Goal: Information Seeking & Learning: Learn about a topic

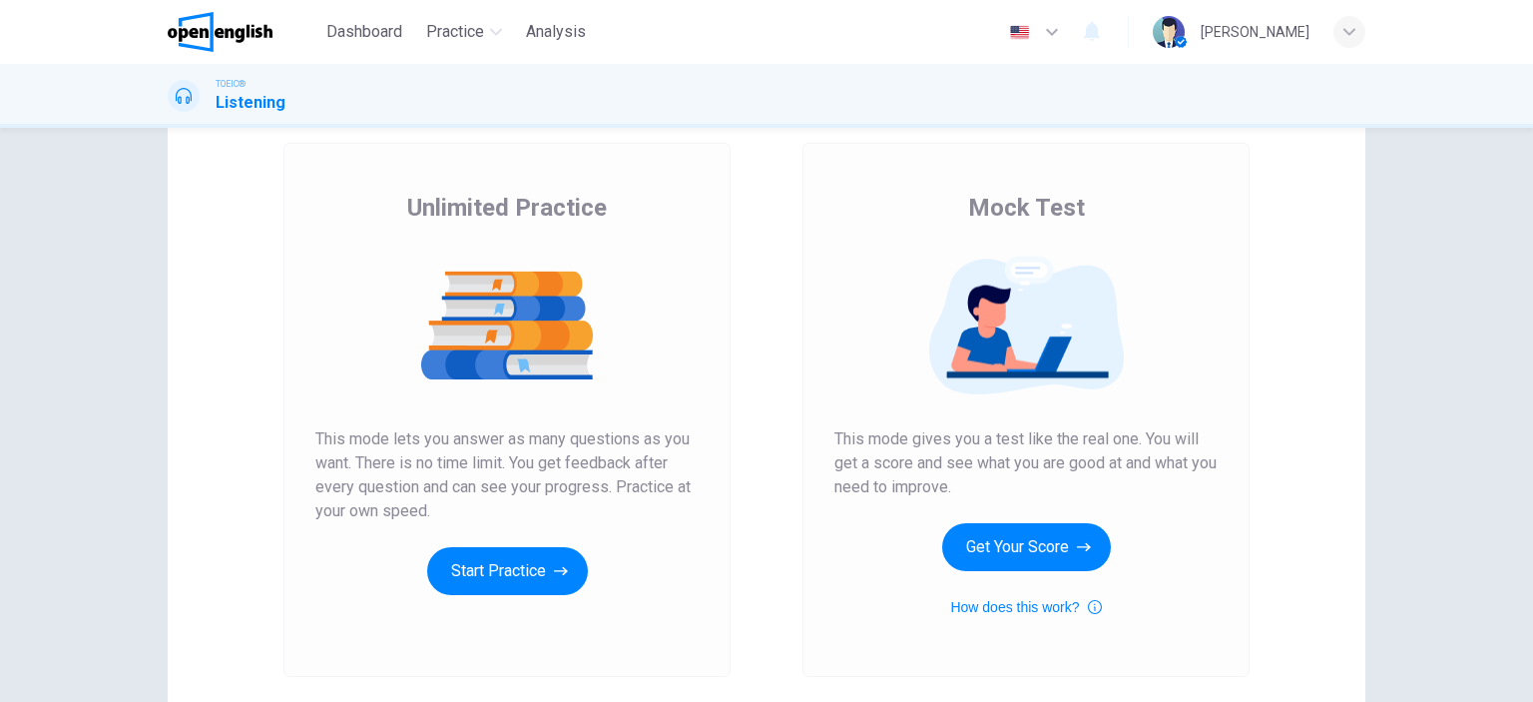
scroll to position [200, 0]
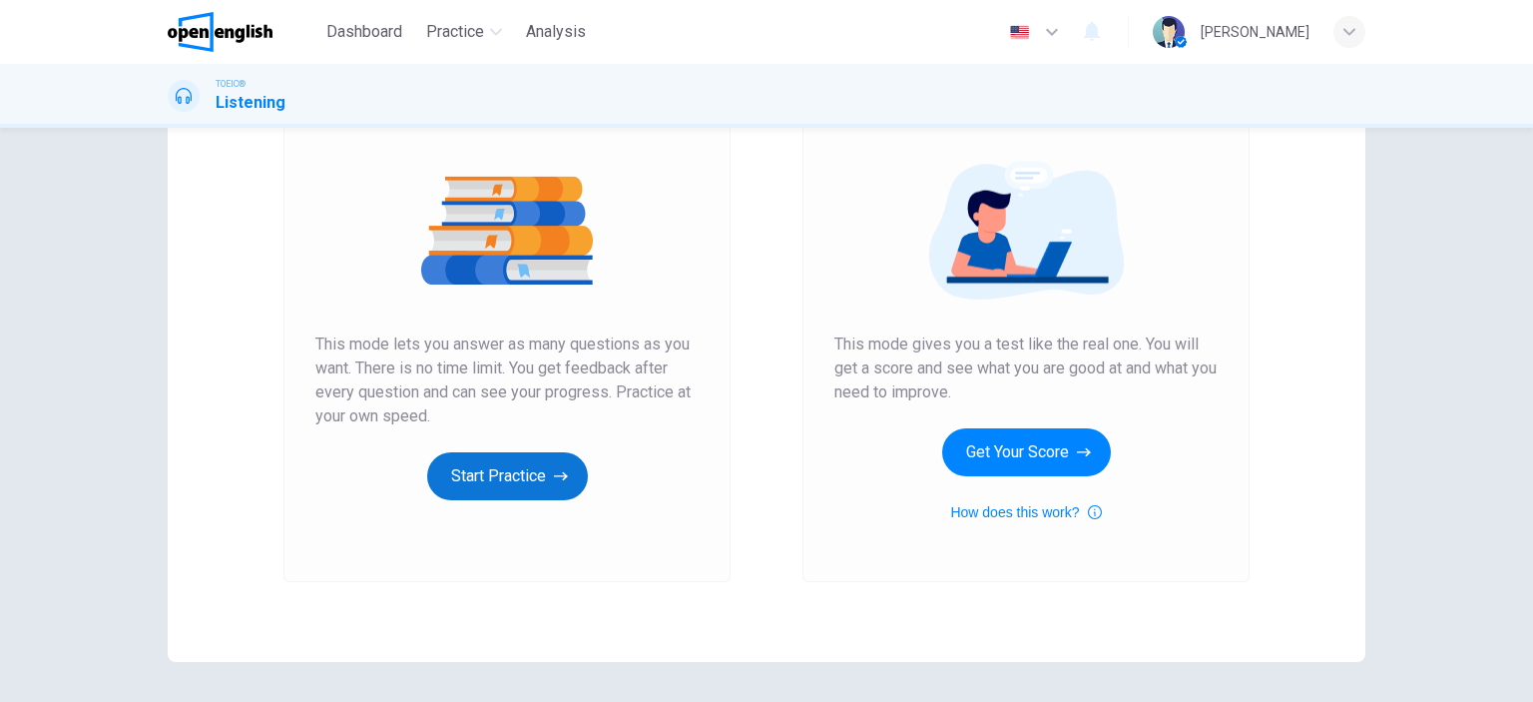
click at [535, 475] on button "Start Practice" at bounding box center [507, 476] width 161 height 48
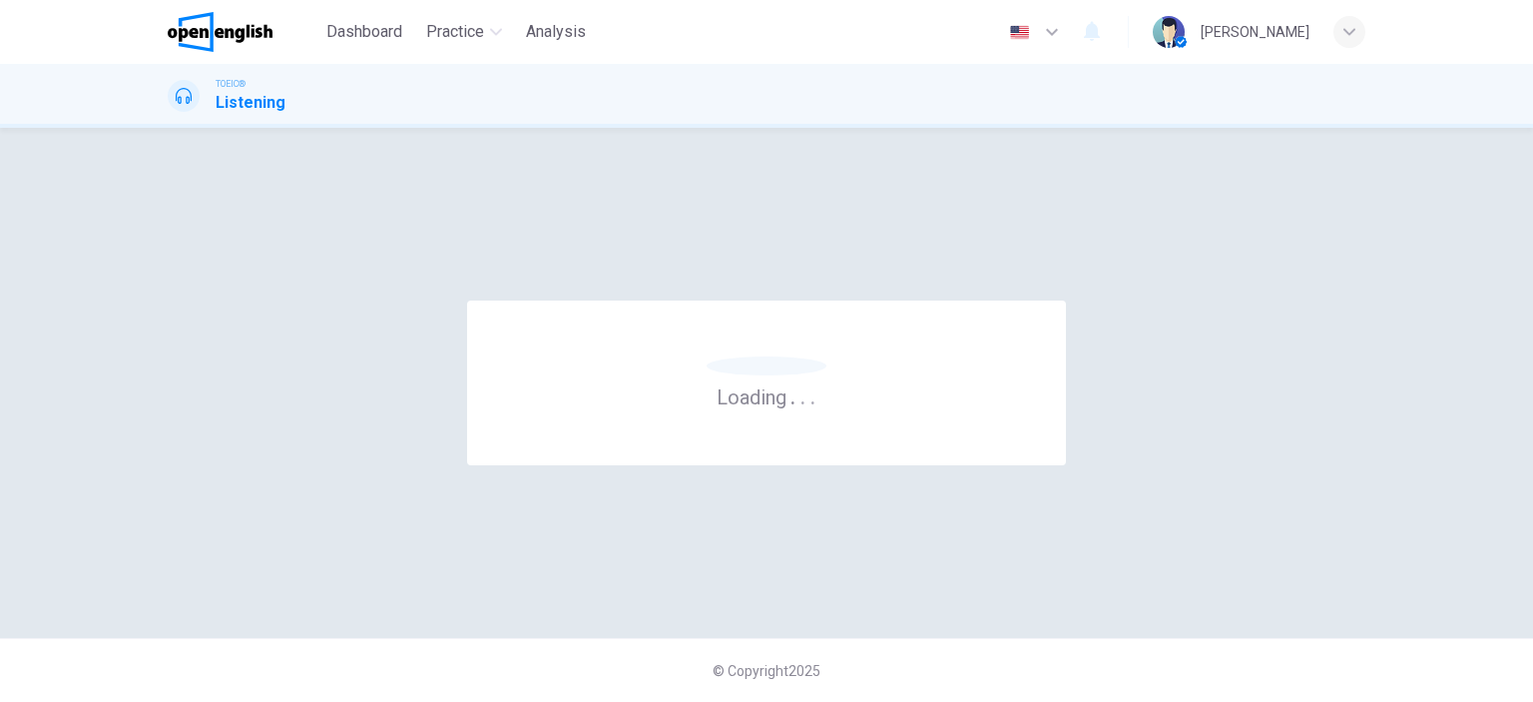
scroll to position [0, 0]
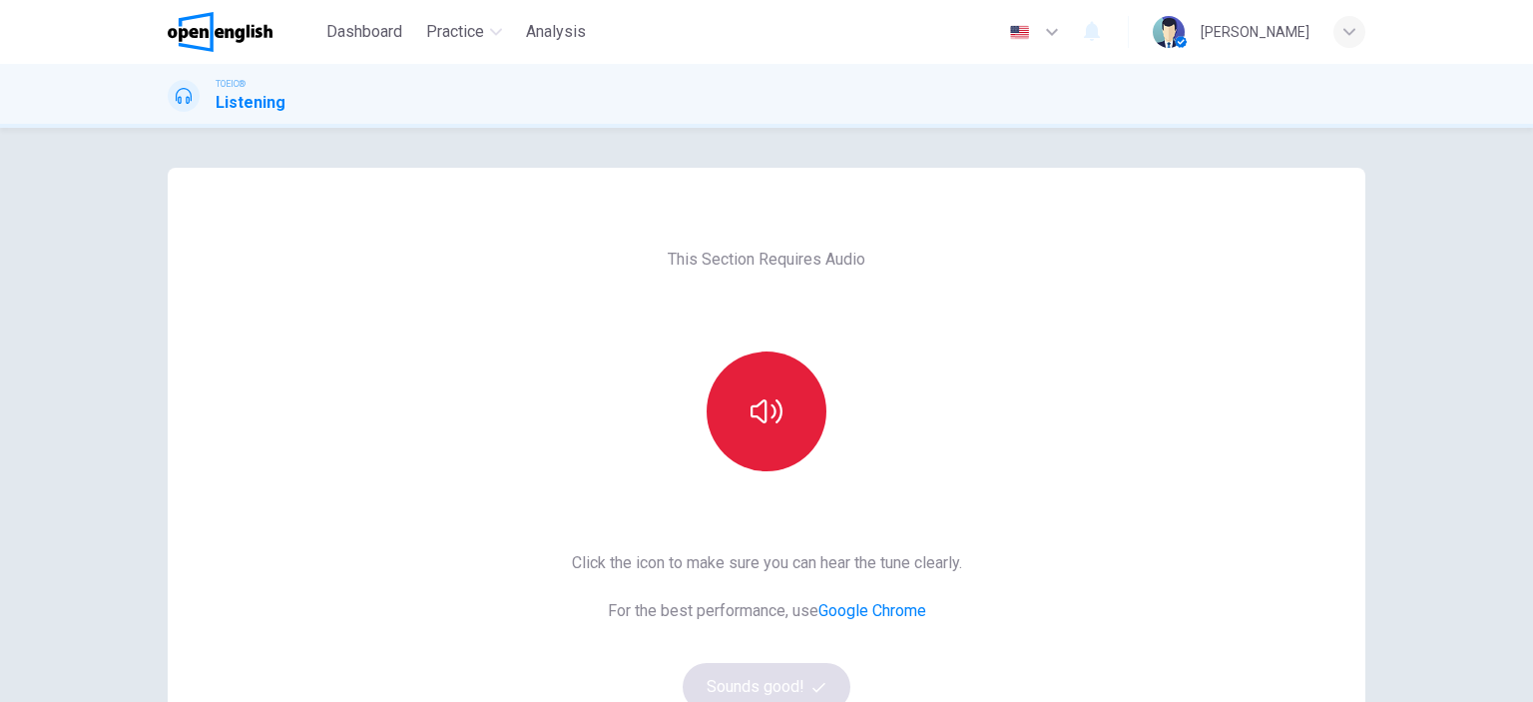
click at [739, 395] on button "button" at bounding box center [767, 411] width 120 height 120
click at [751, 419] on icon "button" at bounding box center [767, 411] width 32 height 32
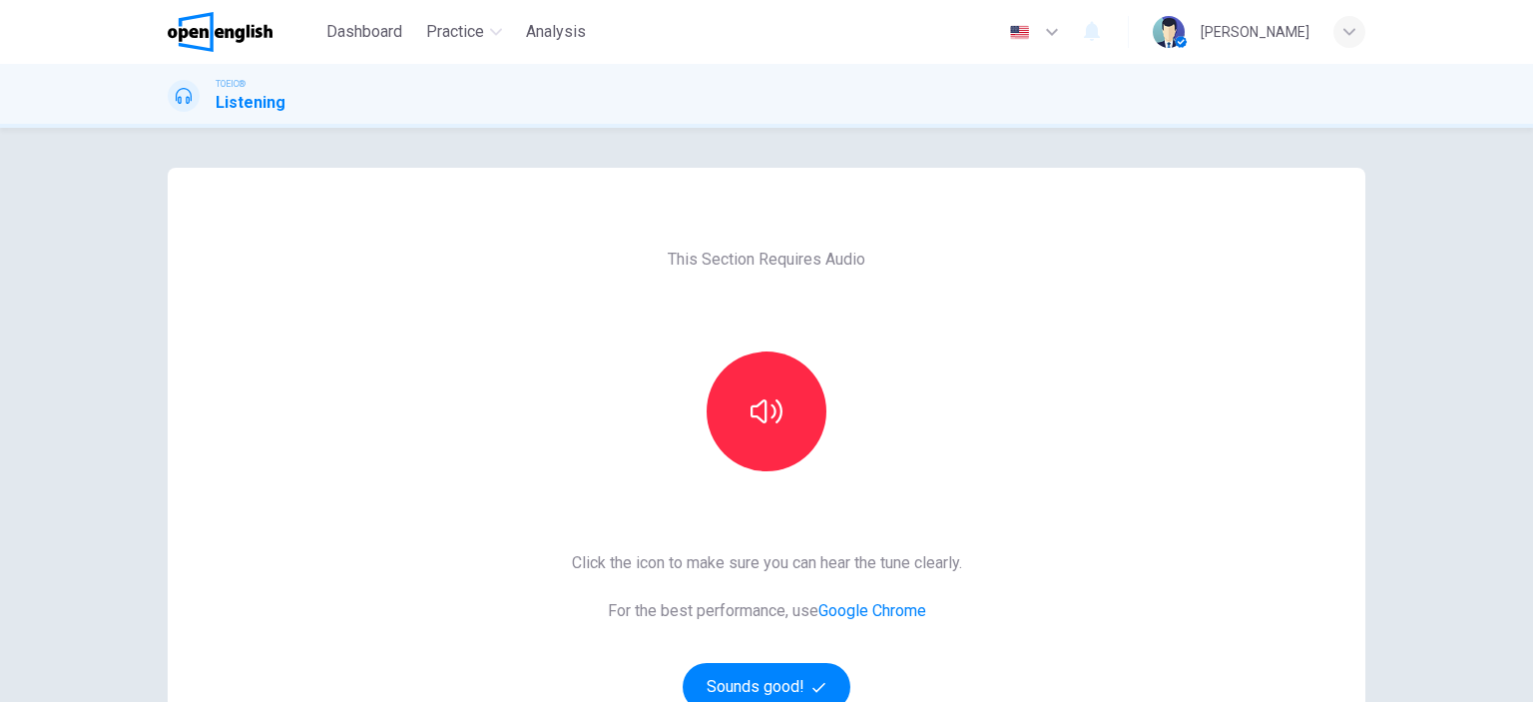
scroll to position [100, 0]
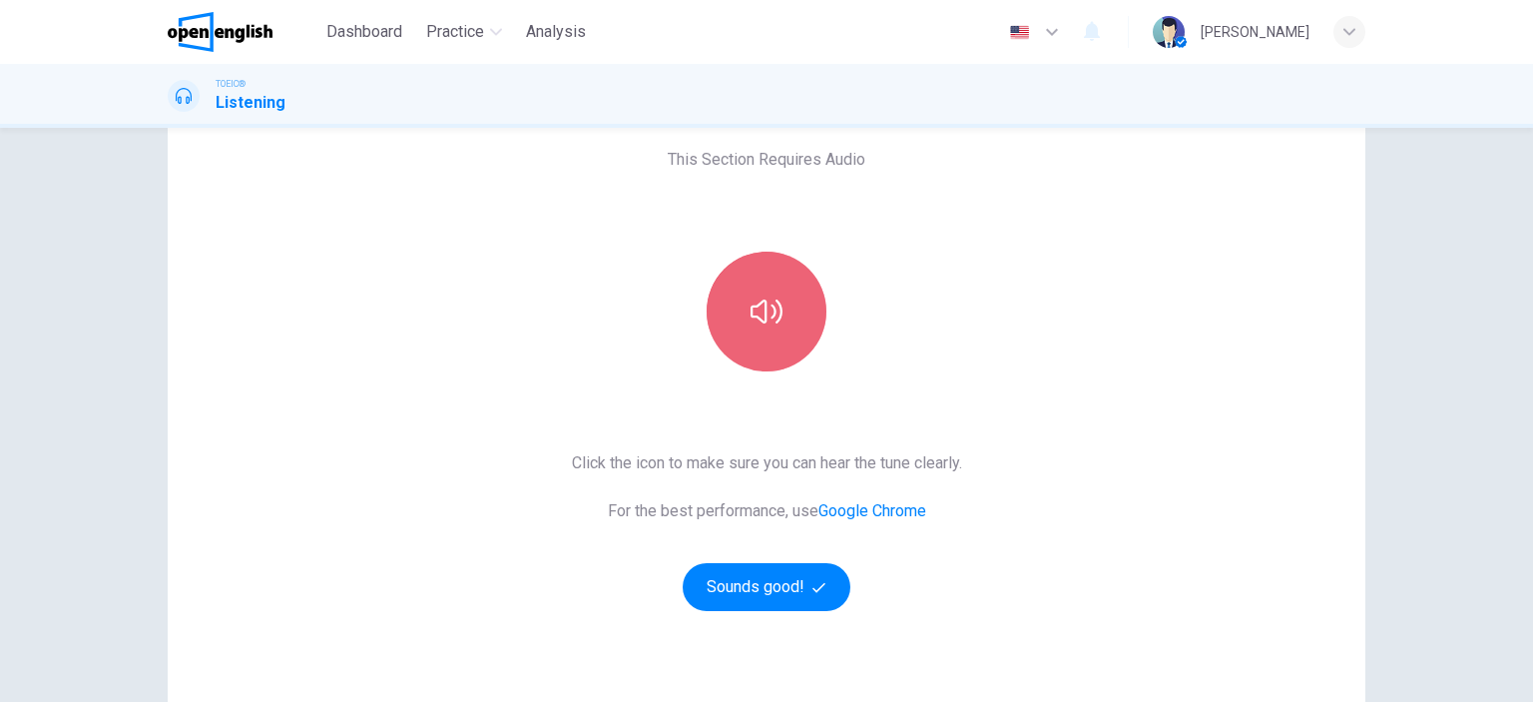
click at [772, 336] on button "button" at bounding box center [767, 312] width 120 height 120
click at [773, 336] on button "button" at bounding box center [767, 312] width 120 height 120
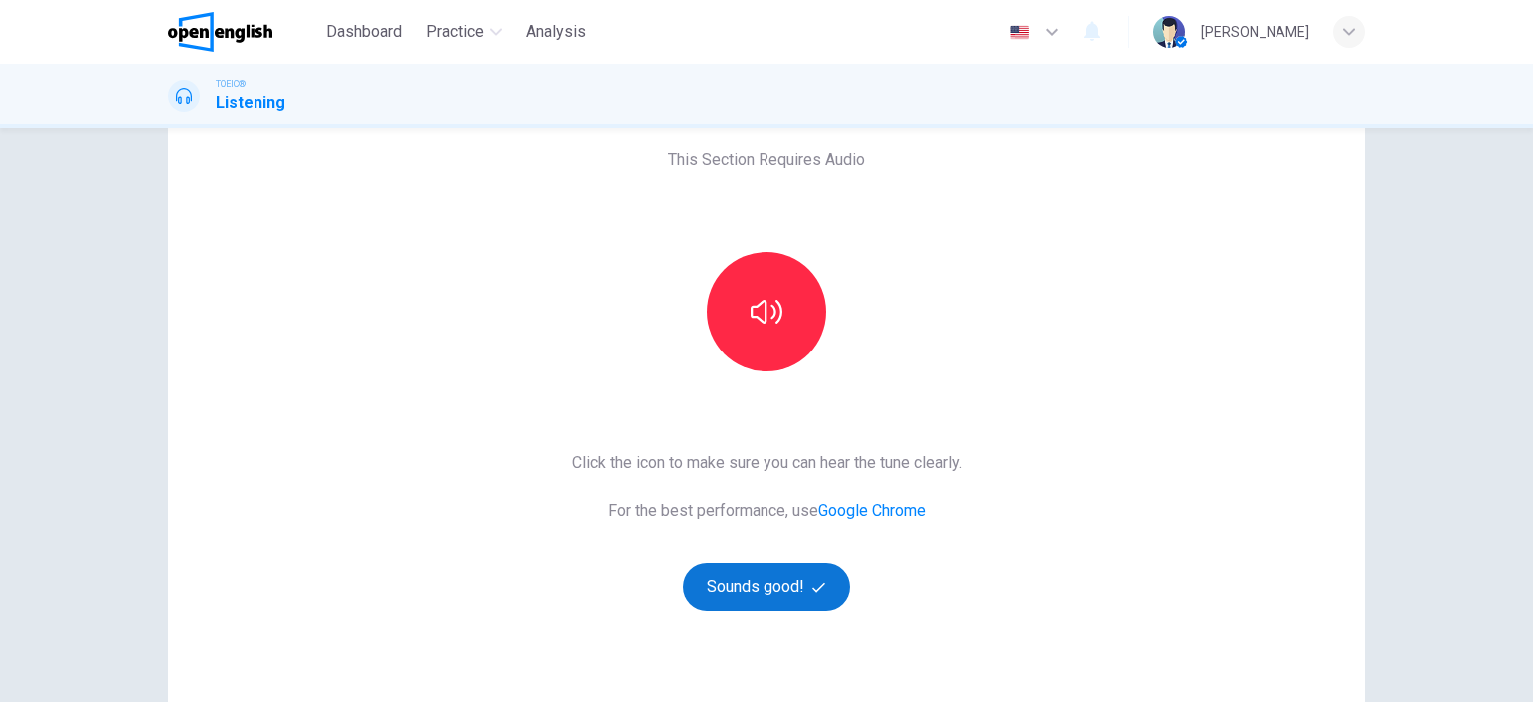
click at [821, 598] on button "Sounds good!" at bounding box center [767, 587] width 168 height 48
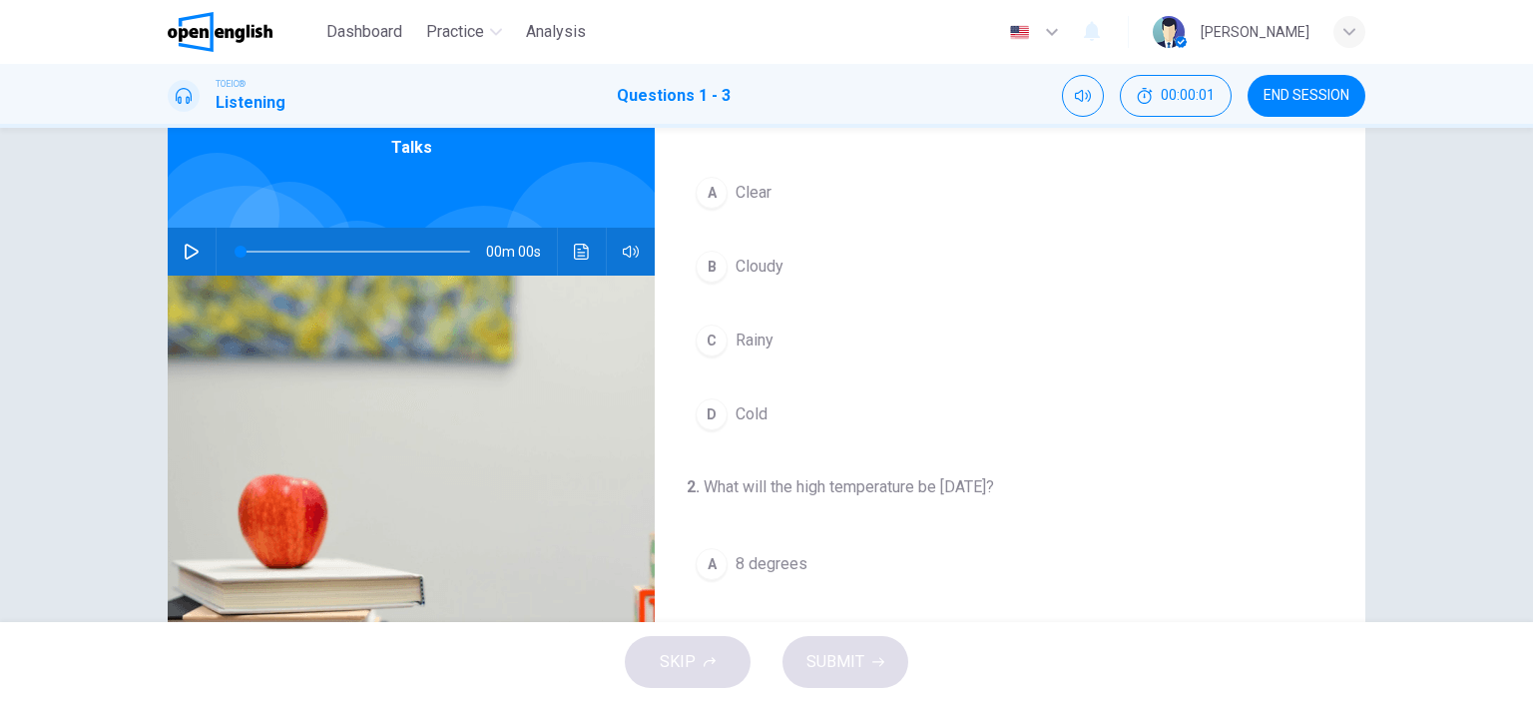
click at [188, 255] on icon "button" at bounding box center [192, 252] width 14 height 16
type input "*"
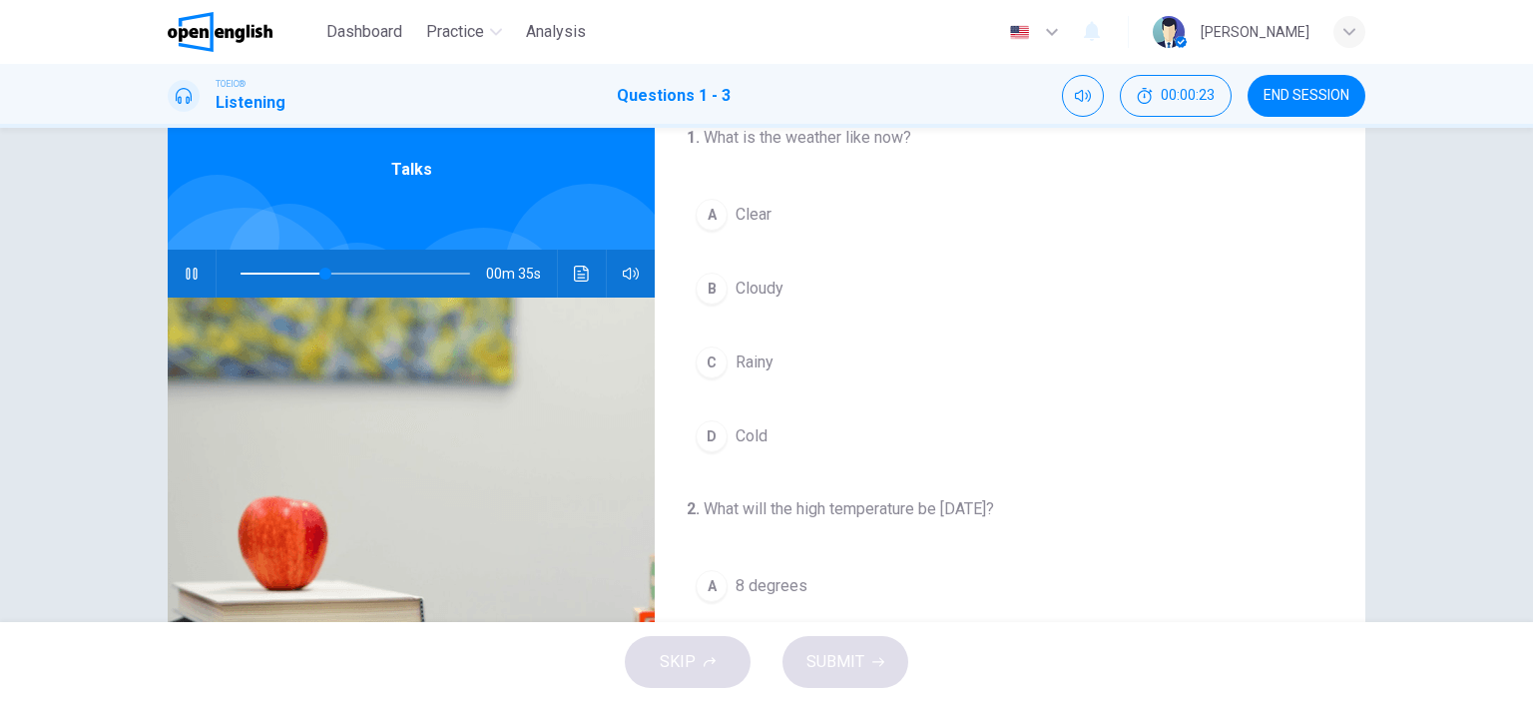
scroll to position [0, 0]
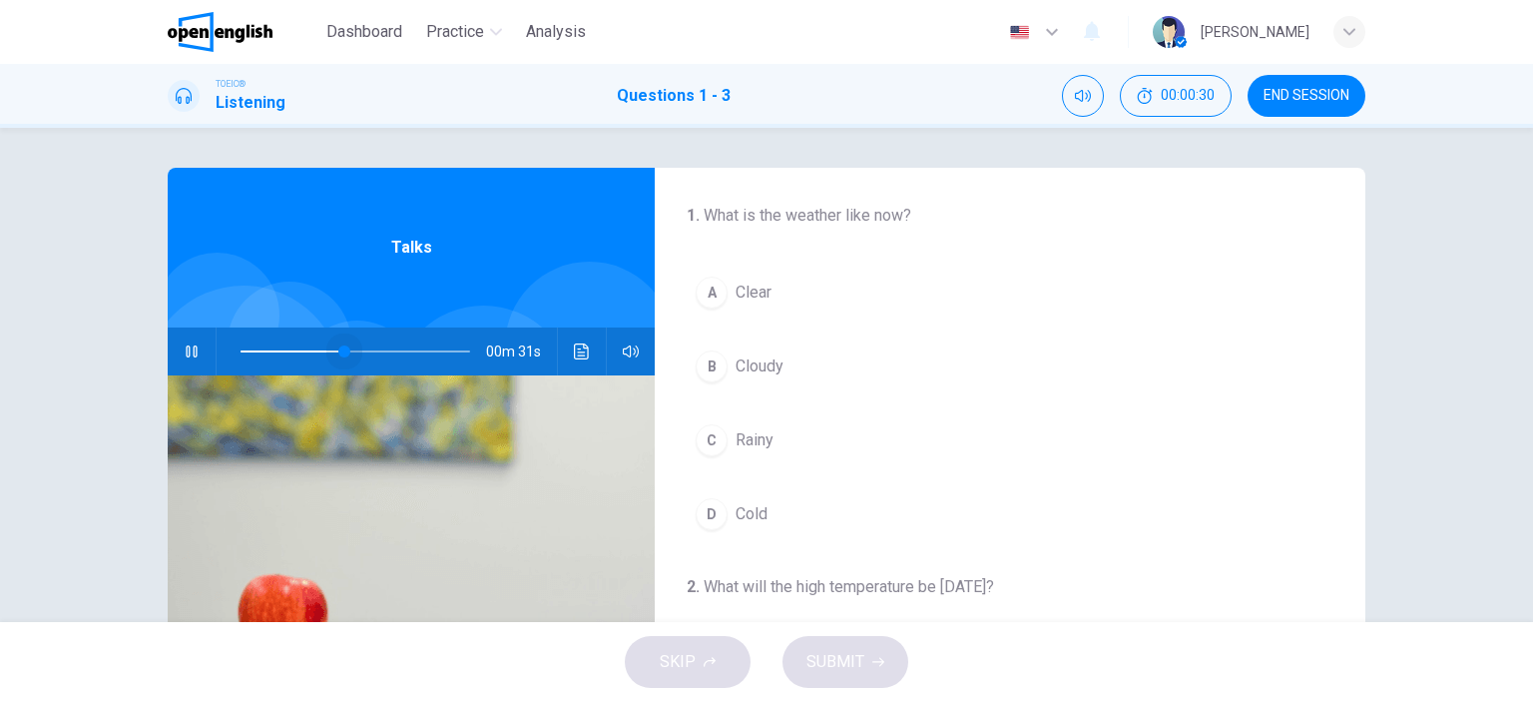
drag, startPoint x: 346, startPoint y: 346, endPoint x: 252, endPoint y: 354, distance: 95.2
click at [338, 354] on span at bounding box center [344, 351] width 12 height 12
drag, startPoint x: 252, startPoint y: 350, endPoint x: 205, endPoint y: 350, distance: 46.9
click at [205, 350] on div "00m 56s" at bounding box center [411, 351] width 487 height 48
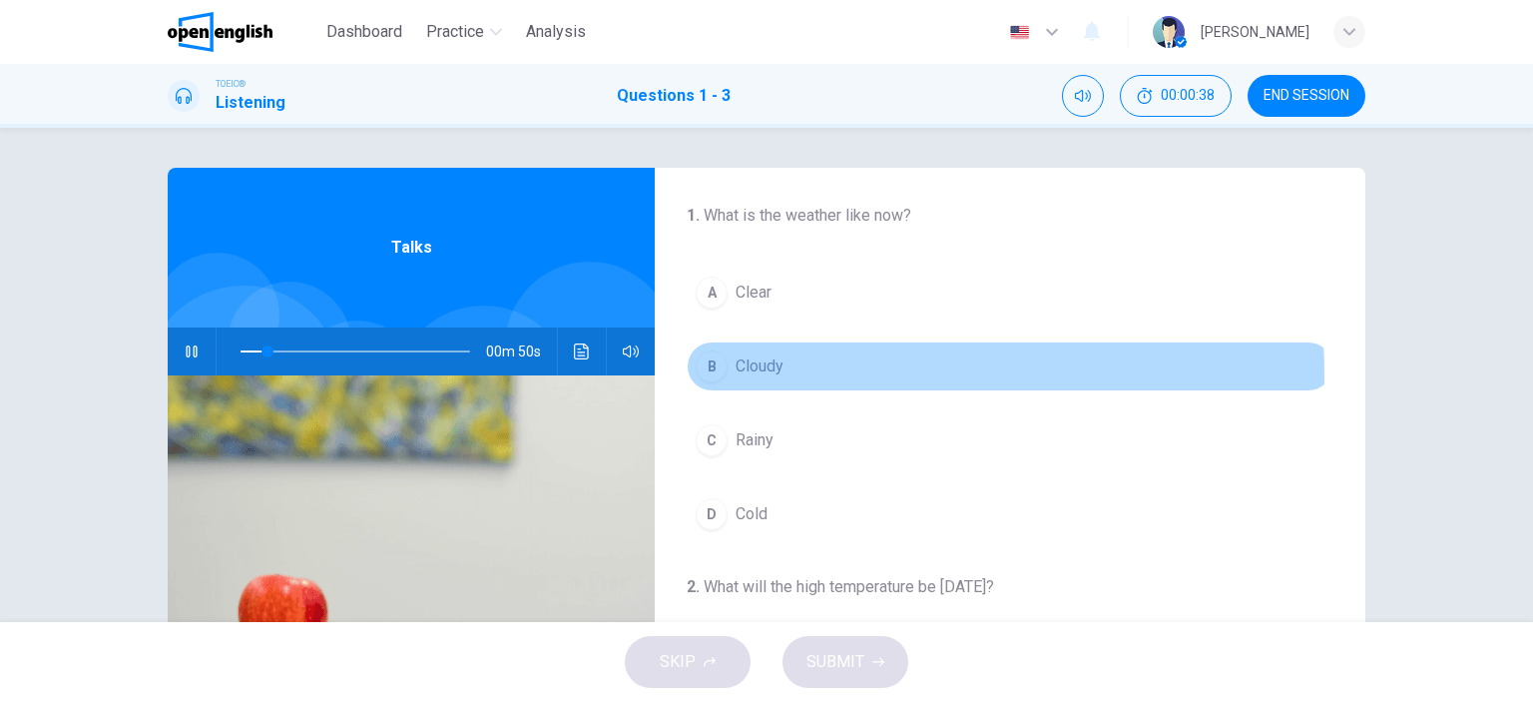
click at [710, 375] on div "B" at bounding box center [712, 366] width 32 height 32
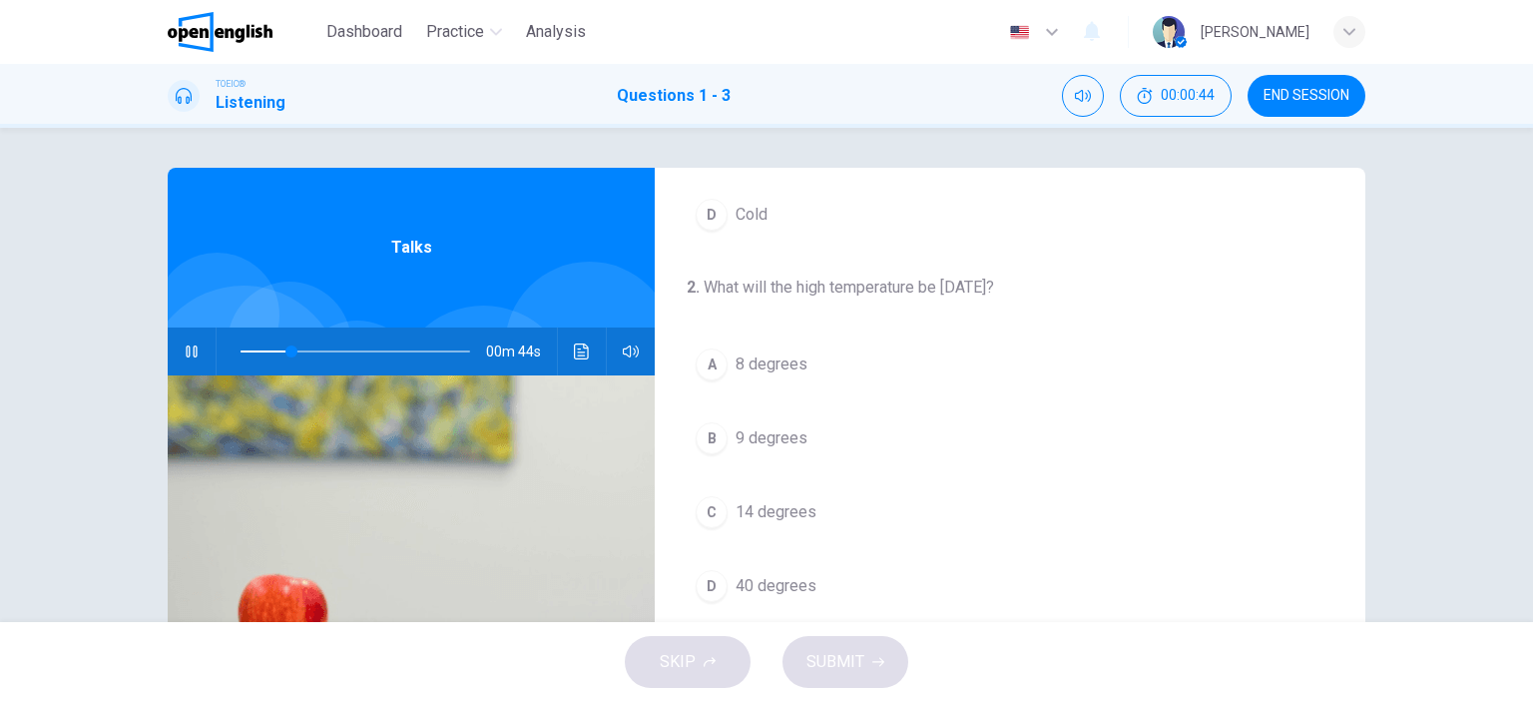
scroll to position [399, 0]
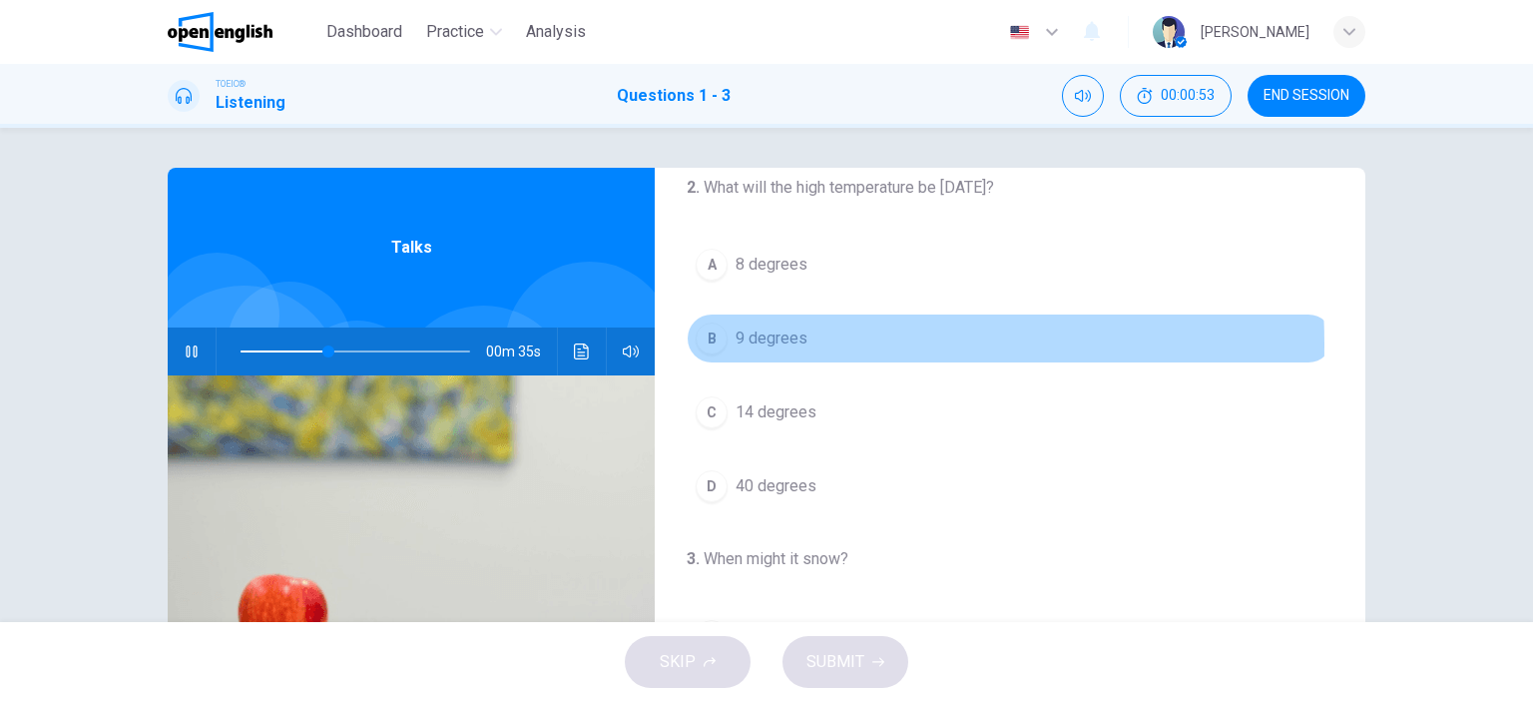
click at [709, 342] on div "B" at bounding box center [712, 338] width 32 height 32
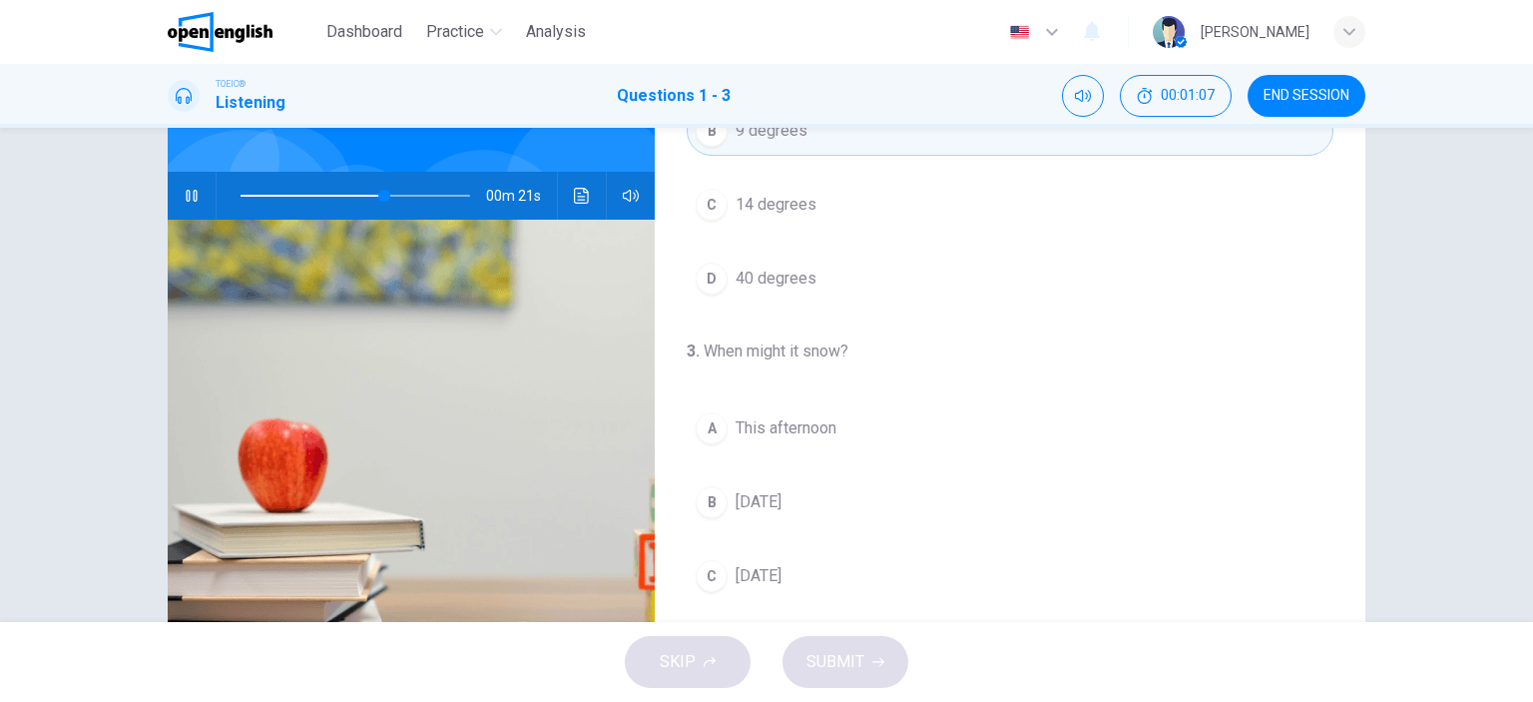
scroll to position [200, 0]
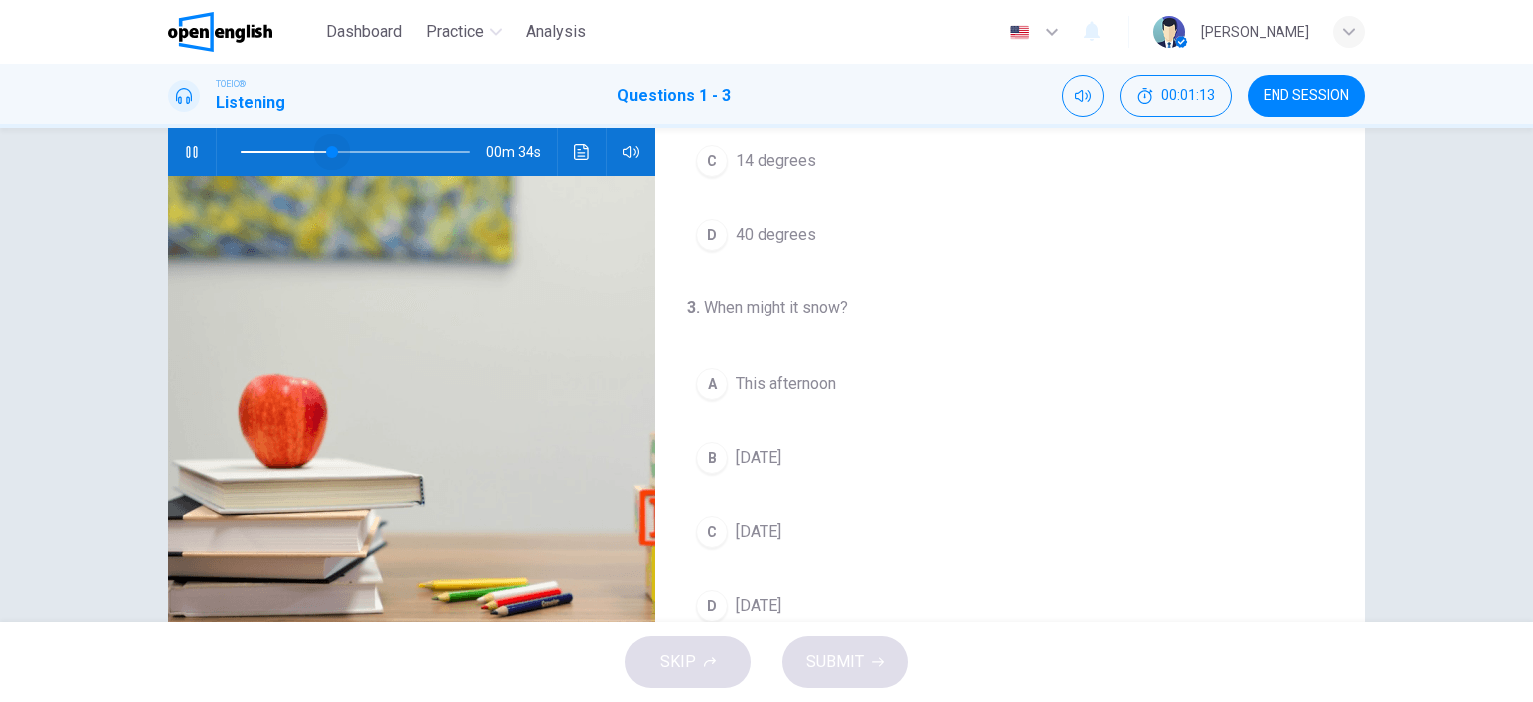
drag, startPoint x: 395, startPoint y: 156, endPoint x: 328, endPoint y: 150, distance: 67.2
click at [328, 150] on span at bounding box center [332, 152] width 12 height 12
drag, startPoint x: 349, startPoint y: 151, endPoint x: 291, endPoint y: 145, distance: 59.2
click at [295, 146] on span at bounding box center [301, 152] width 12 height 12
click at [718, 376] on div "A" at bounding box center [712, 384] width 32 height 32
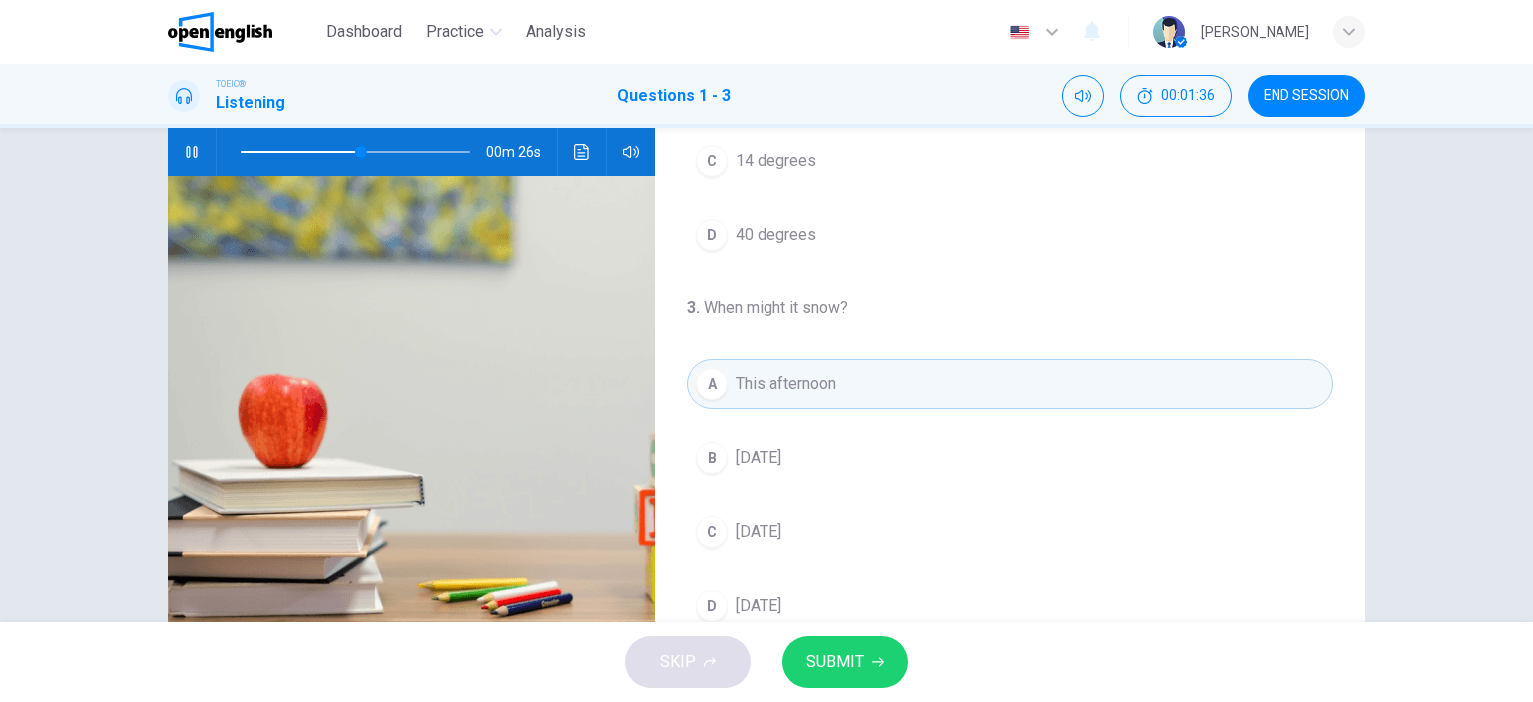
click at [702, 455] on div "B" at bounding box center [712, 458] width 32 height 32
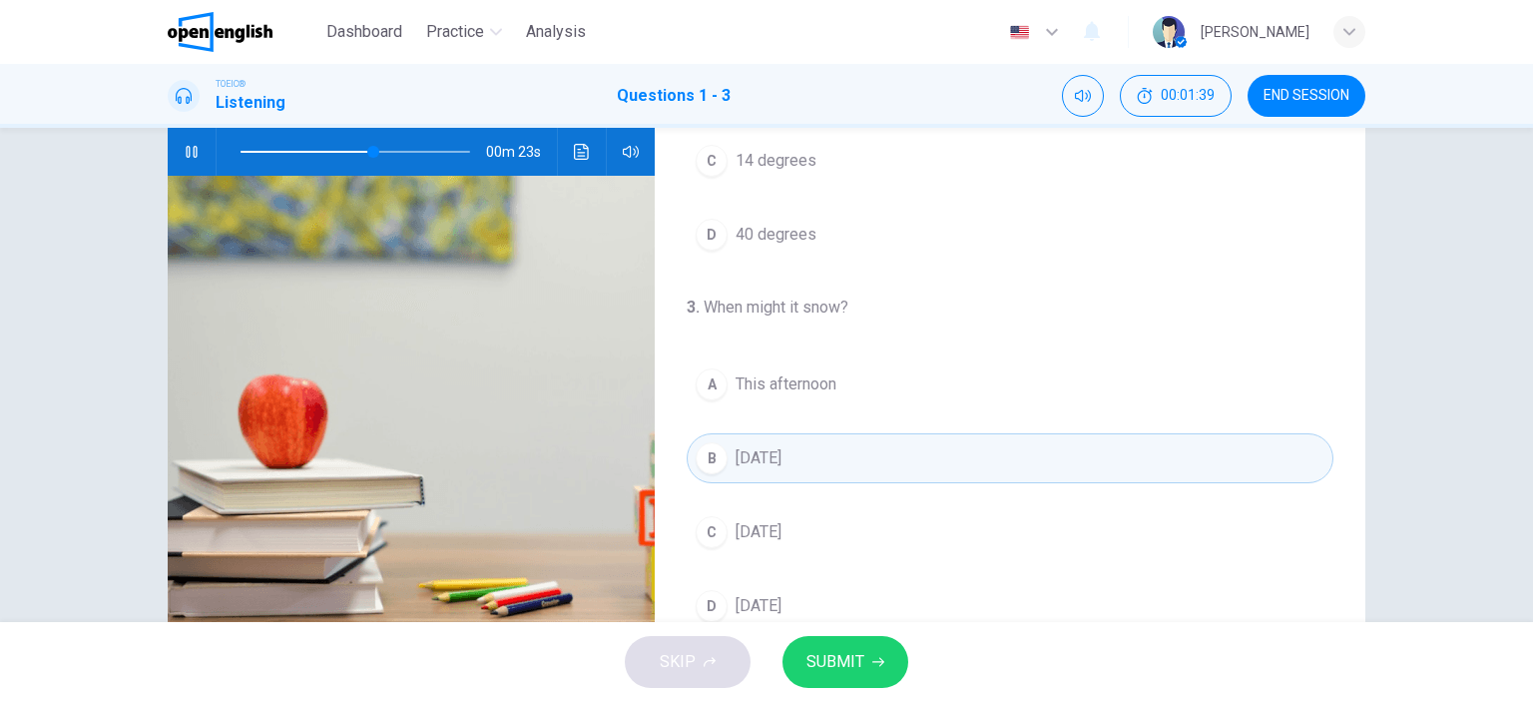
click at [847, 652] on span "SUBMIT" at bounding box center [836, 662] width 58 height 28
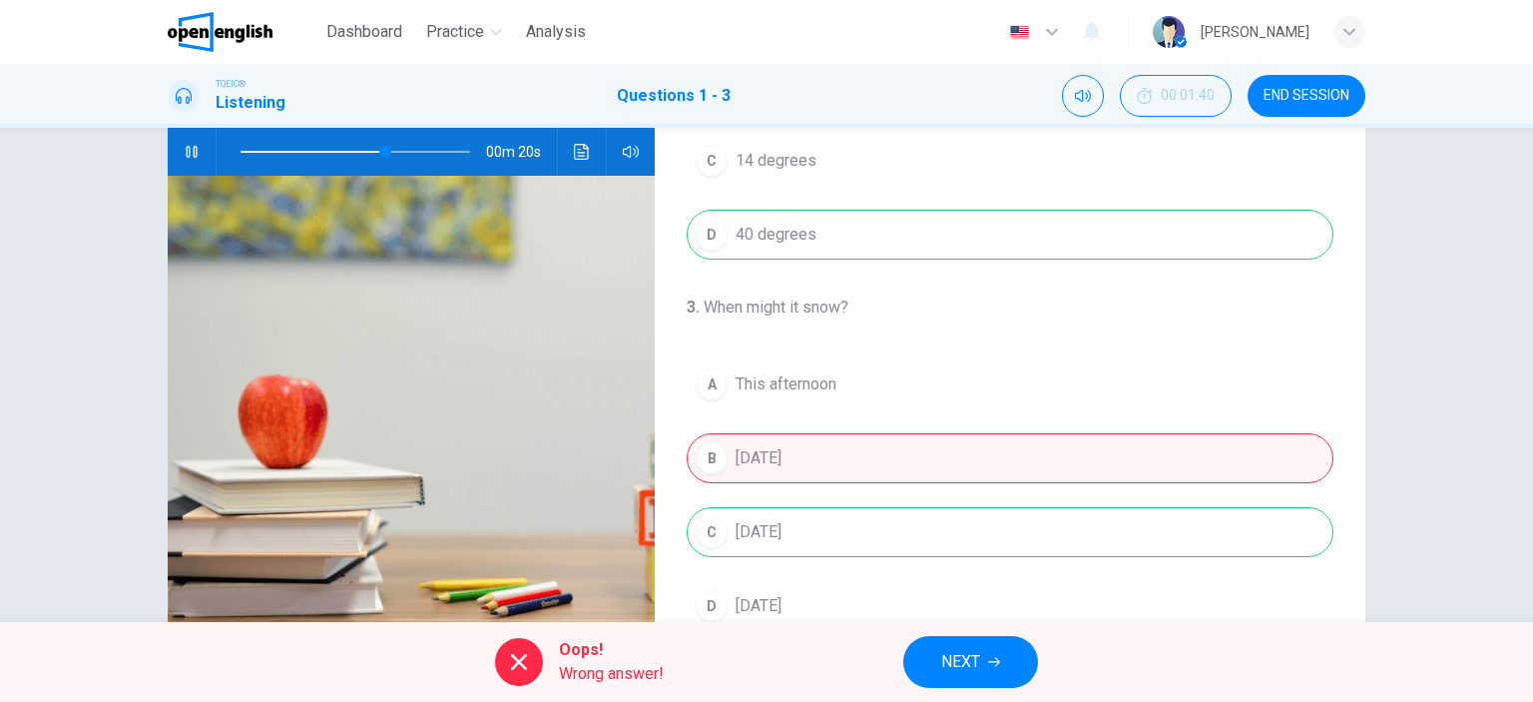
scroll to position [280, 0]
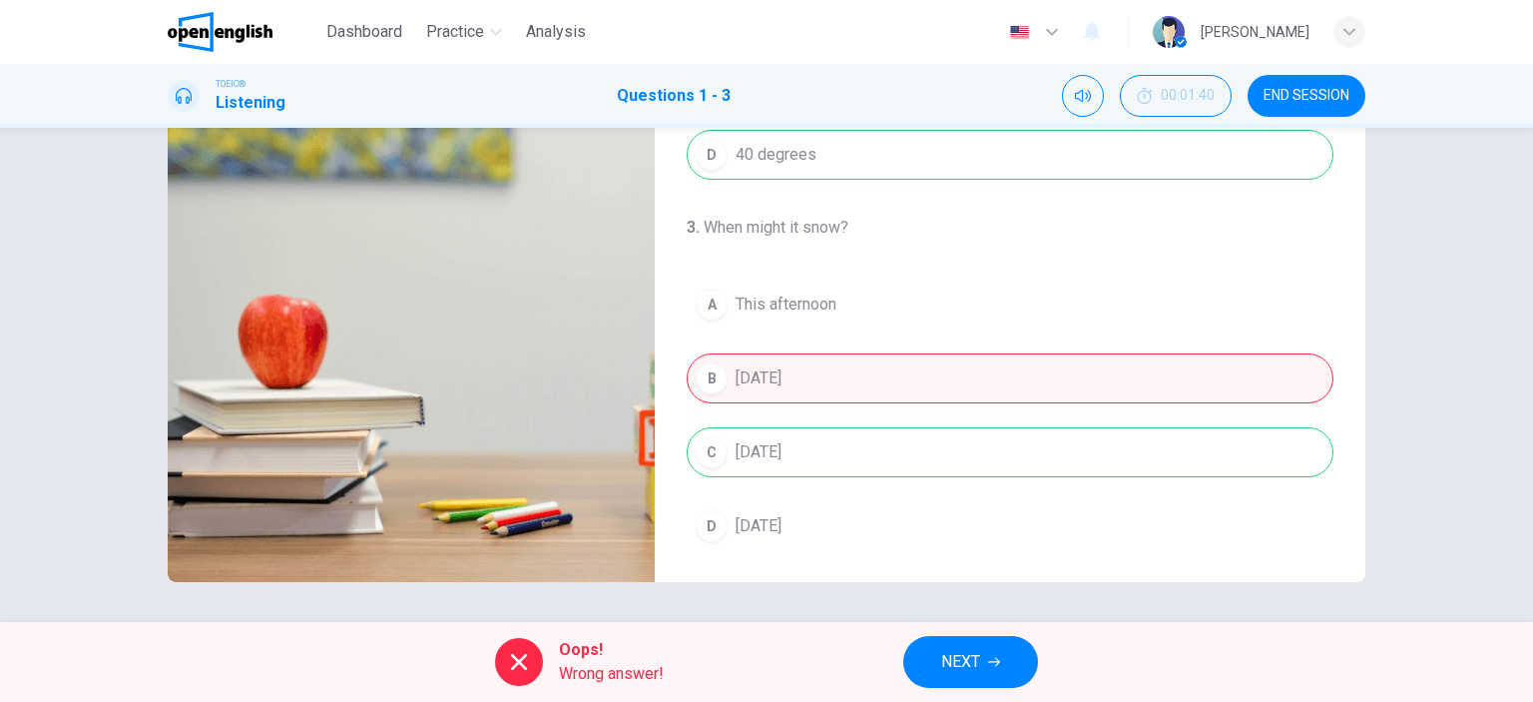
type input "**"
click at [977, 654] on span "NEXT" at bounding box center [960, 662] width 39 height 28
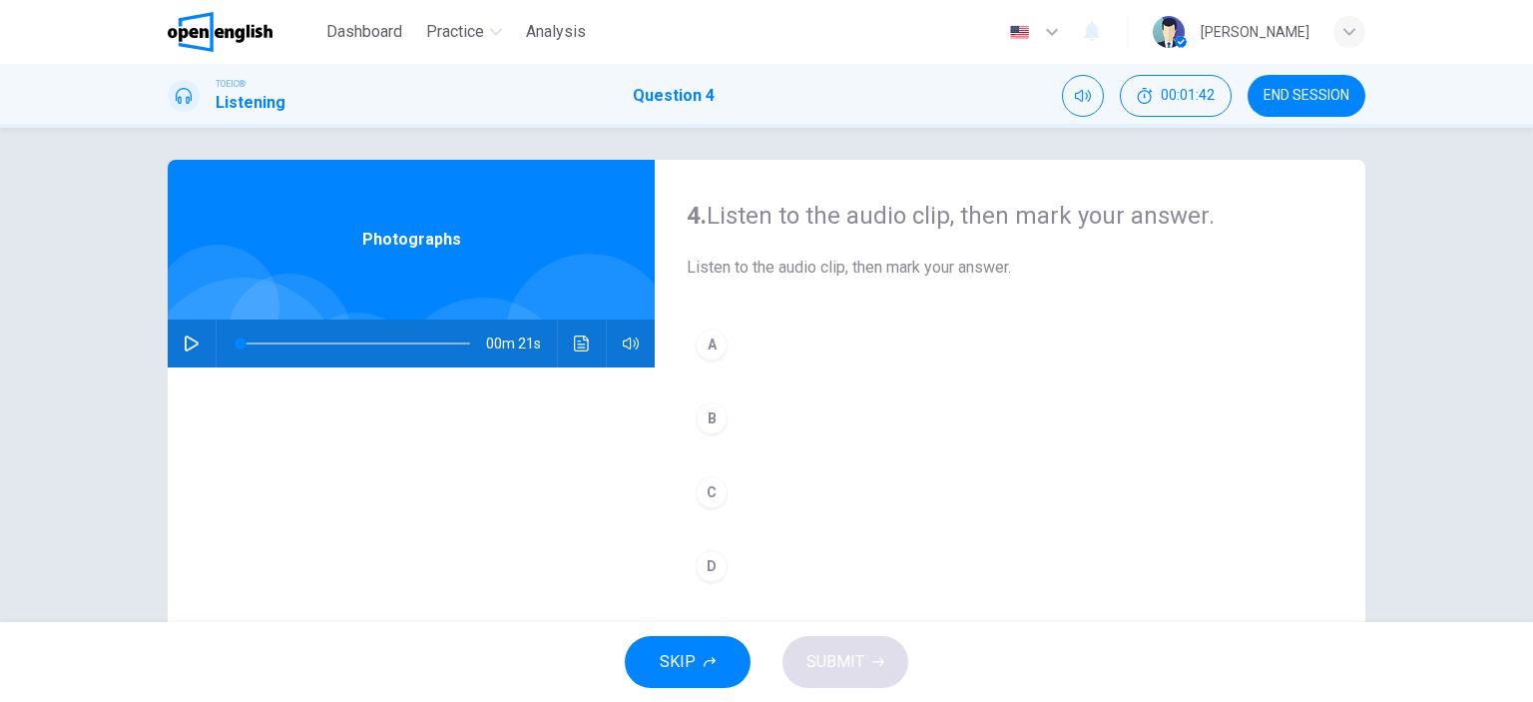
scroll to position [0, 0]
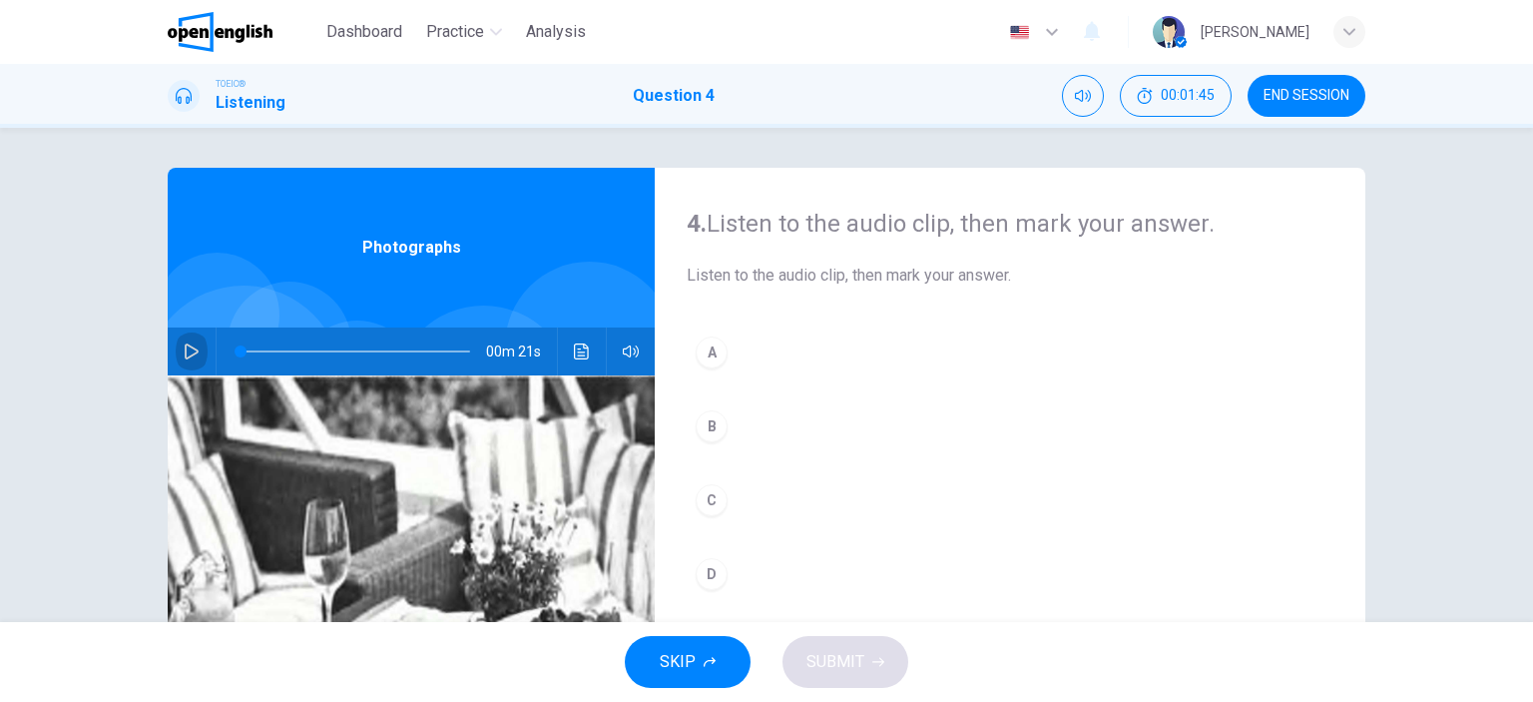
click at [188, 346] on icon "button" at bounding box center [192, 351] width 16 height 16
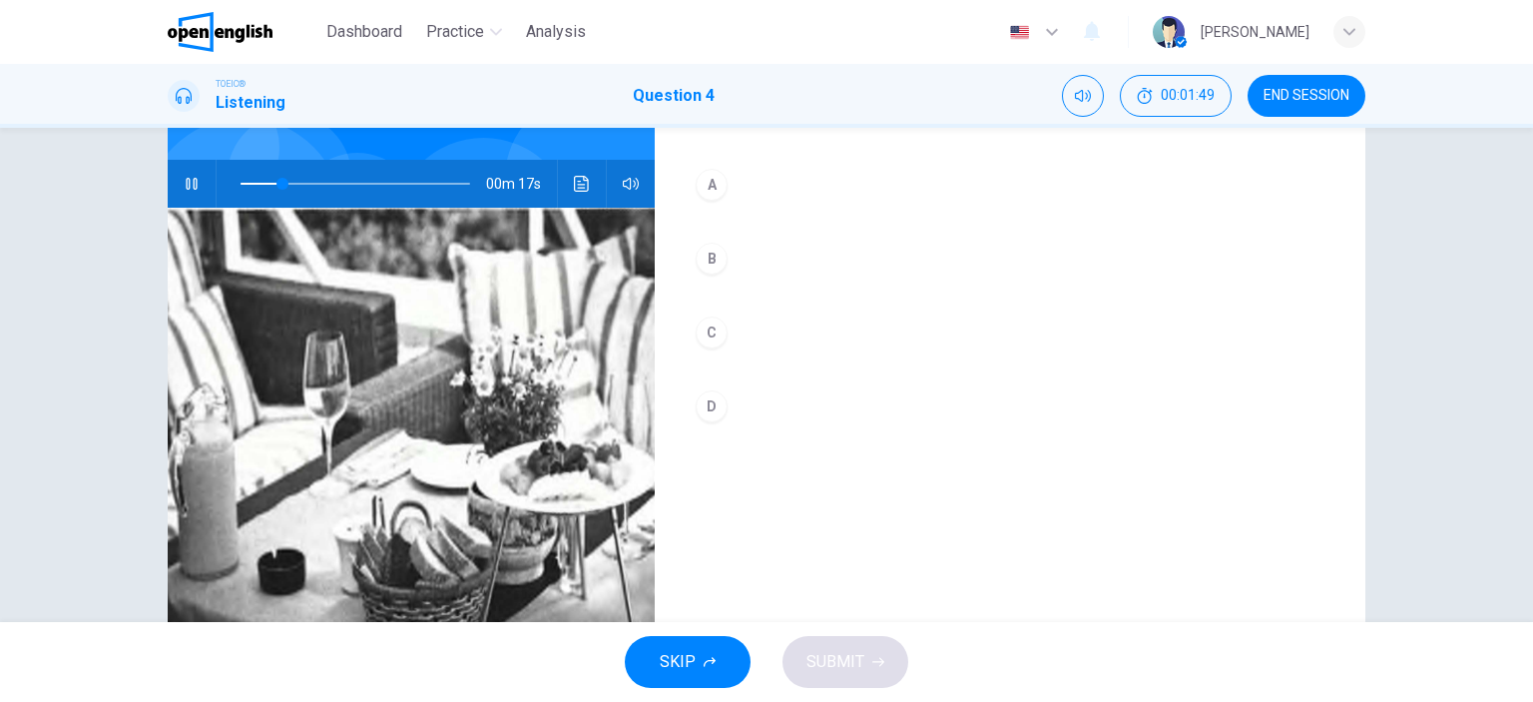
scroll to position [200, 0]
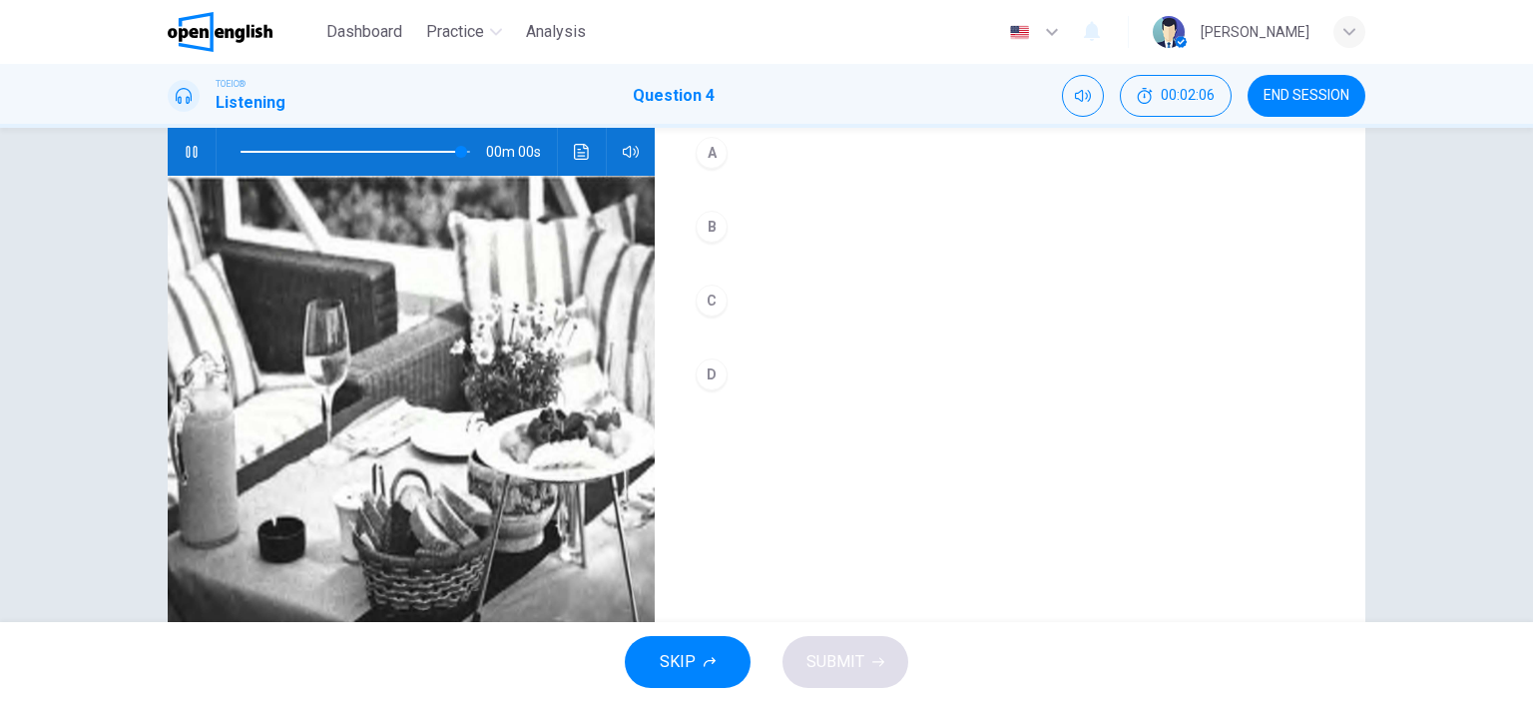
type input "*"
click at [711, 304] on div "C" at bounding box center [712, 301] width 32 height 32
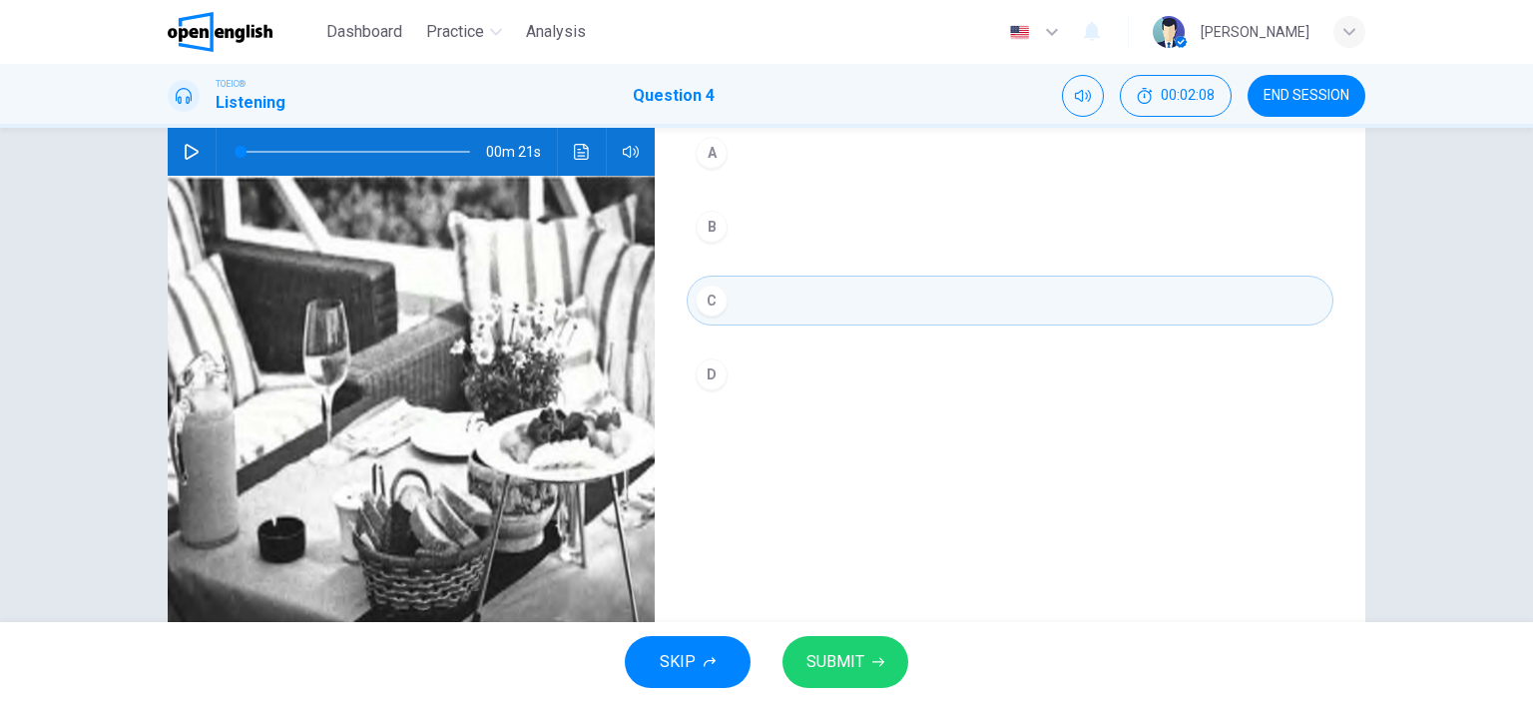
click at [863, 685] on button "SUBMIT" at bounding box center [846, 662] width 126 height 52
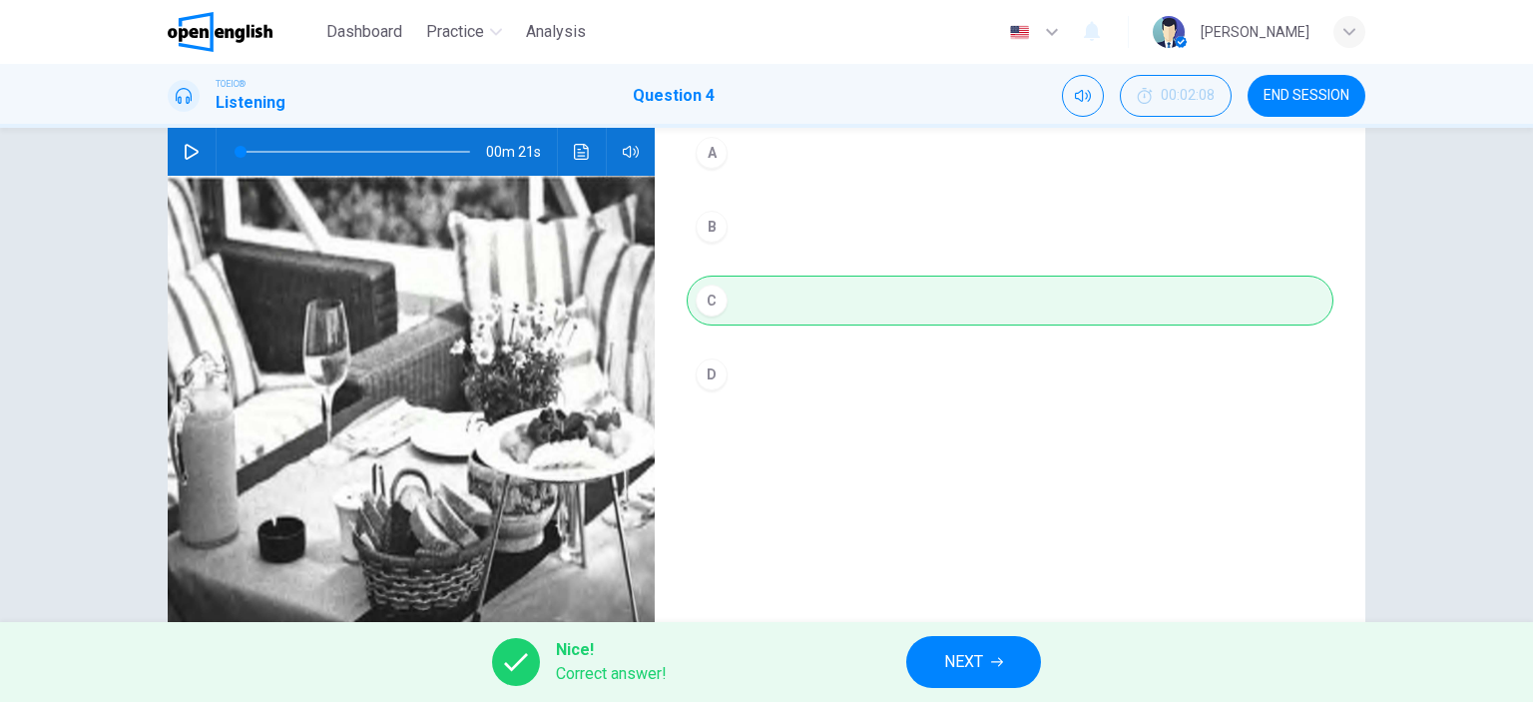
click at [937, 670] on button "NEXT" at bounding box center [973, 662] width 135 height 52
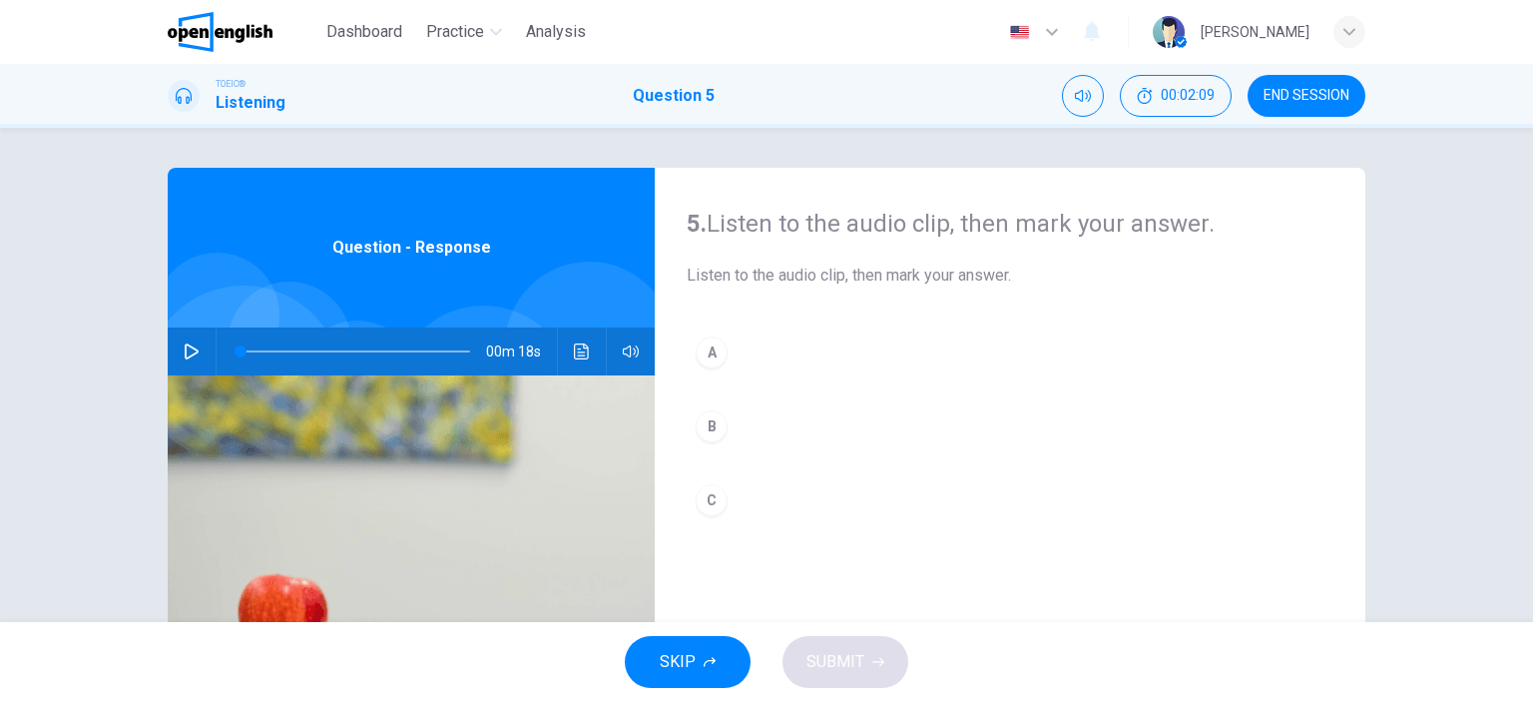
scroll to position [100, 0]
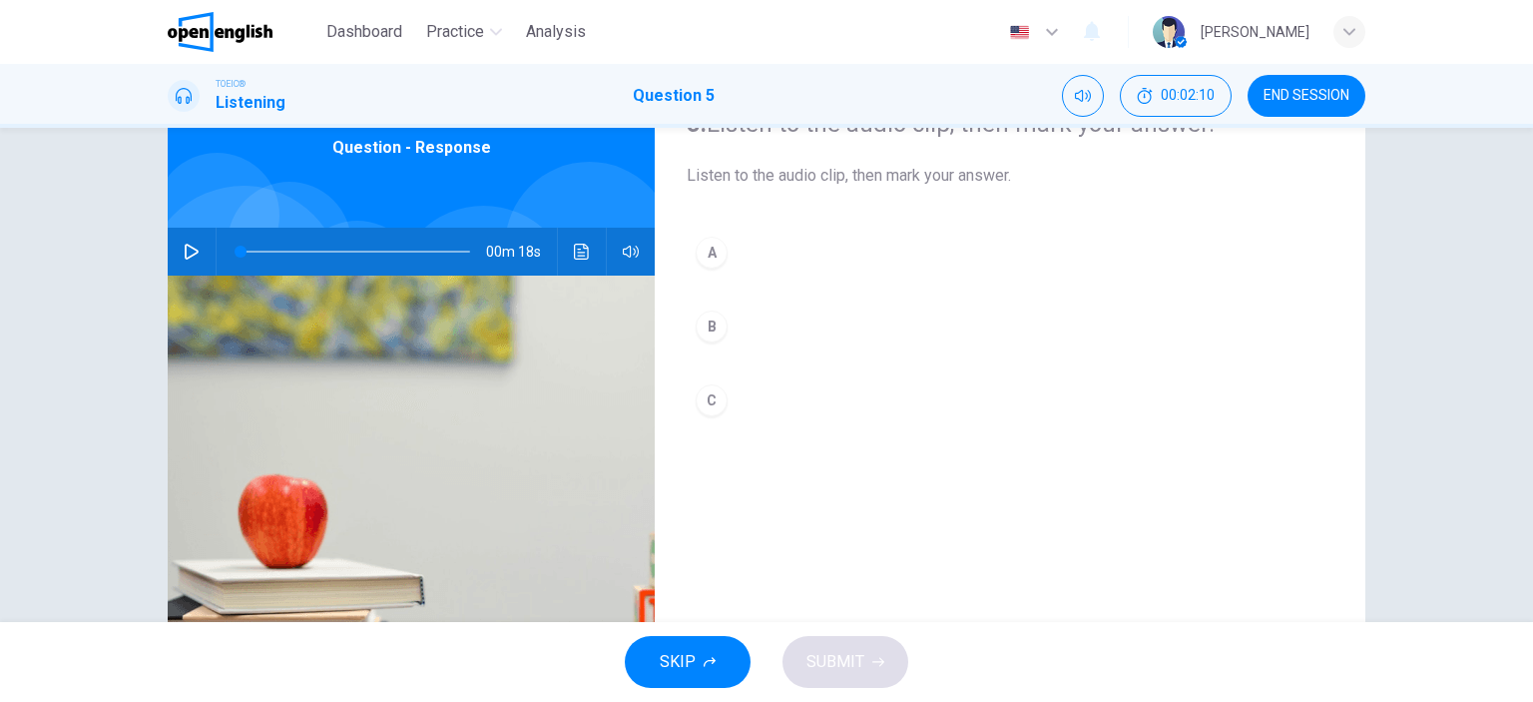
click at [189, 250] on icon "button" at bounding box center [192, 252] width 14 height 16
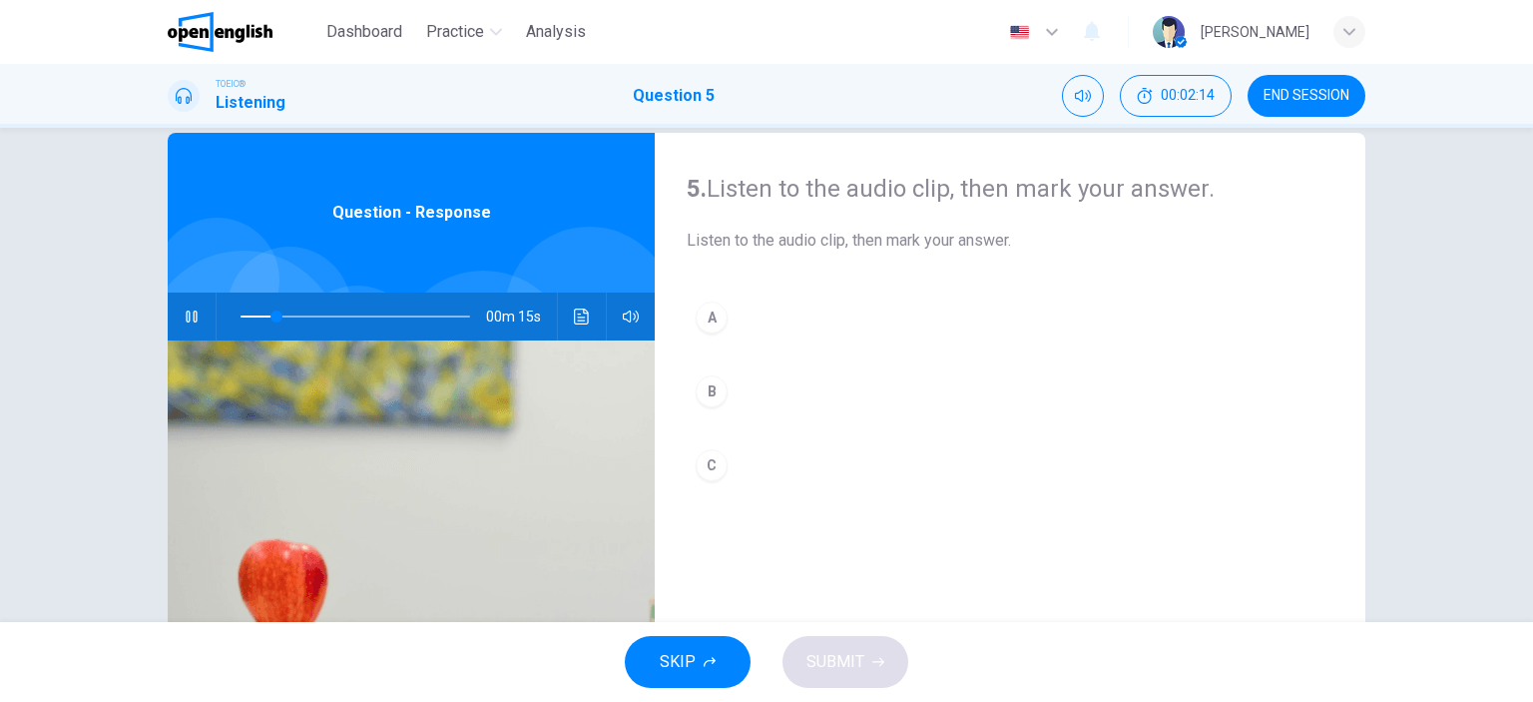
scroll to position [0, 0]
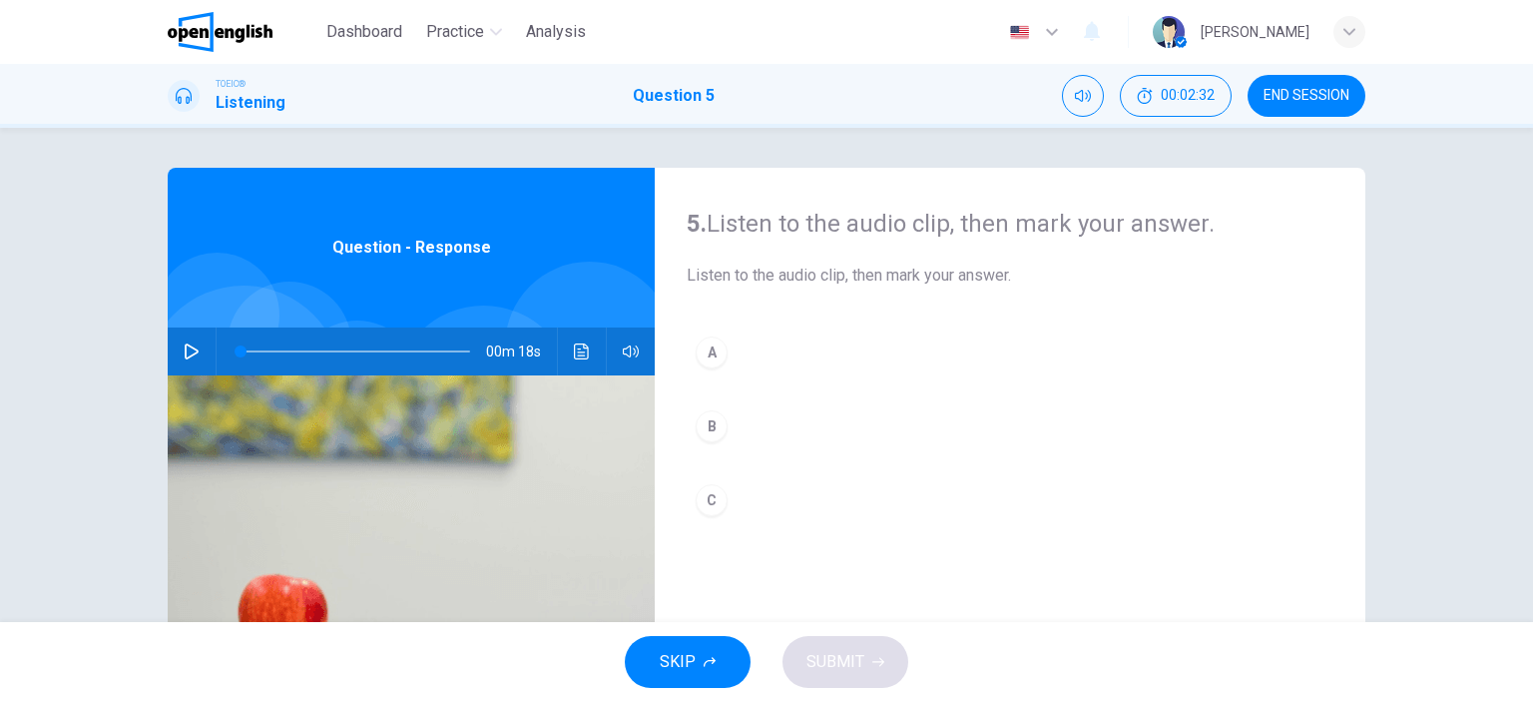
click at [184, 350] on icon "button" at bounding box center [192, 351] width 16 height 16
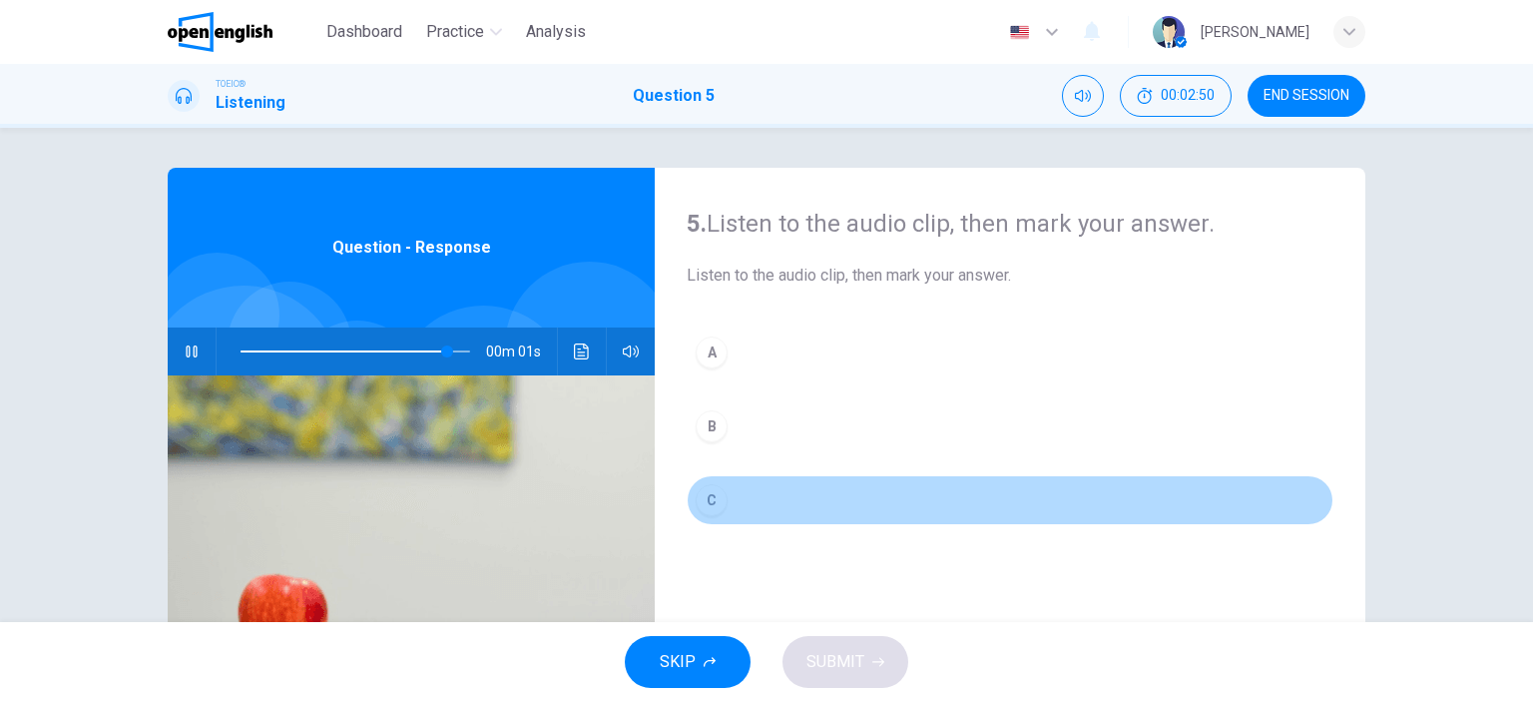
drag, startPoint x: 710, startPoint y: 501, endPoint x: 718, endPoint y: 510, distance: 12.0
click at [709, 501] on div "C" at bounding box center [712, 500] width 32 height 32
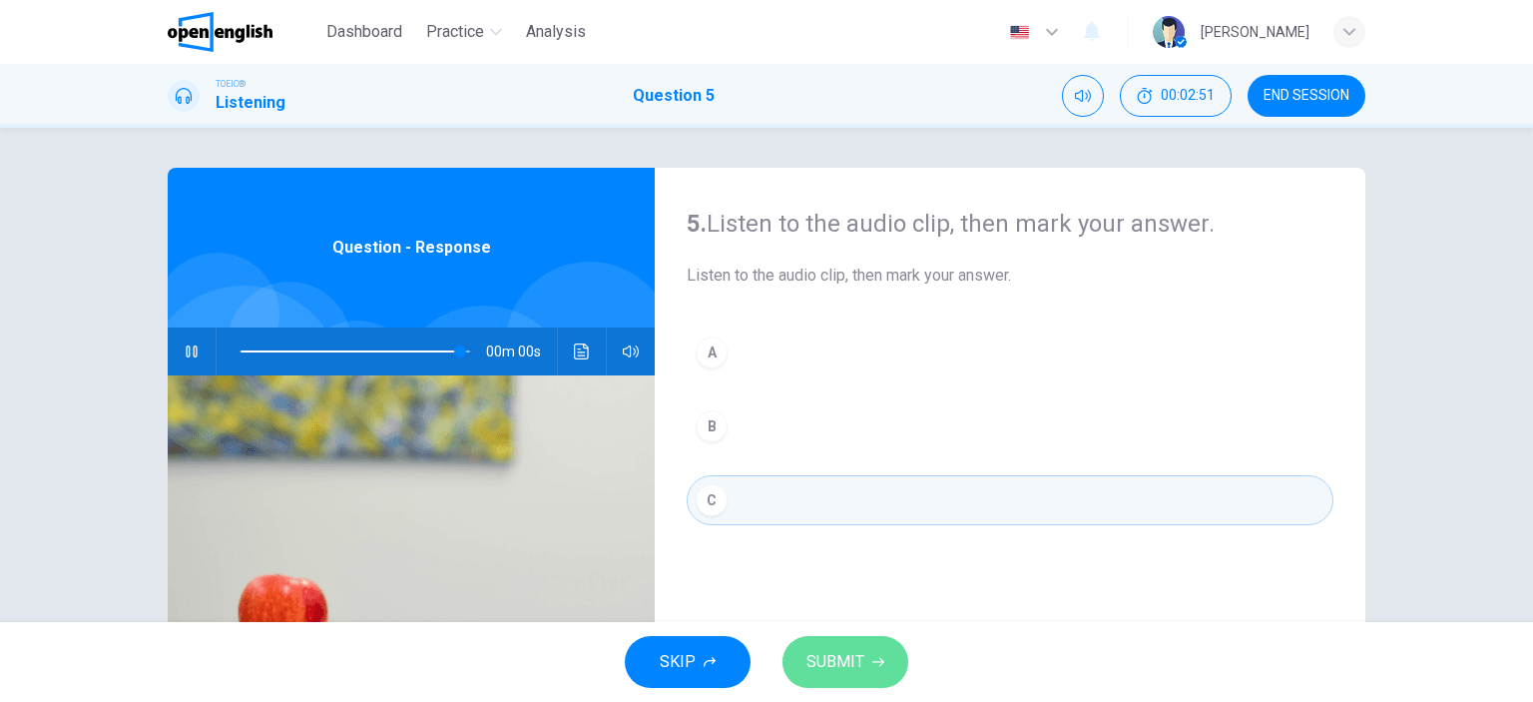
click at [815, 637] on button "SUBMIT" at bounding box center [846, 662] width 126 height 52
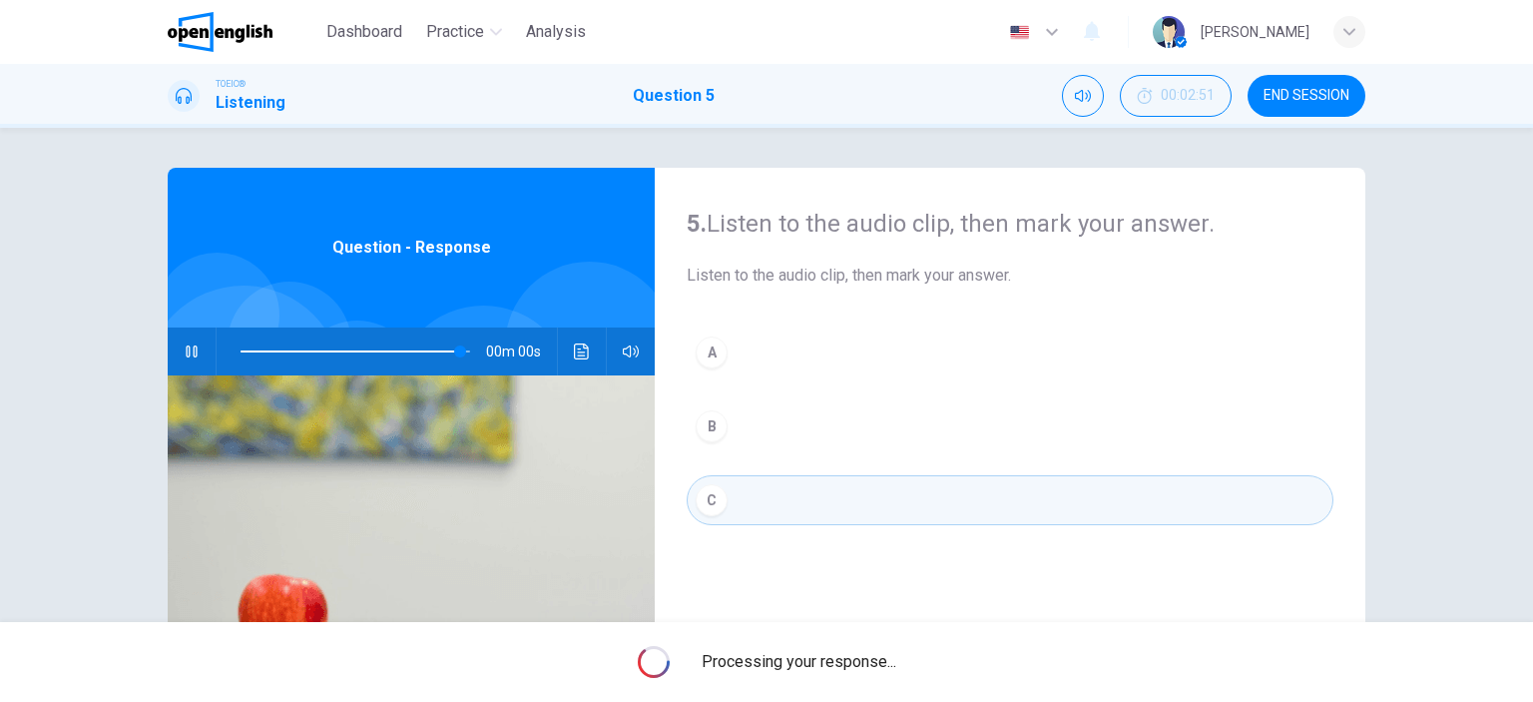
type input "*"
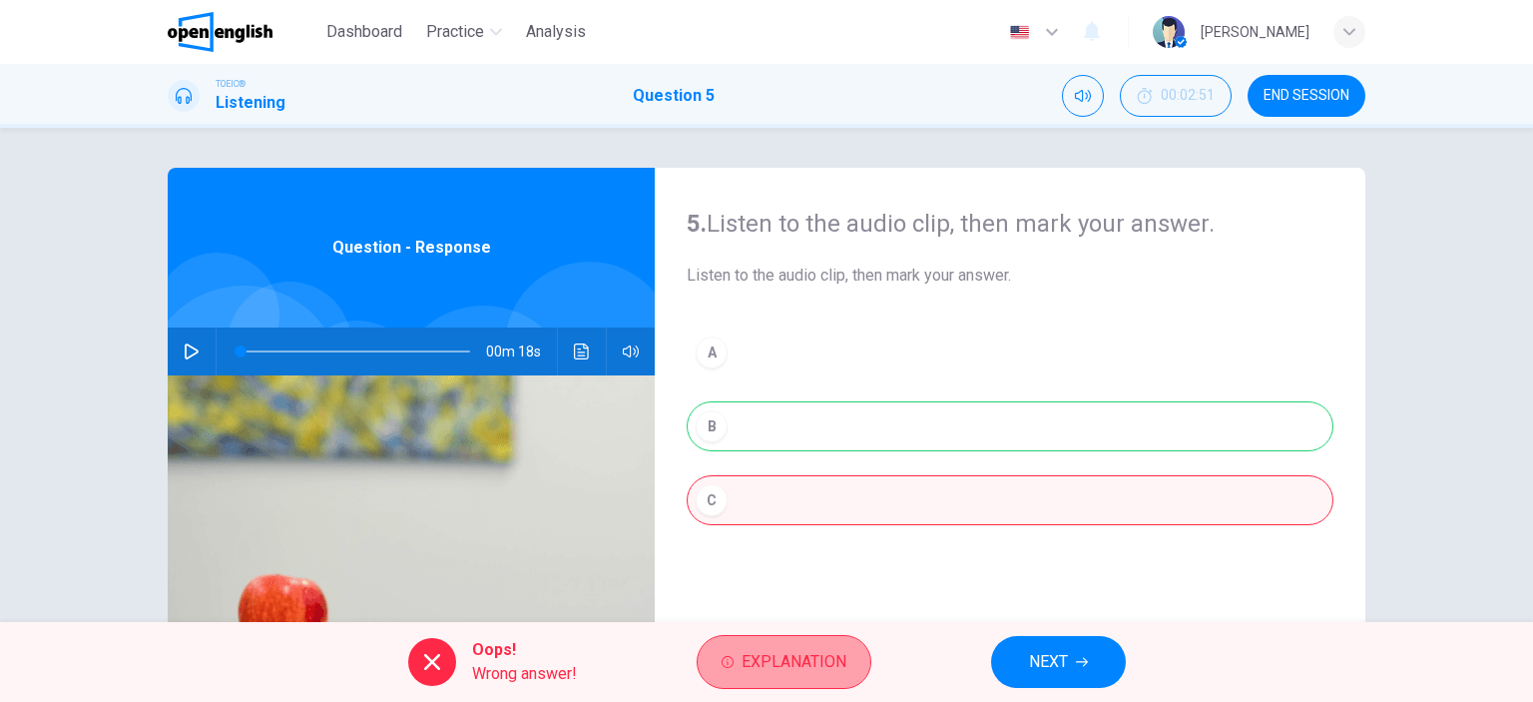
click at [803, 666] on span "Explanation" at bounding box center [794, 662] width 105 height 28
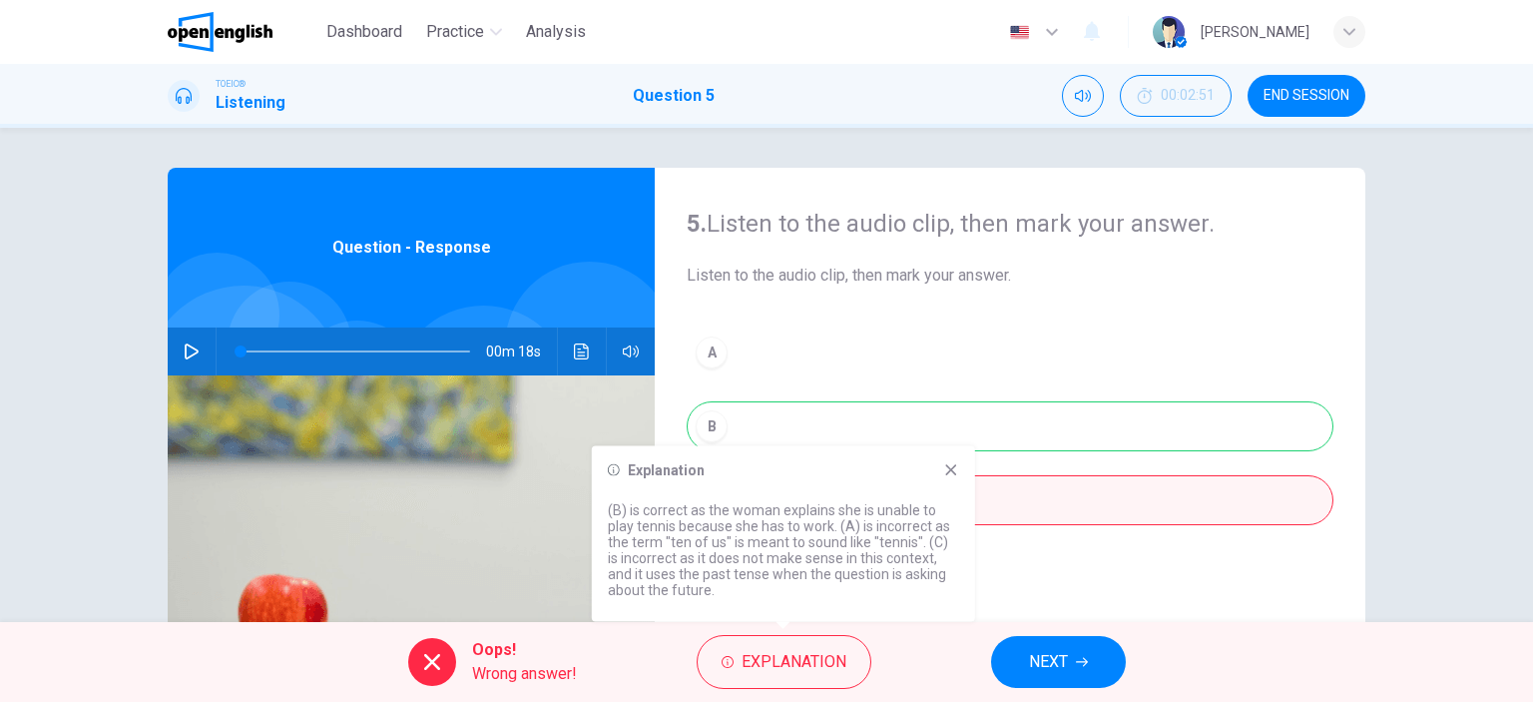
click at [1054, 682] on button "NEXT" at bounding box center [1058, 662] width 135 height 52
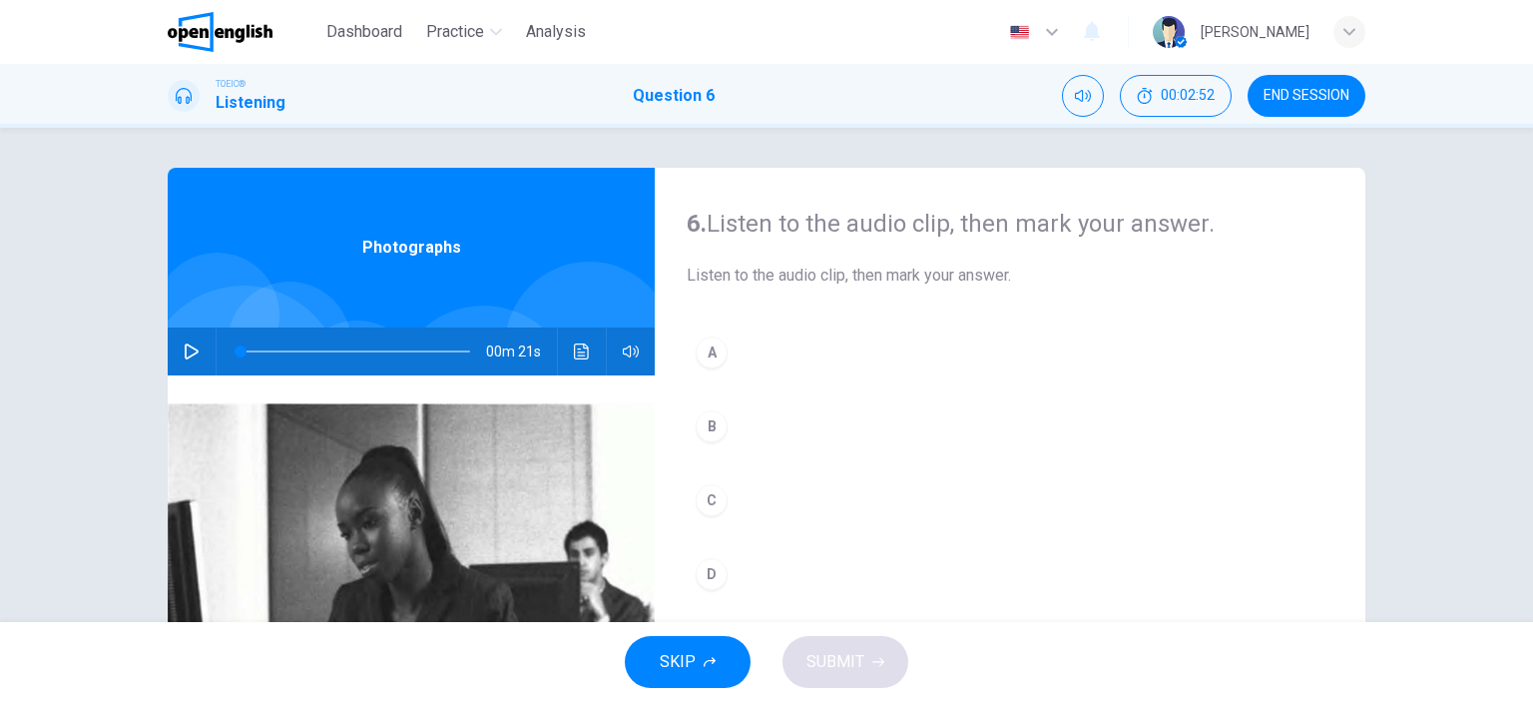
click at [184, 349] on icon "button" at bounding box center [192, 351] width 16 height 16
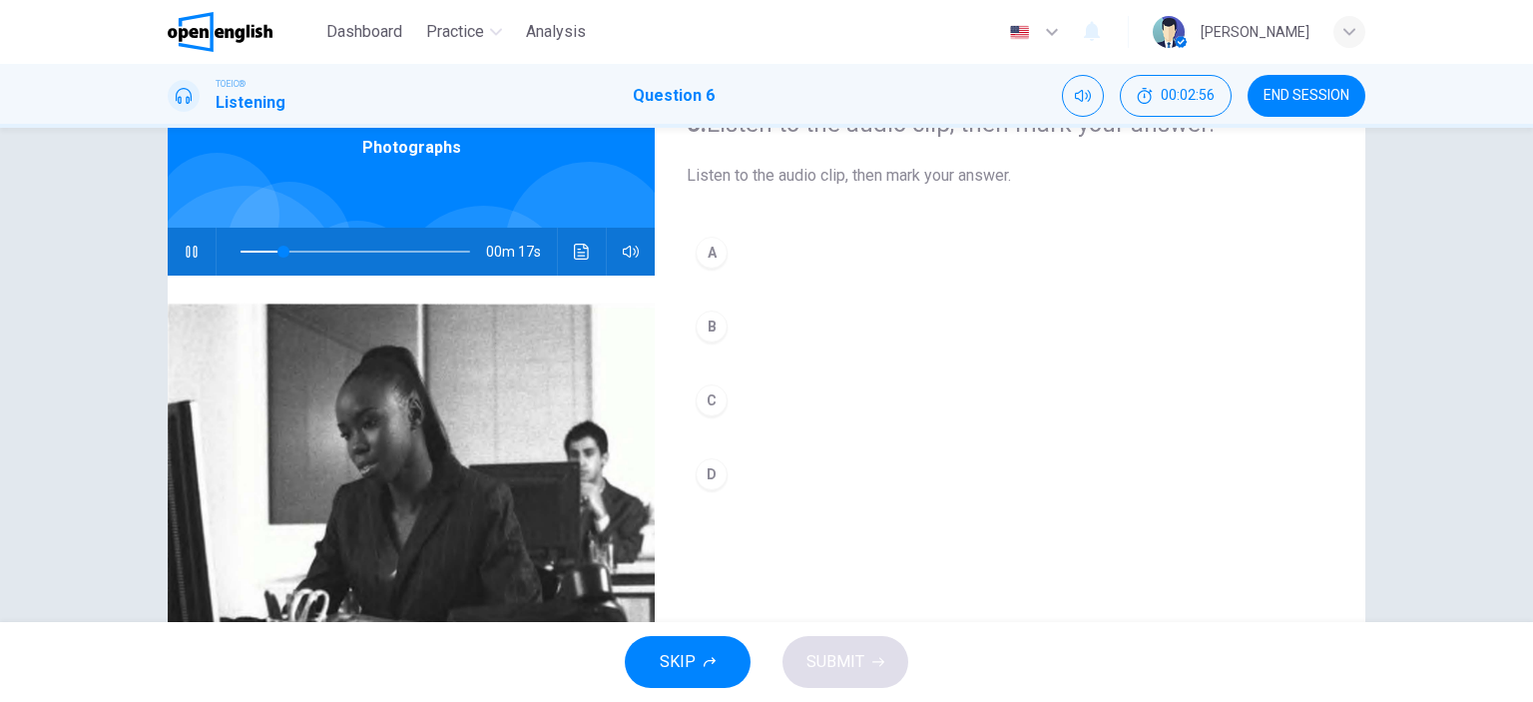
scroll to position [200, 0]
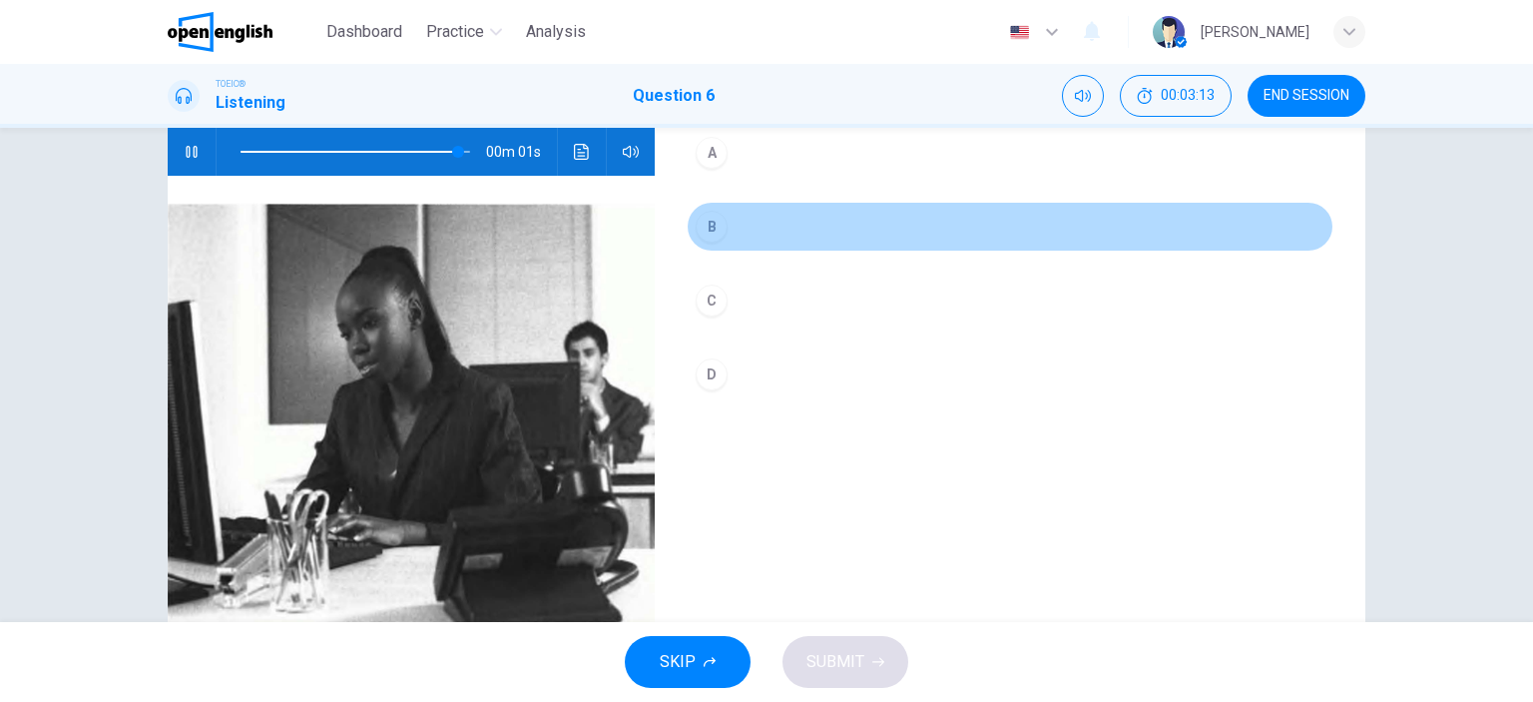
click at [709, 227] on div "B" at bounding box center [712, 227] width 32 height 32
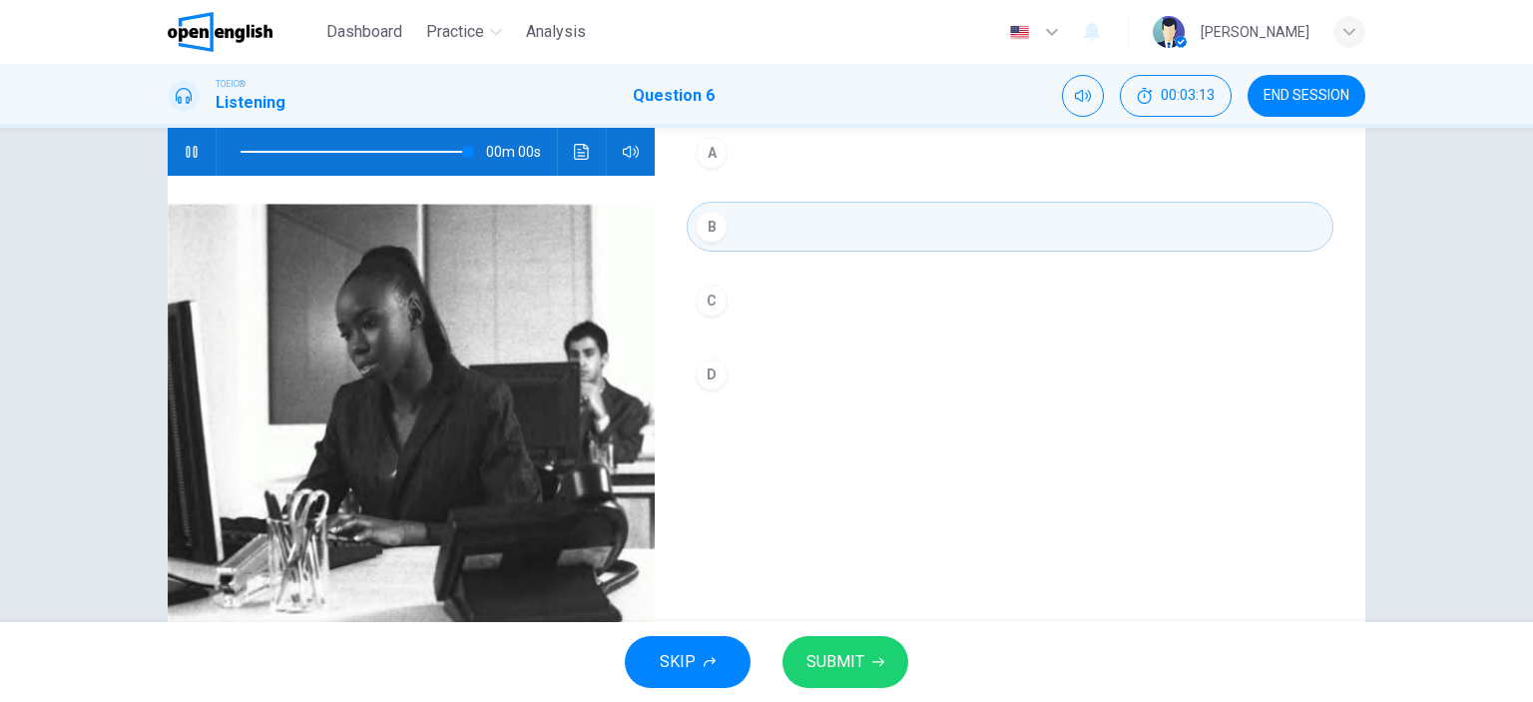
type input "*"
click at [839, 673] on span "SUBMIT" at bounding box center [836, 662] width 58 height 28
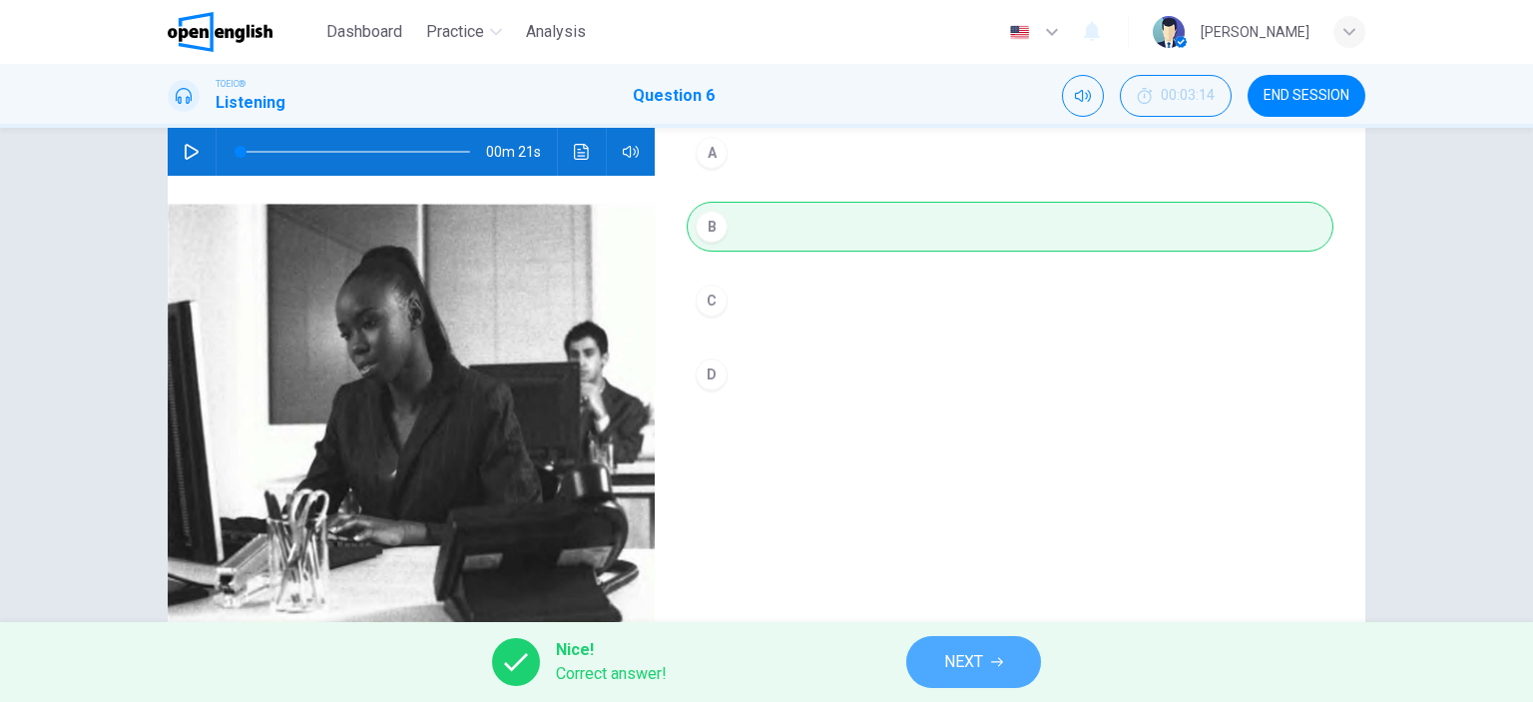
click at [958, 668] on span "NEXT" at bounding box center [963, 662] width 39 height 28
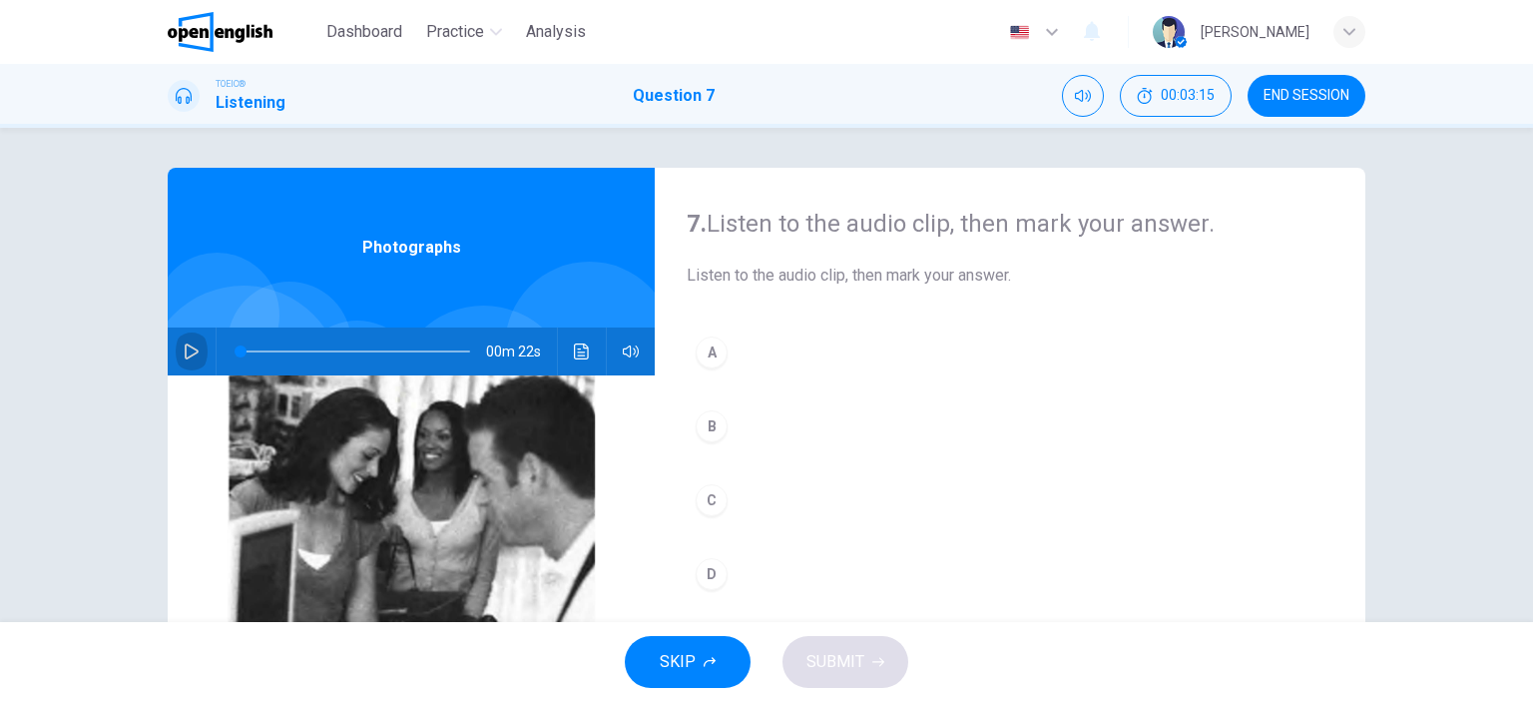
click at [190, 350] on icon "button" at bounding box center [192, 351] width 16 height 16
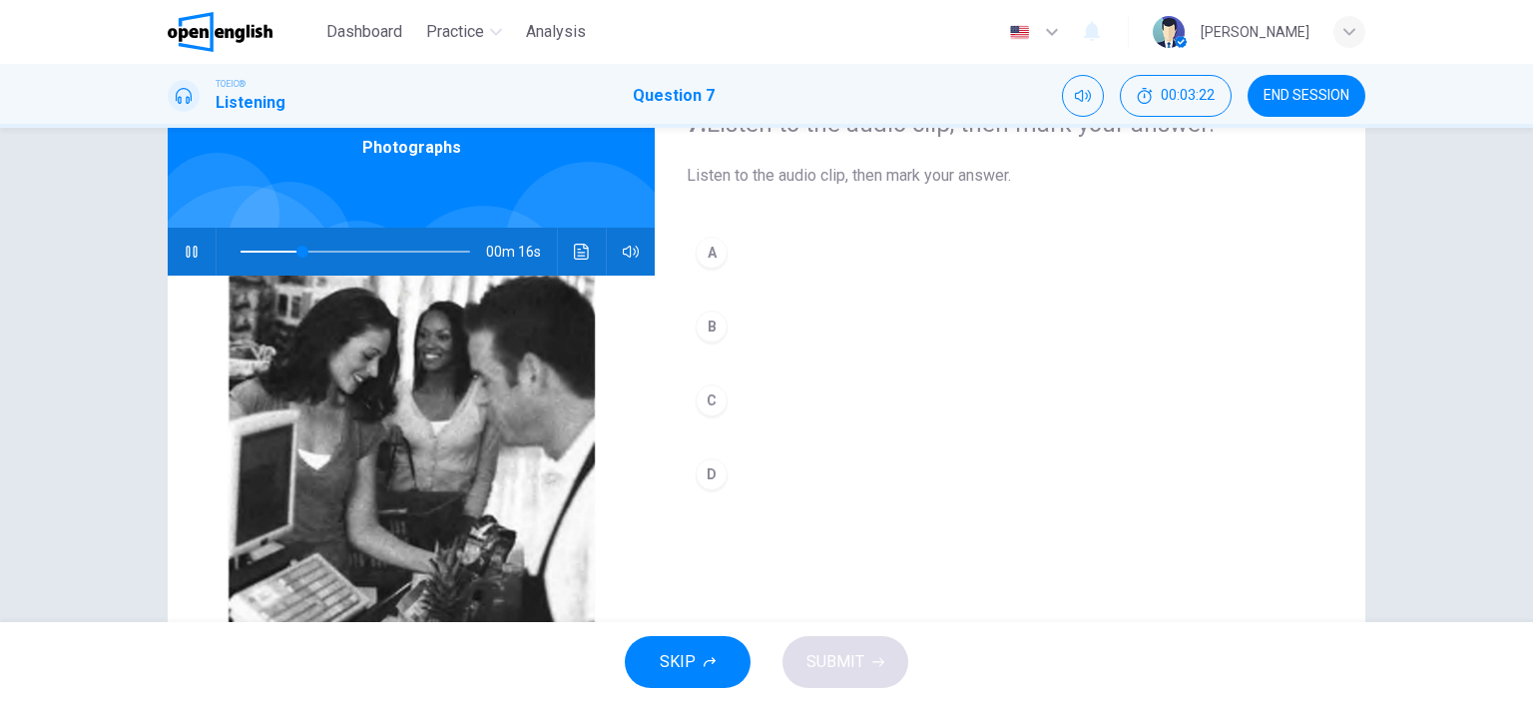
scroll to position [200, 0]
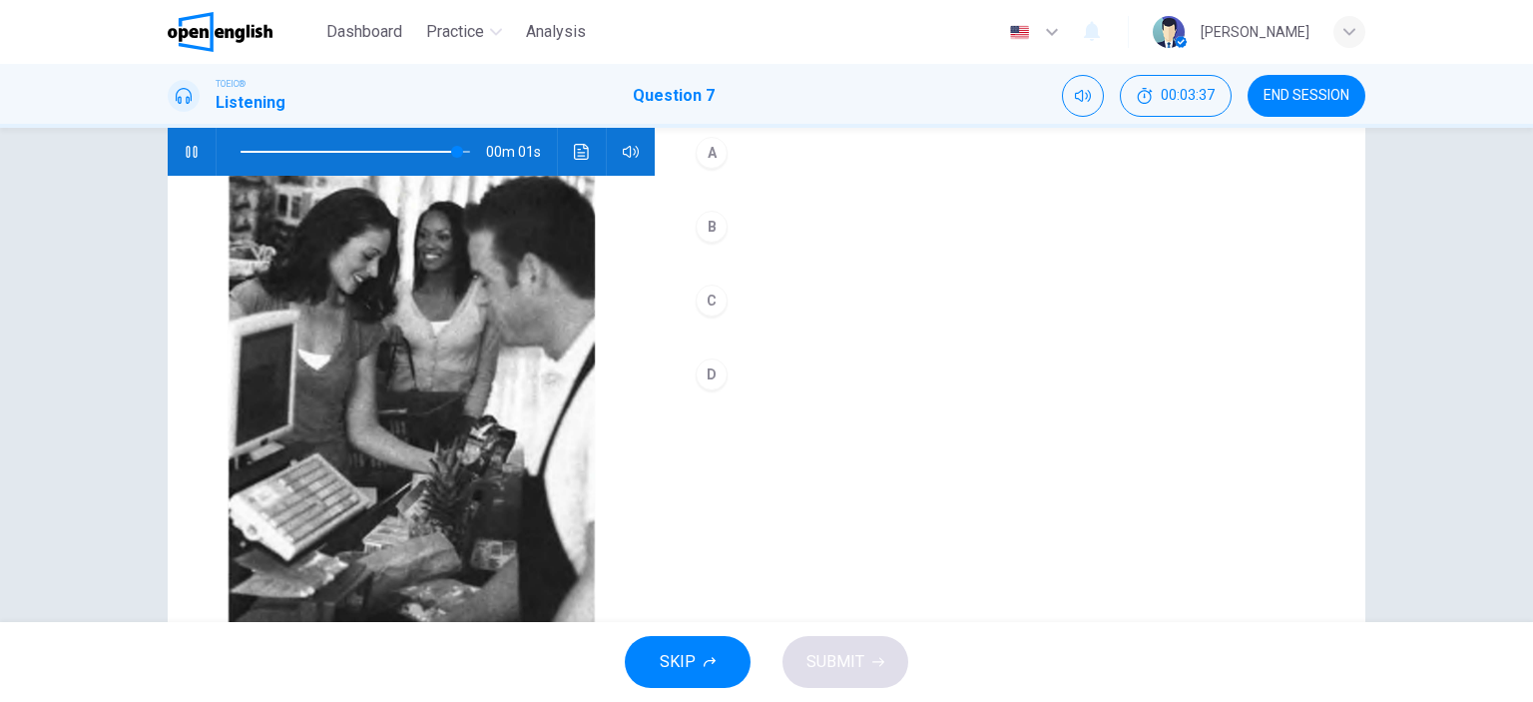
type input "*"
click at [708, 374] on div "D" at bounding box center [712, 374] width 32 height 32
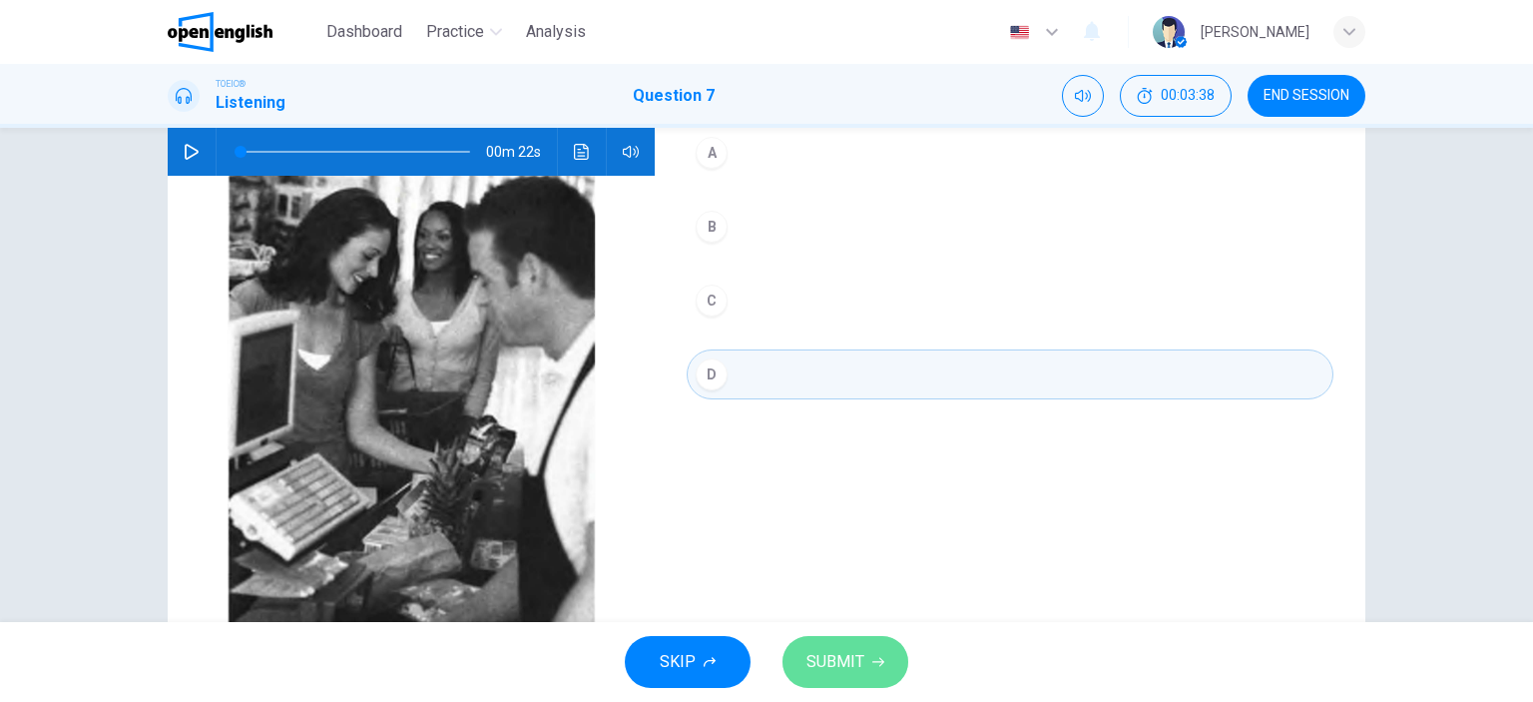
click at [840, 655] on span "SUBMIT" at bounding box center [836, 662] width 58 height 28
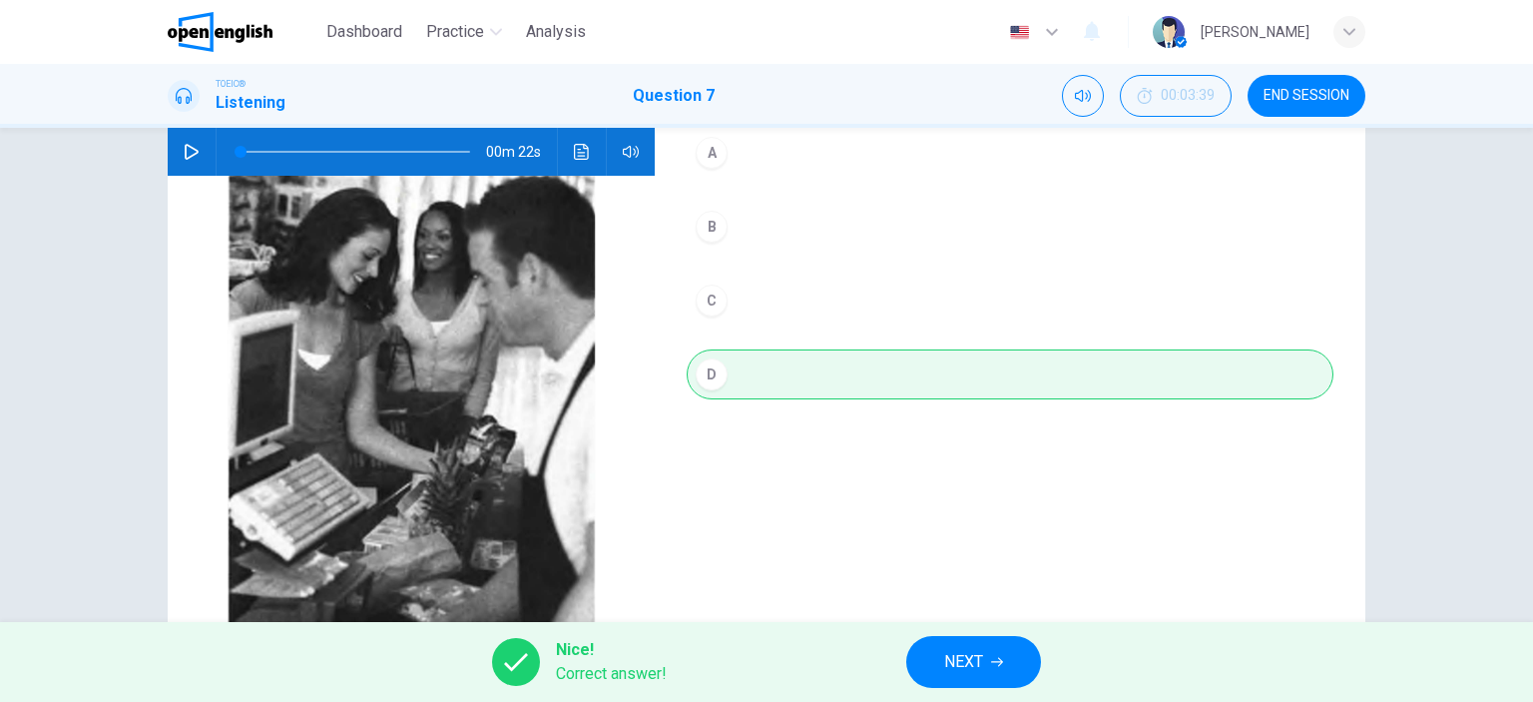
click at [942, 672] on button "NEXT" at bounding box center [973, 662] width 135 height 52
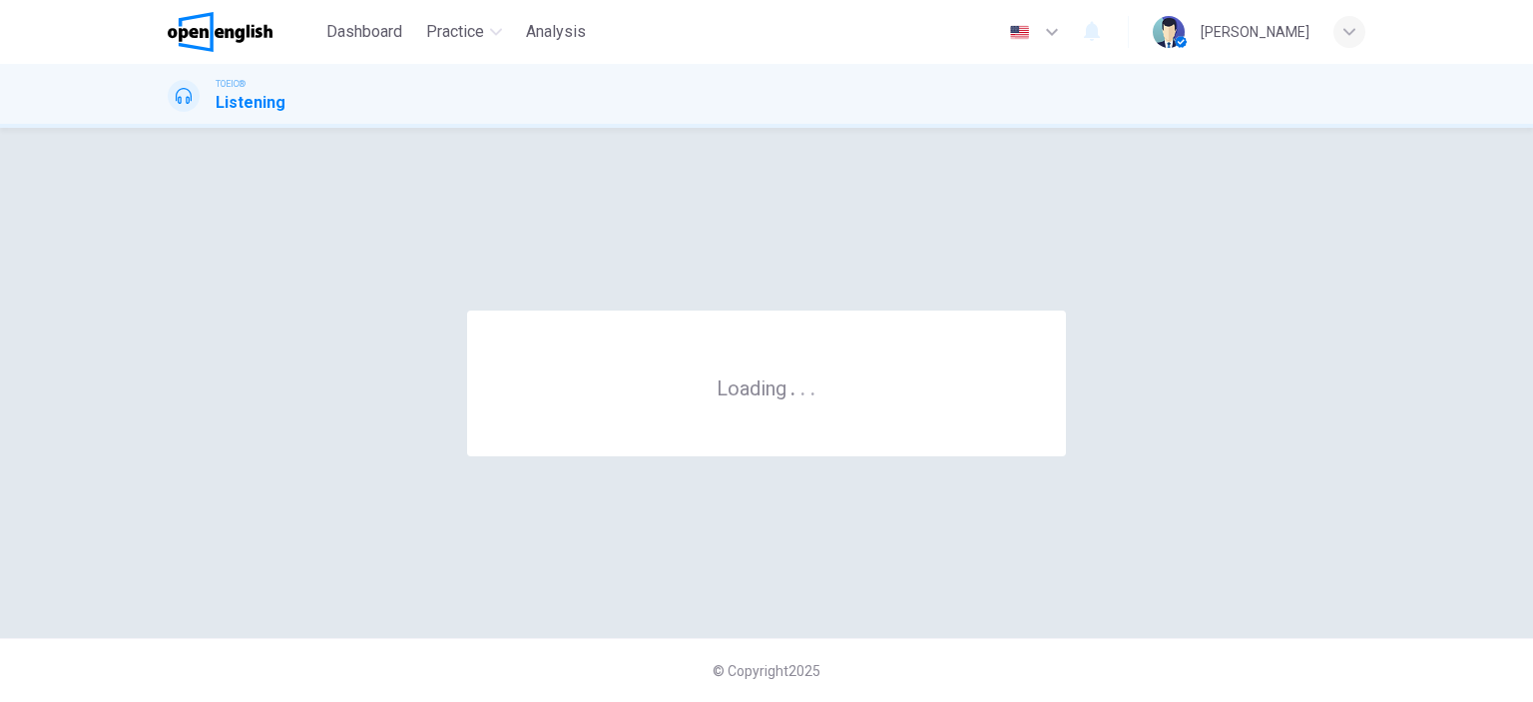
scroll to position [0, 0]
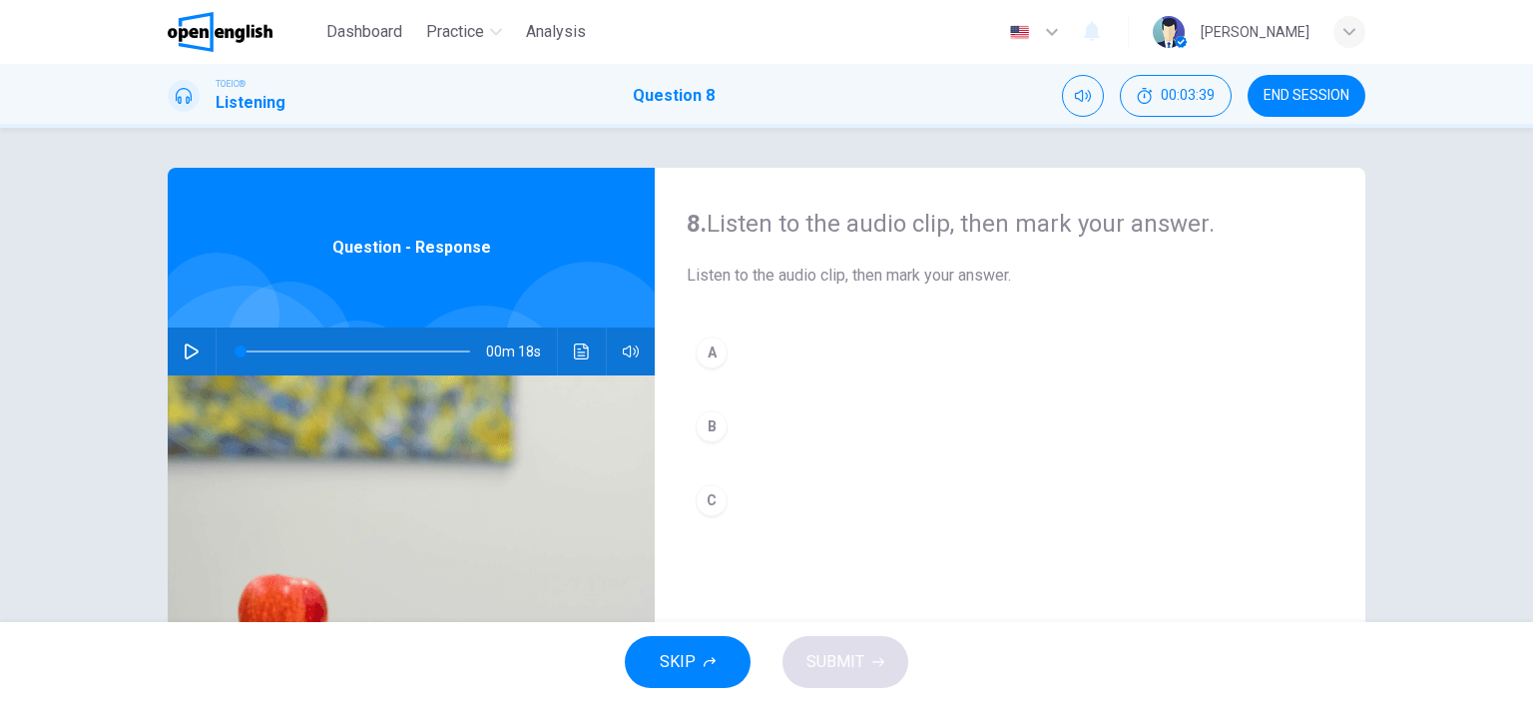
click at [188, 355] on icon "button" at bounding box center [192, 351] width 14 height 16
drag, startPoint x: 452, startPoint y: 350, endPoint x: 249, endPoint y: 350, distance: 203.7
click at [356, 350] on span at bounding box center [362, 351] width 12 height 12
drag, startPoint x: 256, startPoint y: 349, endPoint x: 199, endPoint y: 348, distance: 56.9
click at [199, 348] on div "00m 17s" at bounding box center [411, 351] width 487 height 48
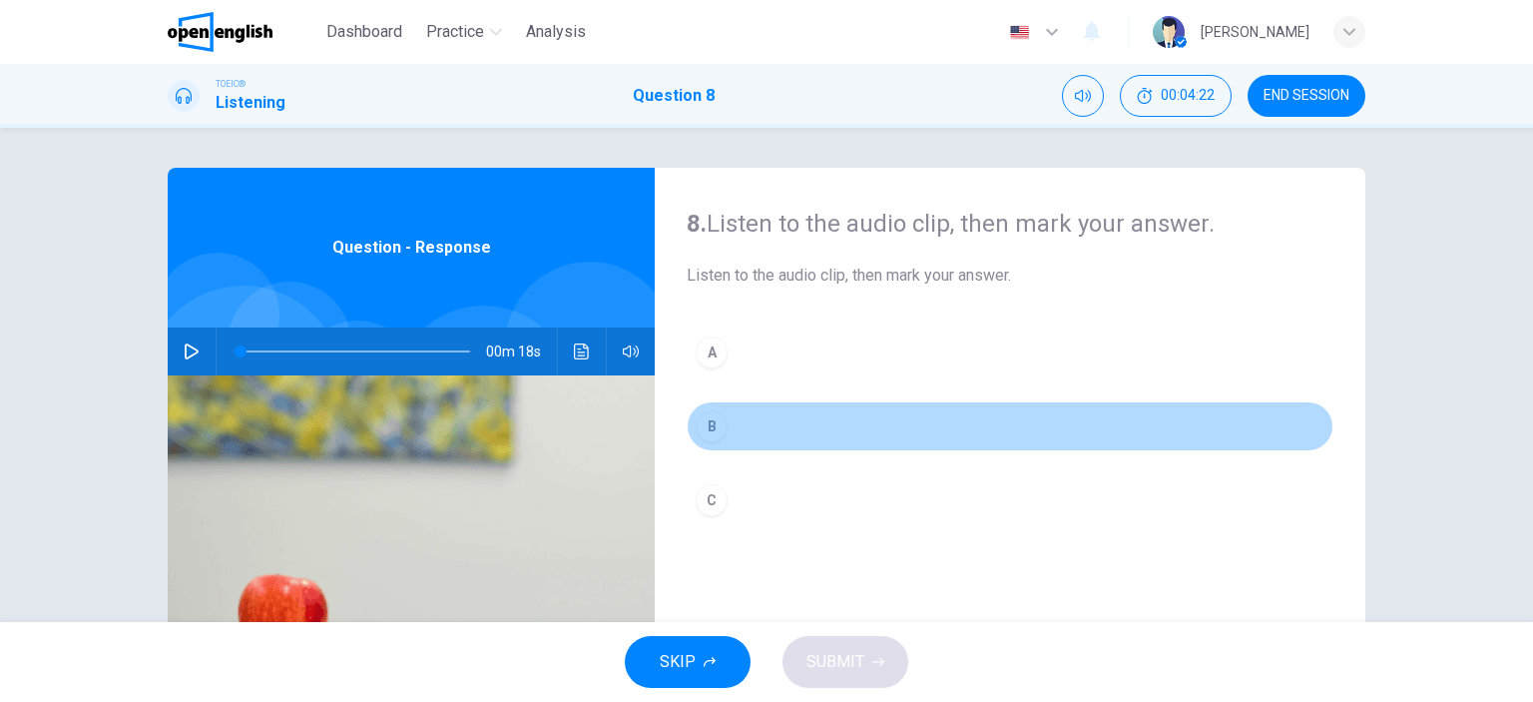
click at [713, 424] on div "B" at bounding box center [712, 426] width 32 height 32
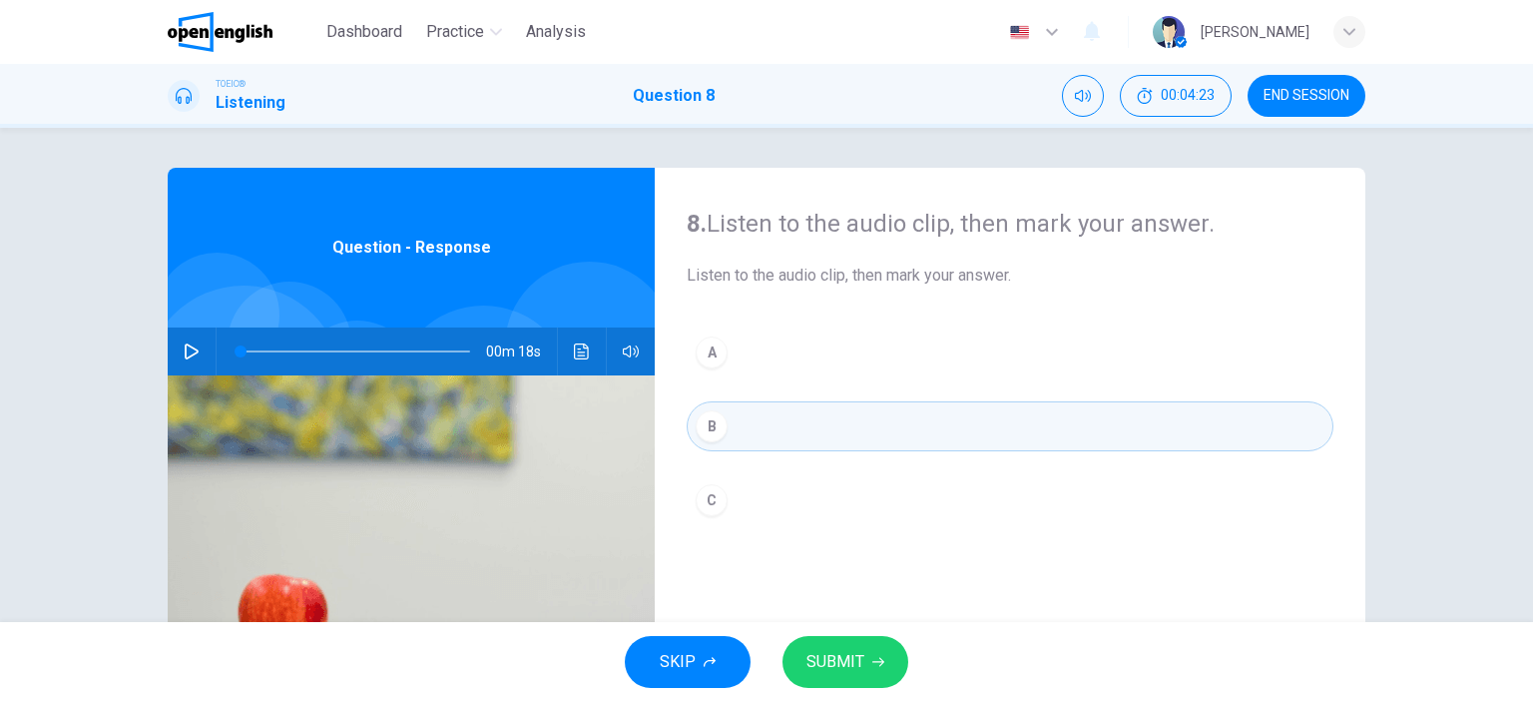
click at [812, 645] on button "SUBMIT" at bounding box center [846, 662] width 126 height 52
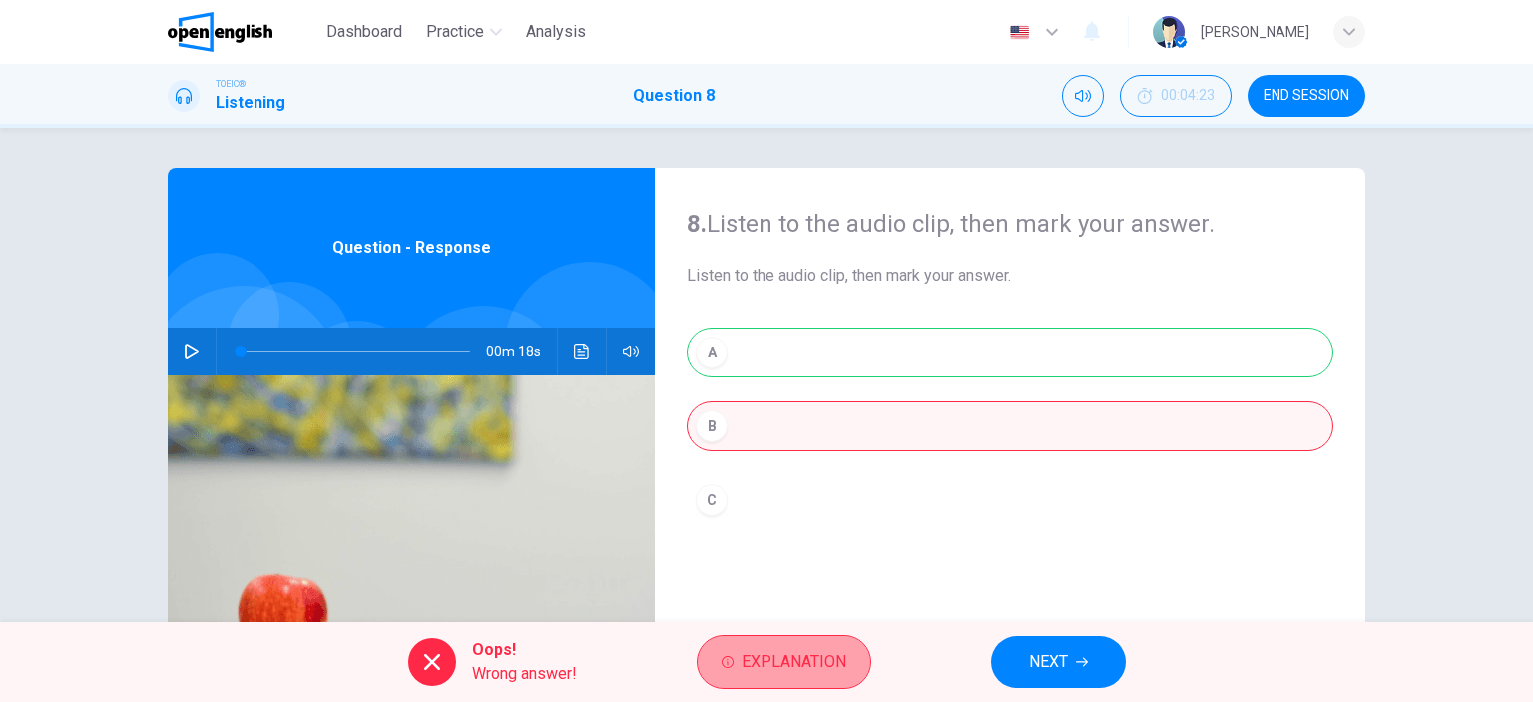
click at [736, 654] on button "Explanation" at bounding box center [784, 662] width 175 height 54
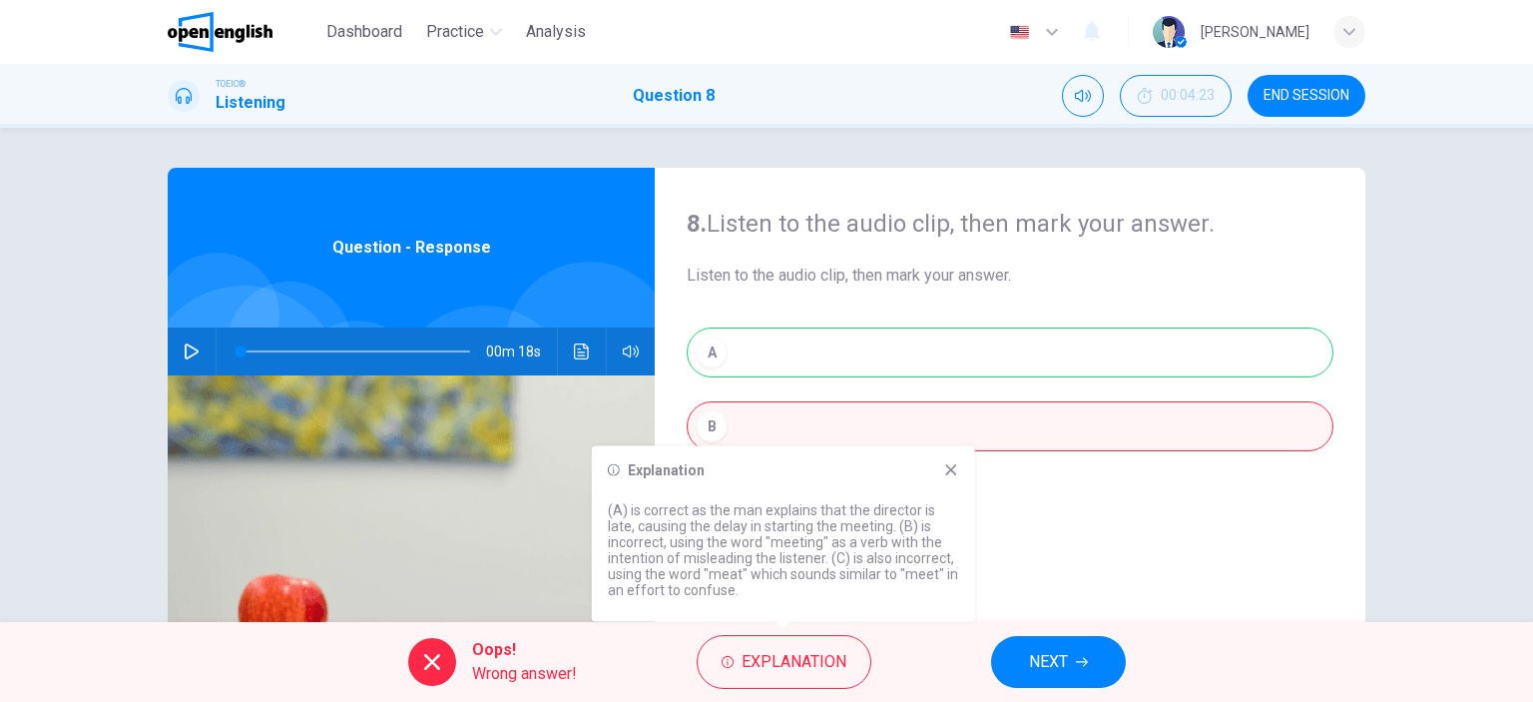
drag, startPoint x: 704, startPoint y: 509, endPoint x: 638, endPoint y: 531, distance: 69.5
click at [638, 531] on p "(A) is correct as the man explains that the director is late, causing the delay…" at bounding box center [783, 550] width 351 height 96
drag, startPoint x: 638, startPoint y: 531, endPoint x: 919, endPoint y: 546, distance: 281.9
click at [919, 546] on p "(A) is correct as the man explains that the director is late, causing the delay…" at bounding box center [783, 550] width 351 height 96
click at [186, 344] on icon "button" at bounding box center [192, 351] width 16 height 16
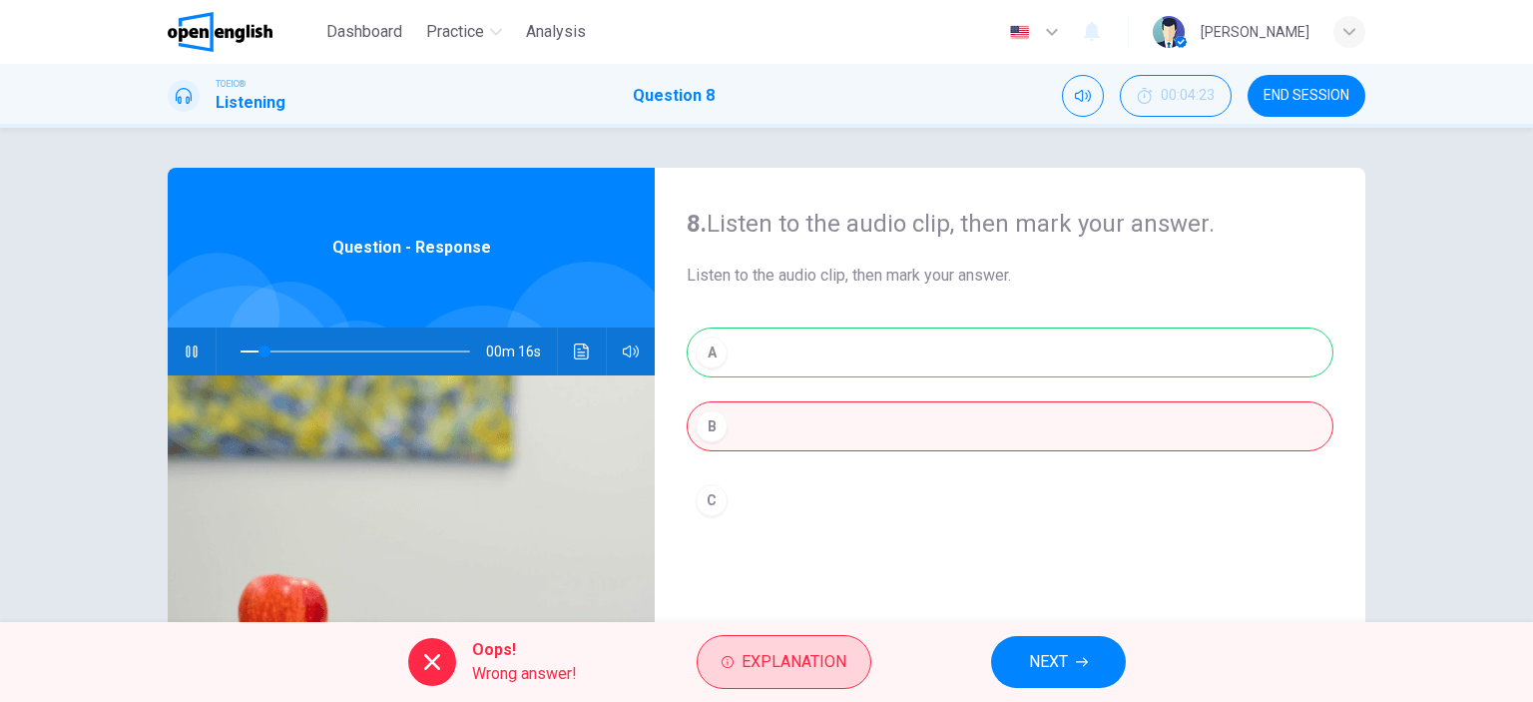
click at [805, 652] on span "Explanation" at bounding box center [794, 662] width 105 height 28
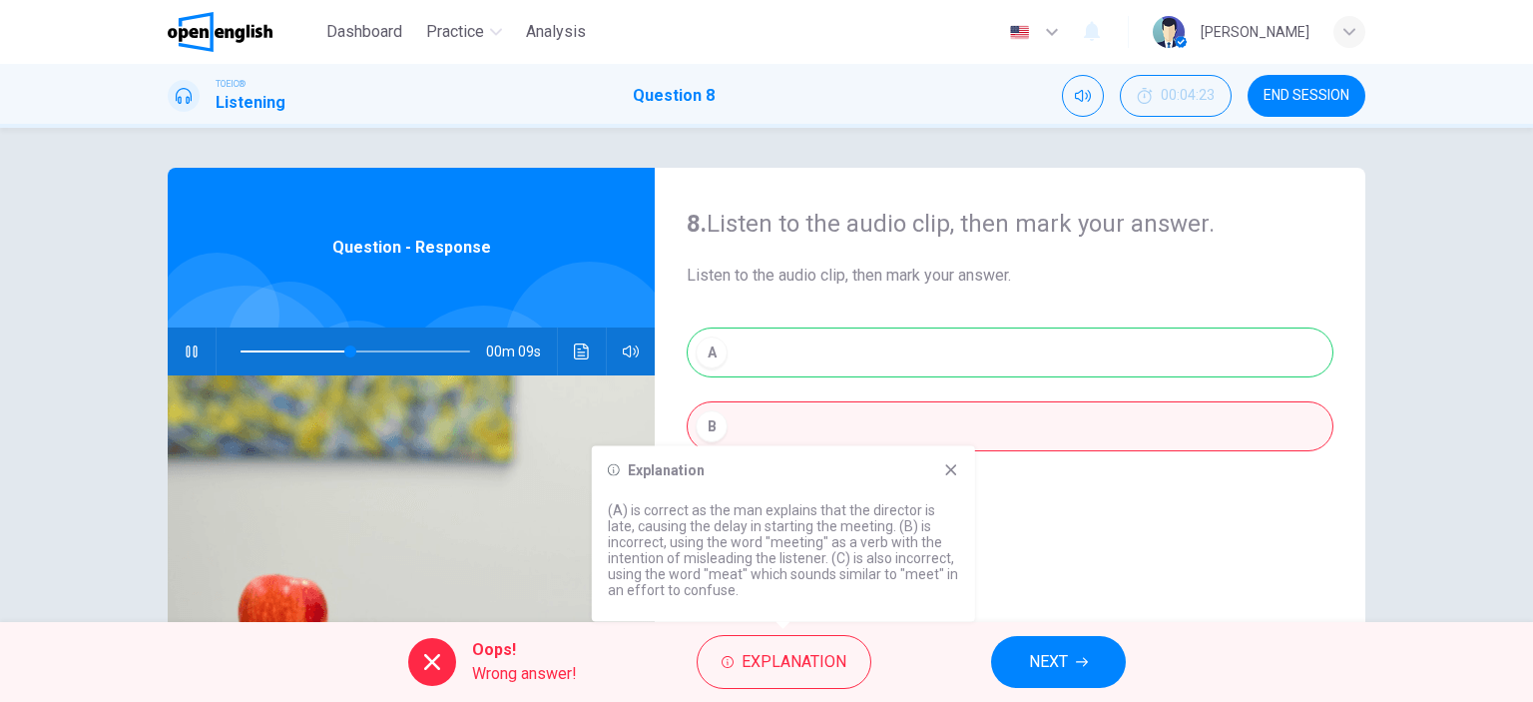
click at [948, 470] on icon at bounding box center [951, 470] width 16 height 16
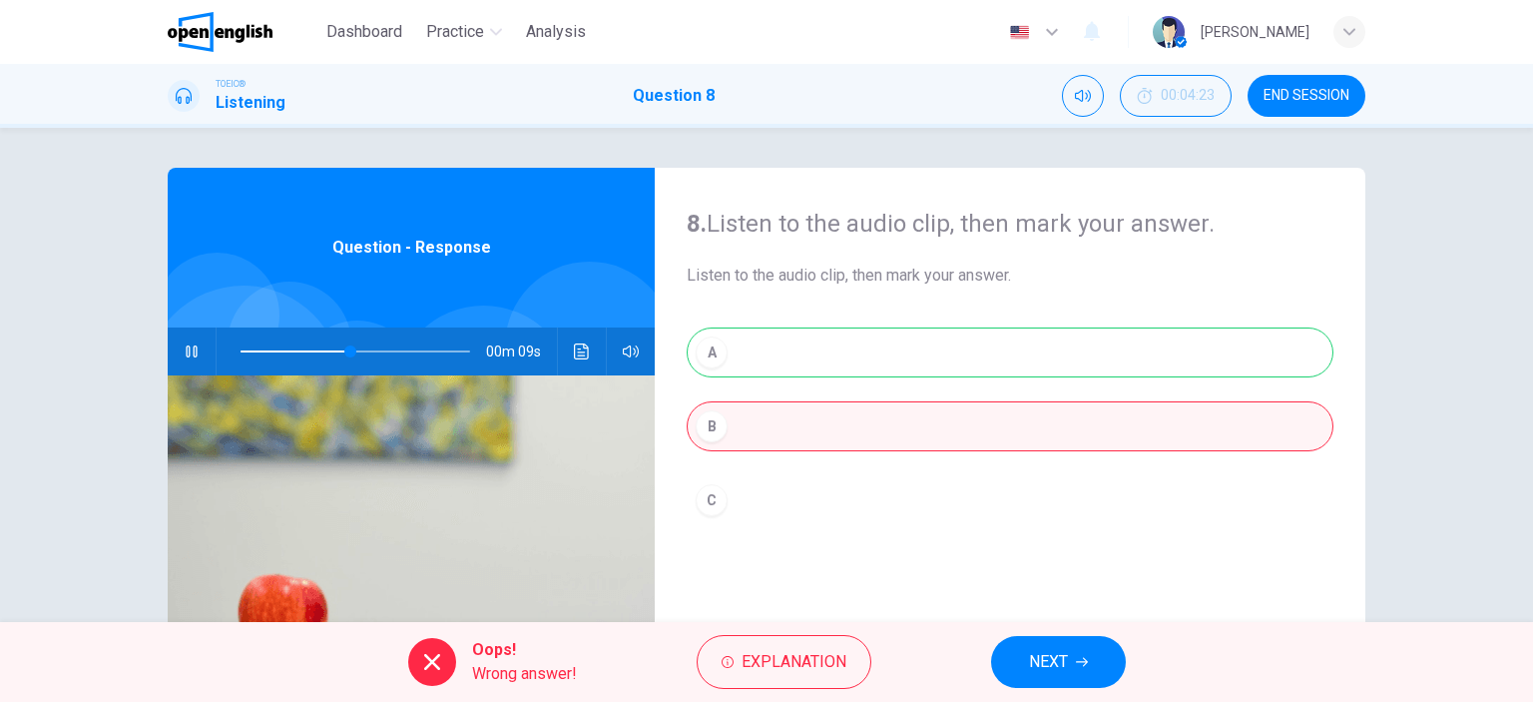
type input "**"
click at [1057, 671] on span "NEXT" at bounding box center [1048, 662] width 39 height 28
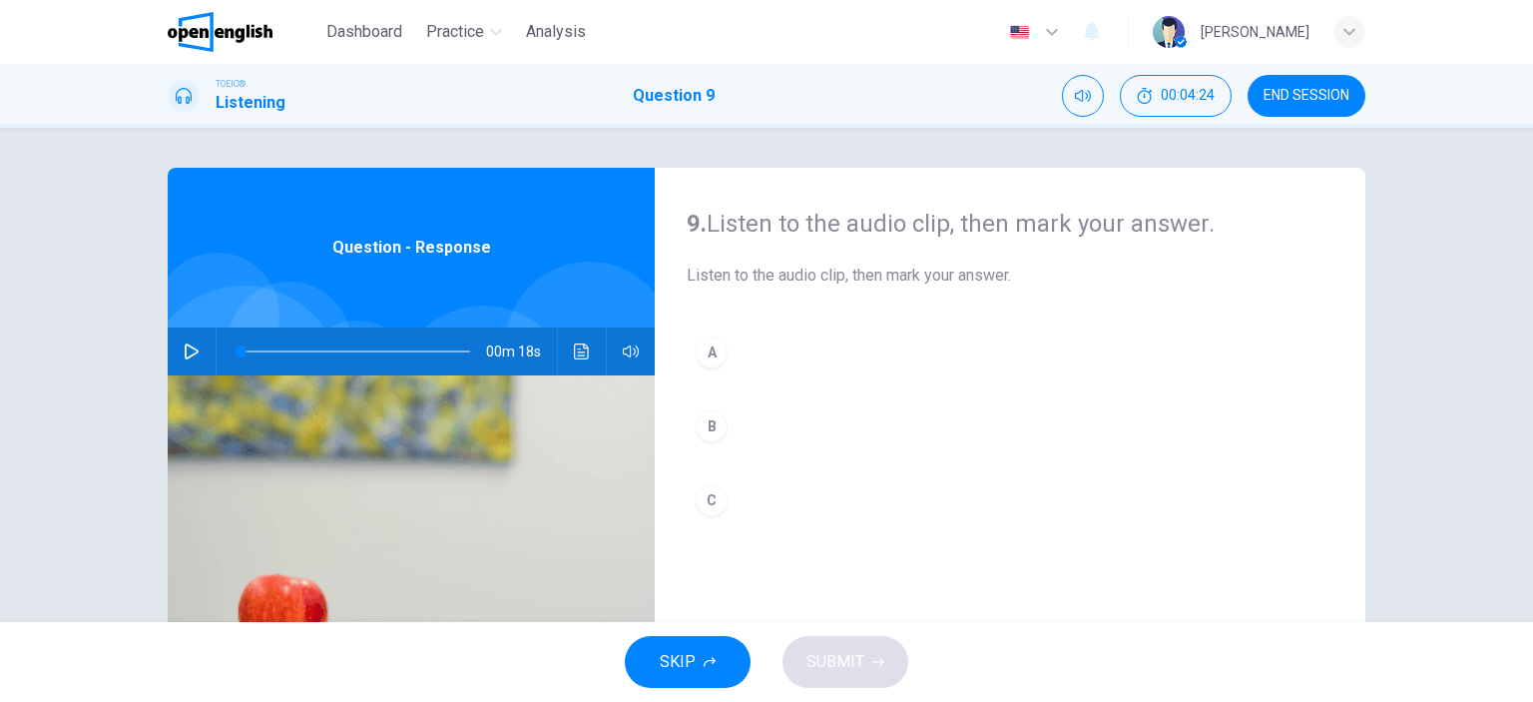
click at [184, 351] on icon "button" at bounding box center [192, 351] width 16 height 16
drag, startPoint x: 465, startPoint y: 351, endPoint x: 214, endPoint y: 362, distance: 251.8
click at [217, 362] on div at bounding box center [352, 351] width 270 height 48
click at [699, 422] on div "B" at bounding box center [712, 426] width 32 height 32
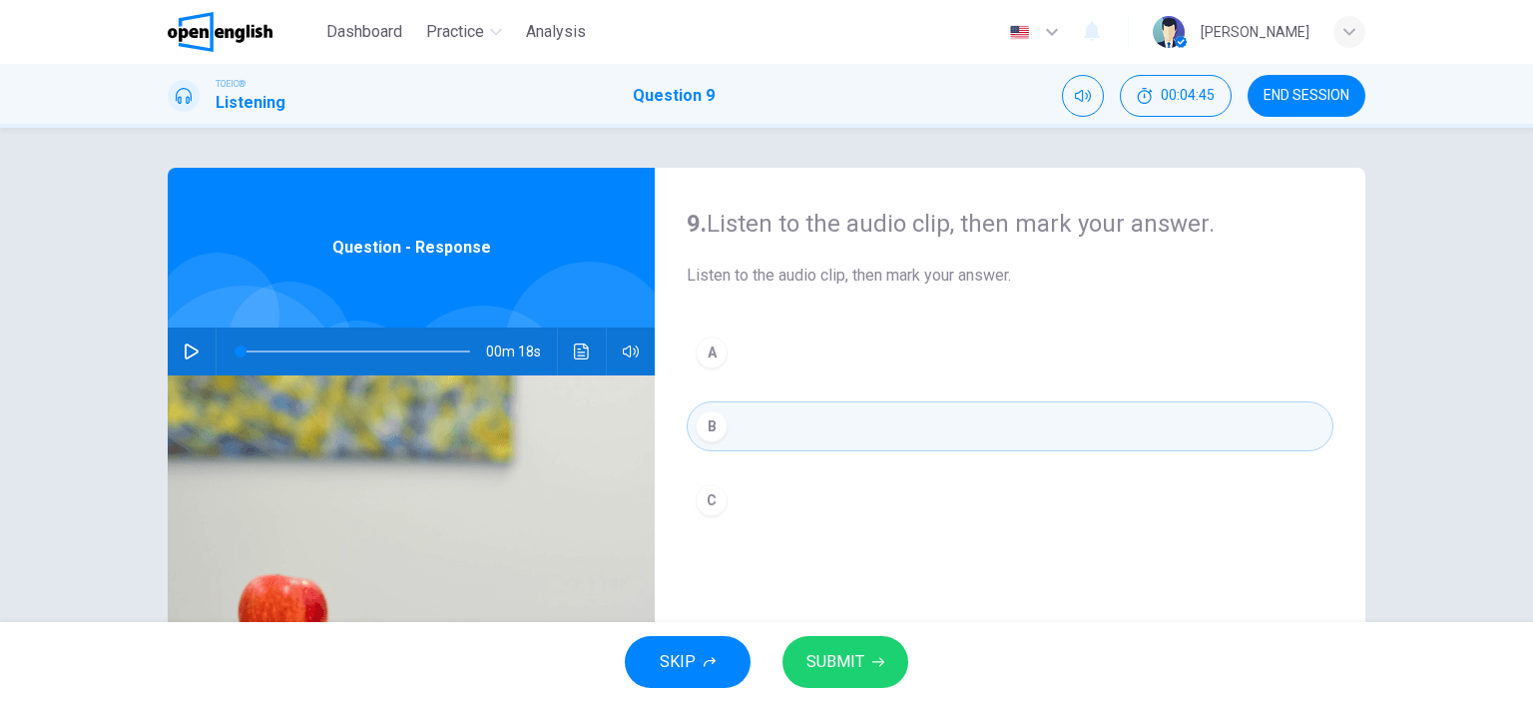
click at [833, 650] on span "SUBMIT" at bounding box center [836, 662] width 58 height 28
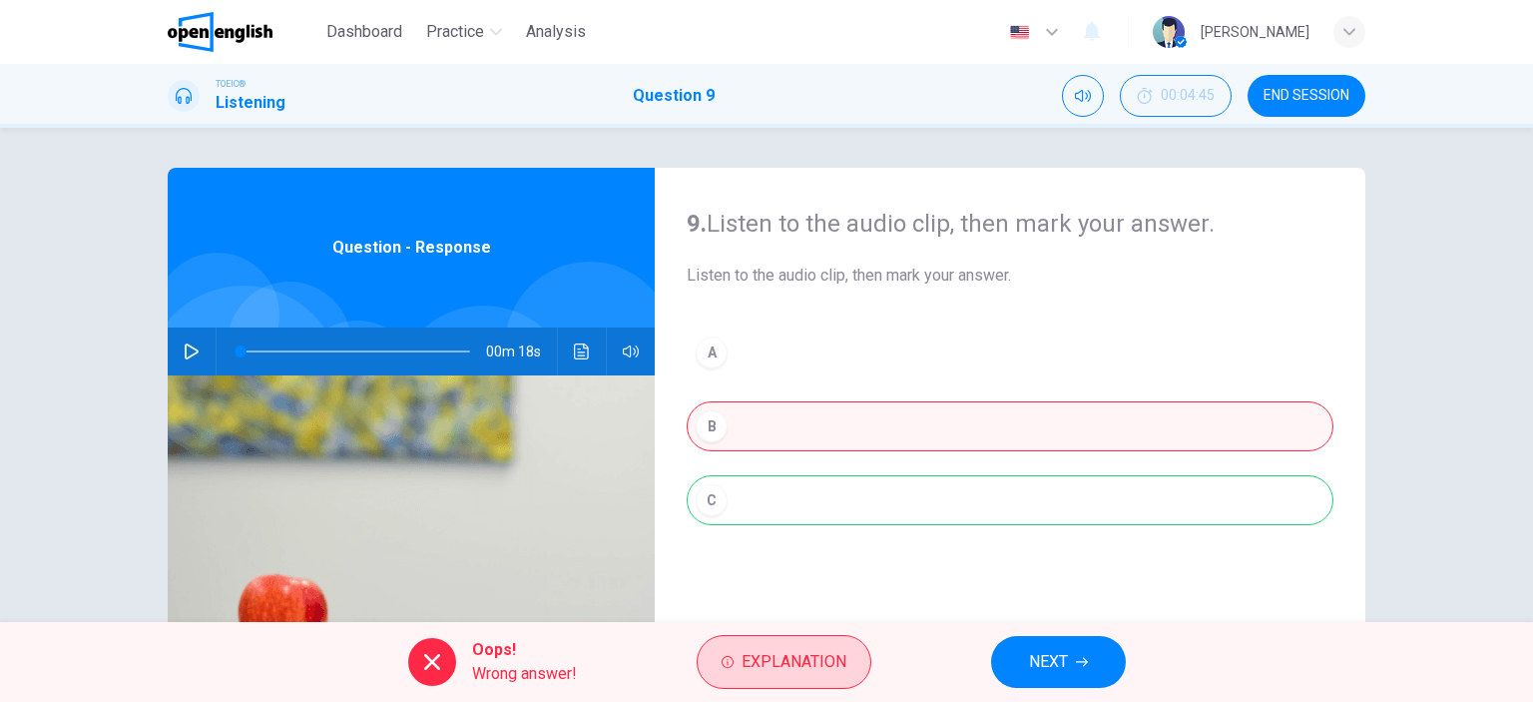
click at [755, 650] on span "Explanation" at bounding box center [794, 662] width 105 height 28
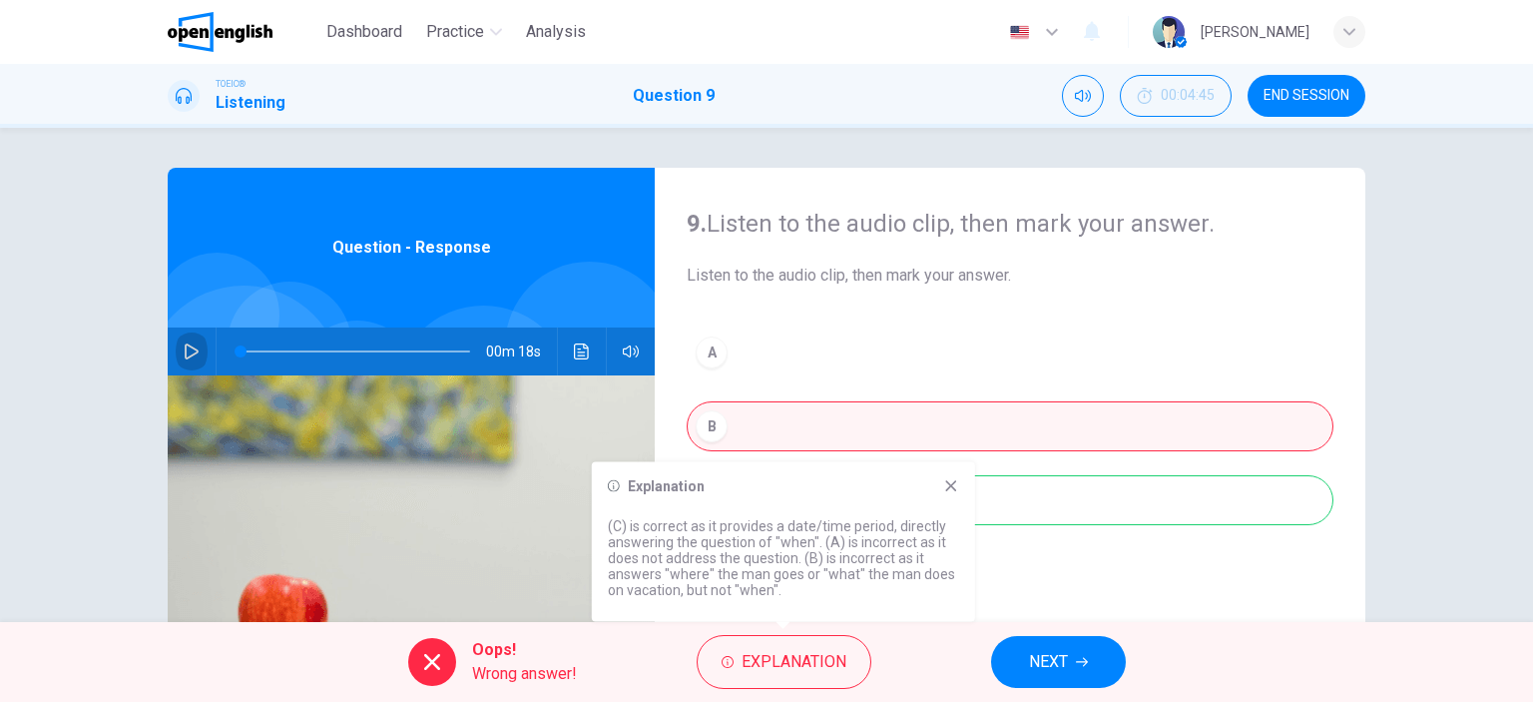
click at [184, 352] on icon "button" at bounding box center [192, 351] width 16 height 16
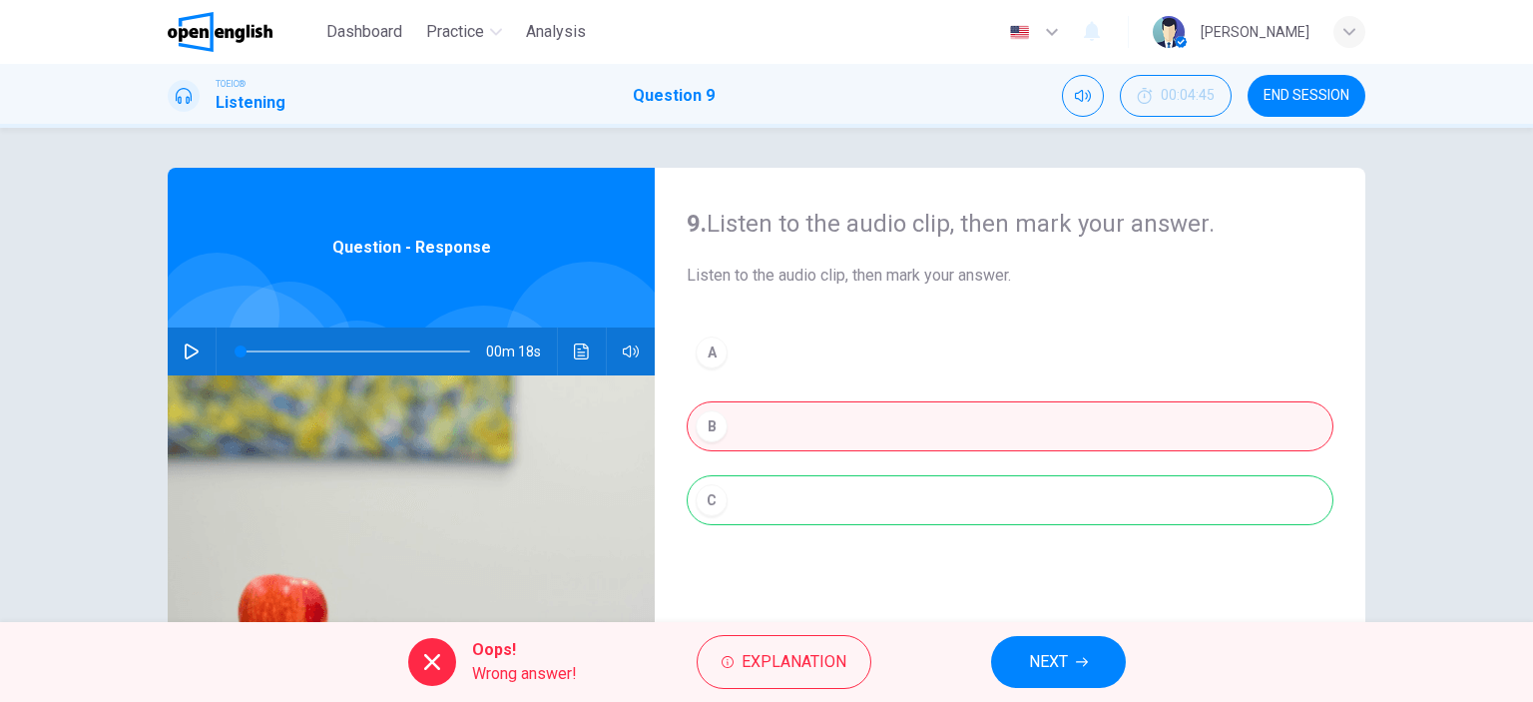
type input "*"
click at [808, 666] on span "Explanation" at bounding box center [794, 662] width 105 height 28
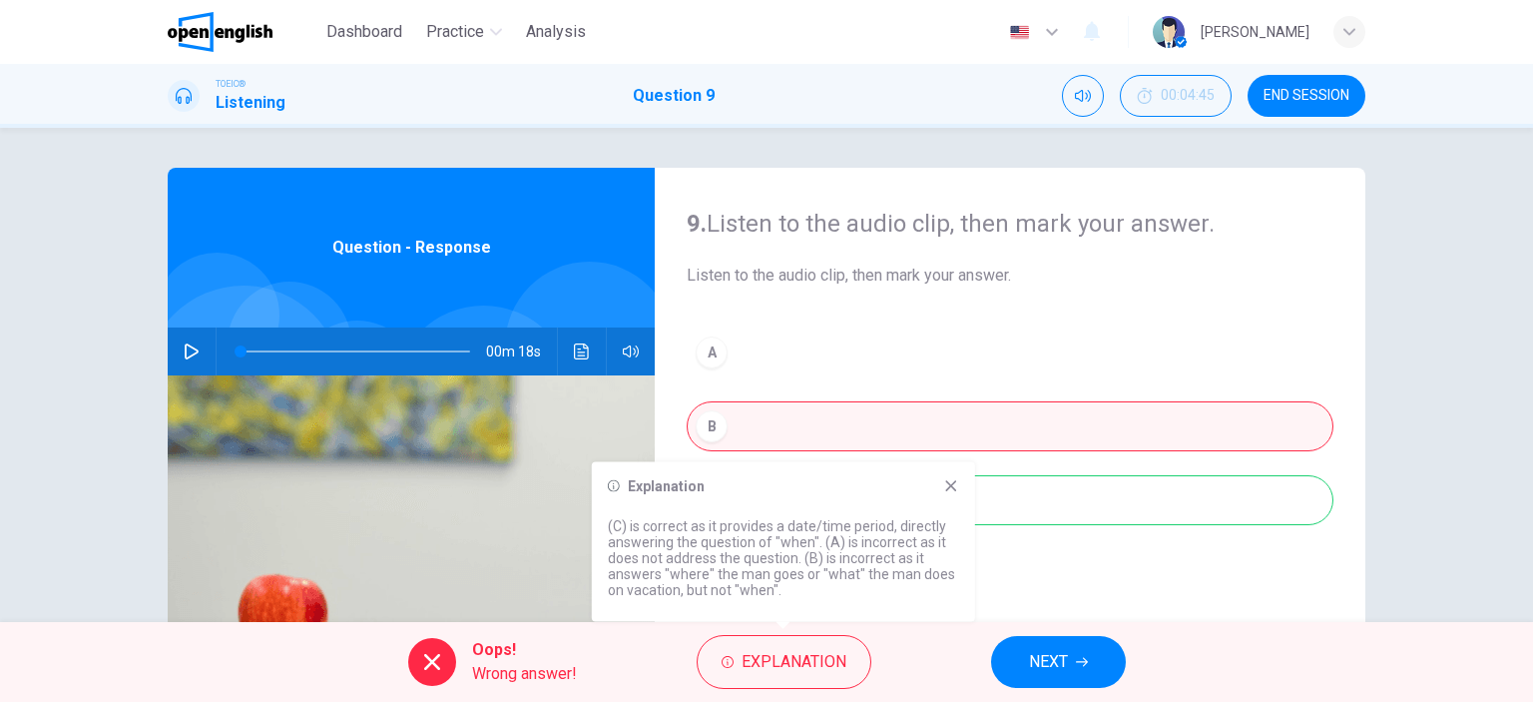
click at [947, 478] on icon at bounding box center [951, 486] width 16 height 16
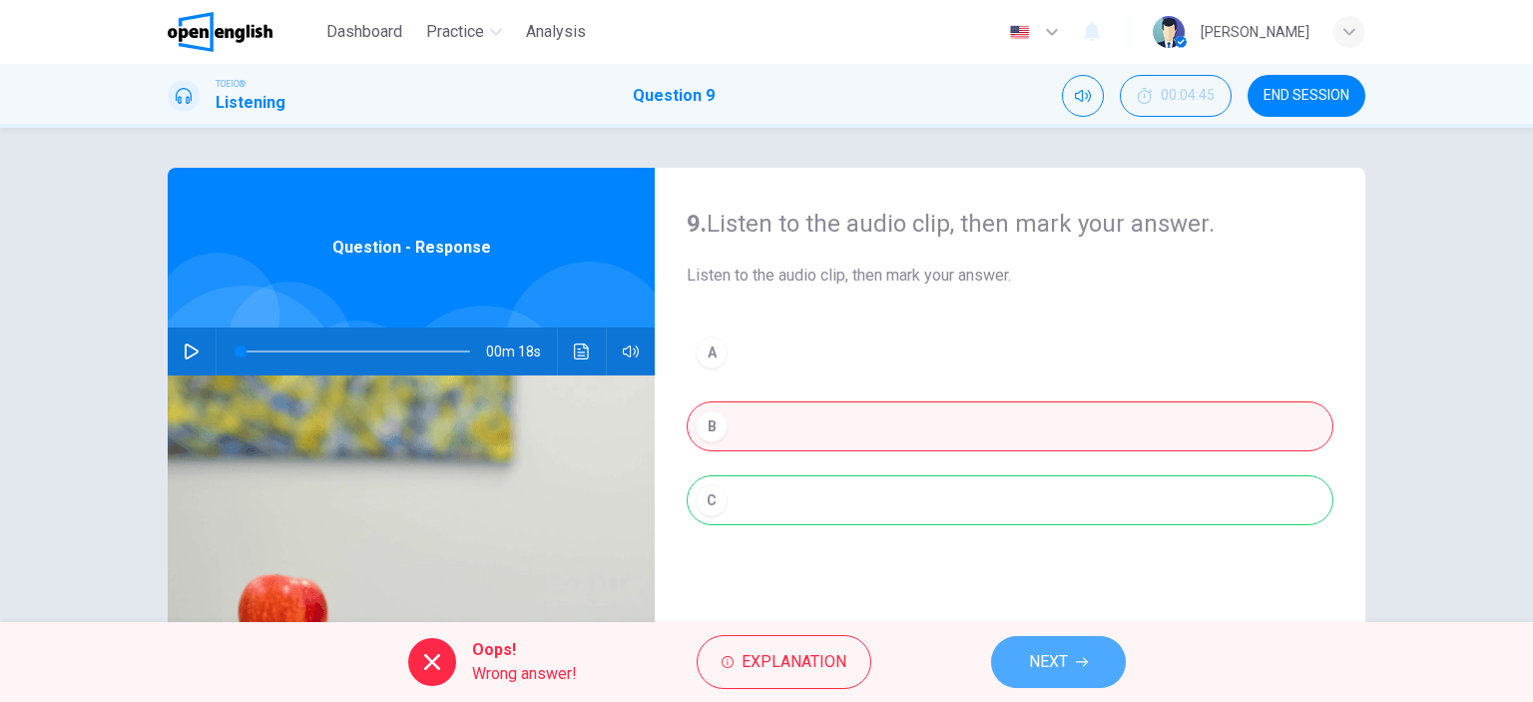
click at [1054, 650] on span "NEXT" at bounding box center [1048, 662] width 39 height 28
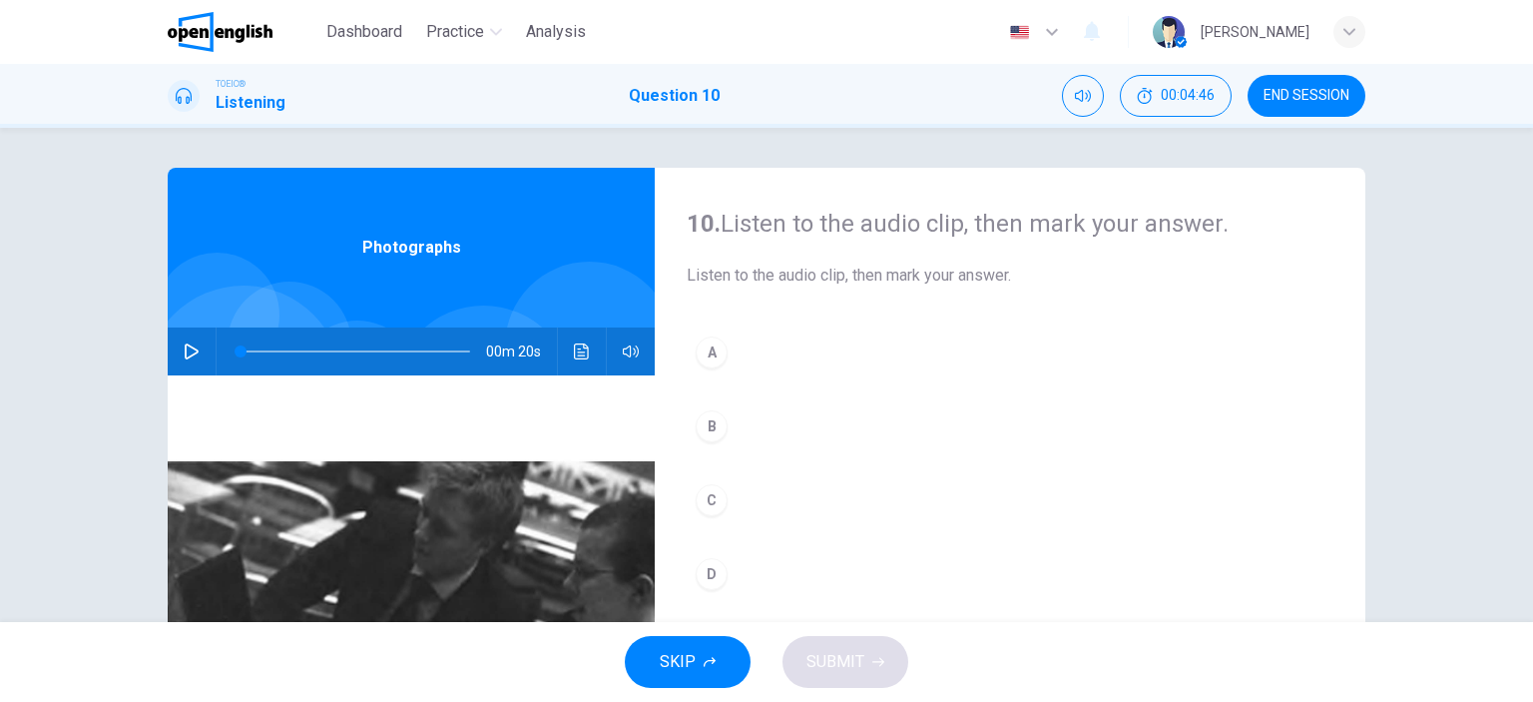
click at [188, 347] on icon "button" at bounding box center [192, 351] width 16 height 16
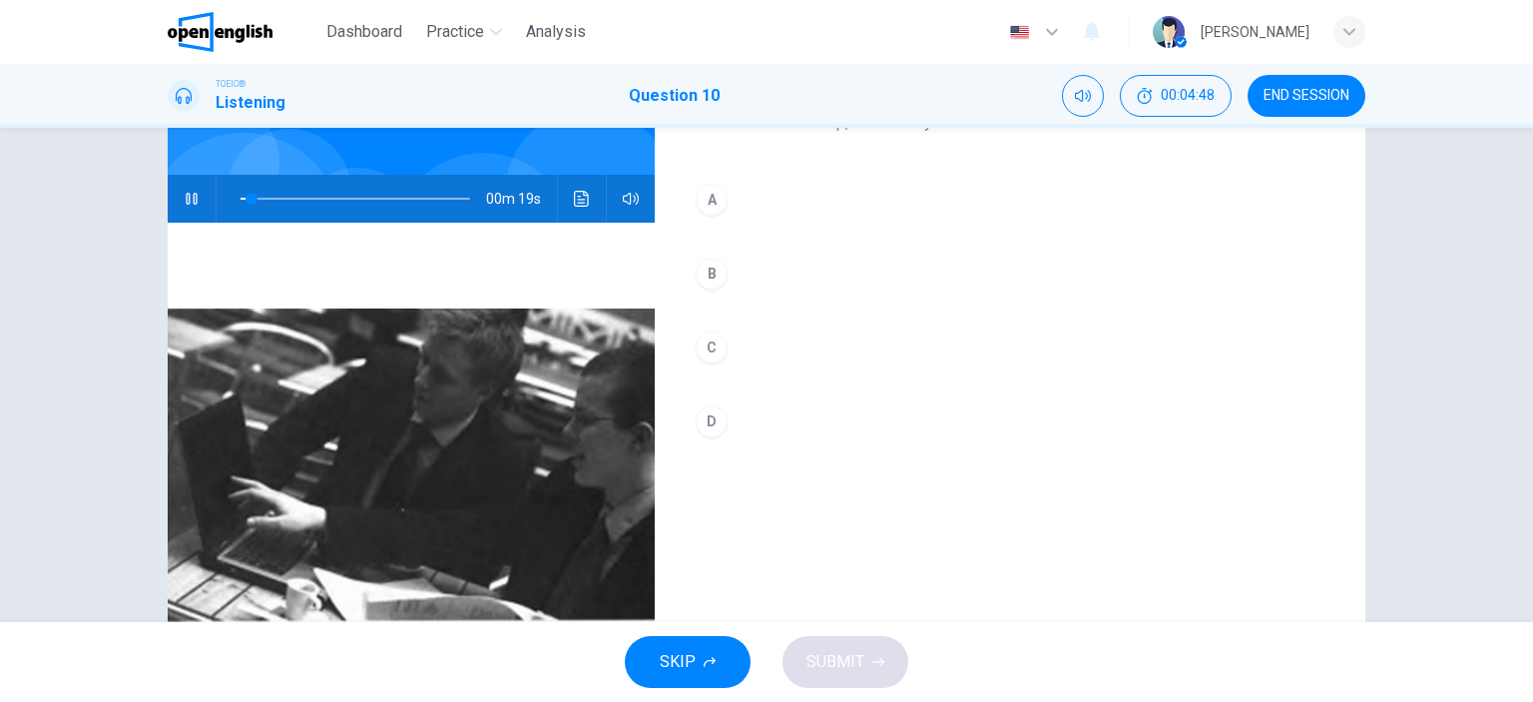
scroll to position [200, 0]
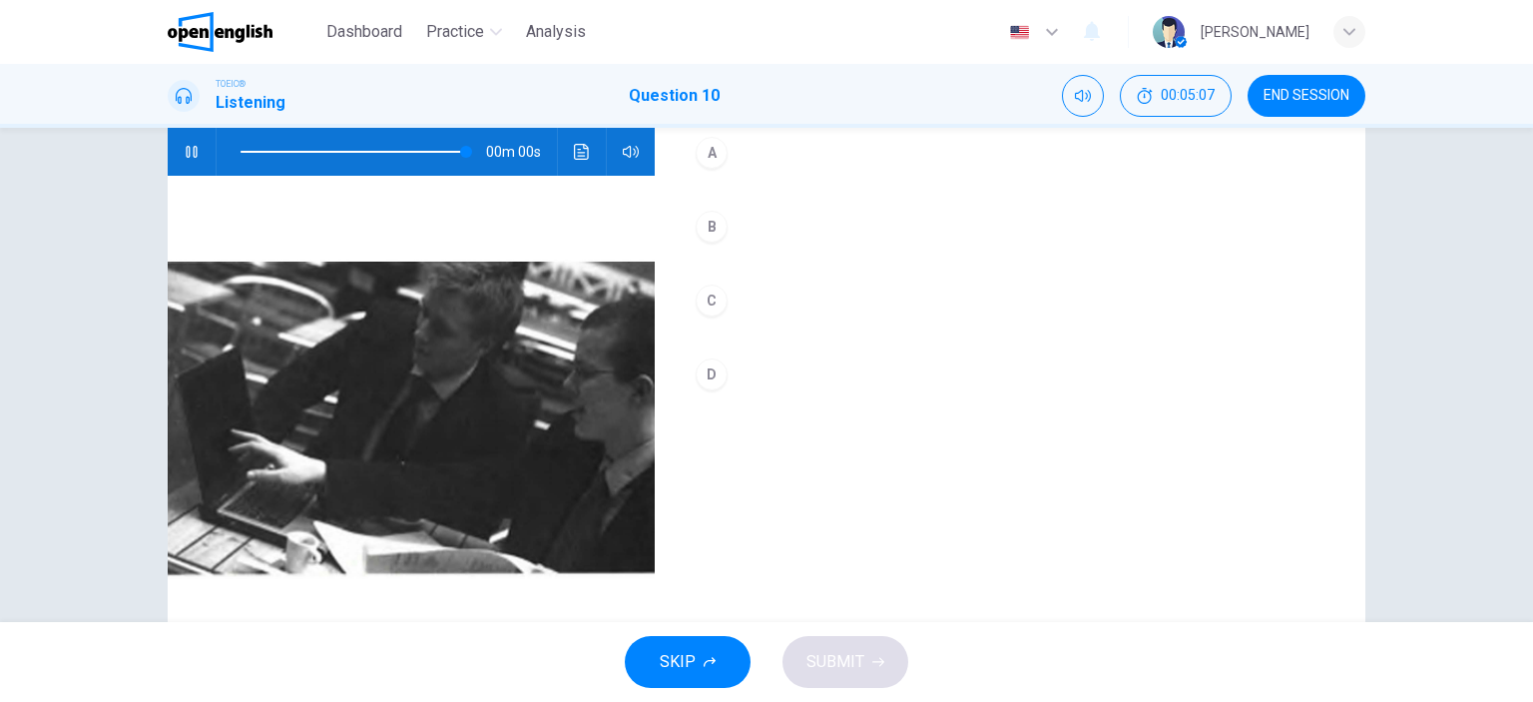
type input "*"
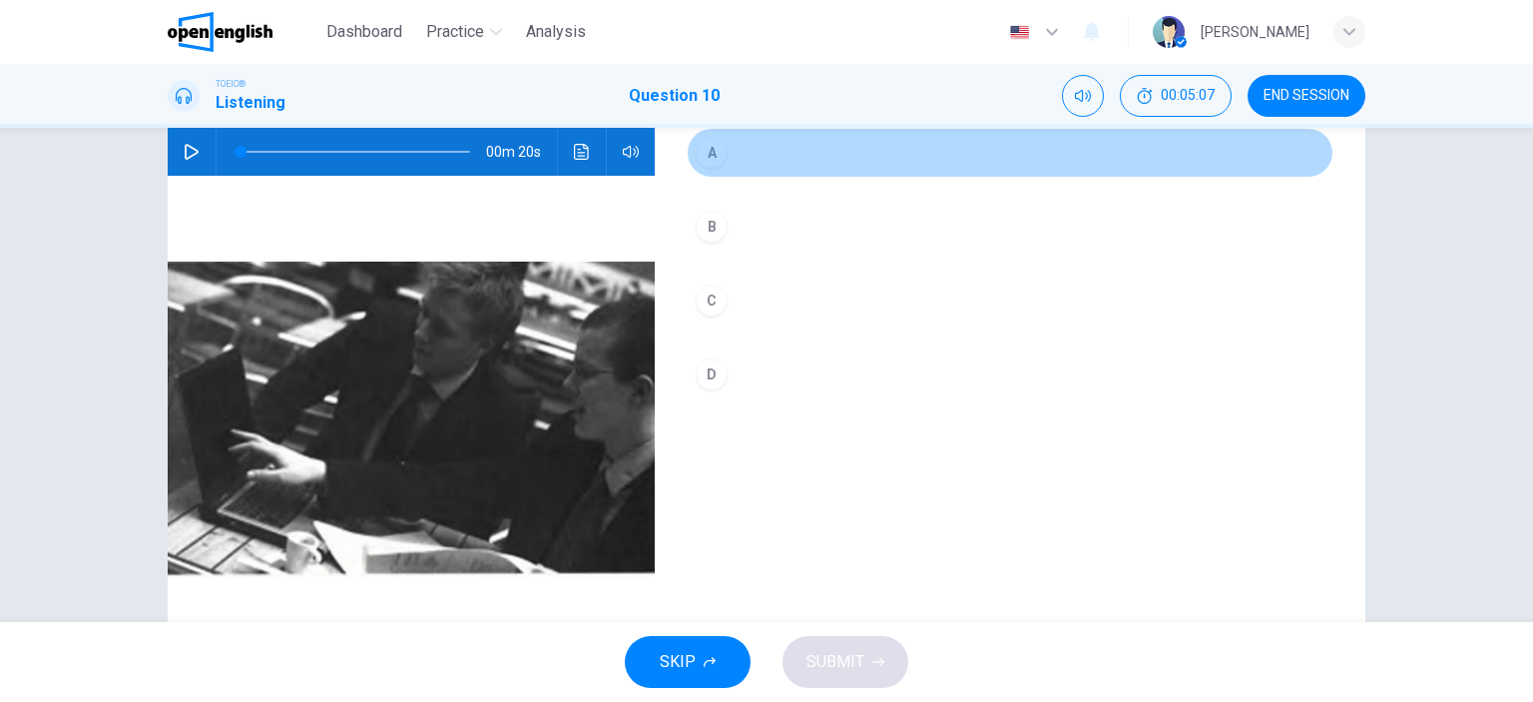
click at [707, 160] on div "A" at bounding box center [712, 153] width 32 height 32
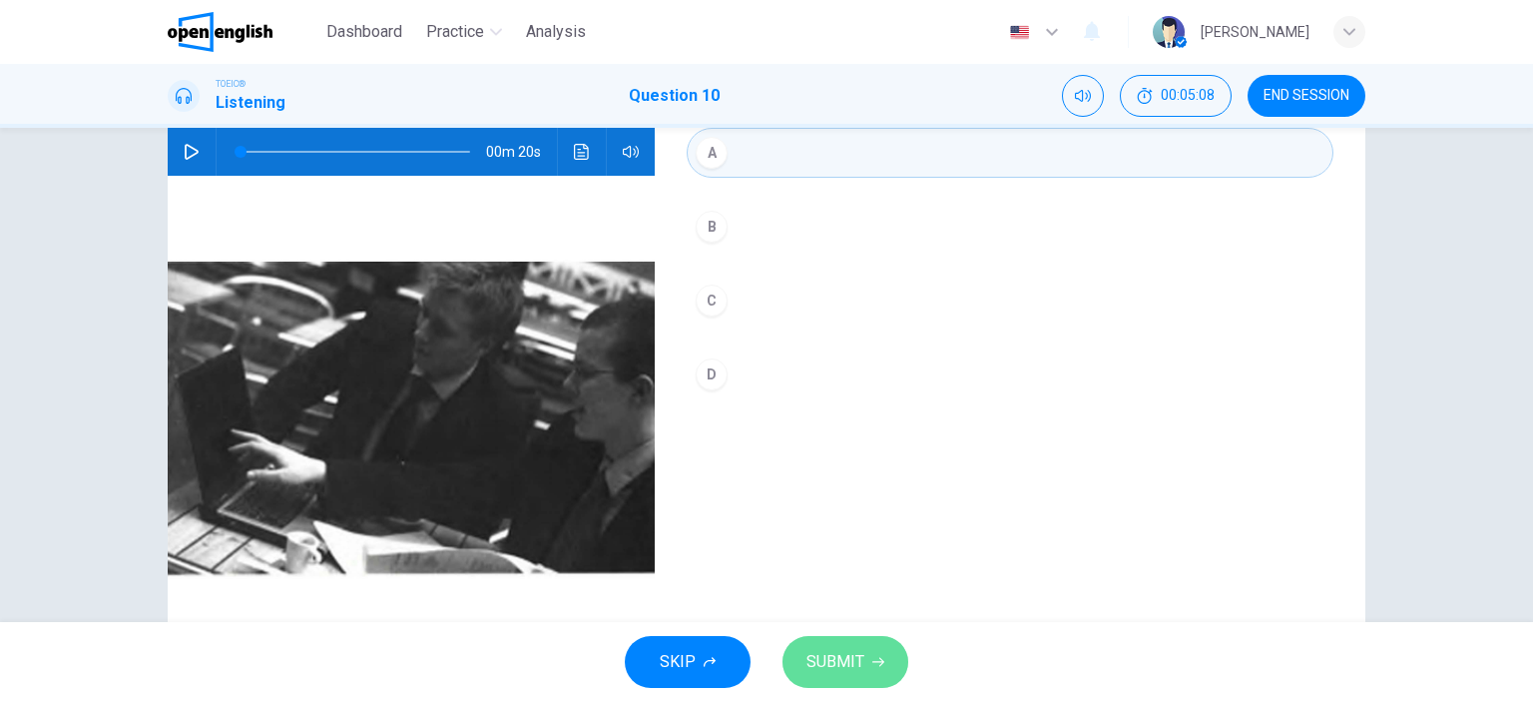
drag, startPoint x: 824, startPoint y: 658, endPoint x: 818, endPoint y: 647, distance: 12.5
click at [826, 658] on span "SUBMIT" at bounding box center [836, 662] width 58 height 28
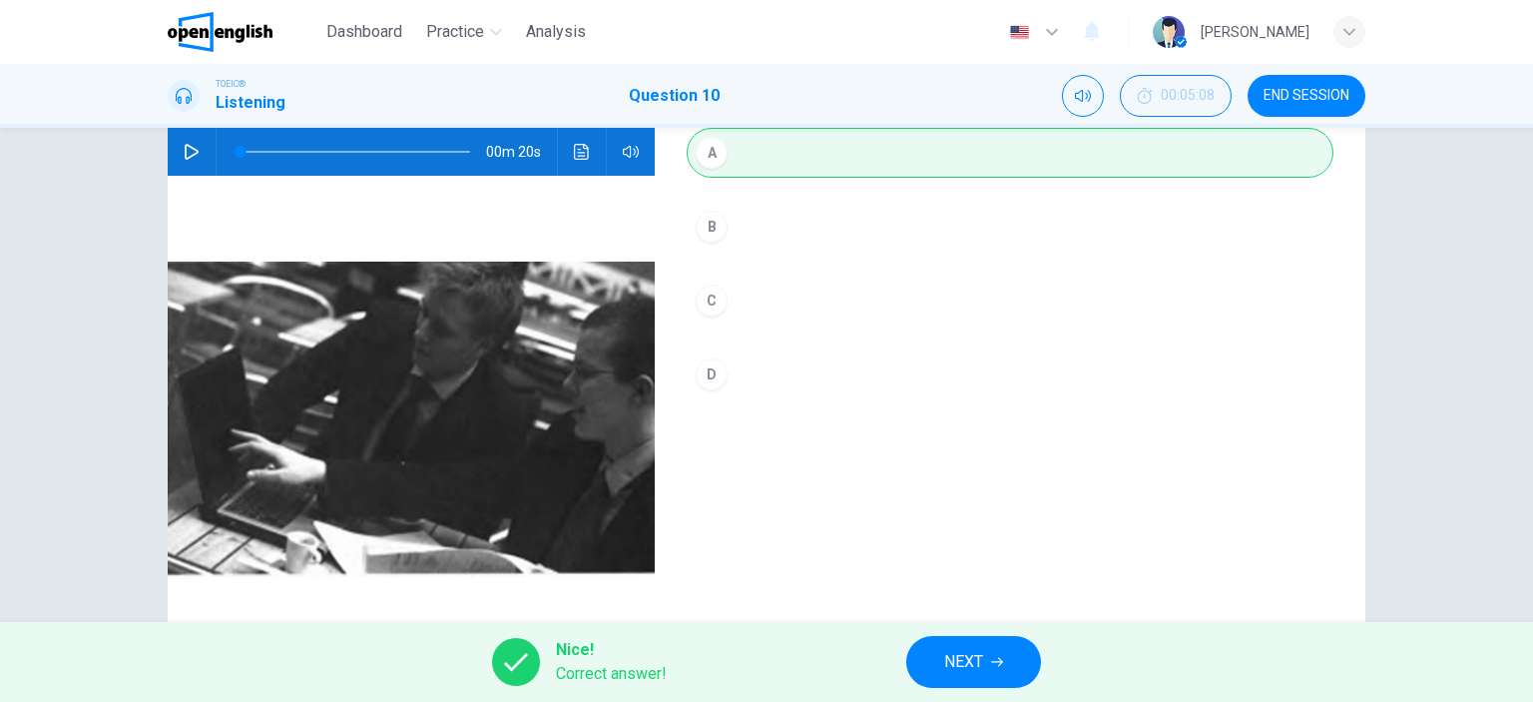
click at [949, 671] on span "NEXT" at bounding box center [963, 662] width 39 height 28
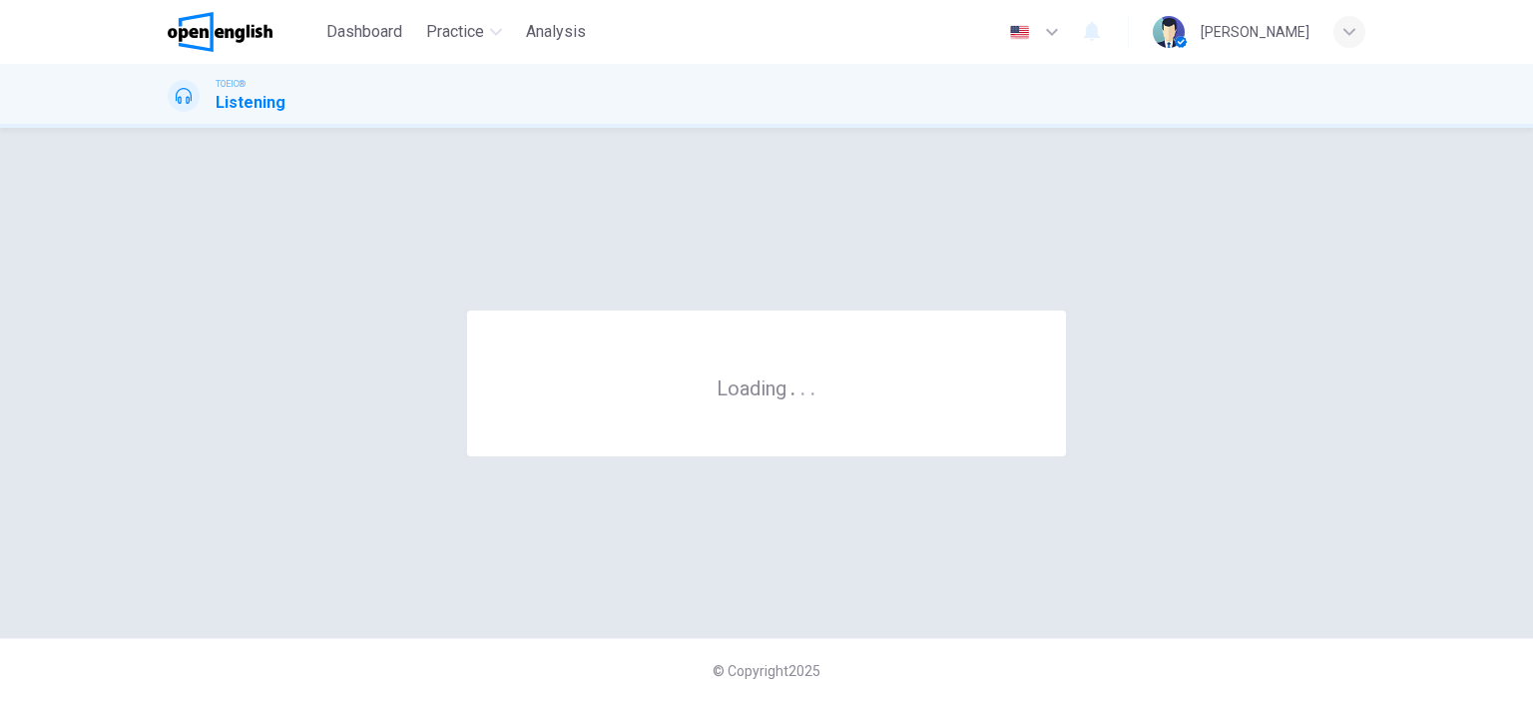
scroll to position [0, 0]
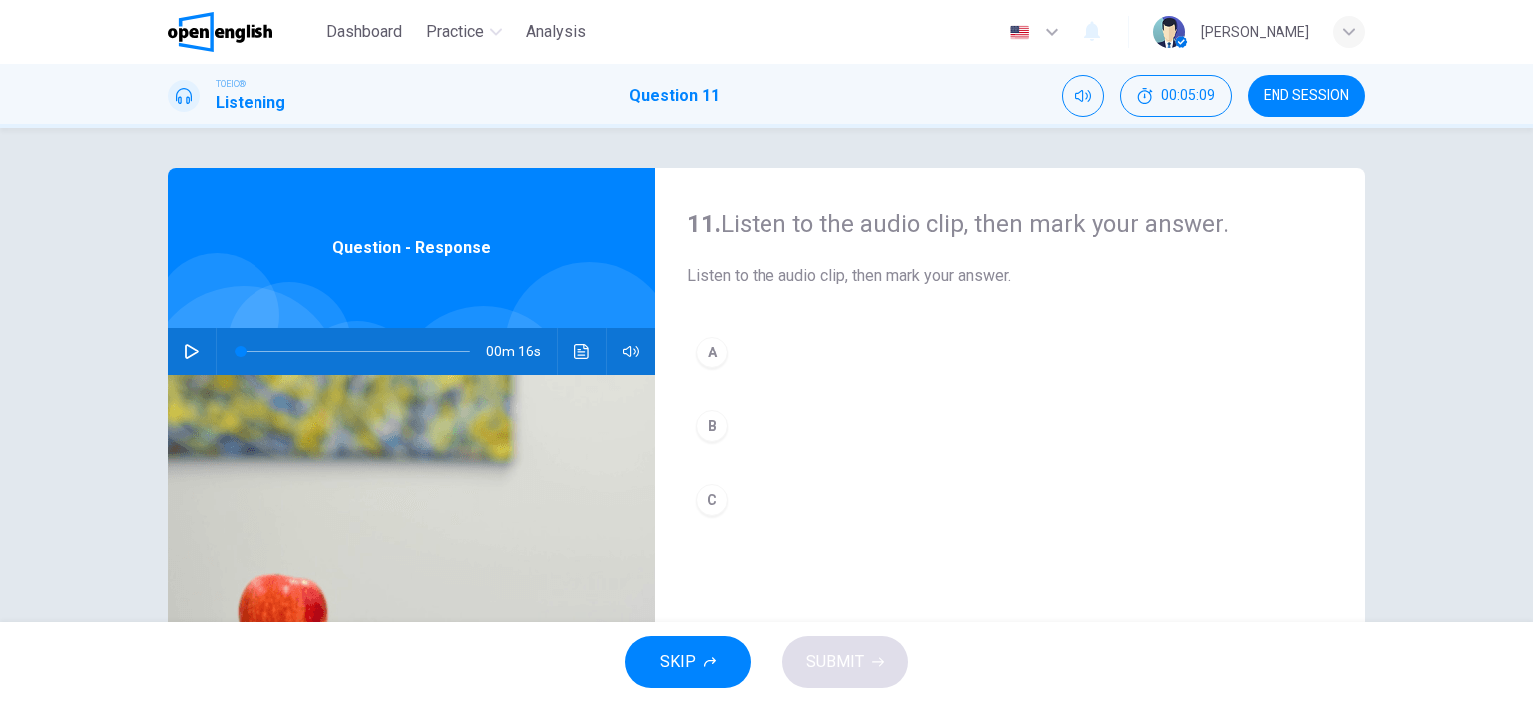
click at [189, 356] on icon "button" at bounding box center [192, 351] width 16 height 16
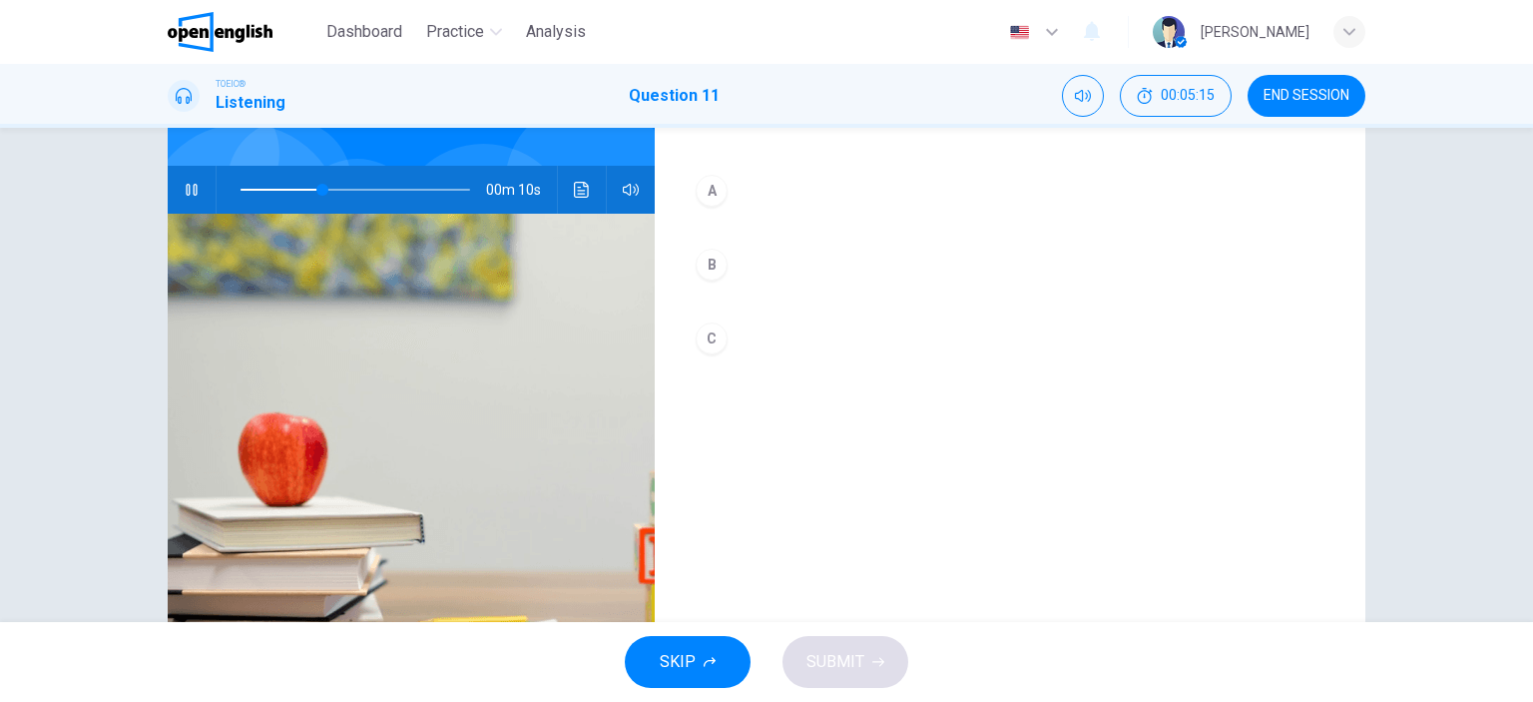
scroll to position [100, 0]
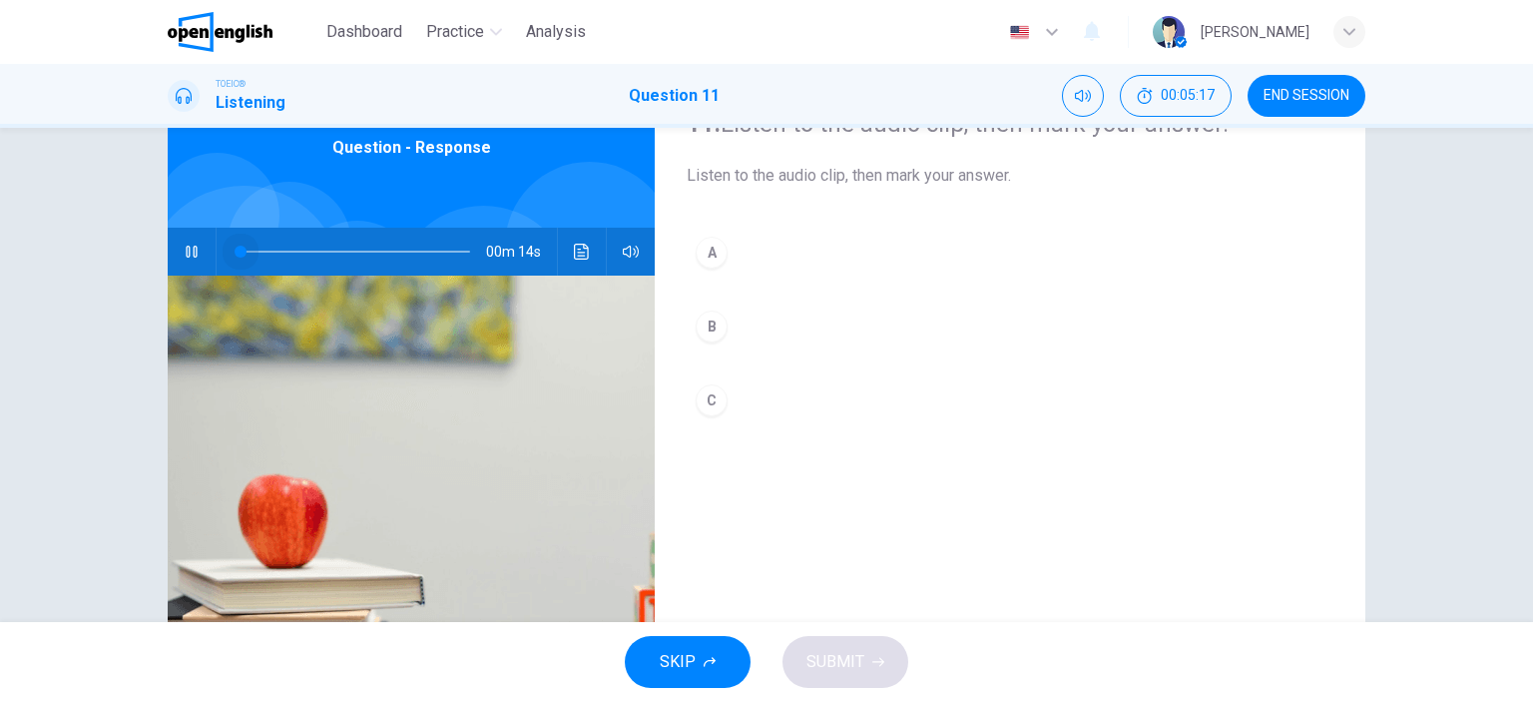
drag, startPoint x: 335, startPoint y: 246, endPoint x: 173, endPoint y: 247, distance: 162.7
click at [176, 247] on div "00m 14s" at bounding box center [411, 252] width 487 height 48
click at [187, 259] on icon "button" at bounding box center [192, 252] width 16 height 16
click at [186, 256] on icon "button" at bounding box center [192, 252] width 16 height 16
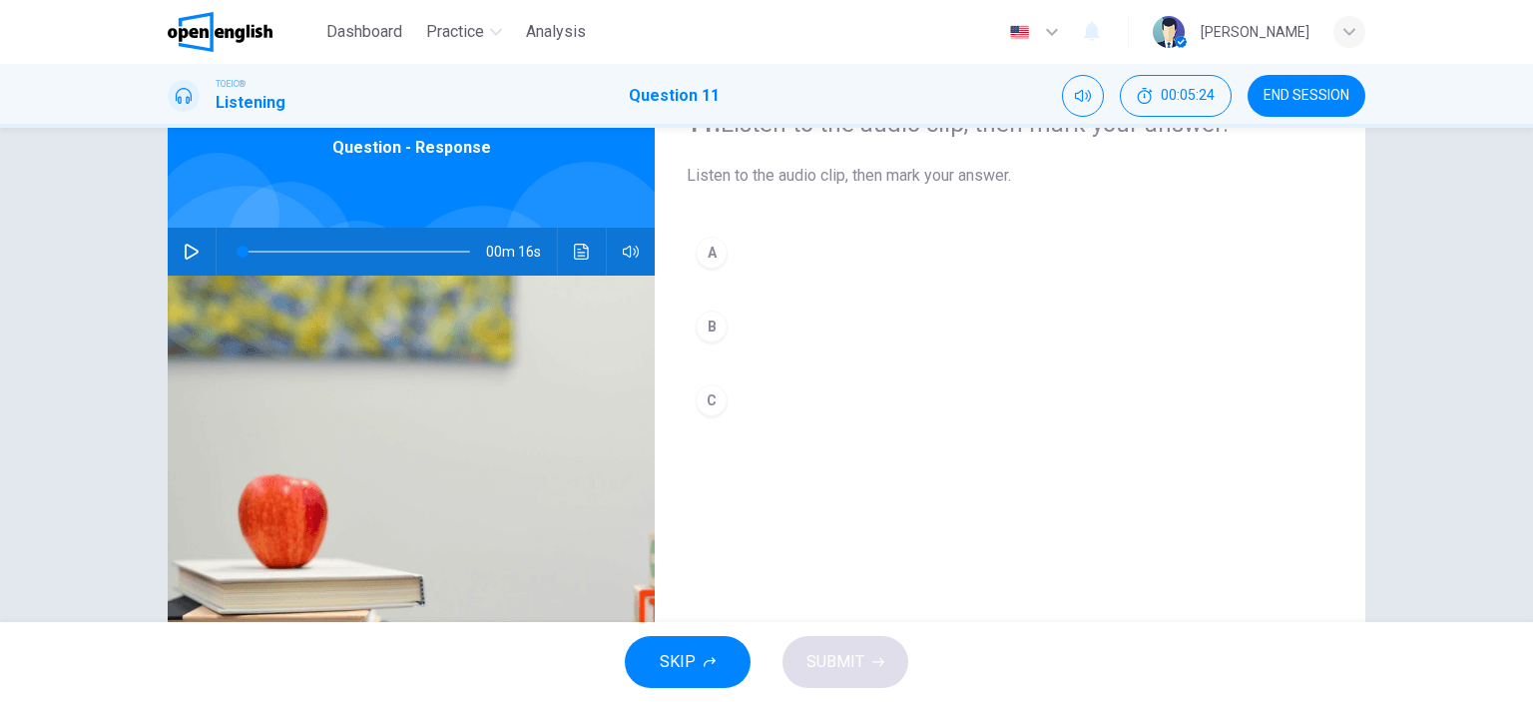
click at [194, 251] on icon "button" at bounding box center [192, 252] width 16 height 16
type input "*"
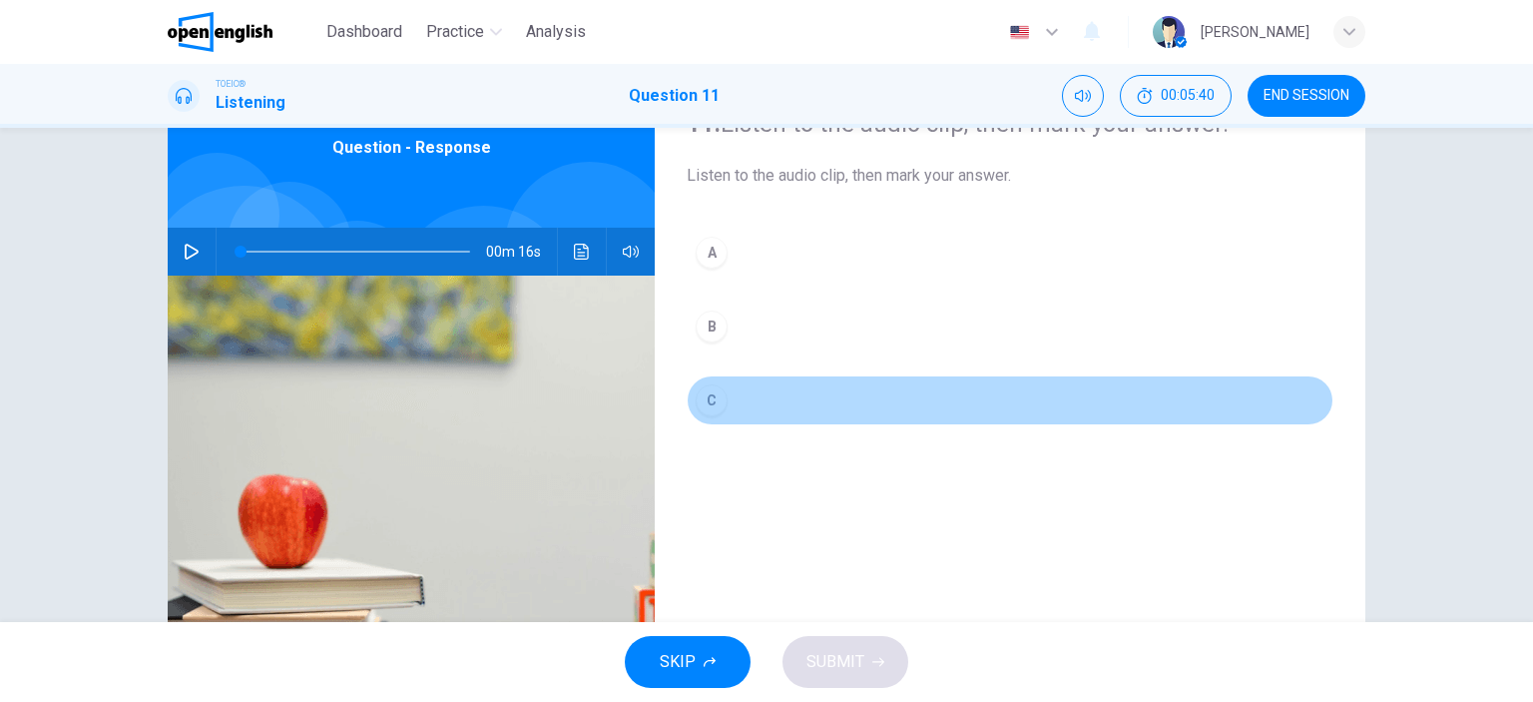
click at [702, 397] on div "C" at bounding box center [712, 400] width 32 height 32
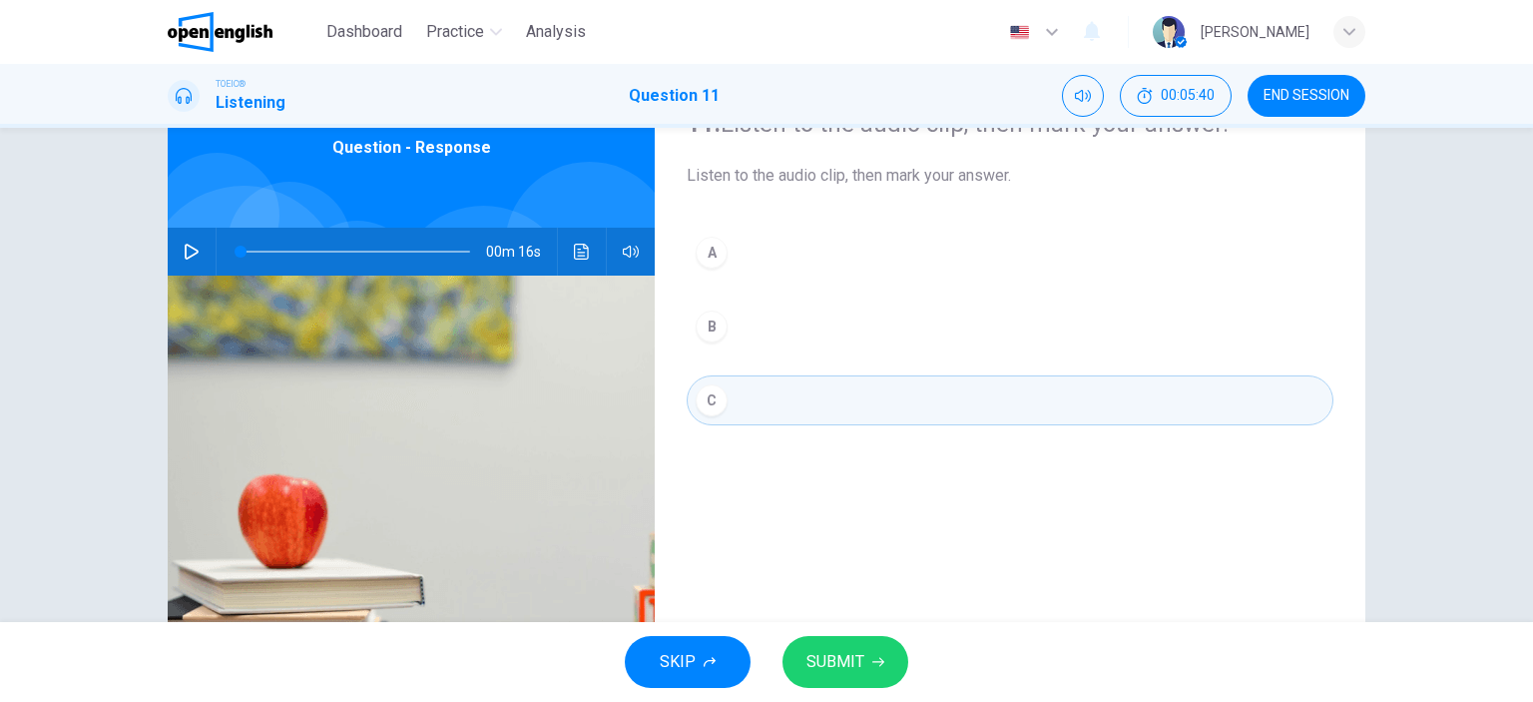
click at [813, 665] on span "SUBMIT" at bounding box center [836, 662] width 58 height 28
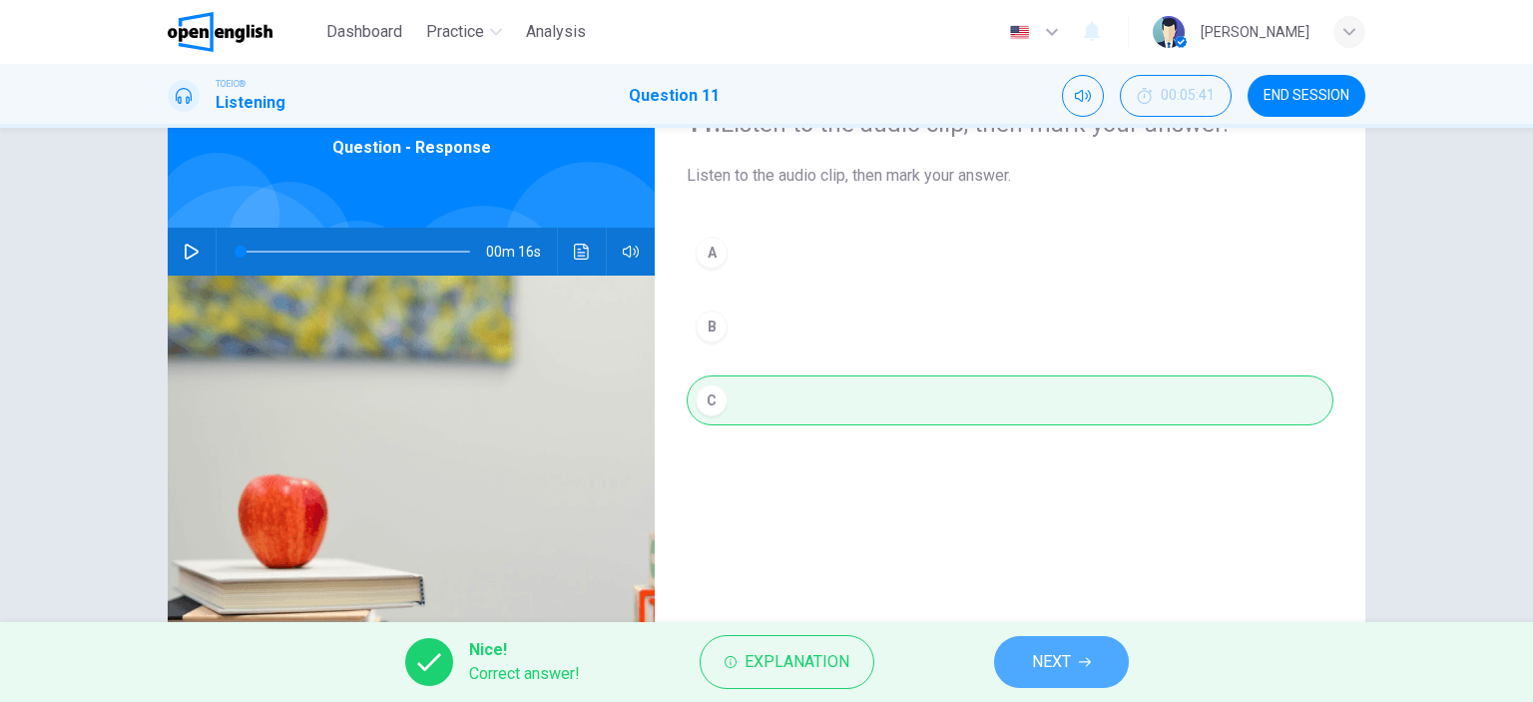
click at [1030, 667] on button "NEXT" at bounding box center [1061, 662] width 135 height 52
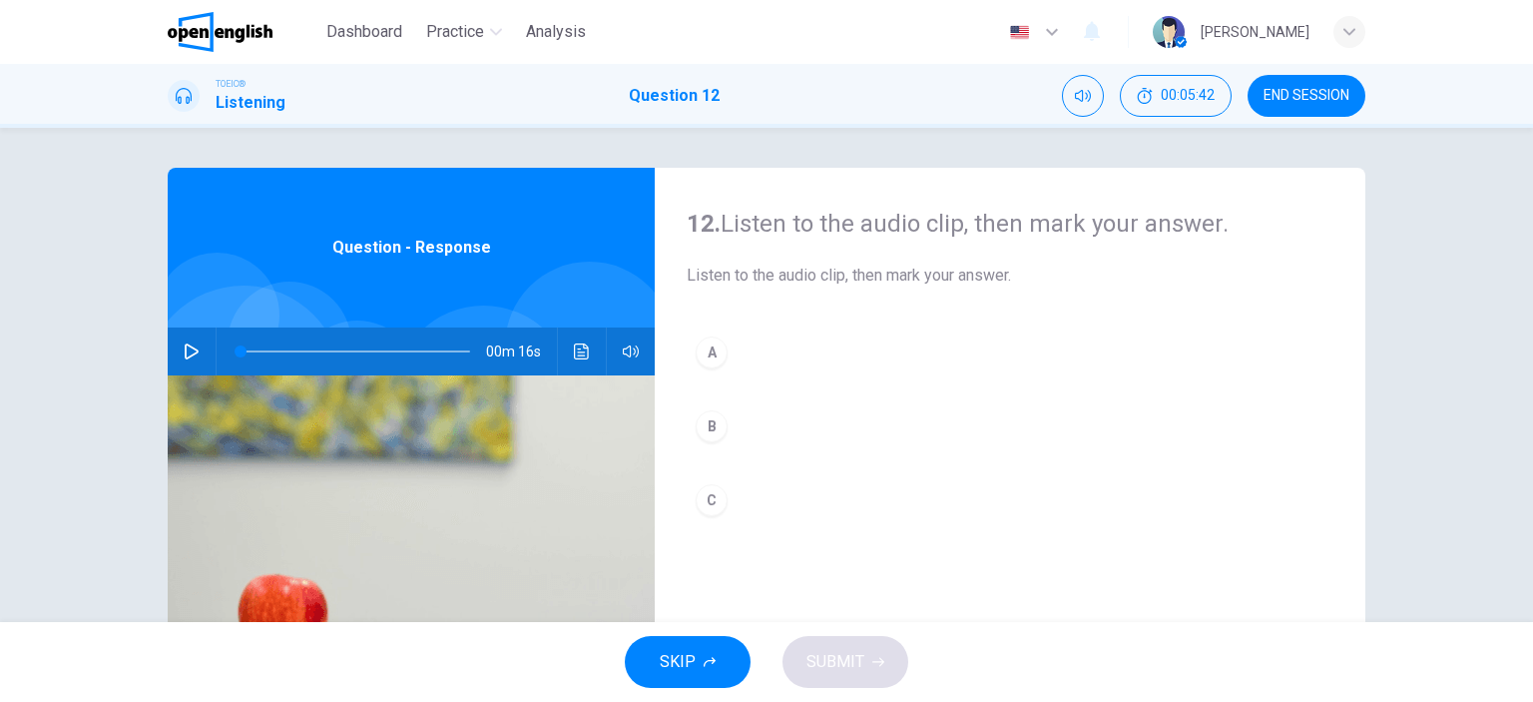
click at [192, 344] on icon "button" at bounding box center [192, 351] width 16 height 16
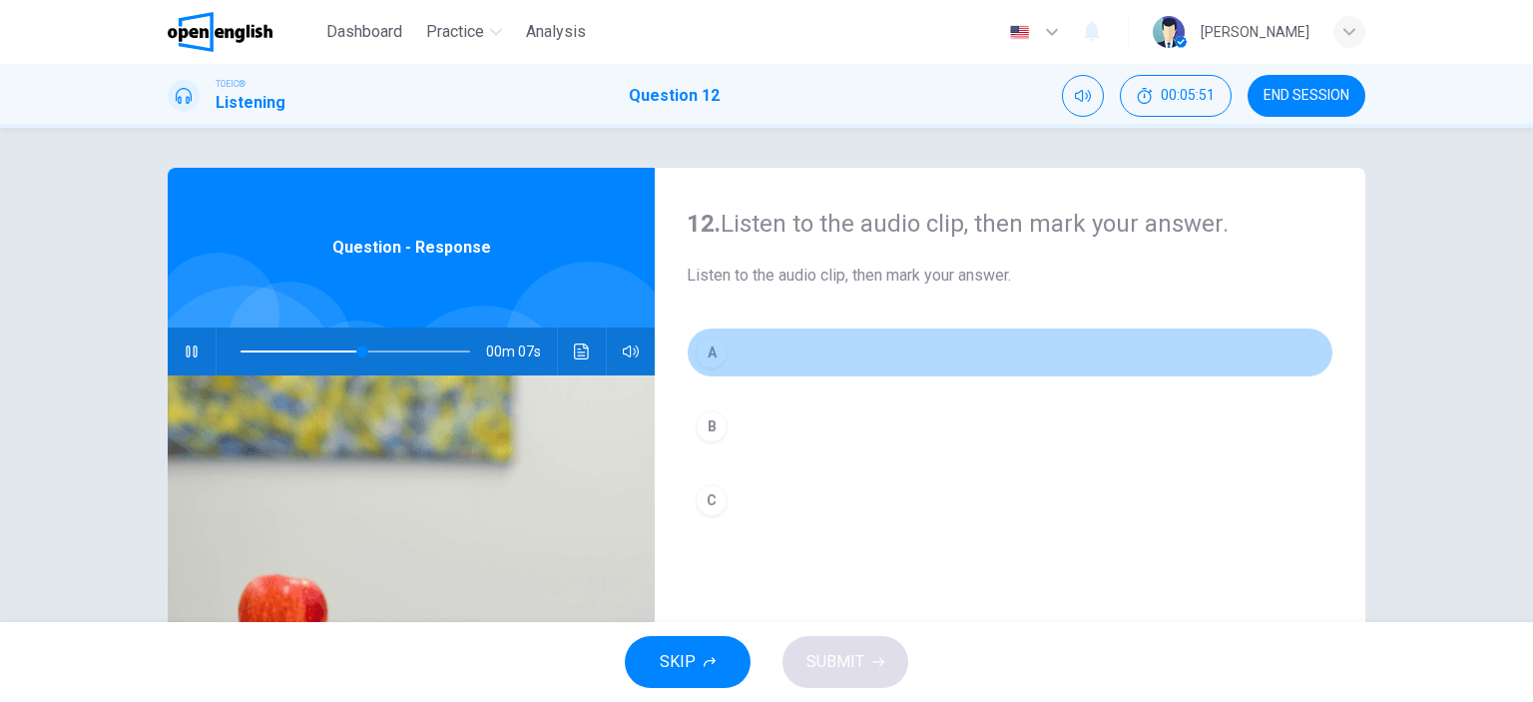
click at [714, 349] on div "A" at bounding box center [712, 352] width 32 height 32
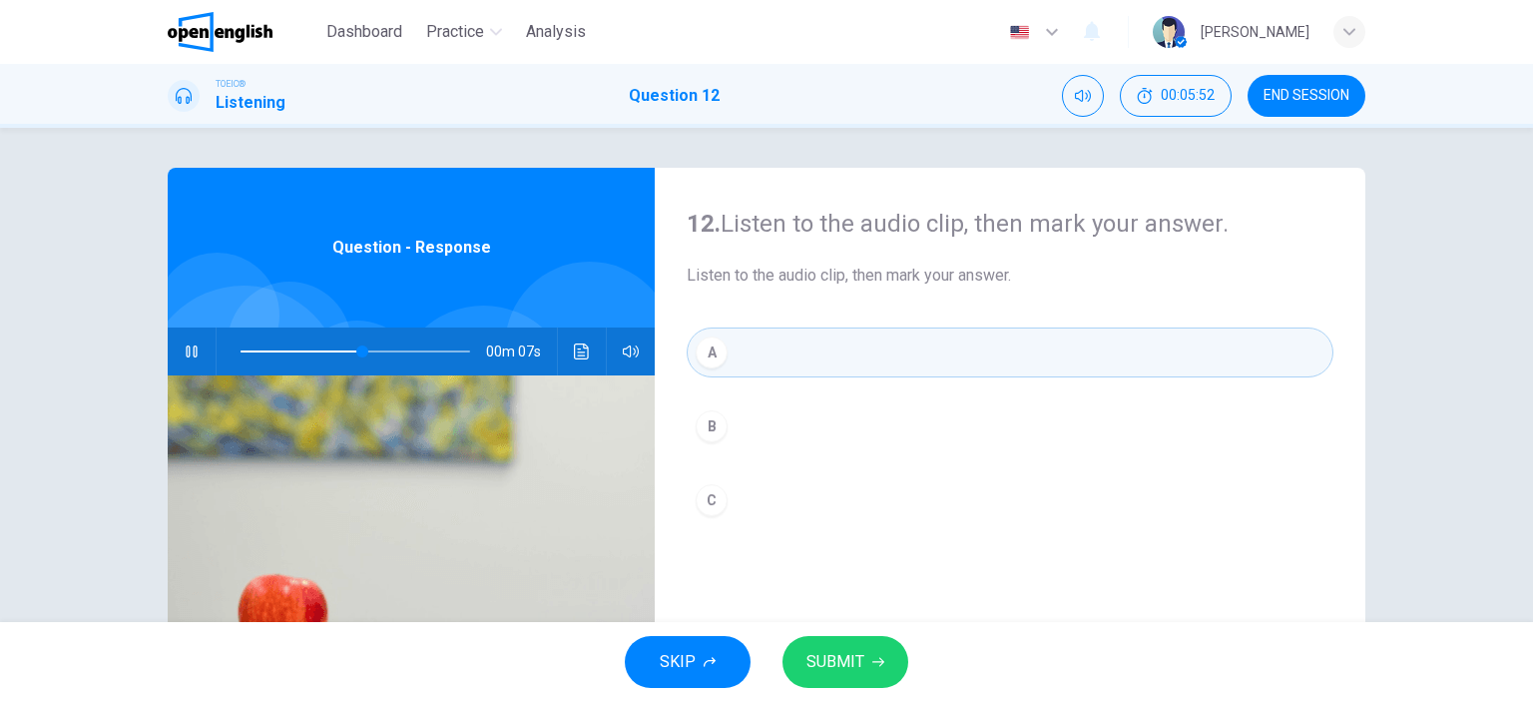
click at [827, 658] on span "SUBMIT" at bounding box center [836, 662] width 58 height 28
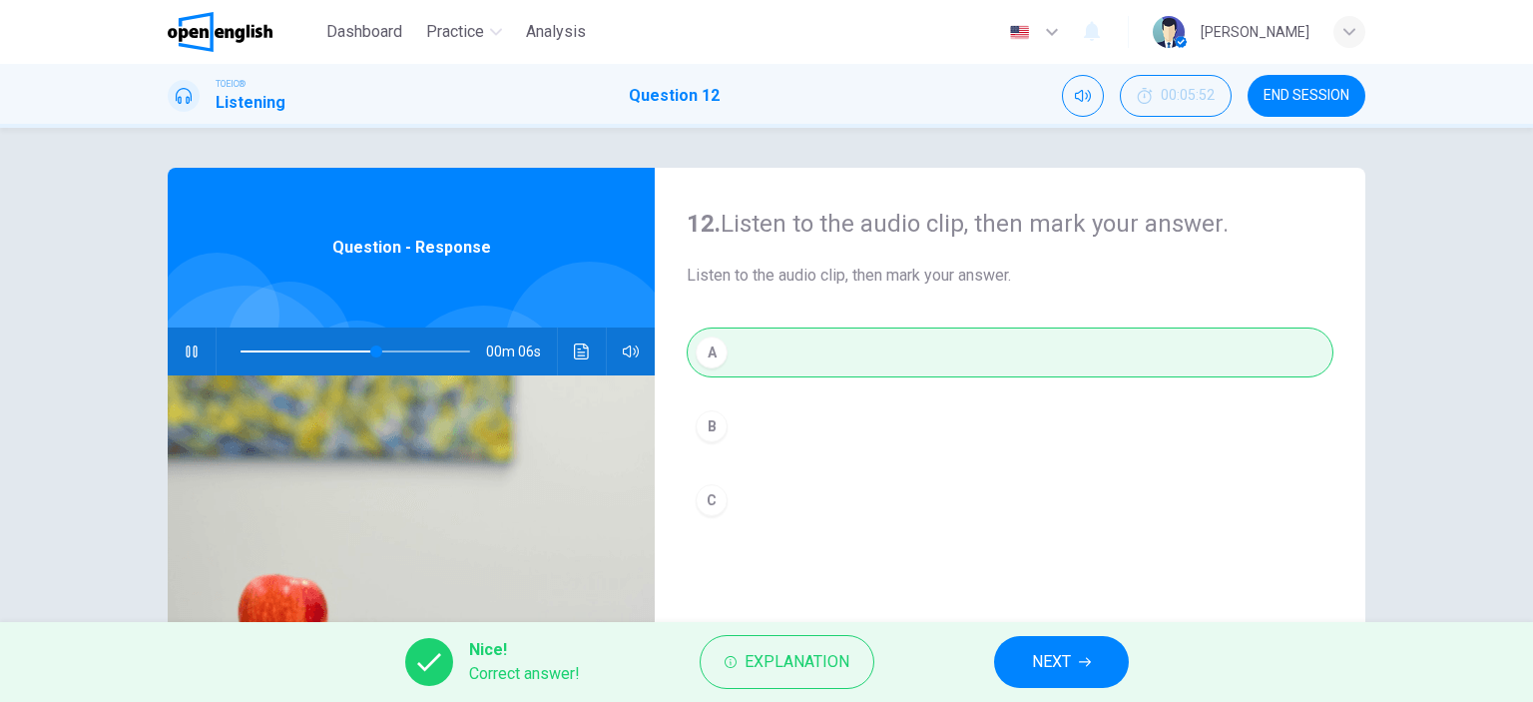
type input "**"
click at [1062, 655] on span "NEXT" at bounding box center [1051, 662] width 39 height 28
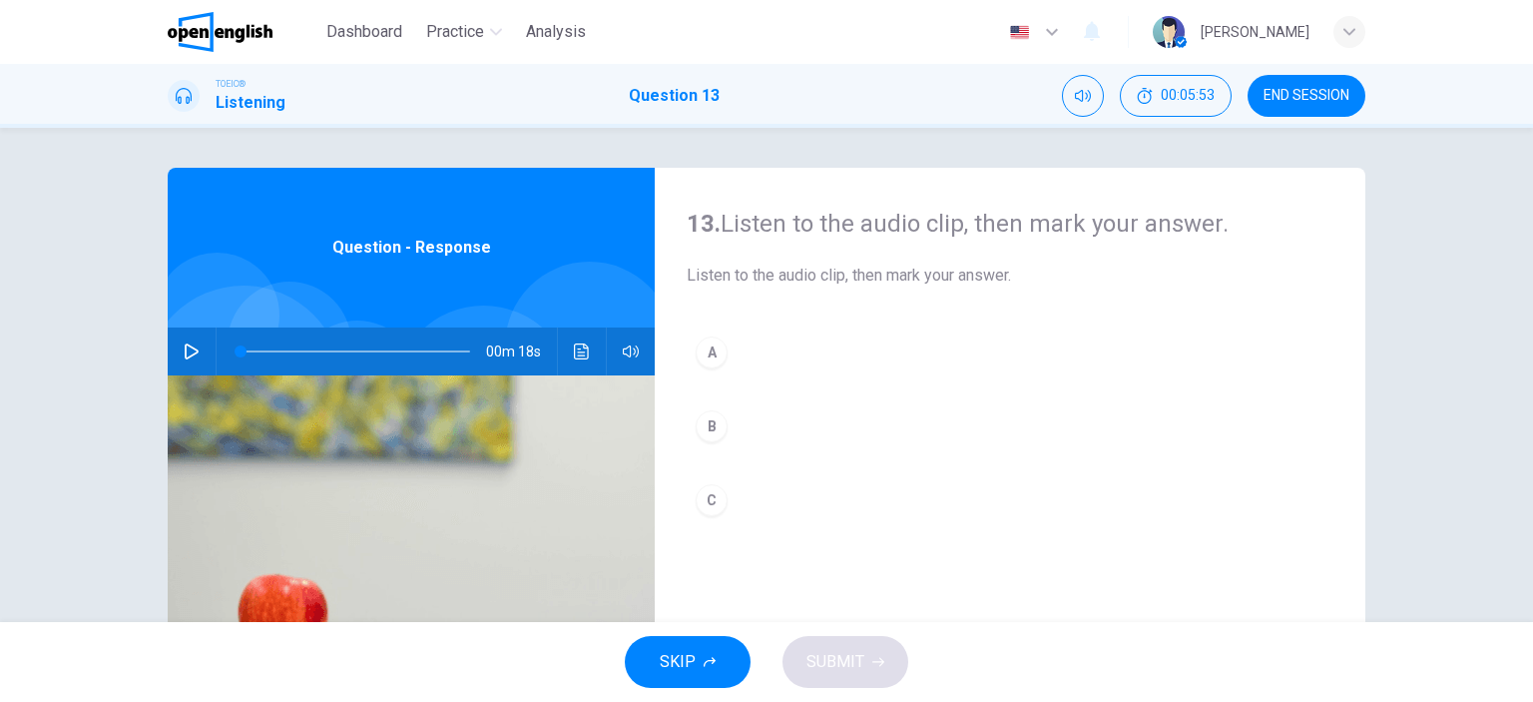
click at [184, 349] on icon "button" at bounding box center [192, 351] width 16 height 16
click at [707, 424] on div "B" at bounding box center [712, 426] width 32 height 32
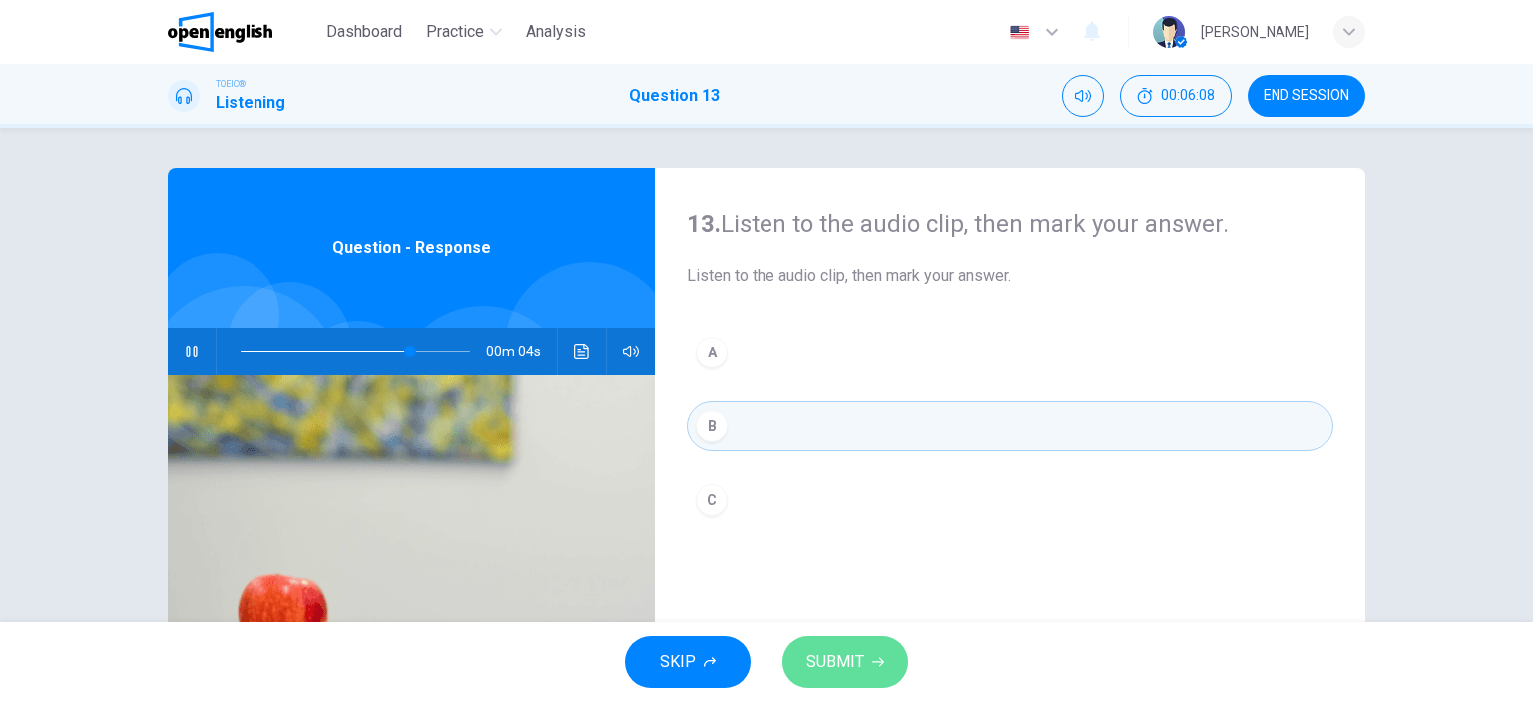
click at [803, 661] on button "SUBMIT" at bounding box center [846, 662] width 126 height 52
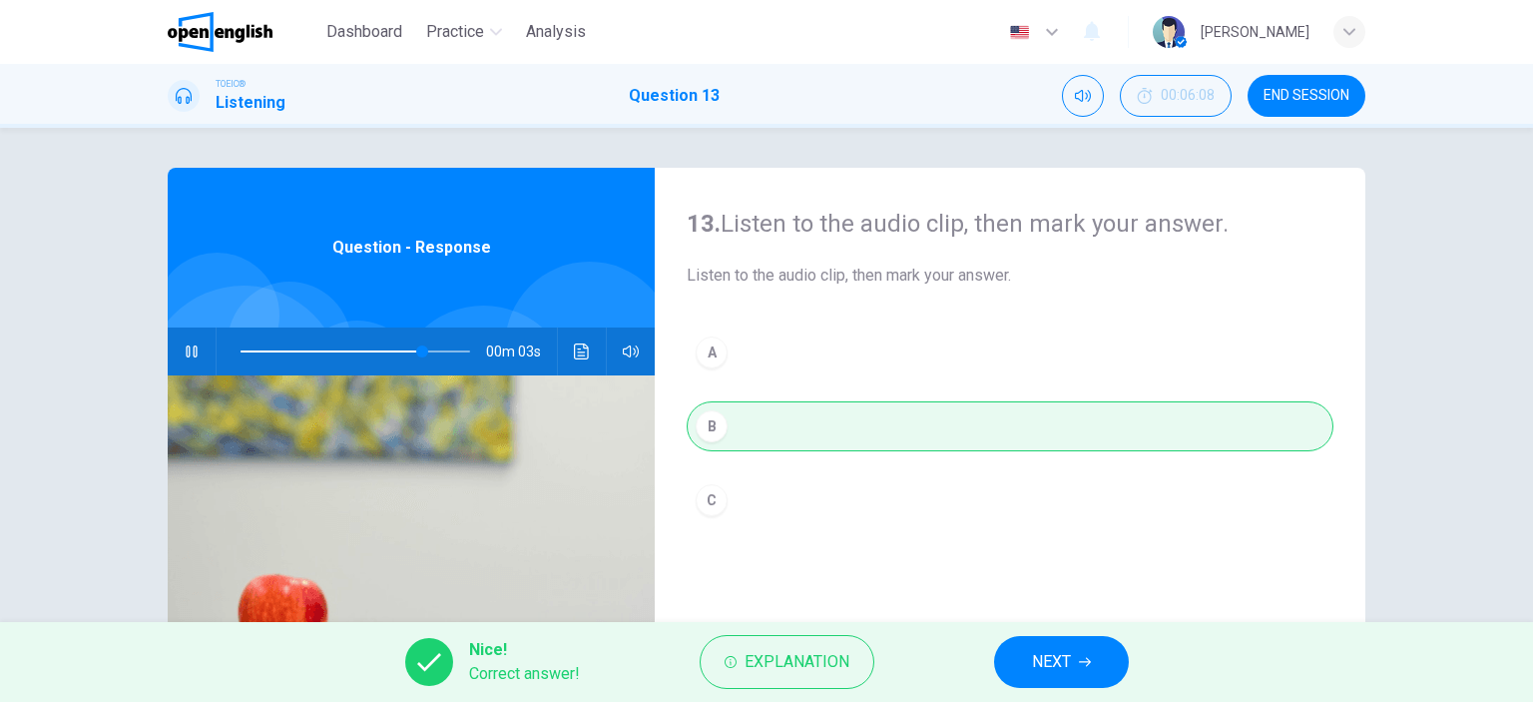
type input "**"
click at [1039, 680] on button "NEXT" at bounding box center [1061, 662] width 135 height 52
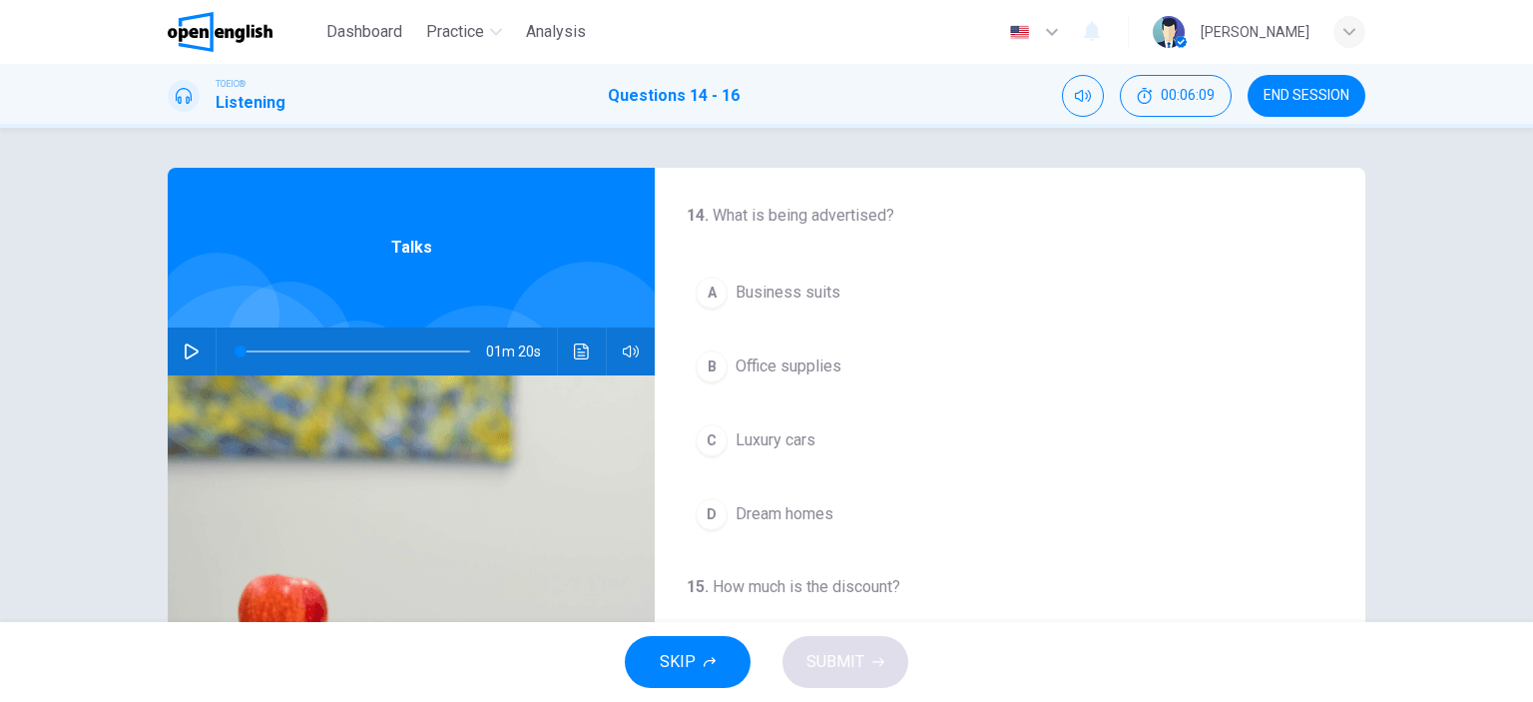
click at [188, 346] on icon "button" at bounding box center [192, 351] width 16 height 16
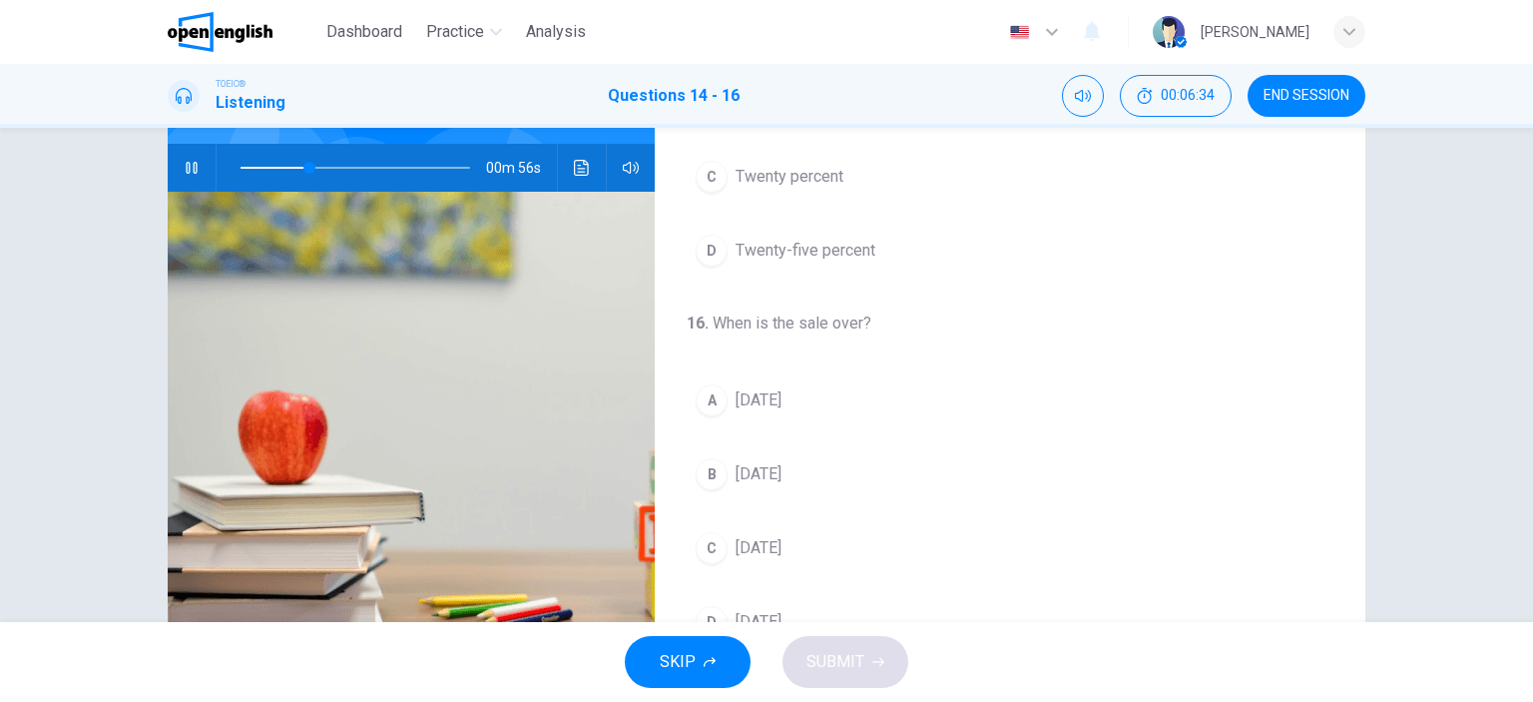
scroll to position [280, 0]
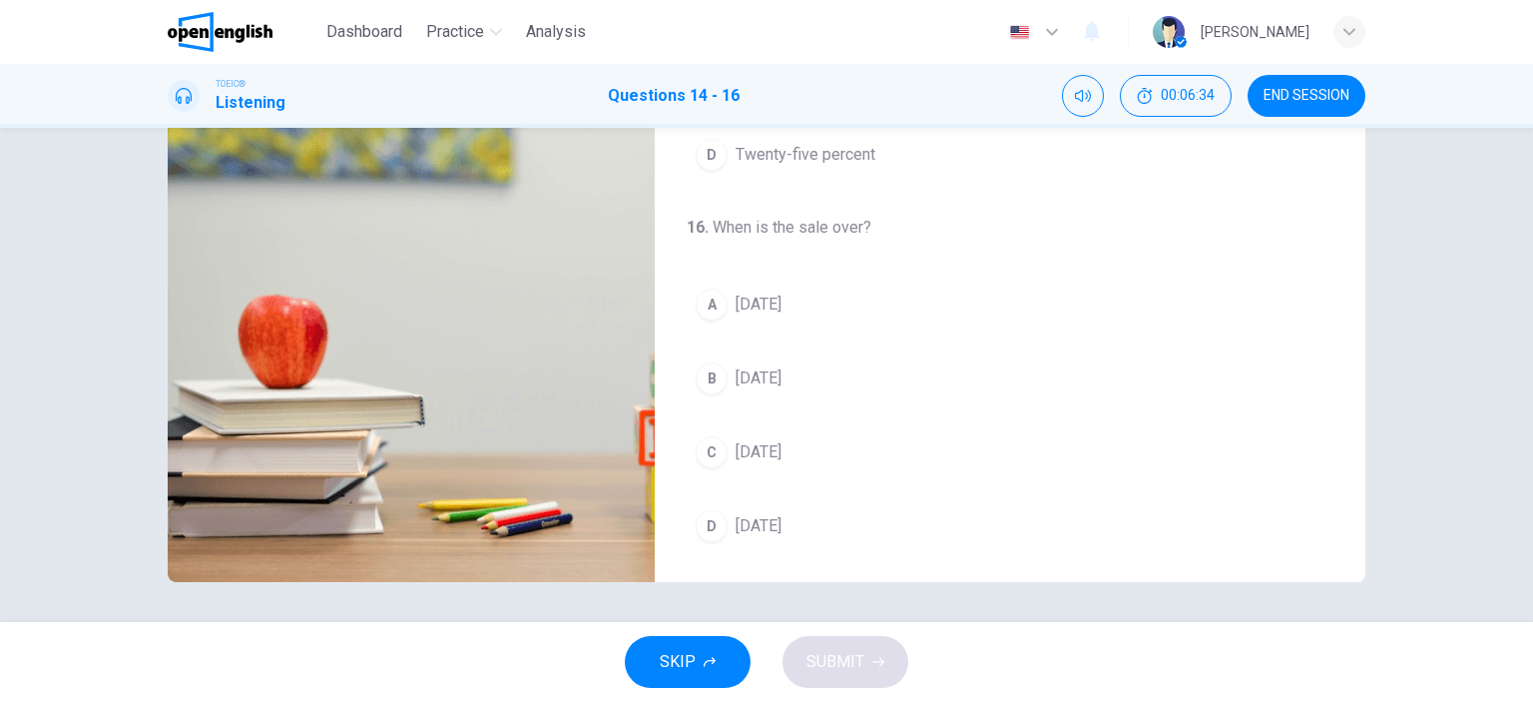
type input "**"
click at [1334, 104] on button "END SESSION" at bounding box center [1307, 96] width 118 height 42
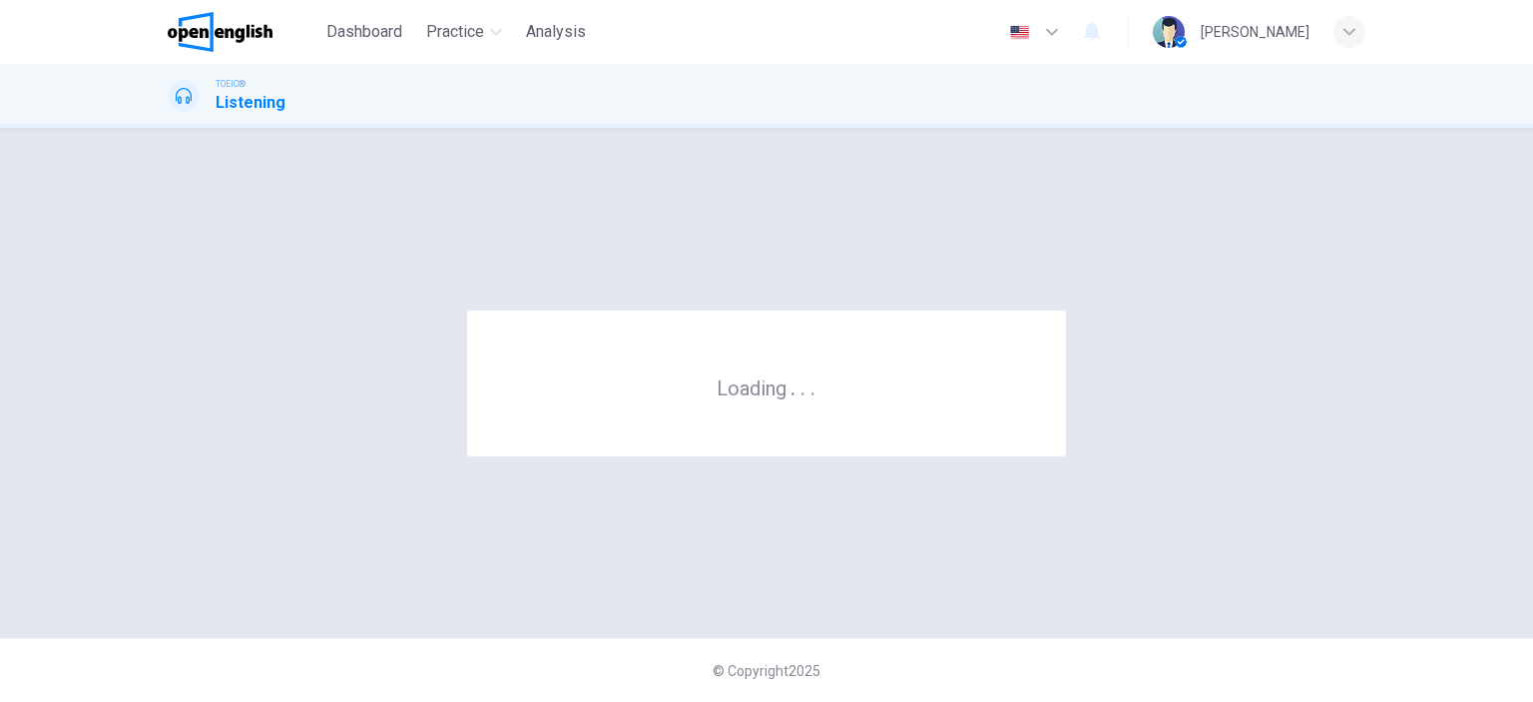
scroll to position [0, 0]
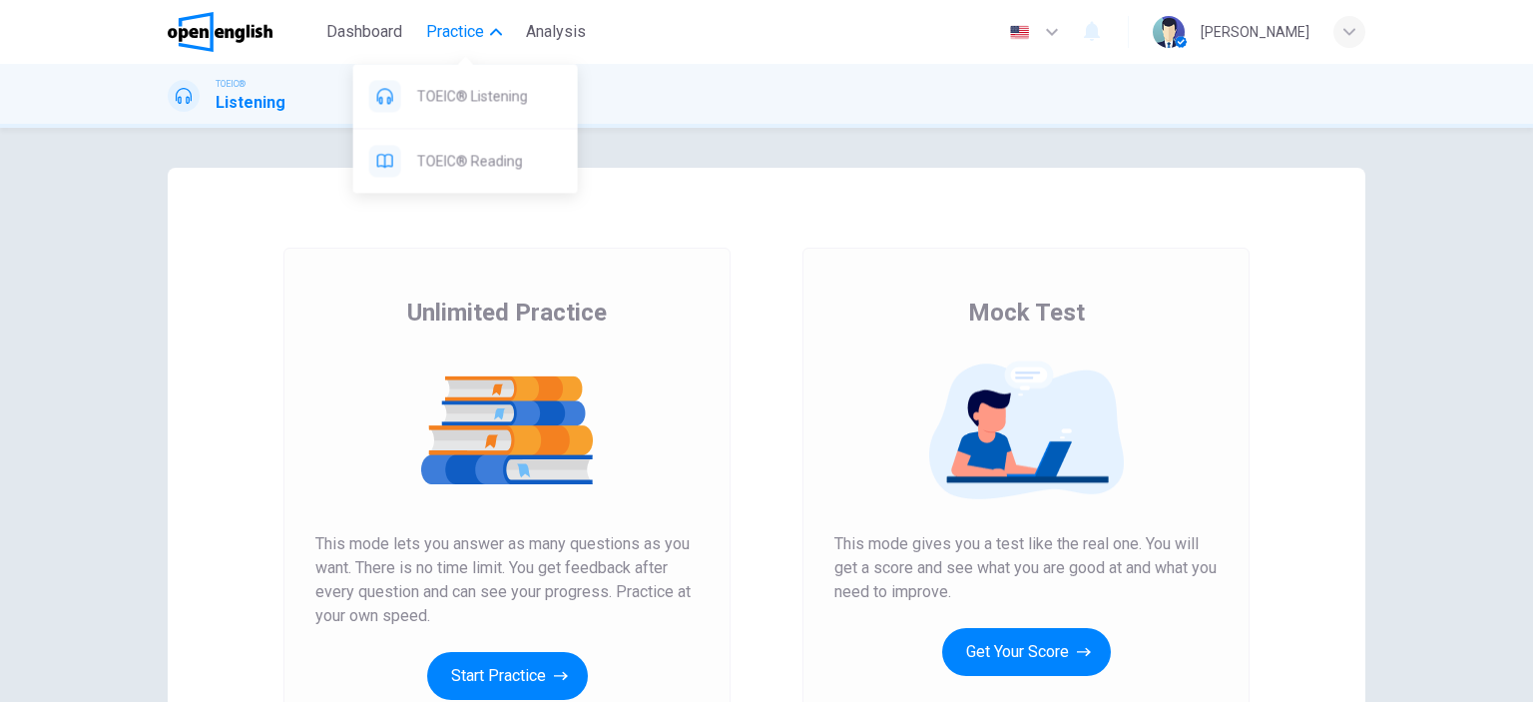
click at [472, 29] on span "Practice" at bounding box center [455, 32] width 58 height 24
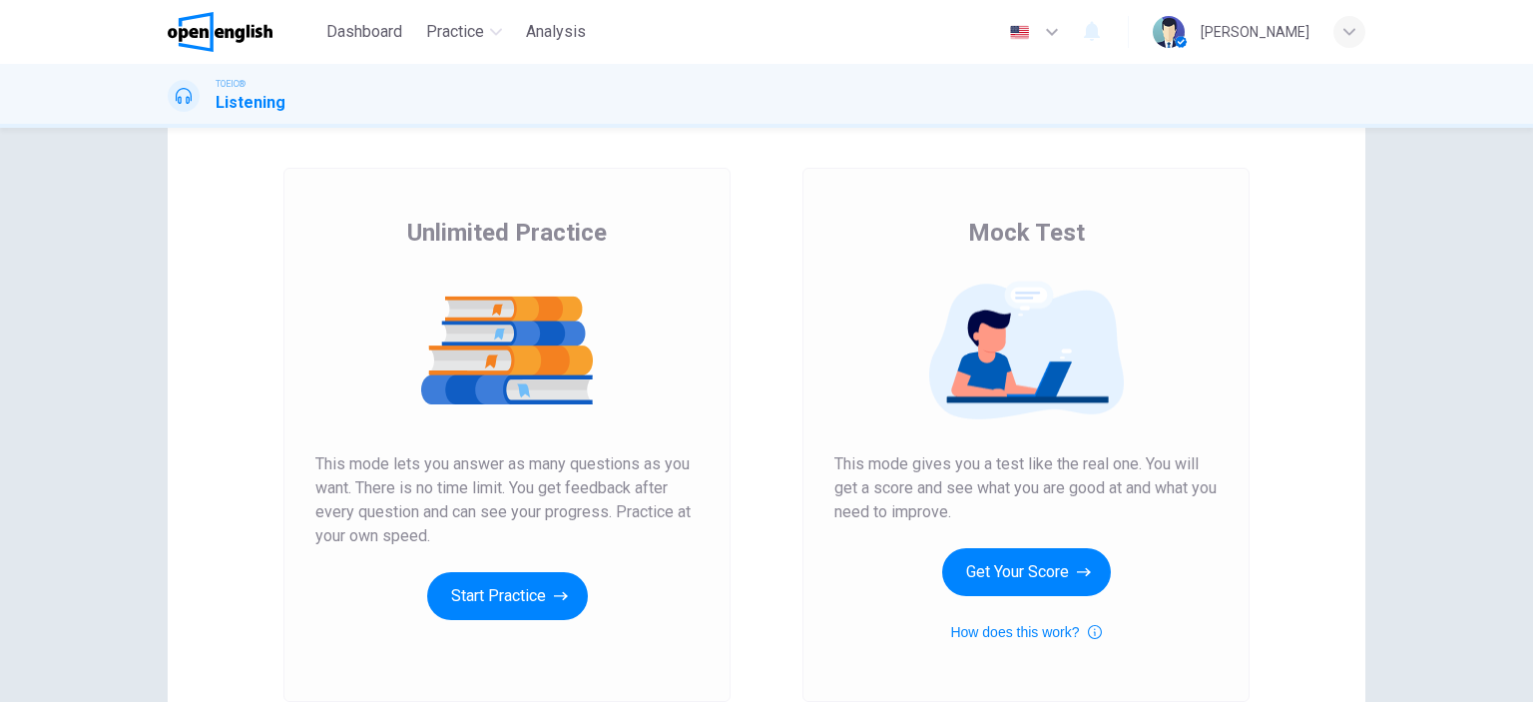
scroll to position [200, 0]
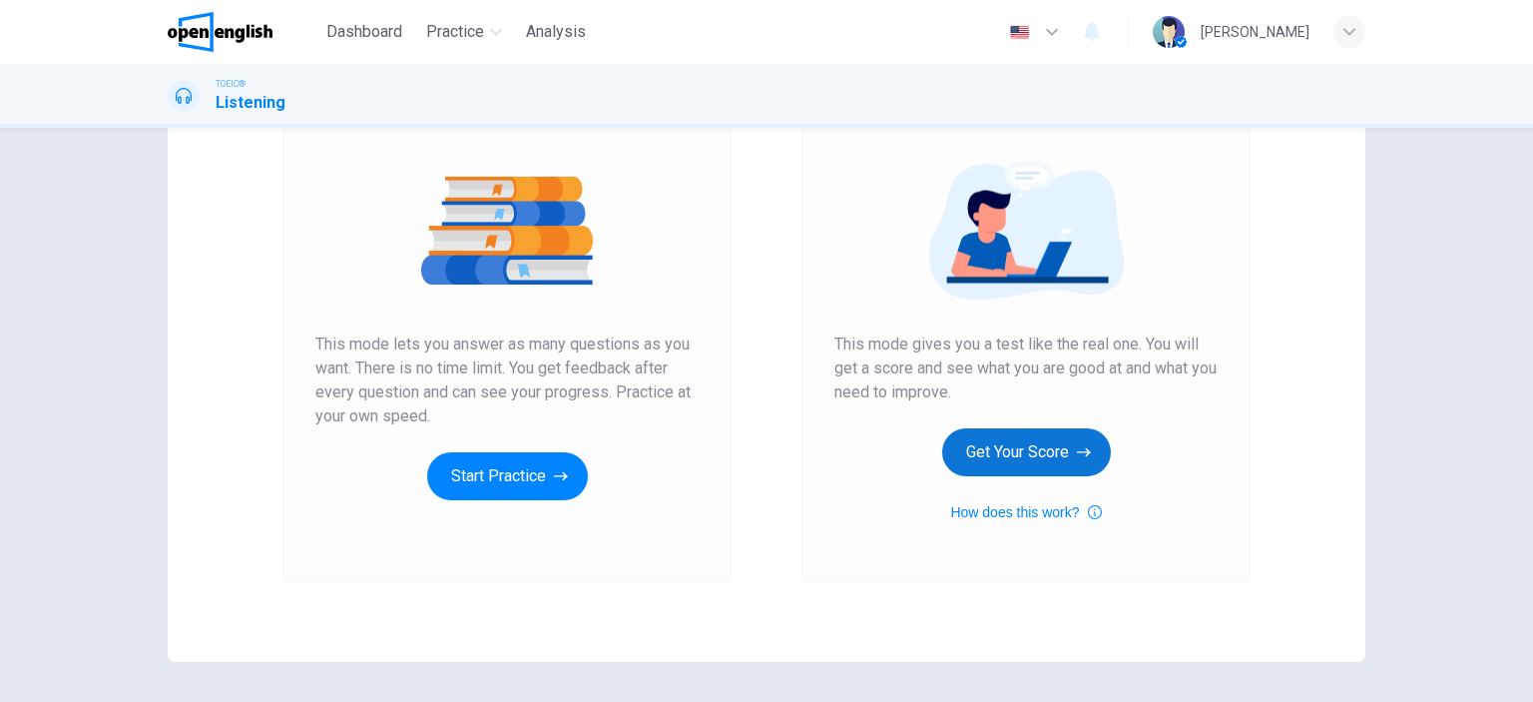
click at [1040, 442] on button "Get Your Score" at bounding box center [1026, 452] width 169 height 48
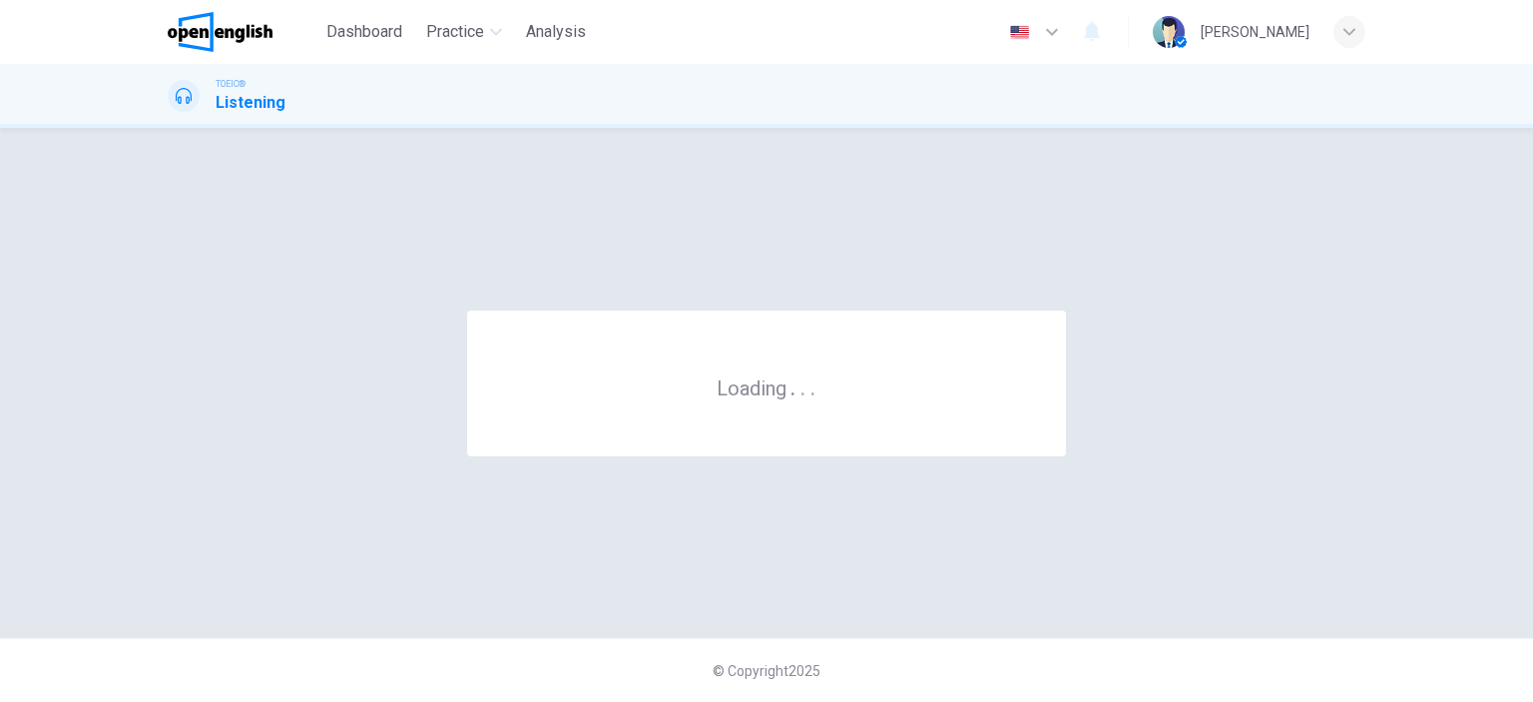
scroll to position [0, 0]
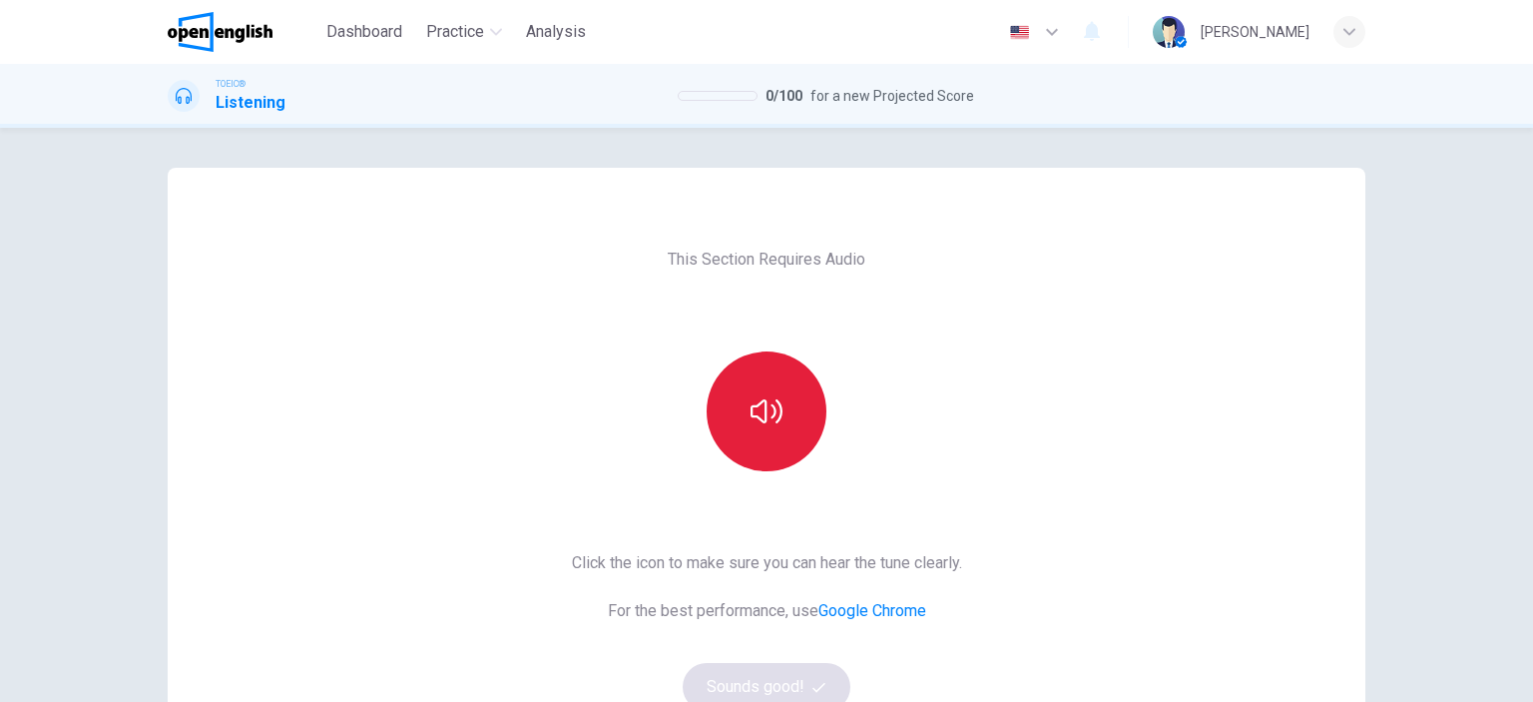
click at [729, 384] on button "button" at bounding box center [767, 411] width 120 height 120
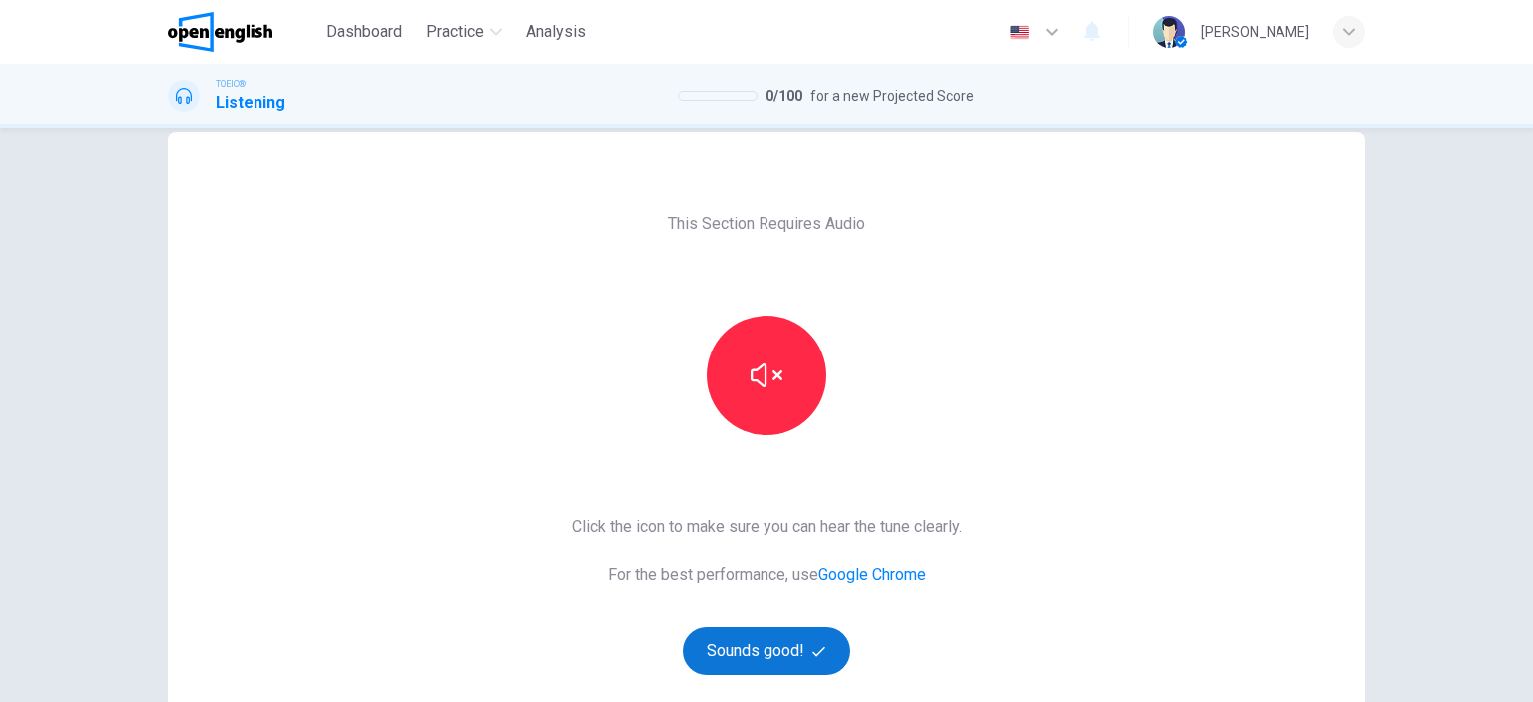
scroll to position [100, 0]
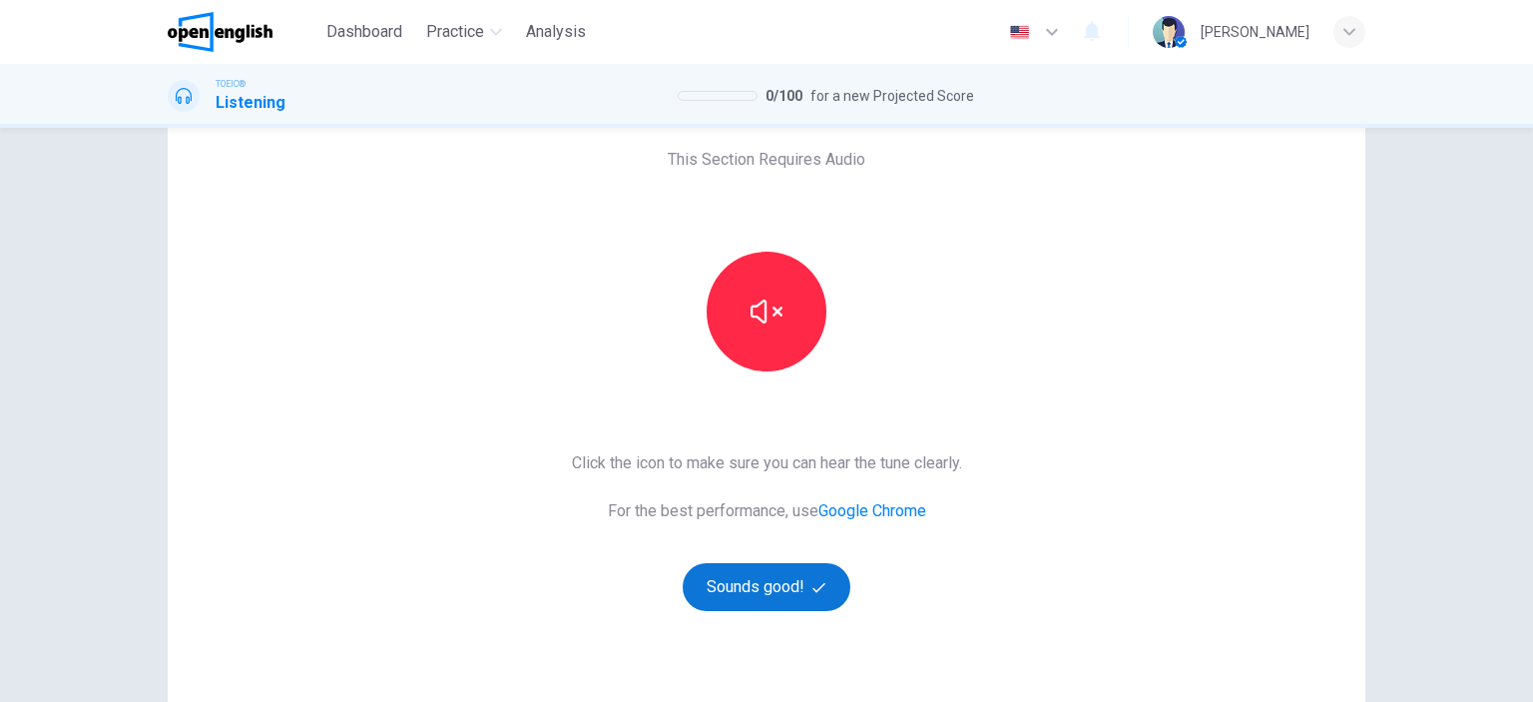
click at [784, 567] on button "Sounds good!" at bounding box center [767, 587] width 168 height 48
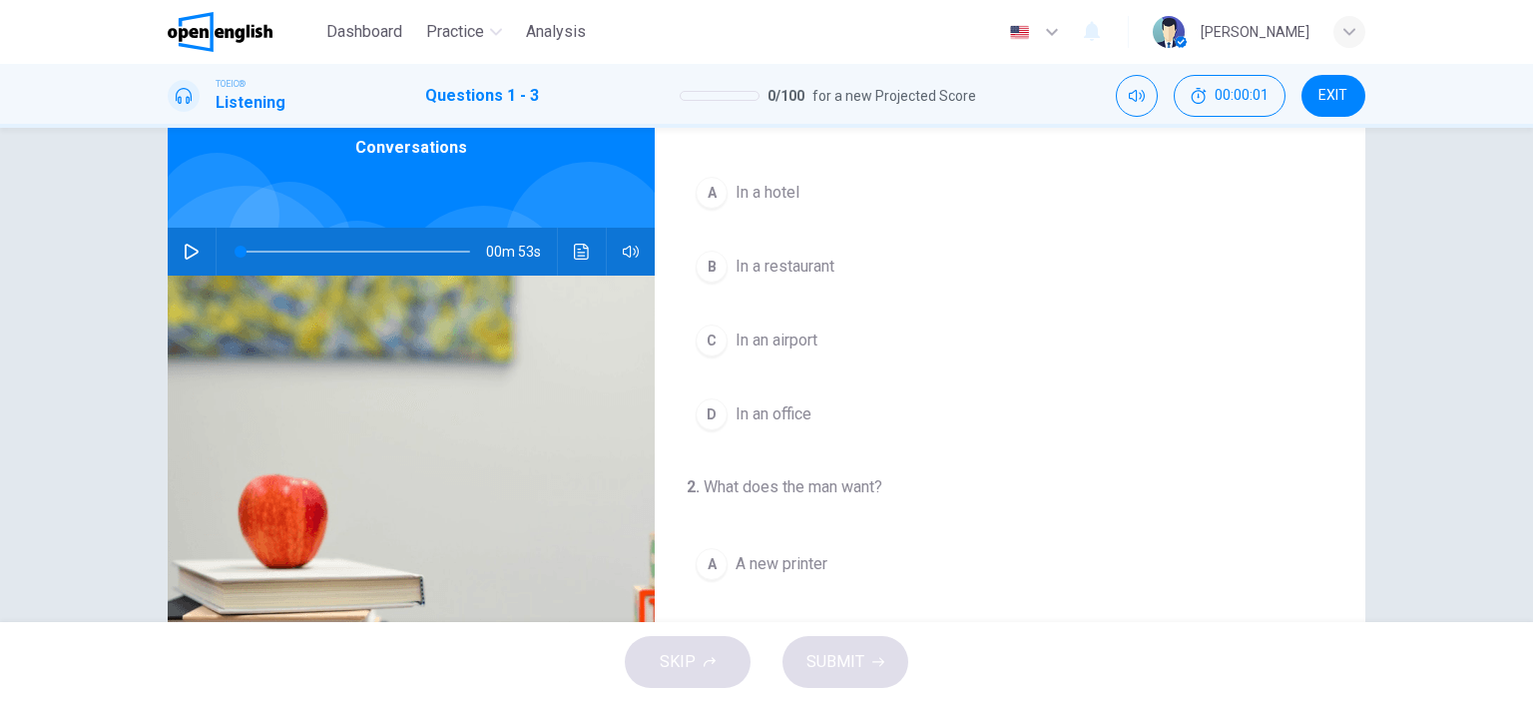
click at [188, 247] on icon "button" at bounding box center [192, 252] width 16 height 16
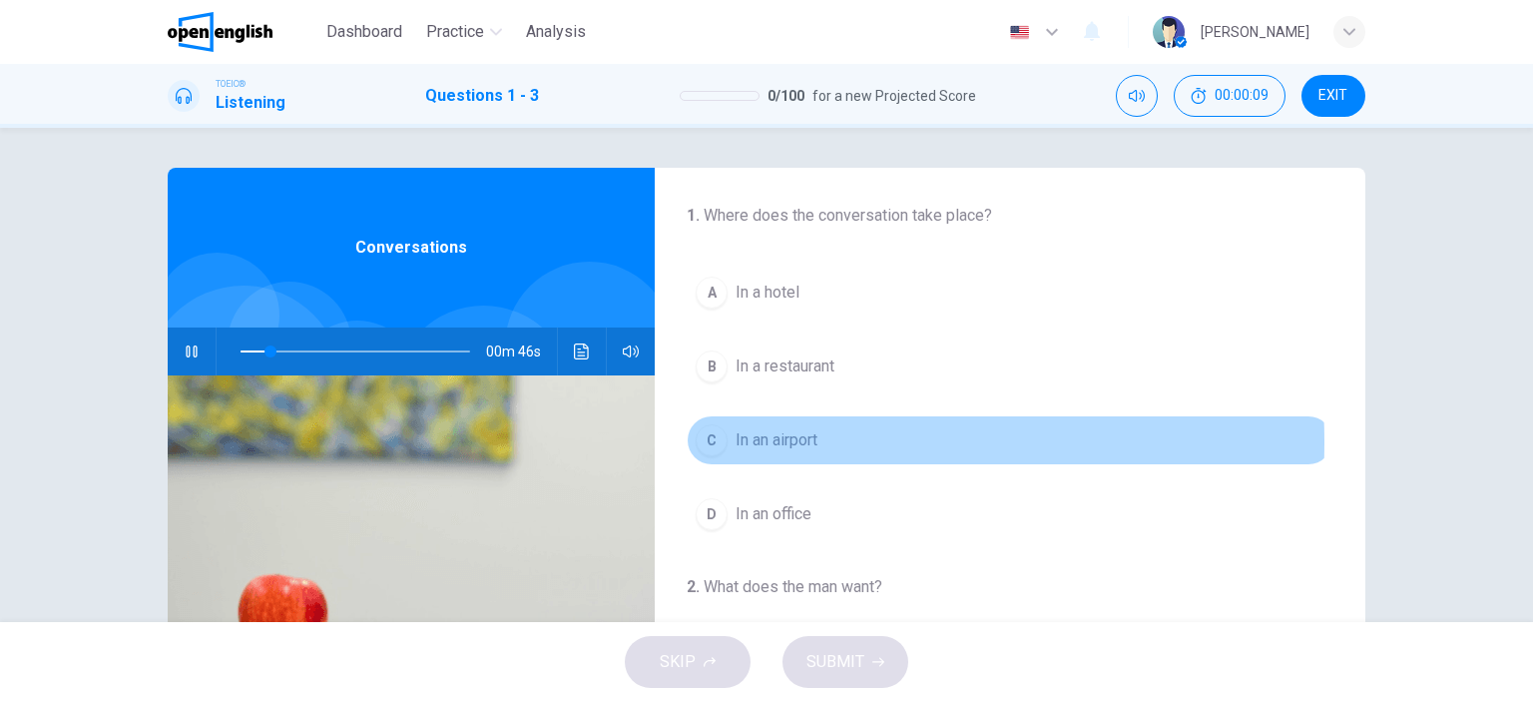
click at [719, 441] on div "C" at bounding box center [712, 440] width 32 height 32
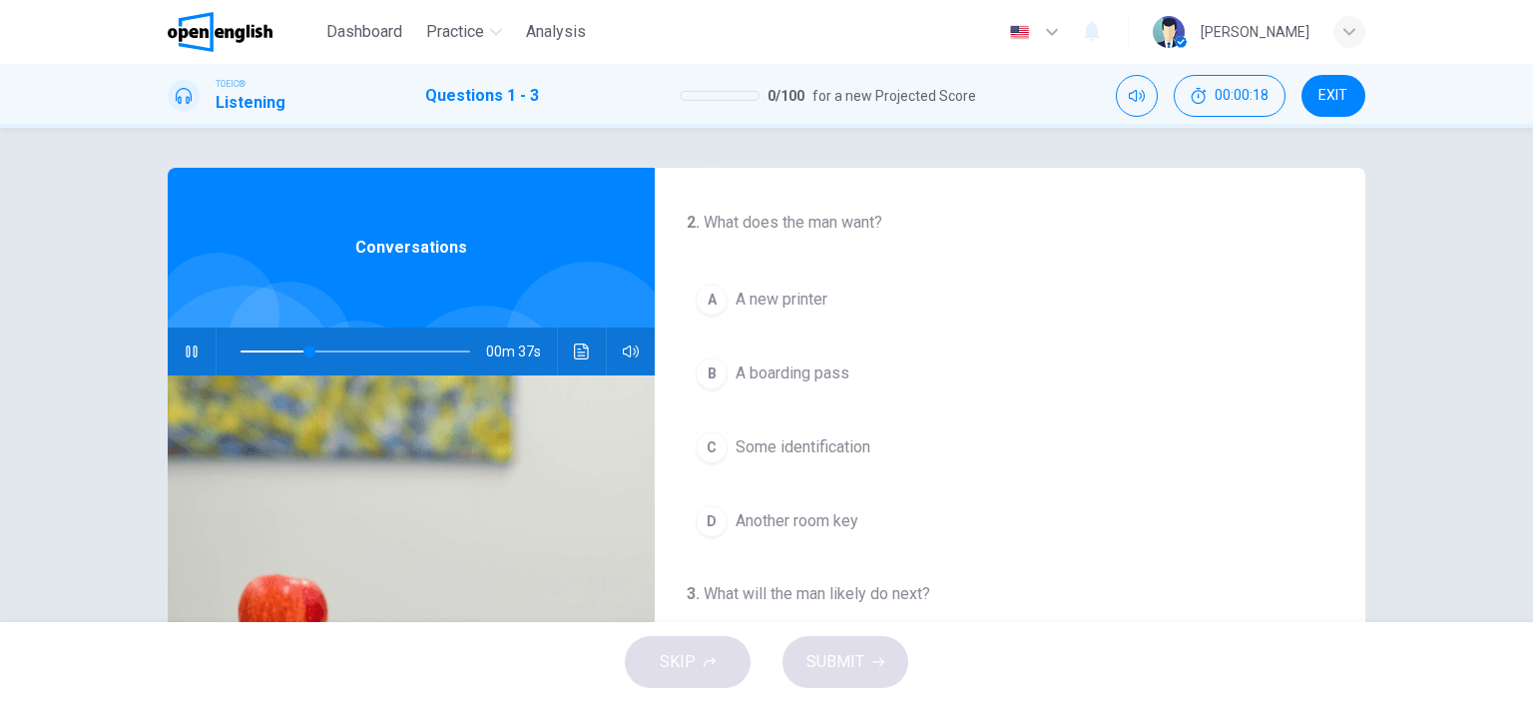
scroll to position [399, 0]
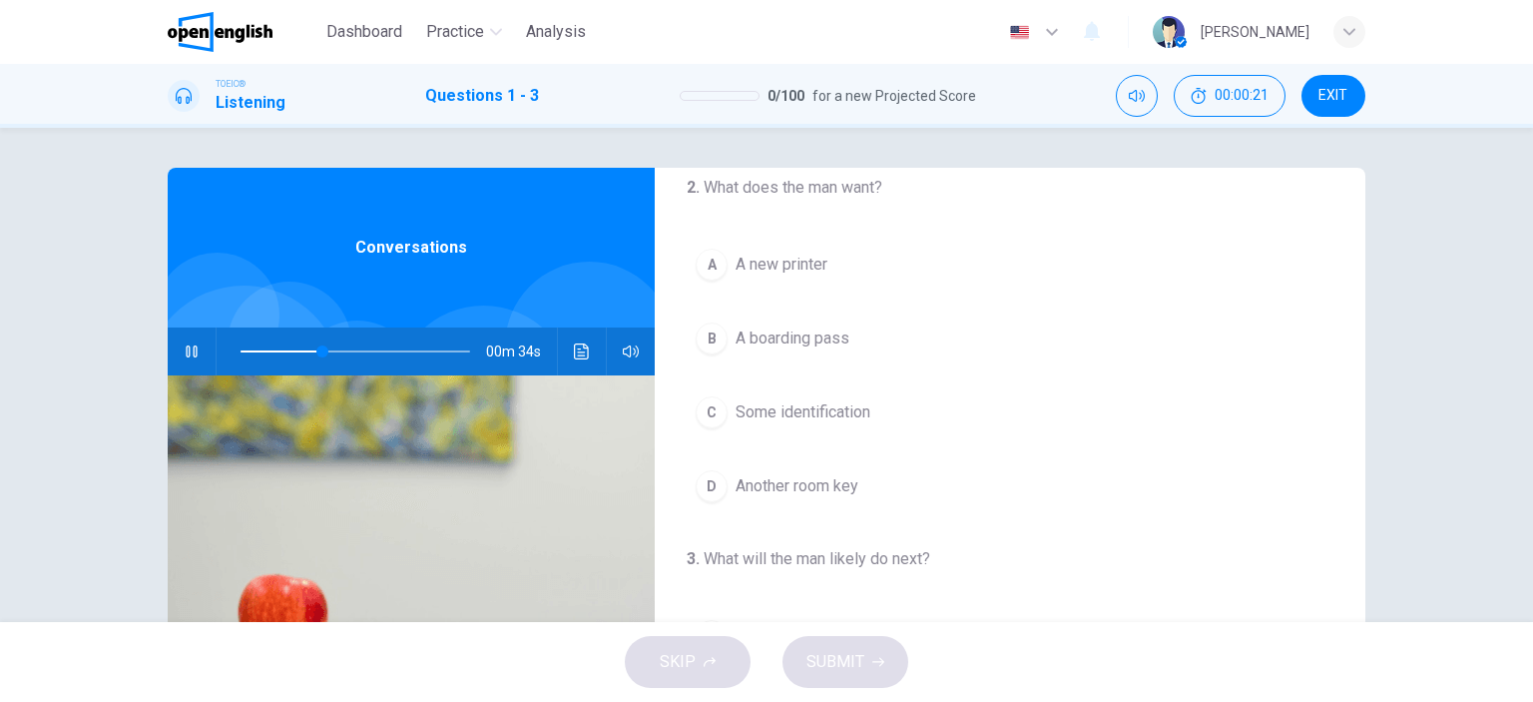
click at [711, 333] on div "B" at bounding box center [712, 338] width 32 height 32
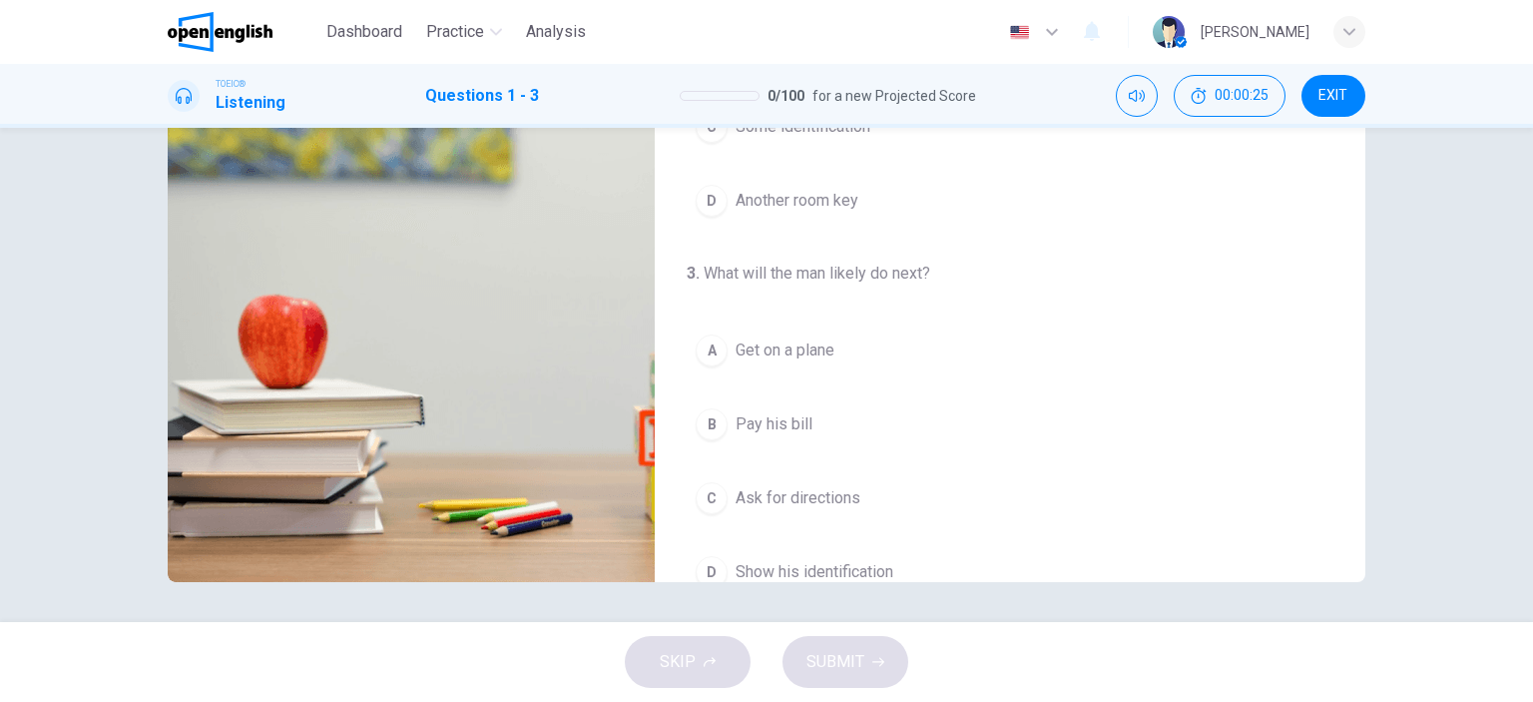
scroll to position [451, 0]
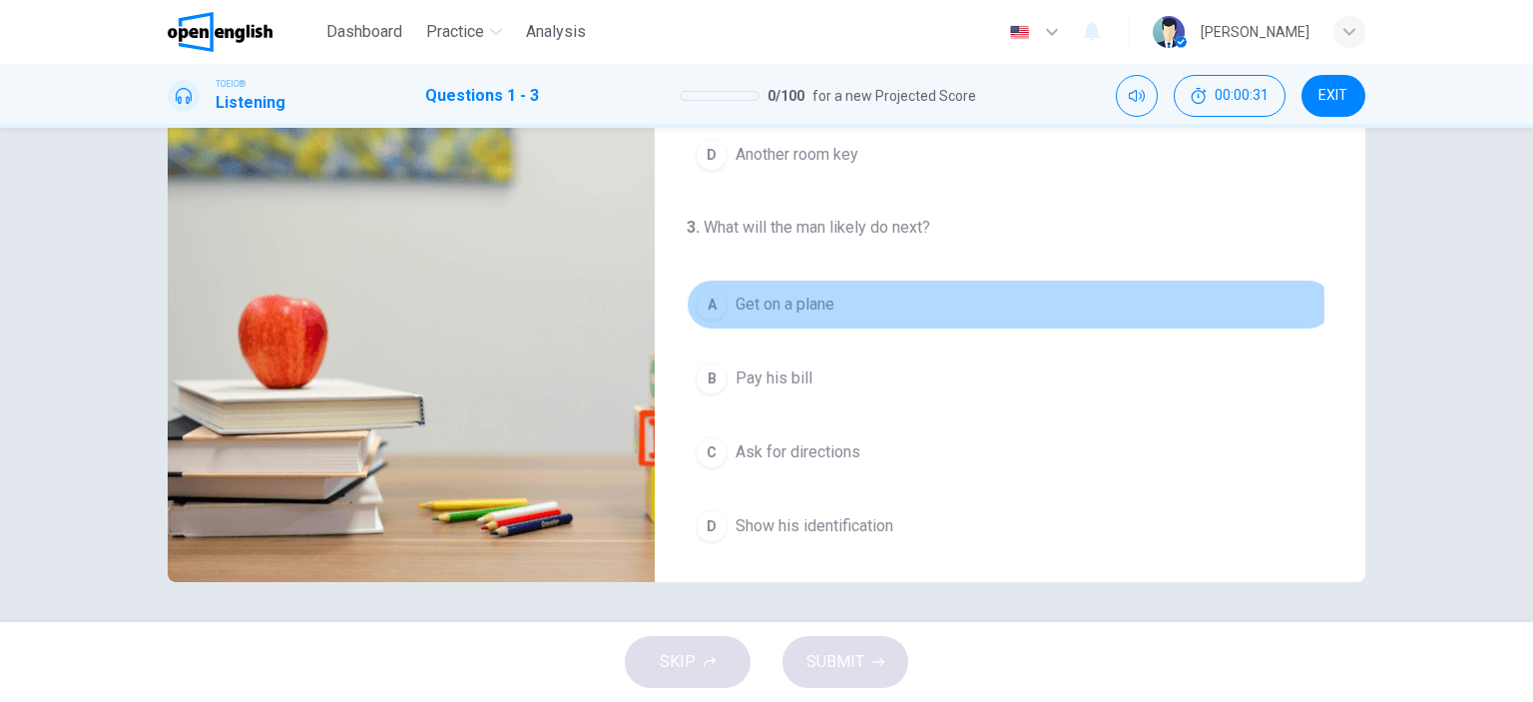
click at [726, 302] on button "A Get on a plane" at bounding box center [1010, 305] width 647 height 50
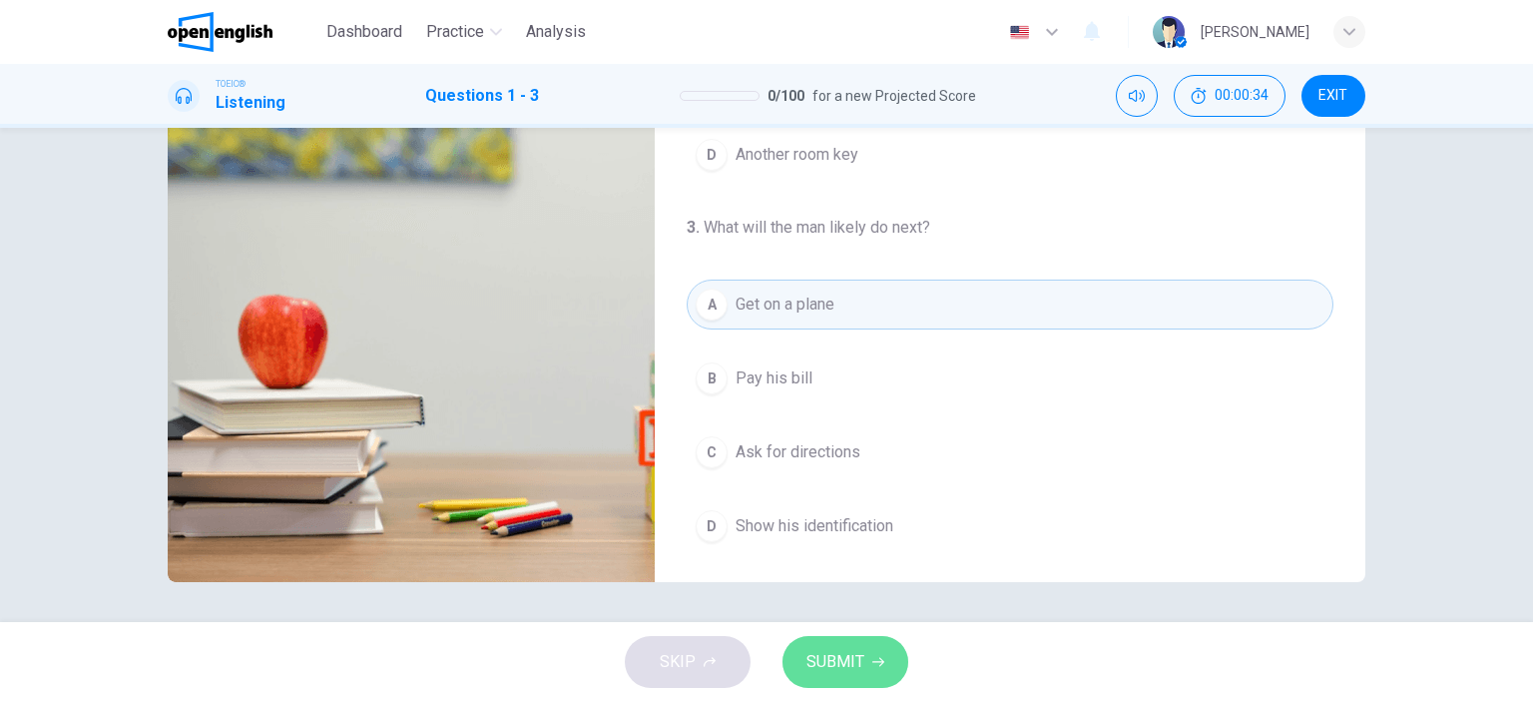
click at [858, 648] on span "SUBMIT" at bounding box center [836, 662] width 58 height 28
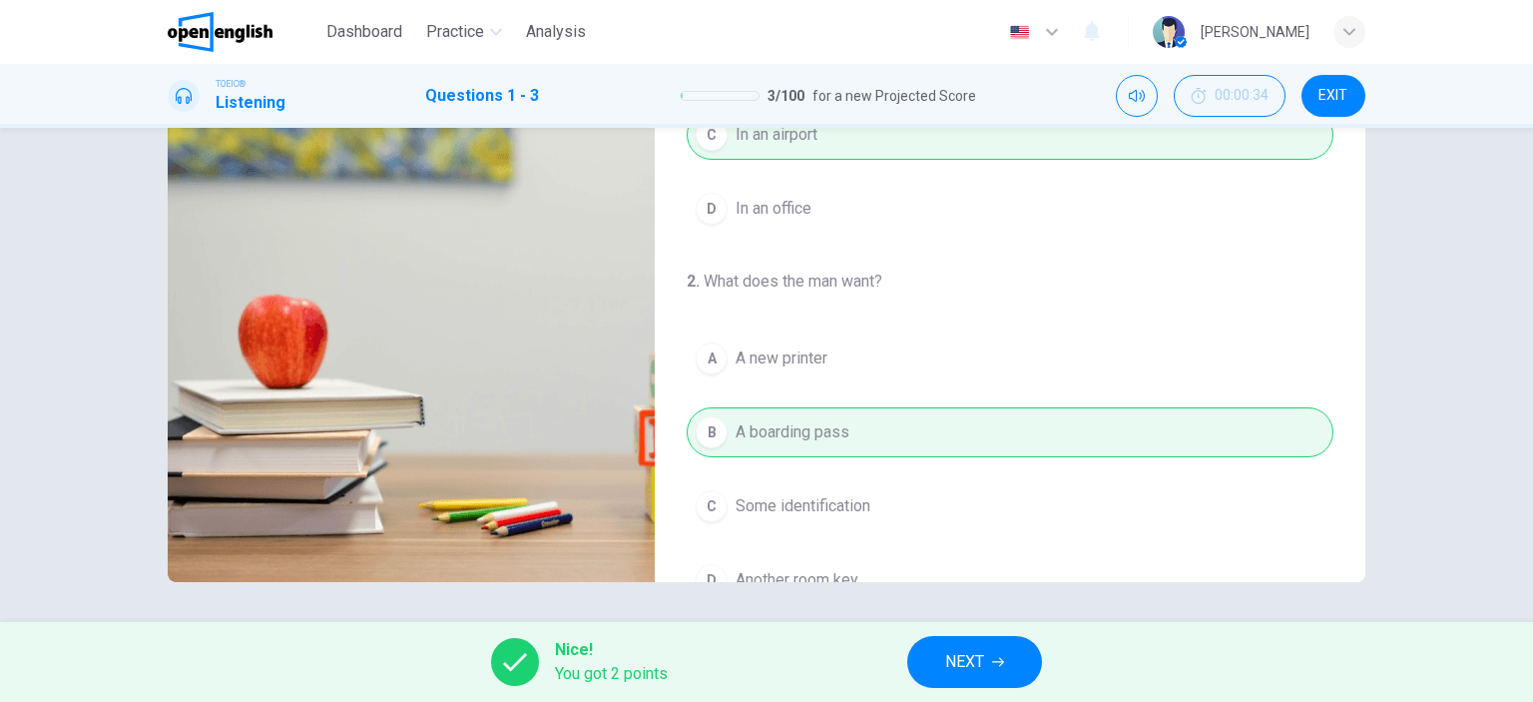
scroll to position [0, 0]
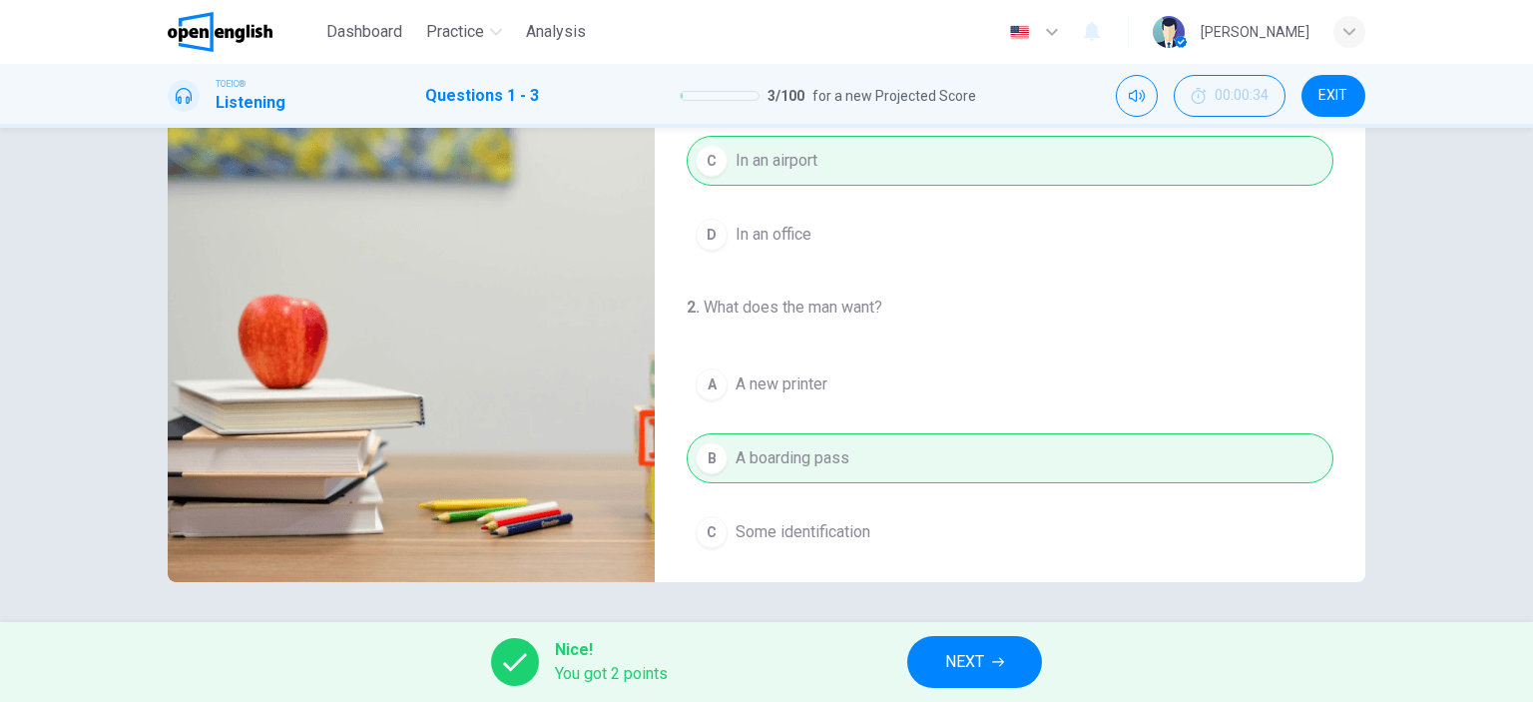
type input "**"
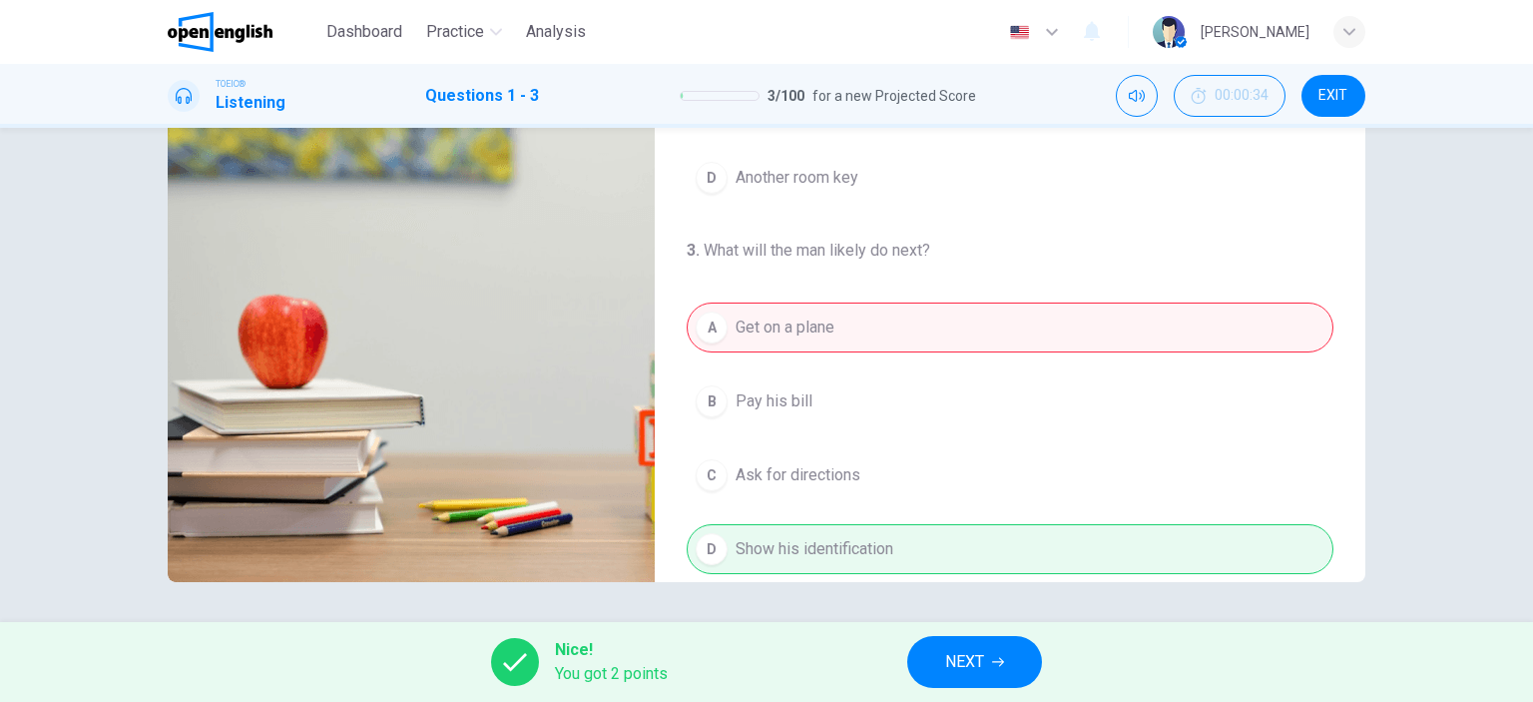
scroll to position [451, 0]
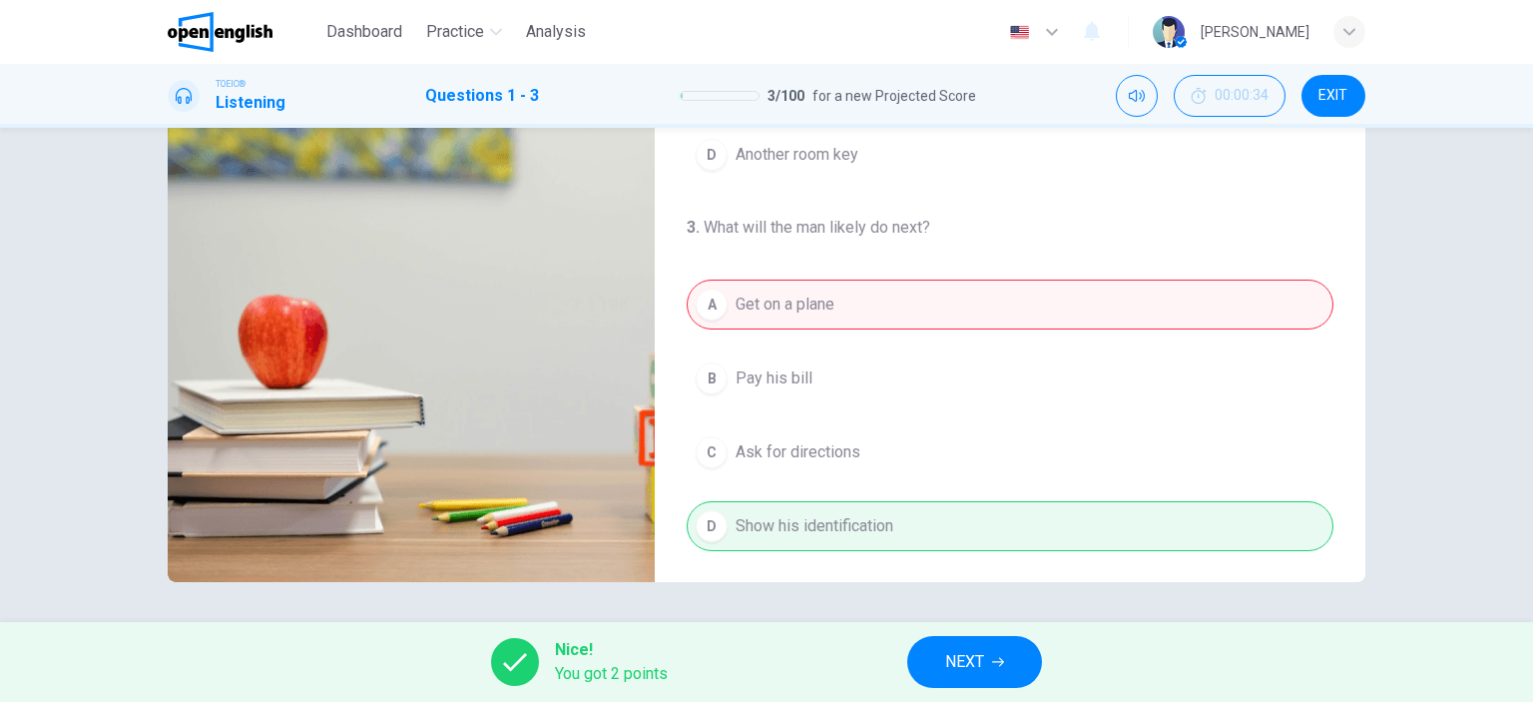
click at [954, 653] on span "NEXT" at bounding box center [964, 662] width 39 height 28
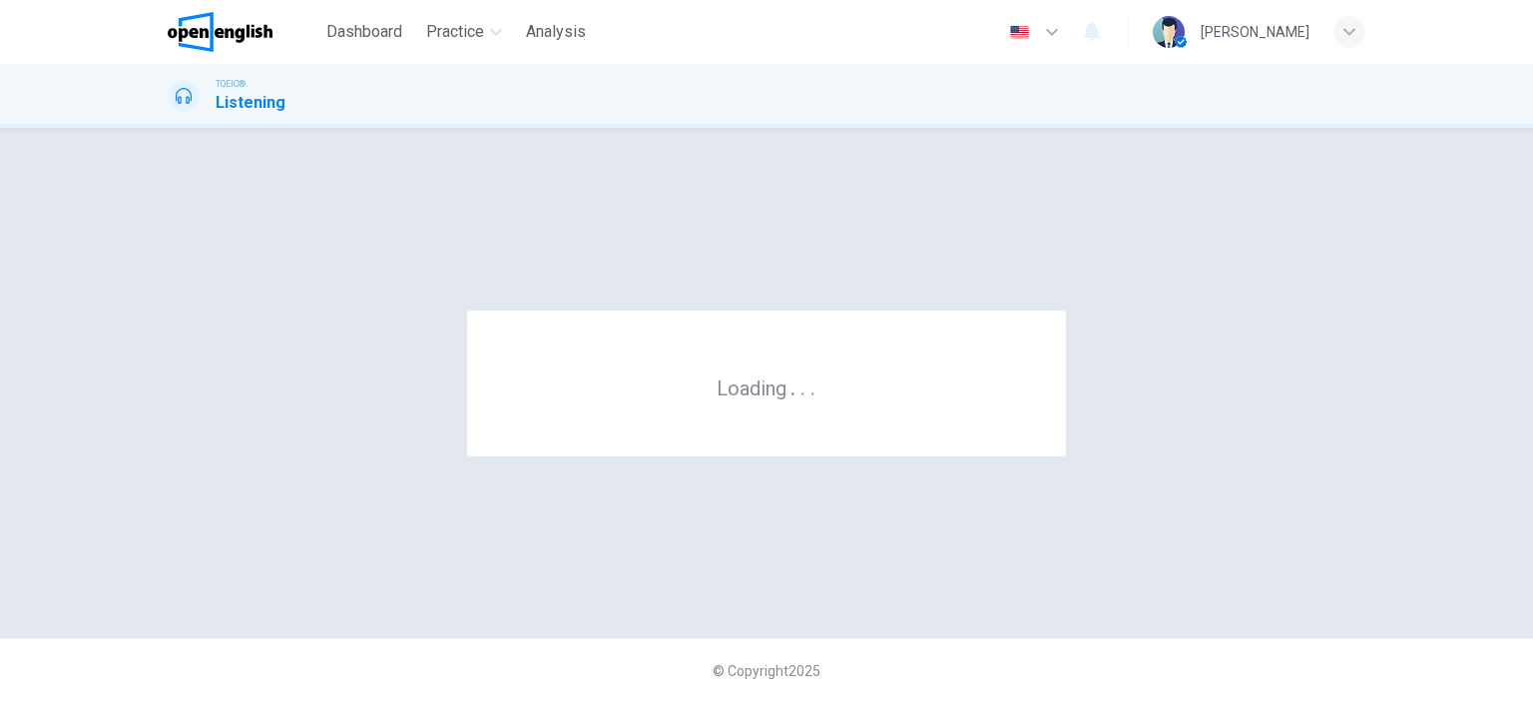
scroll to position [0, 0]
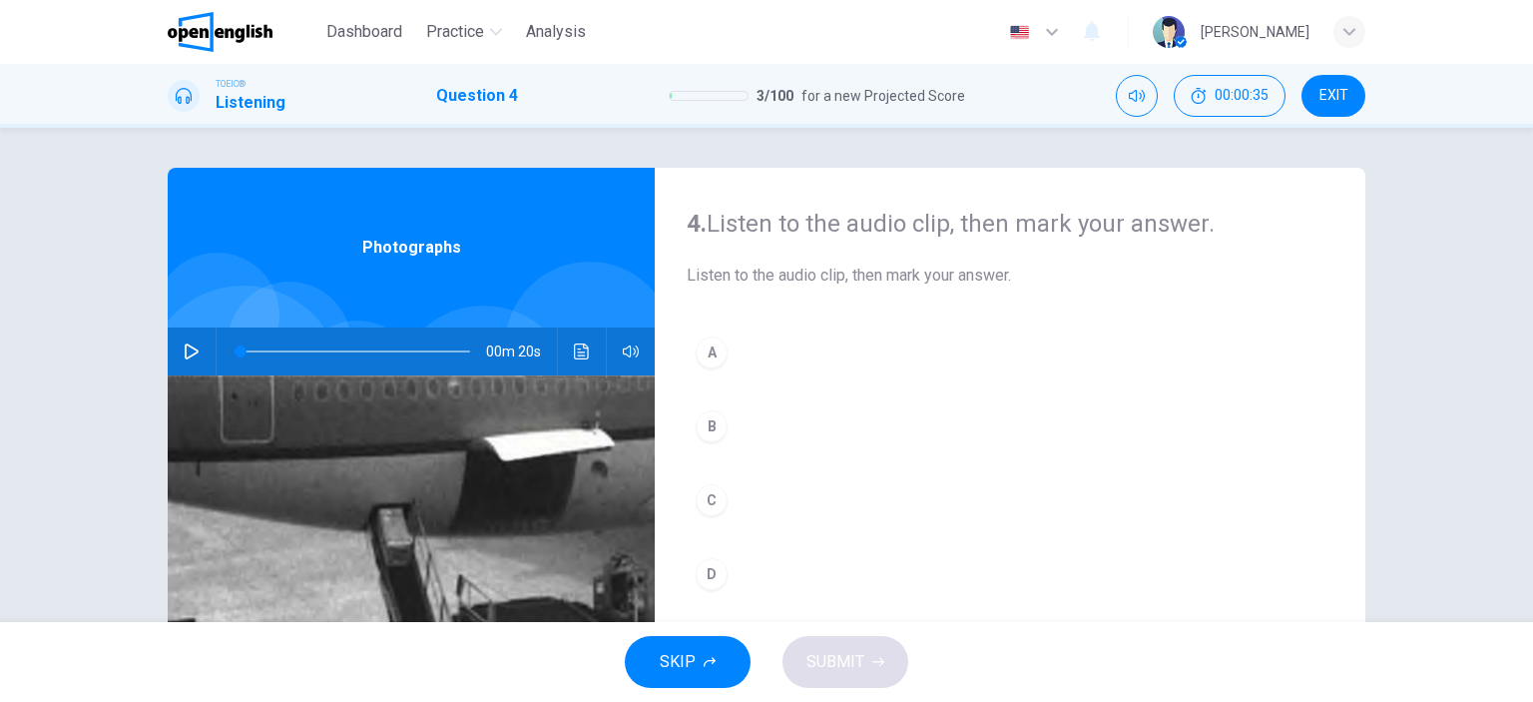
click at [188, 351] on icon "button" at bounding box center [192, 351] width 16 height 16
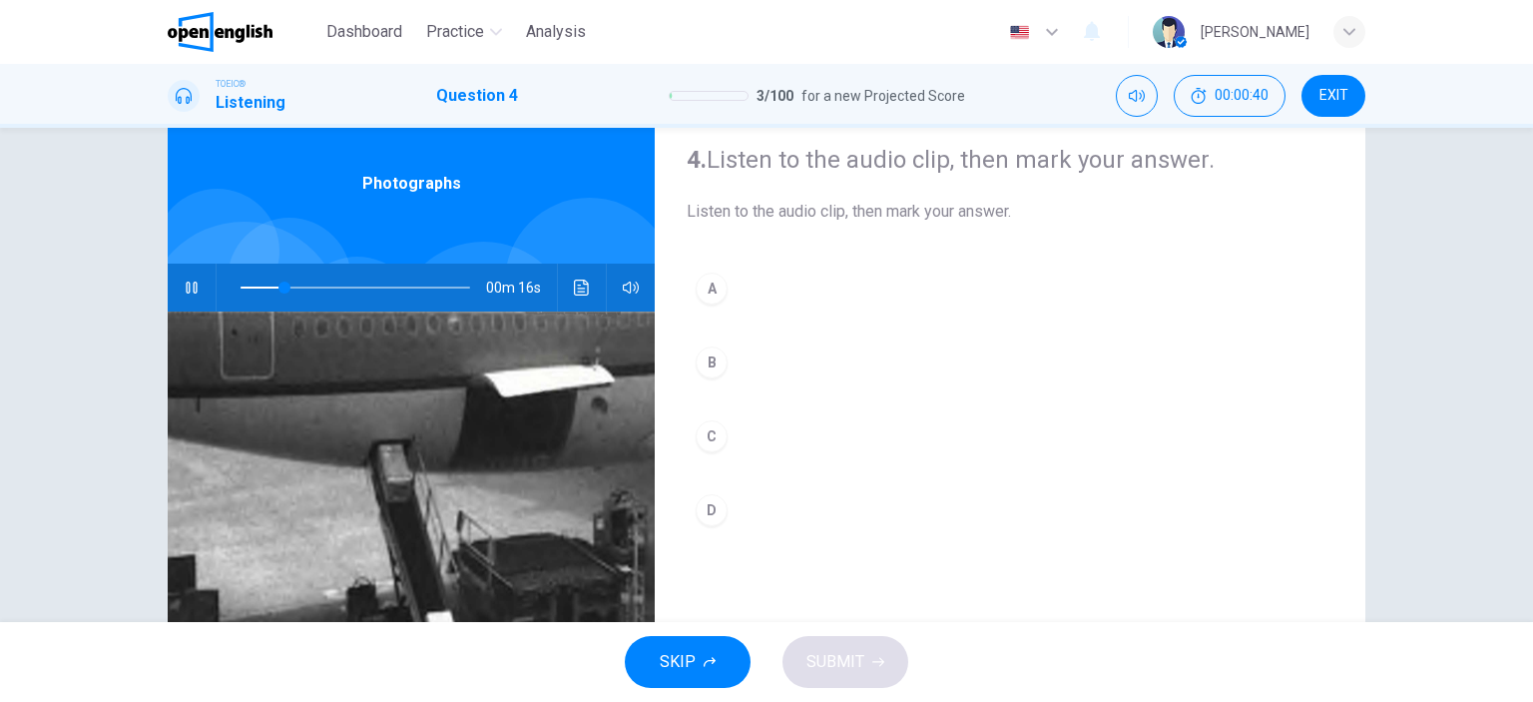
scroll to position [100, 0]
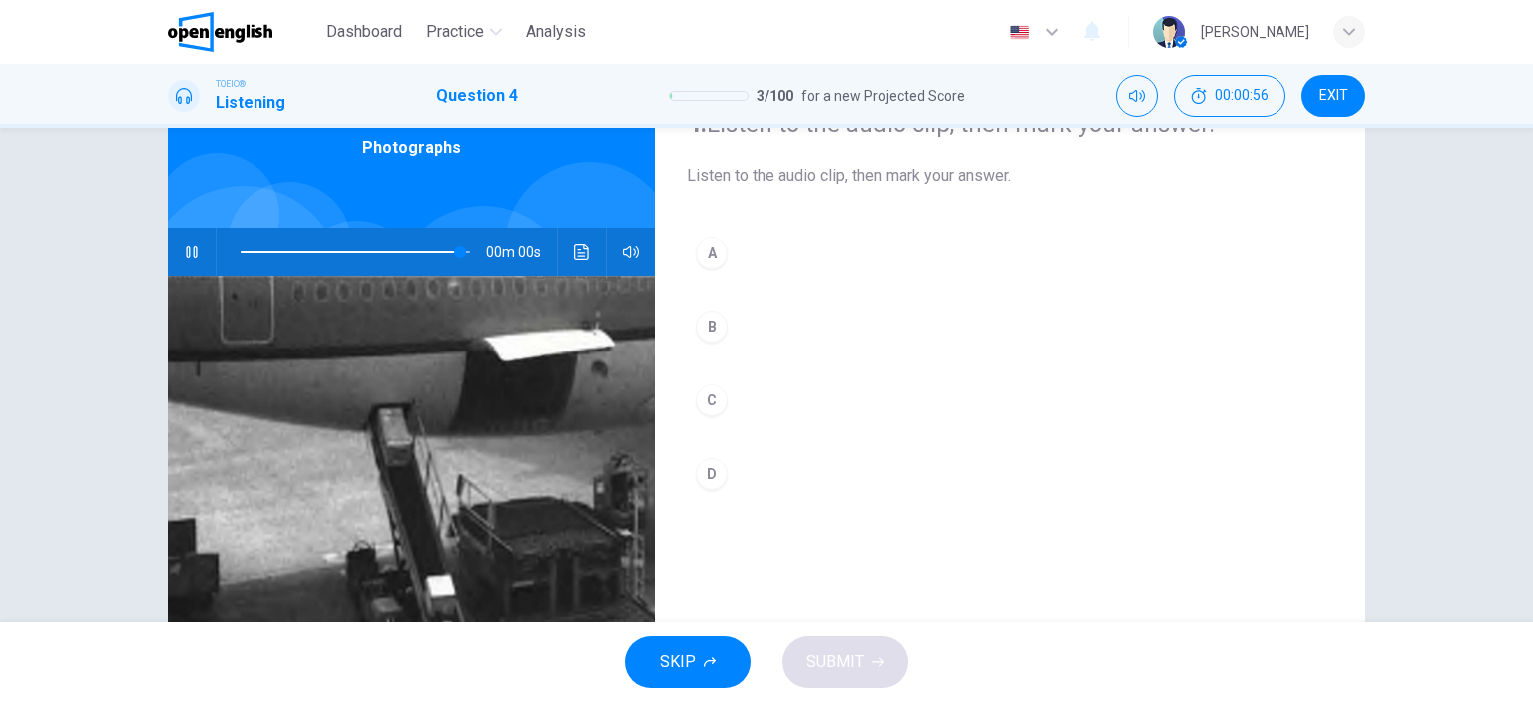
type input "*"
click at [714, 401] on div "C" at bounding box center [712, 400] width 32 height 32
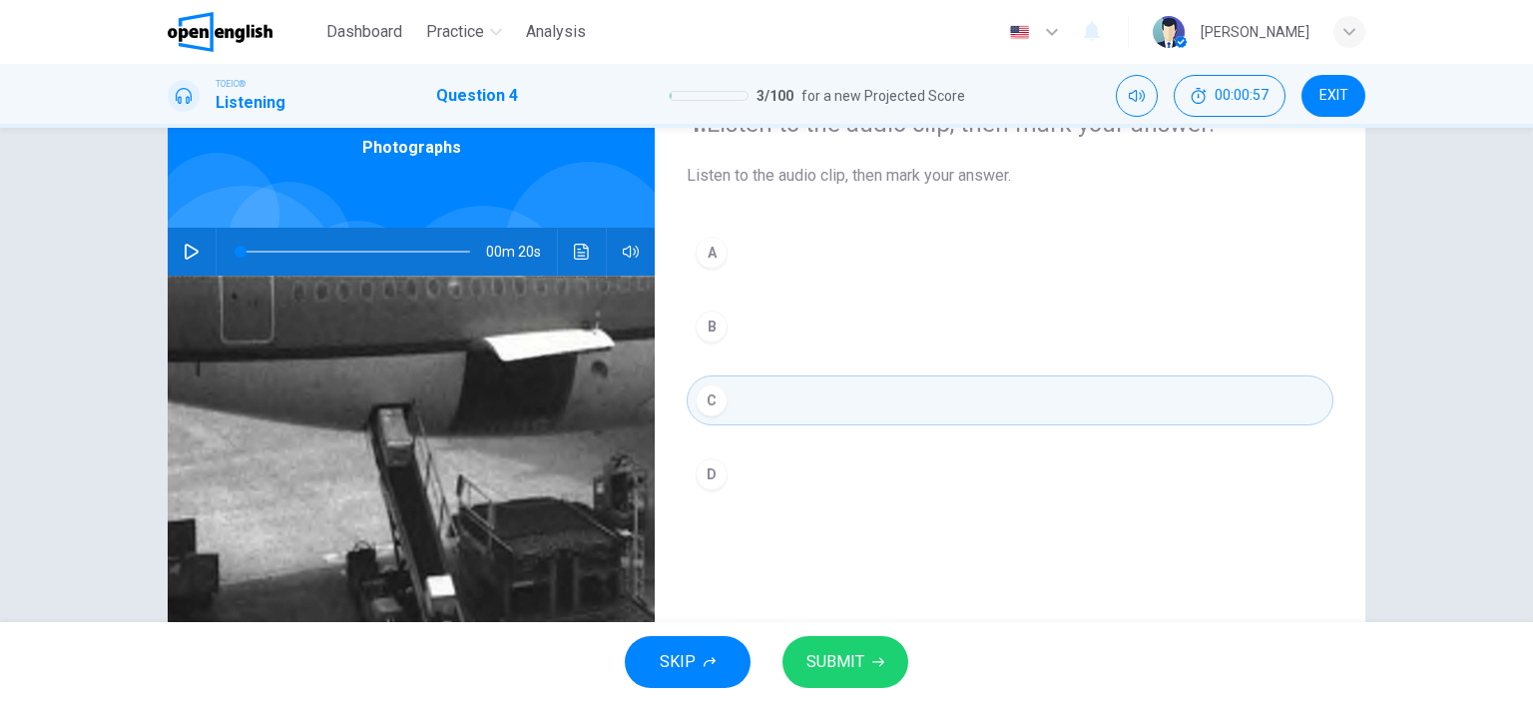
click at [854, 662] on span "SUBMIT" at bounding box center [836, 662] width 58 height 28
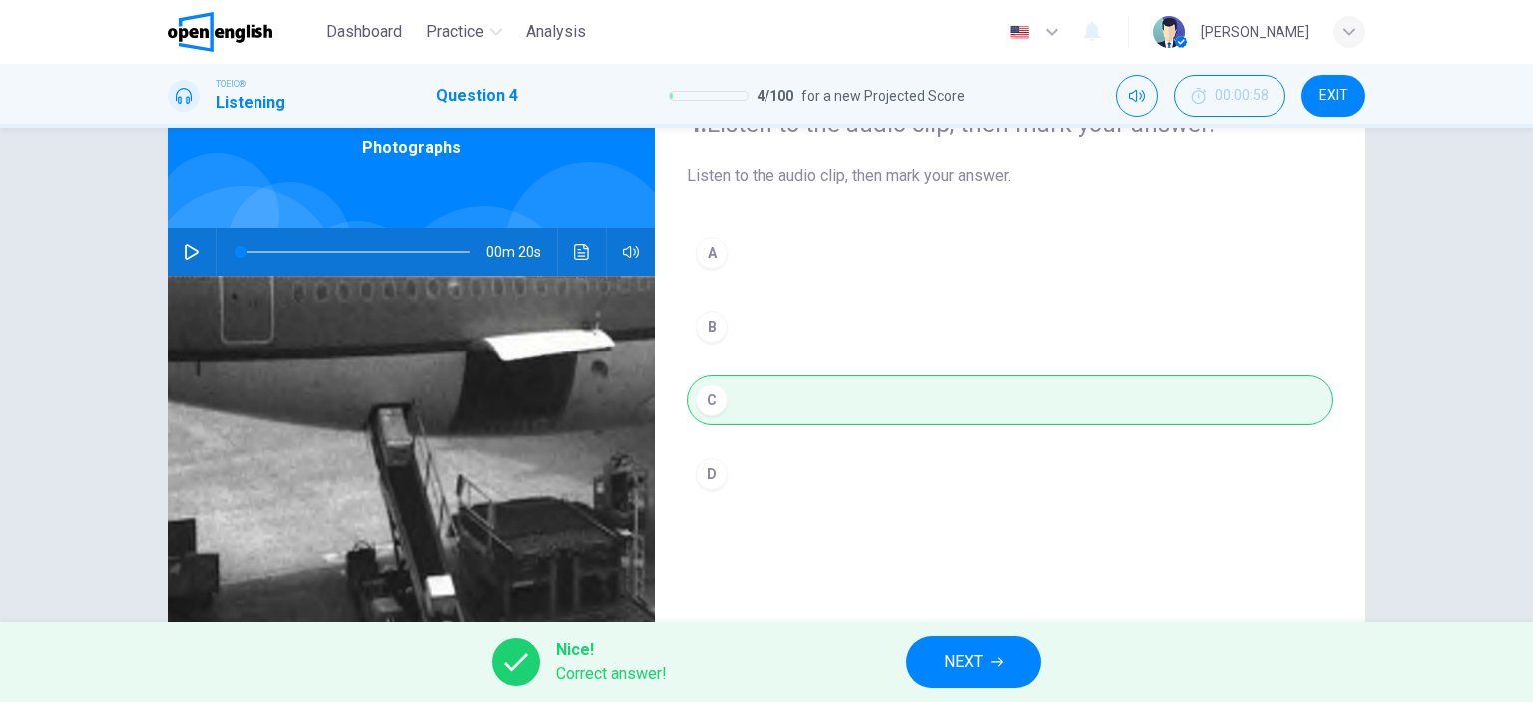
click at [974, 668] on span "NEXT" at bounding box center [963, 662] width 39 height 28
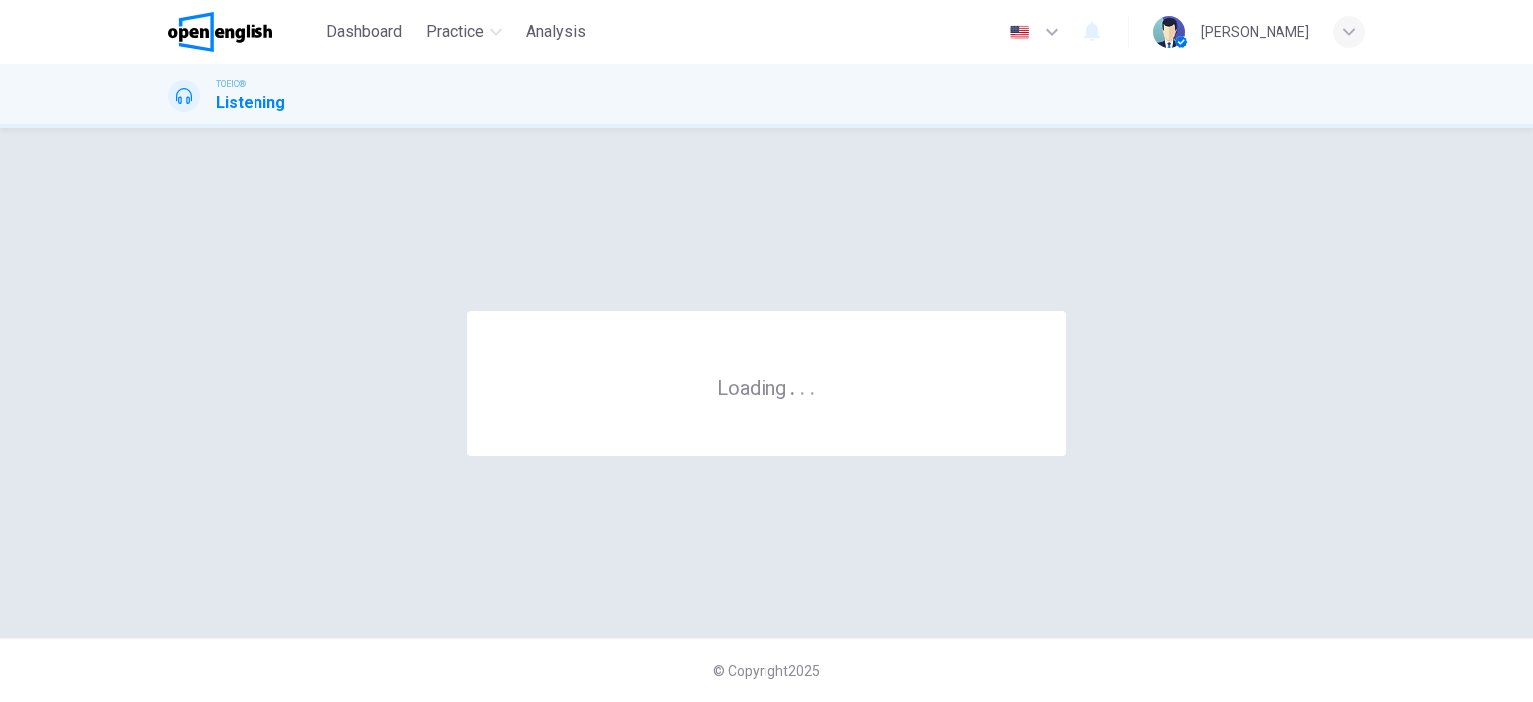
scroll to position [0, 0]
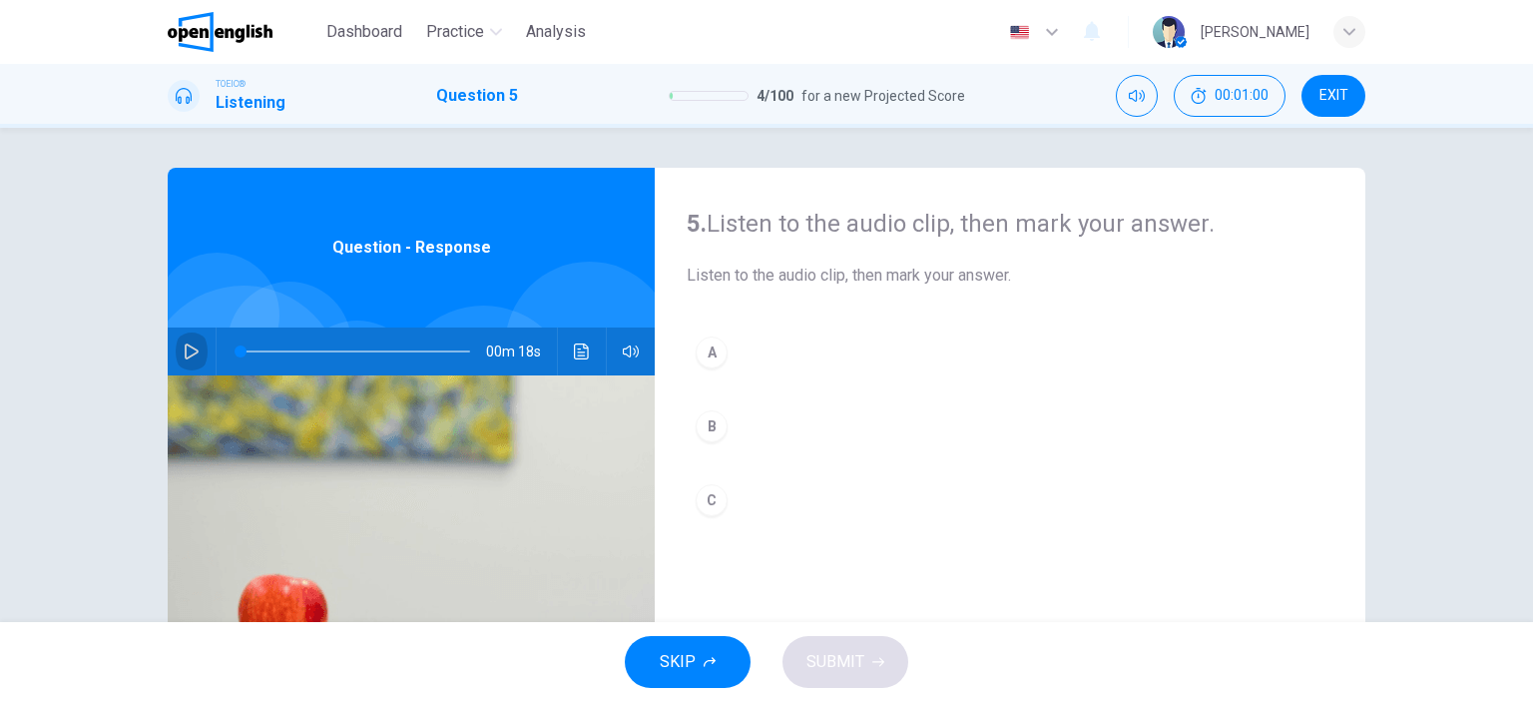
drag, startPoint x: 187, startPoint y: 354, endPoint x: 246, endPoint y: 394, distance: 71.2
click at [185, 354] on icon "button" at bounding box center [192, 351] width 16 height 16
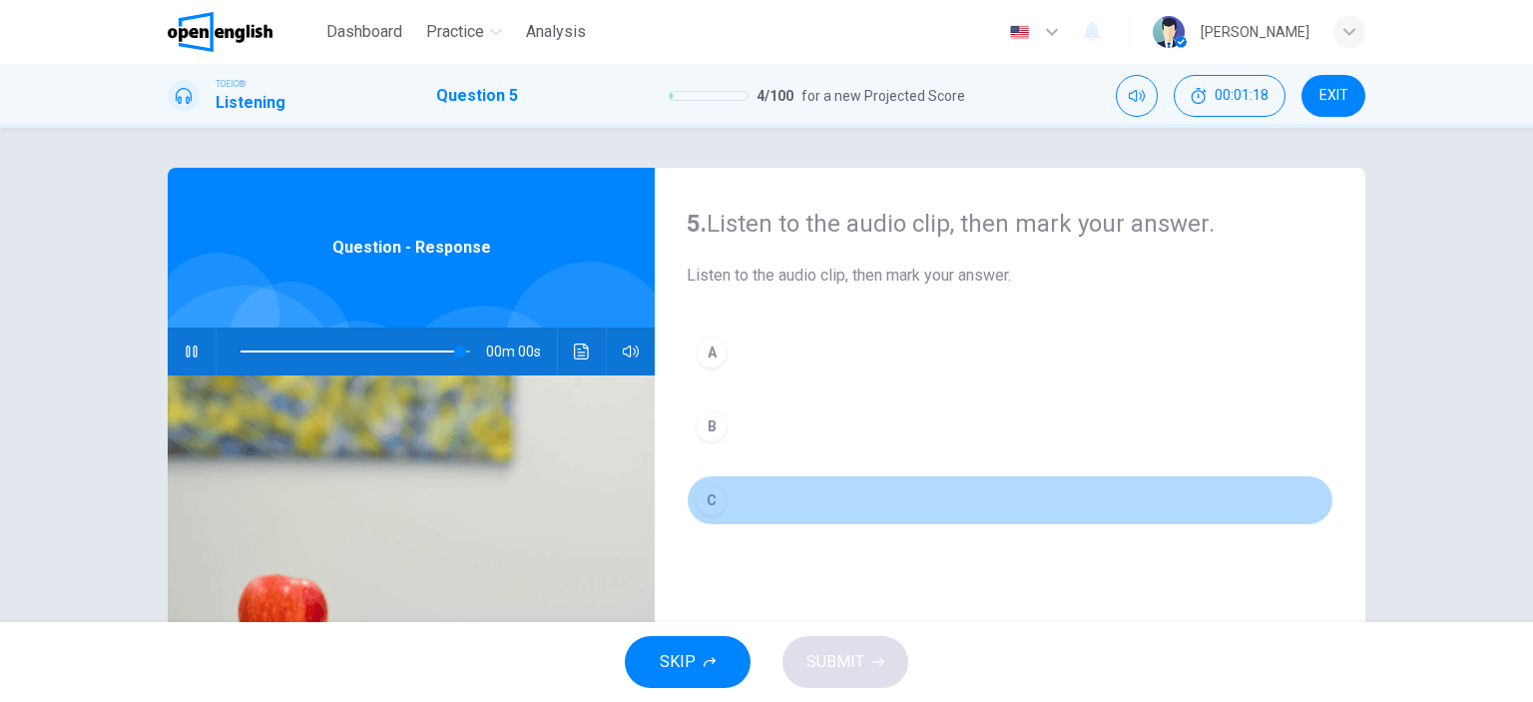
click at [727, 502] on button "C" at bounding box center [1010, 500] width 647 height 50
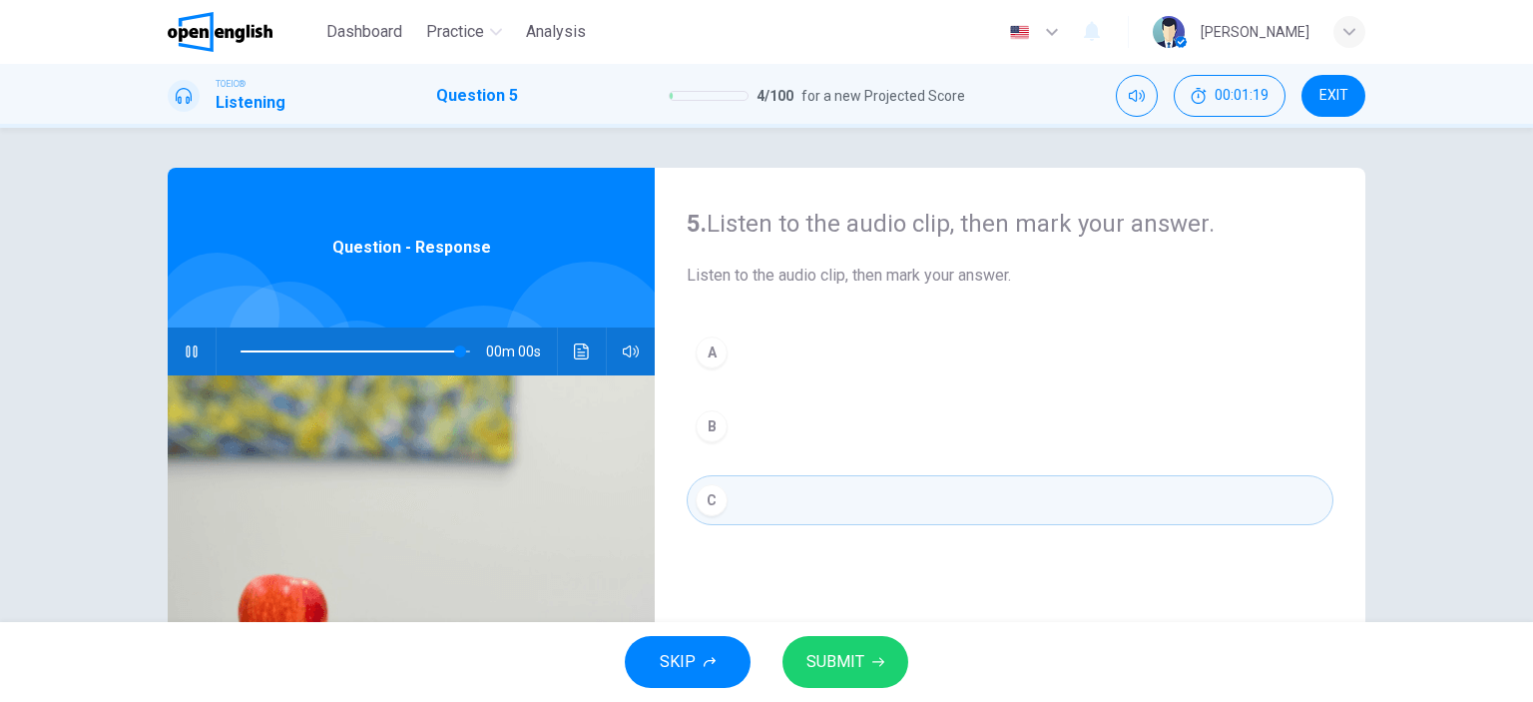
type input "*"
click at [832, 674] on span "SUBMIT" at bounding box center [836, 662] width 58 height 28
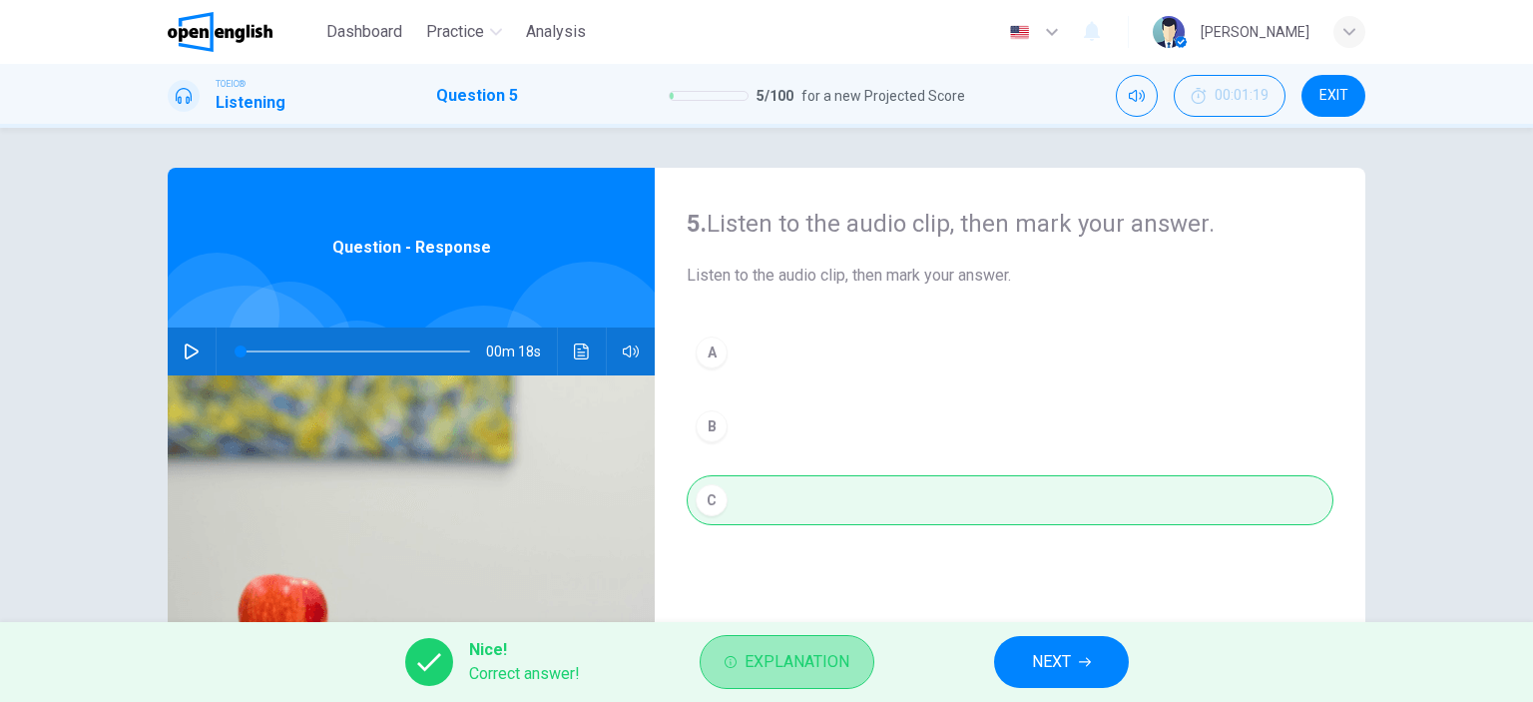
click at [843, 665] on span "Explanation" at bounding box center [797, 662] width 105 height 28
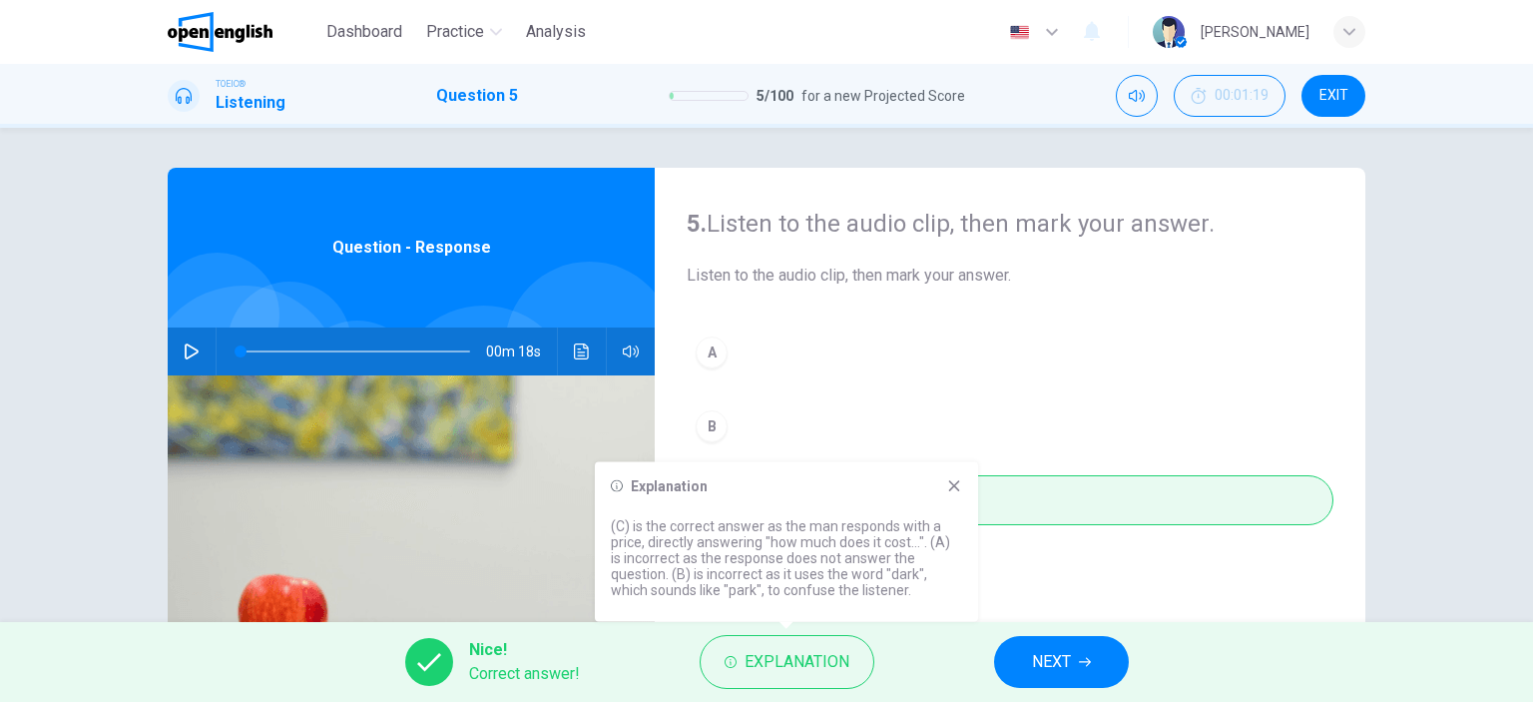
click at [957, 489] on icon at bounding box center [954, 485] width 11 height 11
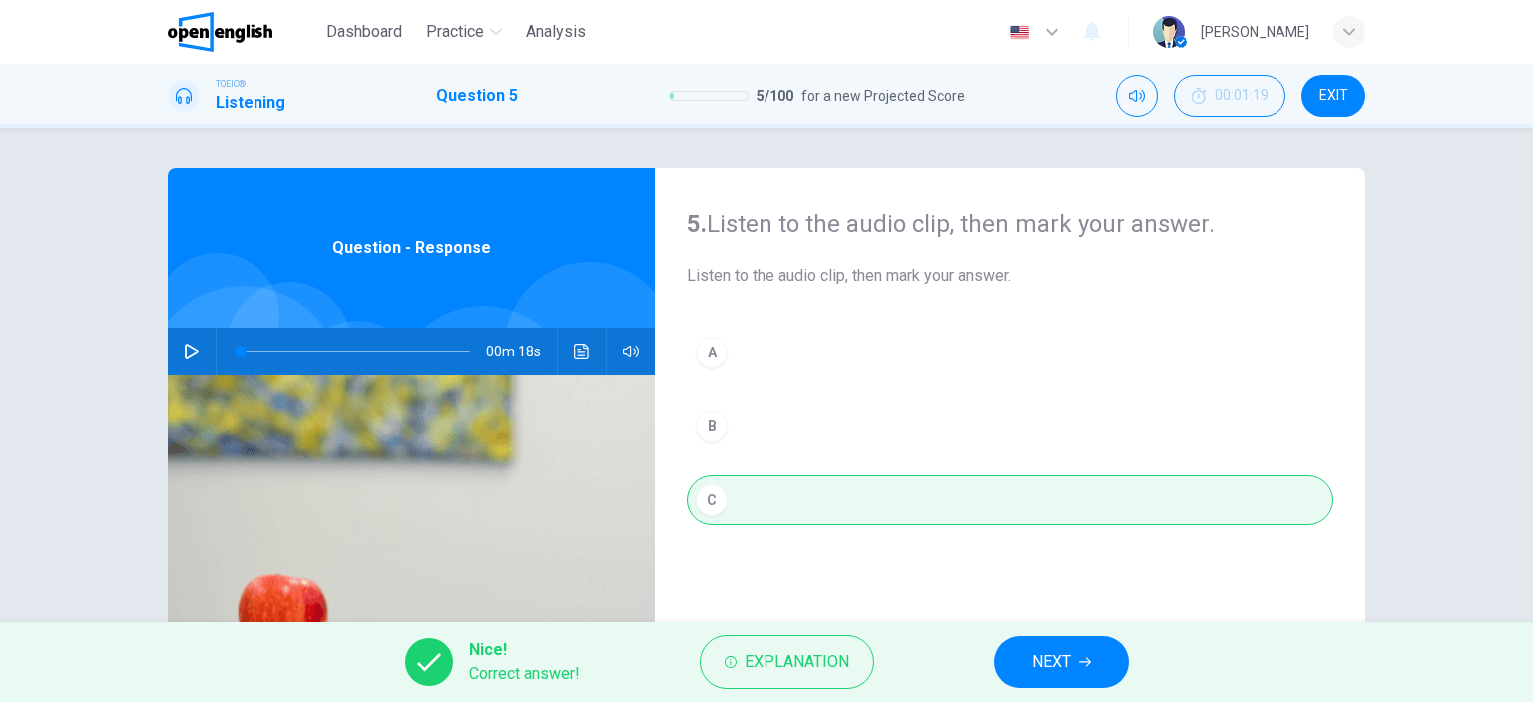
click at [1035, 659] on span "NEXT" at bounding box center [1051, 662] width 39 height 28
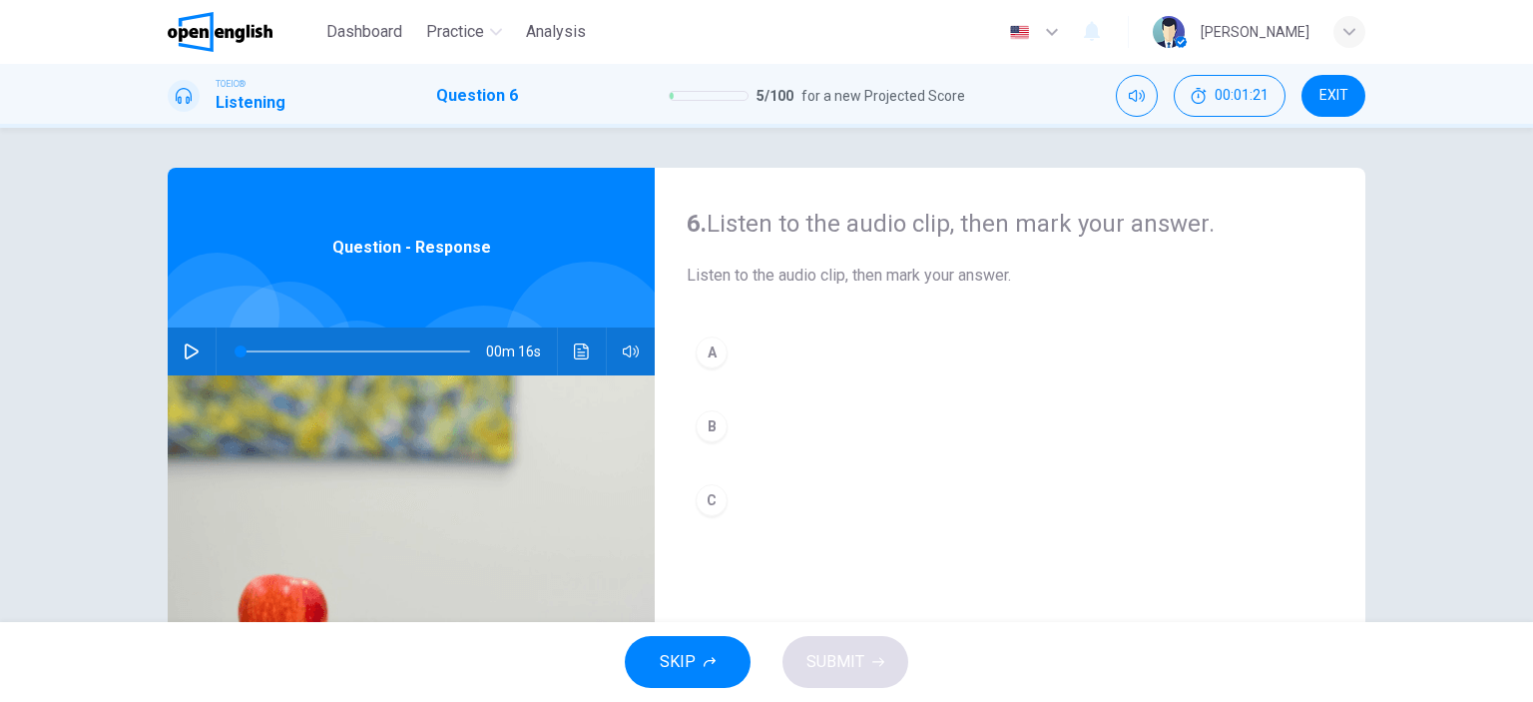
click at [187, 345] on icon "button" at bounding box center [192, 351] width 16 height 16
click at [716, 506] on div "C" at bounding box center [712, 500] width 32 height 32
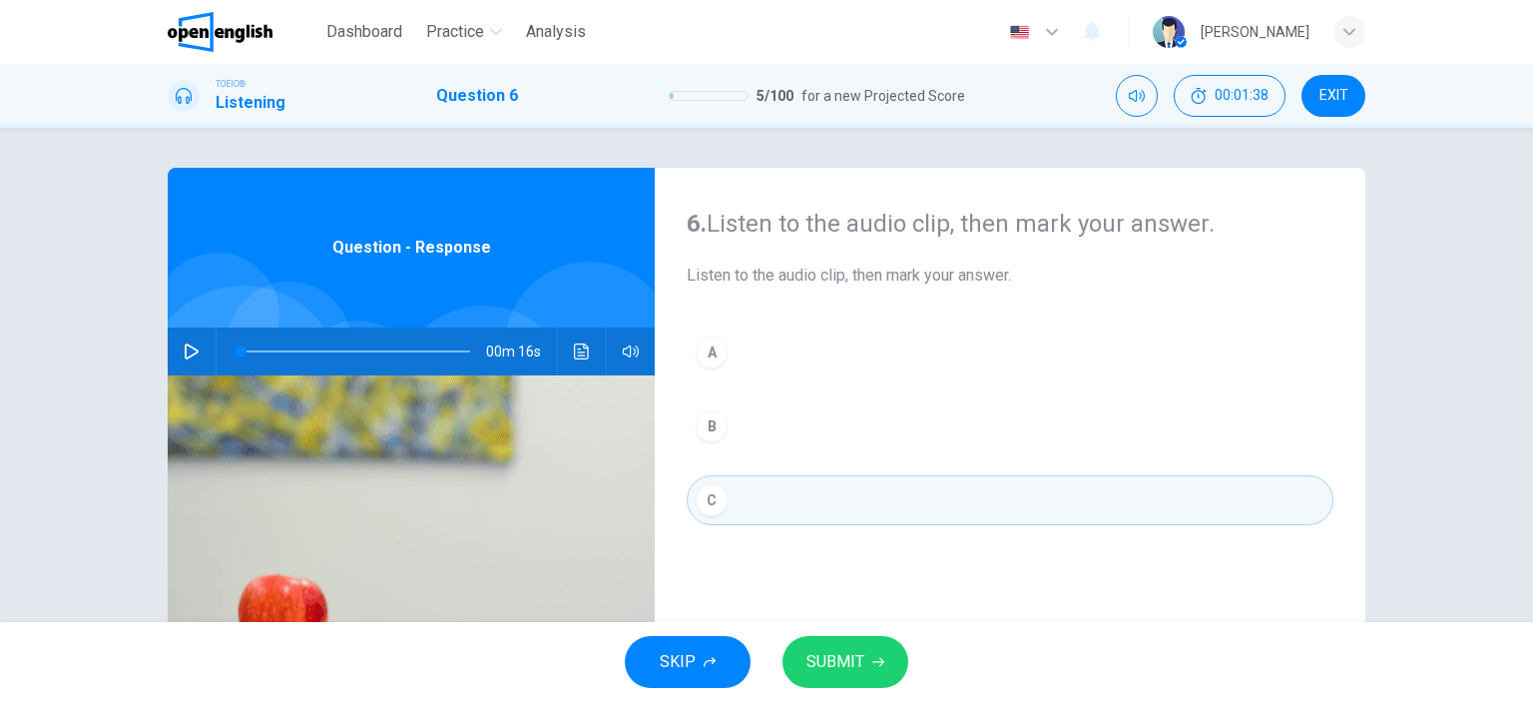
click at [839, 663] on span "SUBMIT" at bounding box center [836, 662] width 58 height 28
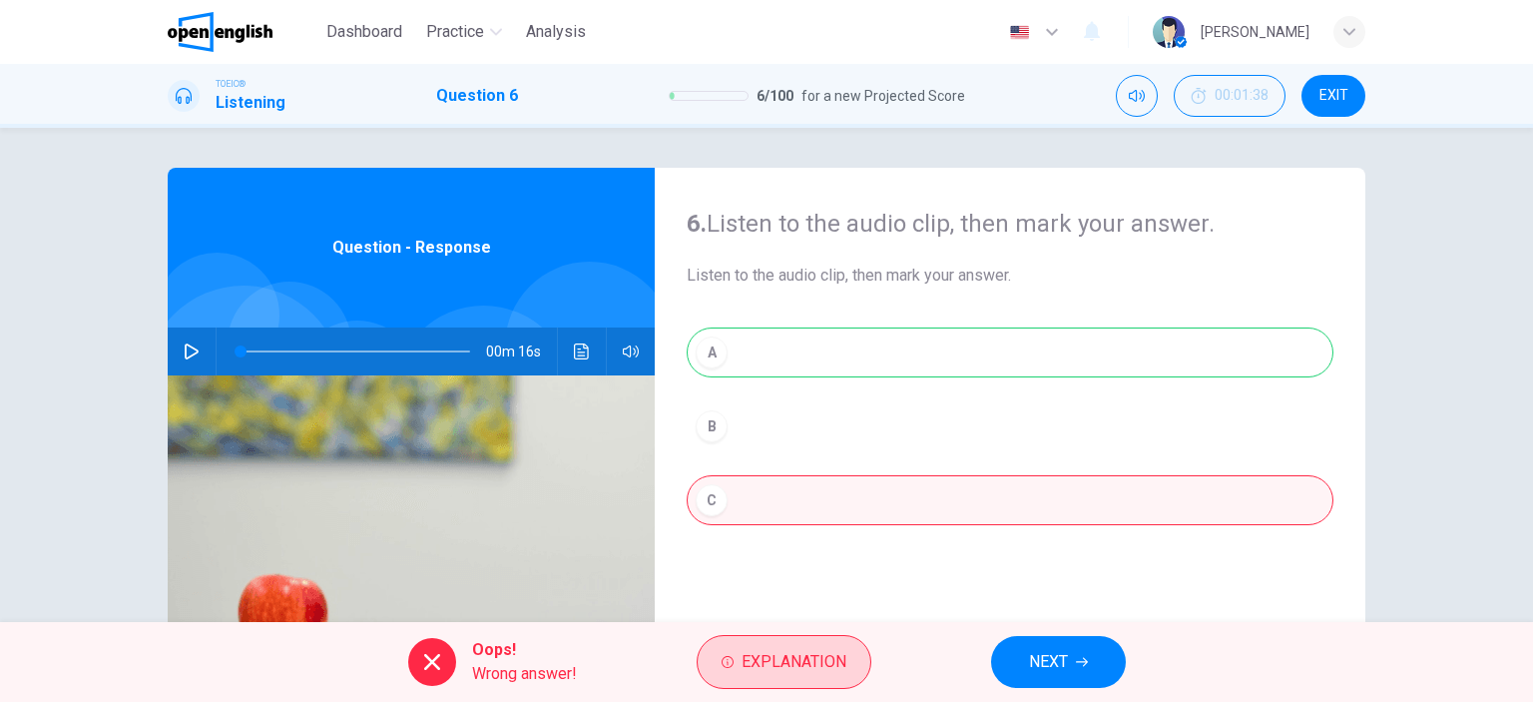
click at [796, 678] on button "Explanation" at bounding box center [784, 662] width 175 height 54
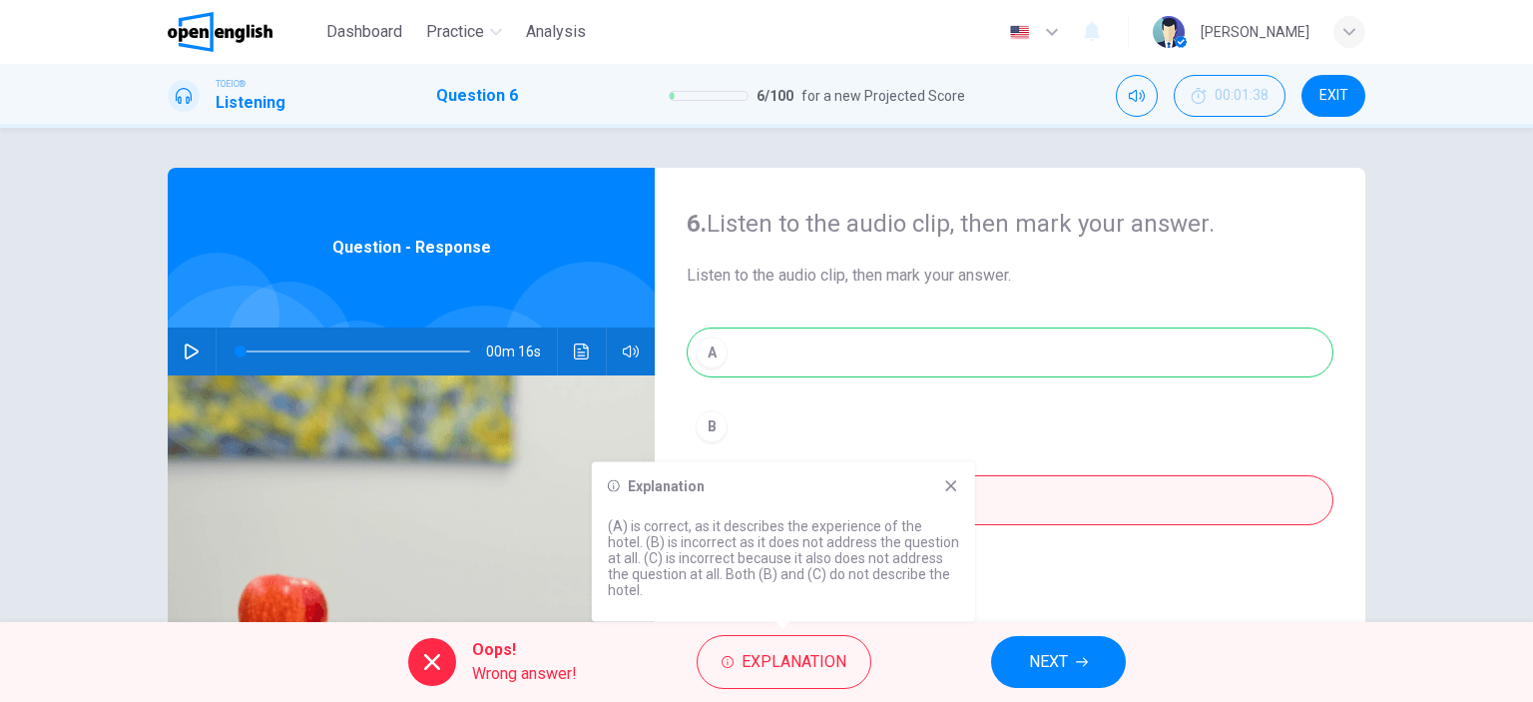
click at [176, 352] on button "button" at bounding box center [192, 351] width 32 height 48
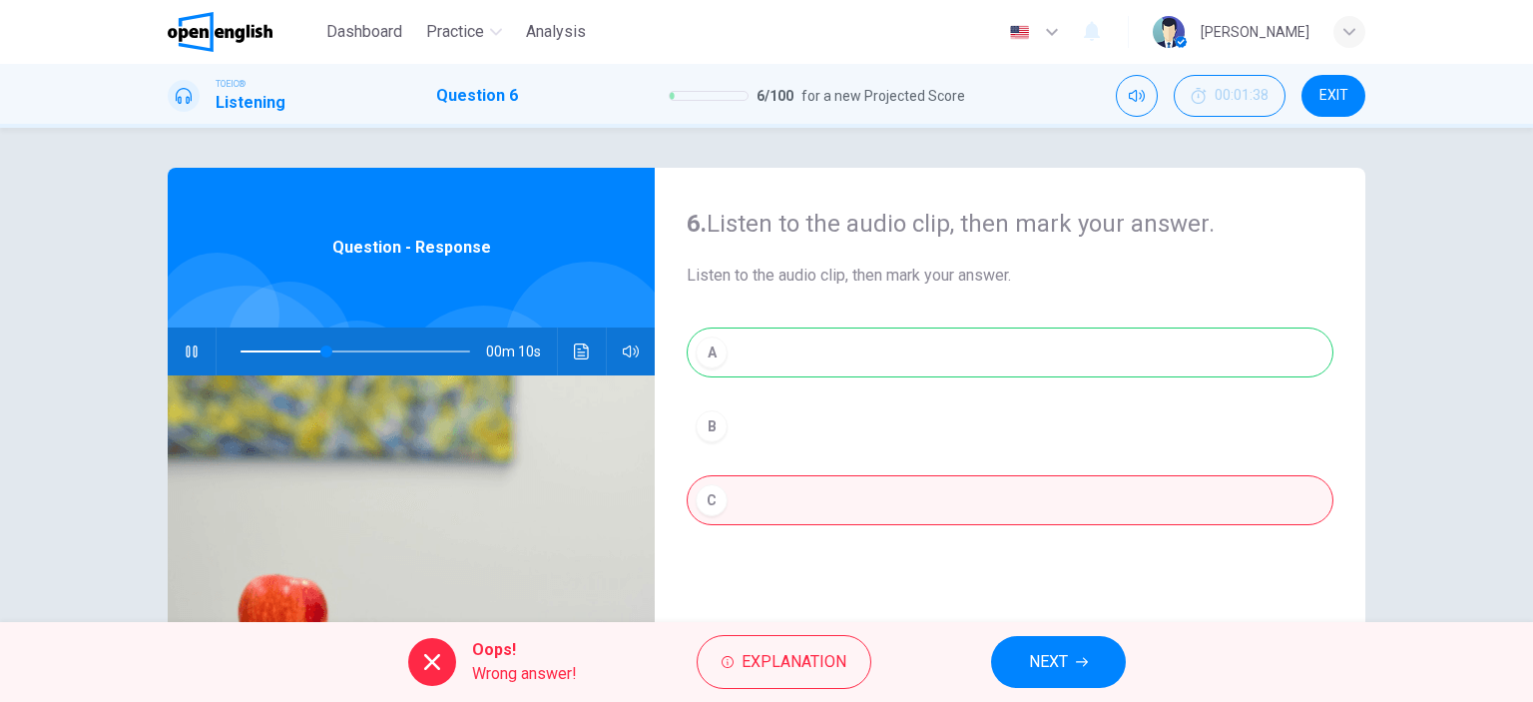
type input "**"
click at [1098, 671] on button "NEXT" at bounding box center [1058, 662] width 135 height 52
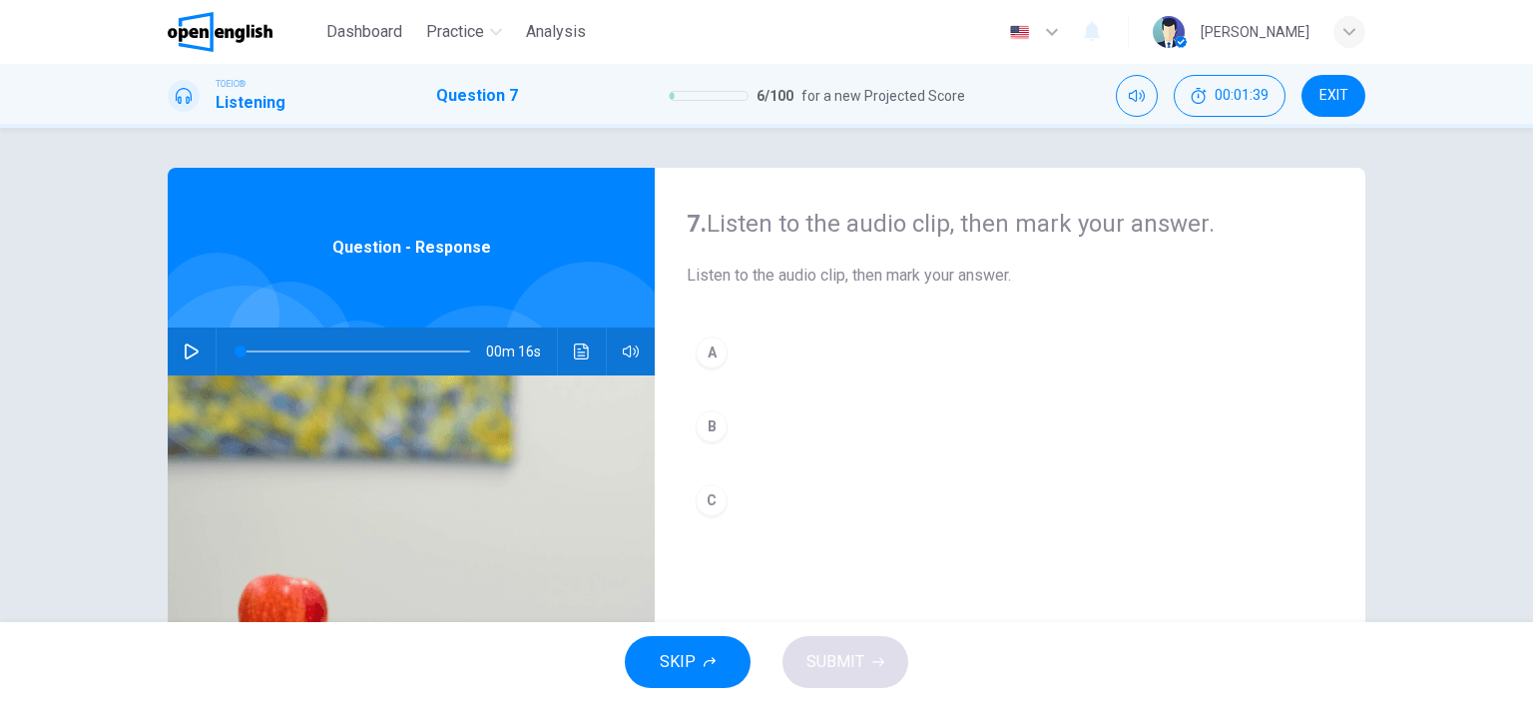
click at [168, 356] on div "00m 16s" at bounding box center [411, 351] width 487 height 48
click at [185, 349] on icon "button" at bounding box center [192, 351] width 14 height 16
drag, startPoint x: 310, startPoint y: 350, endPoint x: 261, endPoint y: 348, distance: 50.0
click at [261, 348] on span at bounding box center [356, 351] width 230 height 28
drag, startPoint x: 258, startPoint y: 359, endPoint x: 240, endPoint y: 358, distance: 18.0
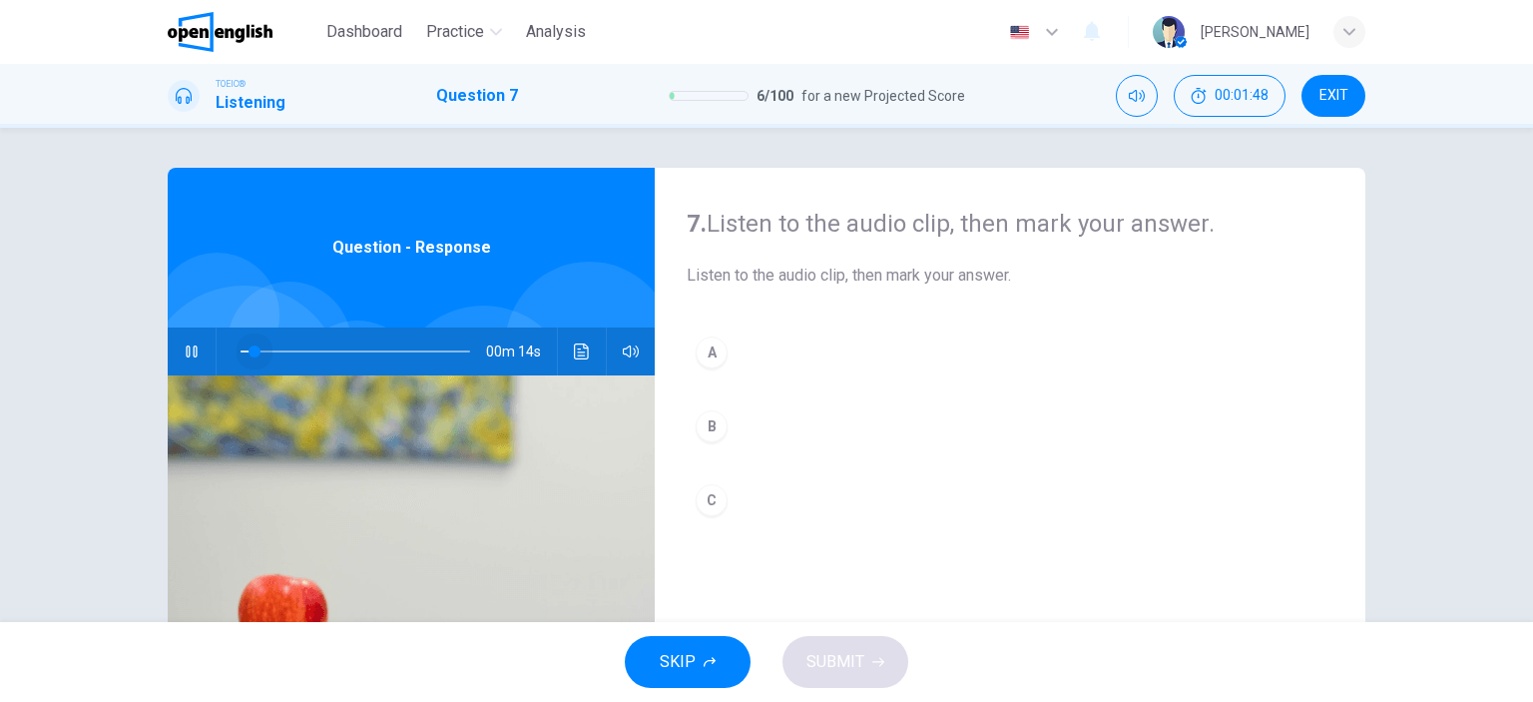
click at [249, 357] on span at bounding box center [255, 351] width 12 height 12
click at [582, 352] on icon "Click to see the audio transcription" at bounding box center [582, 351] width 16 height 16
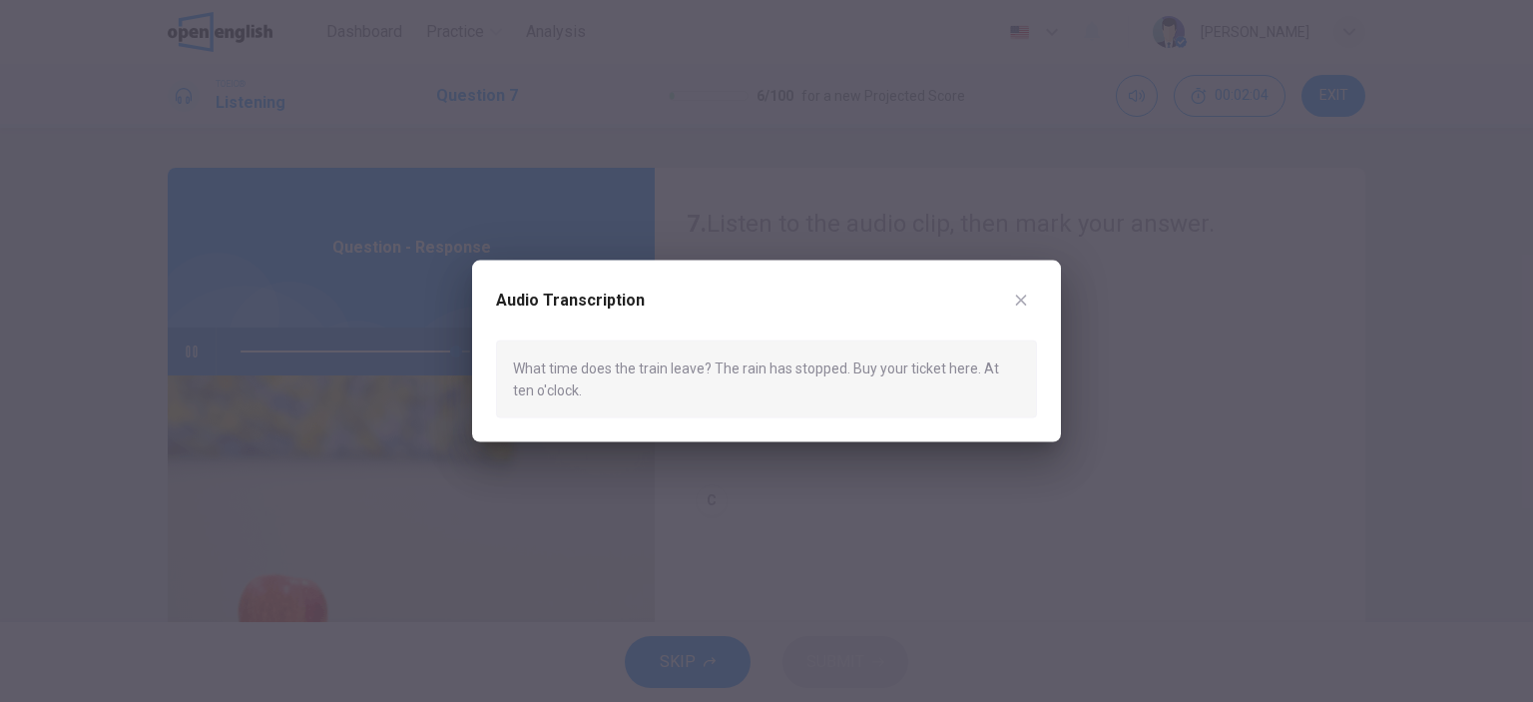
type input "*"
click at [1025, 299] on icon "button" at bounding box center [1021, 300] width 16 height 16
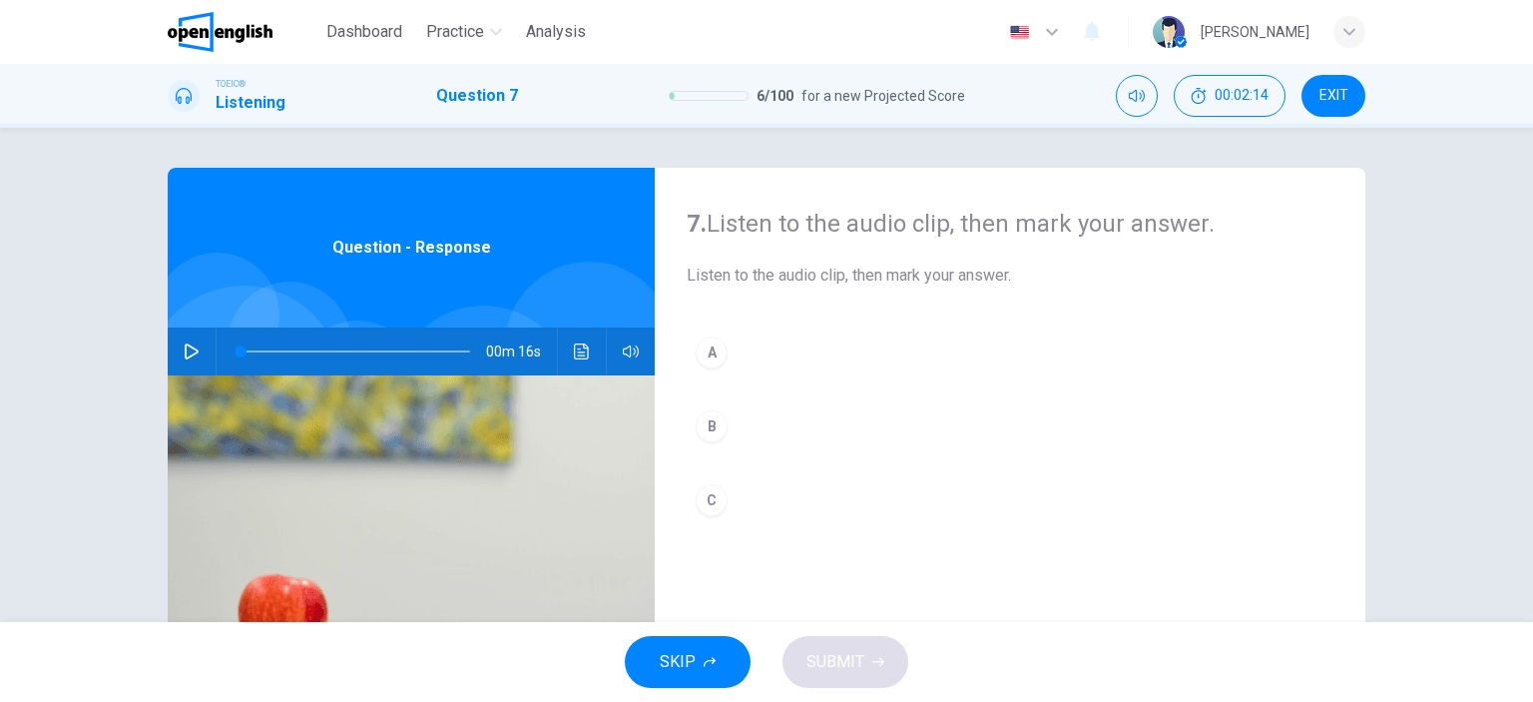
click at [701, 484] on div "C" at bounding box center [712, 500] width 32 height 32
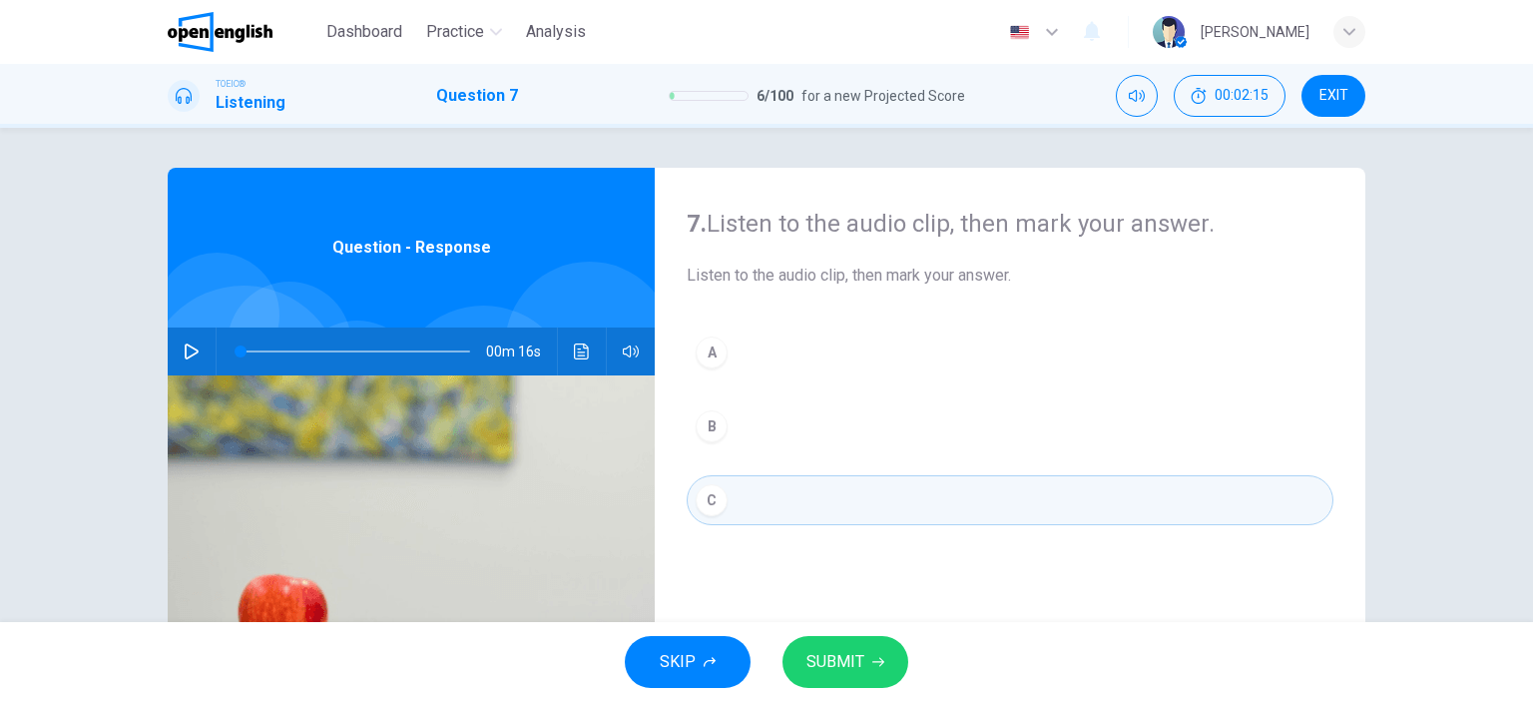
click at [832, 626] on div "SKIP SUBMIT" at bounding box center [766, 662] width 1533 height 80
click at [826, 661] on span "SUBMIT" at bounding box center [836, 662] width 58 height 28
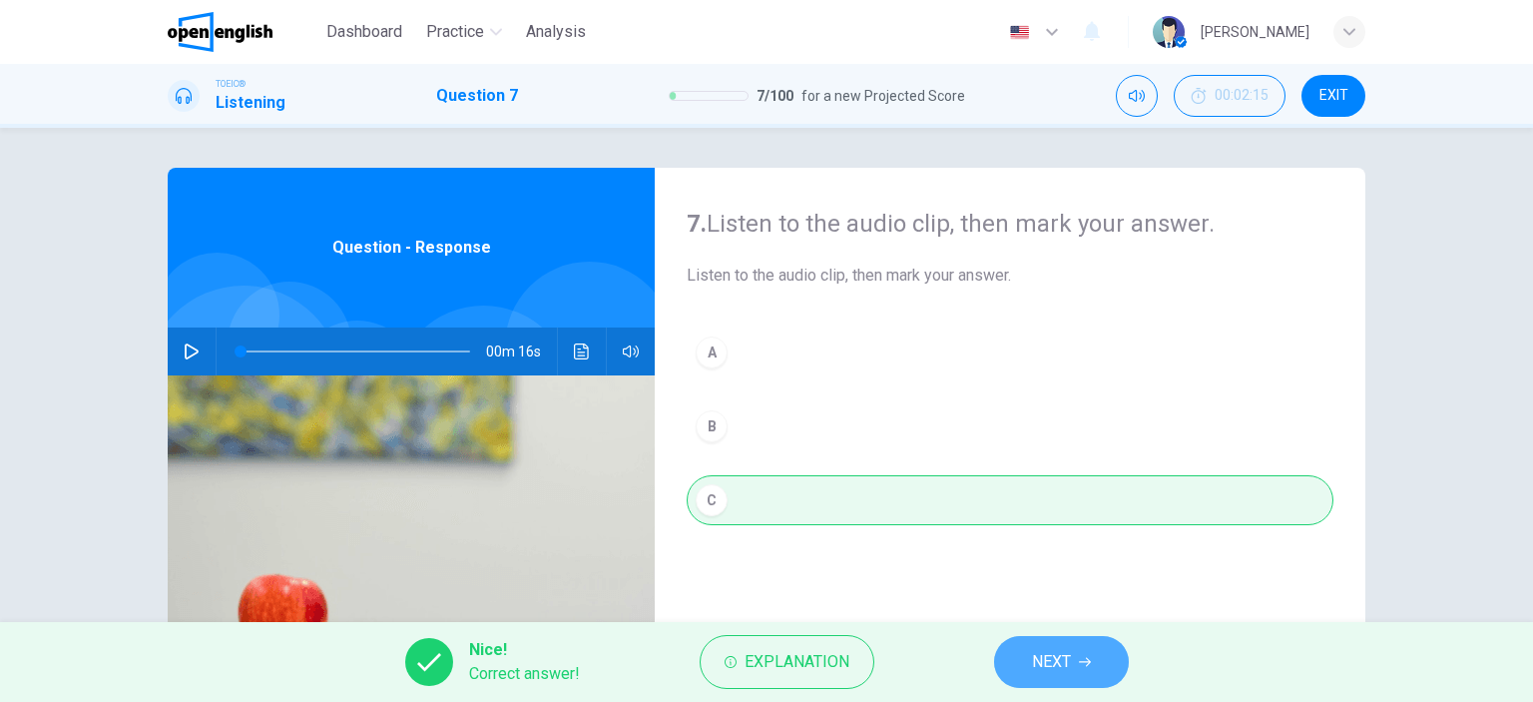
click at [1102, 680] on button "NEXT" at bounding box center [1061, 662] width 135 height 52
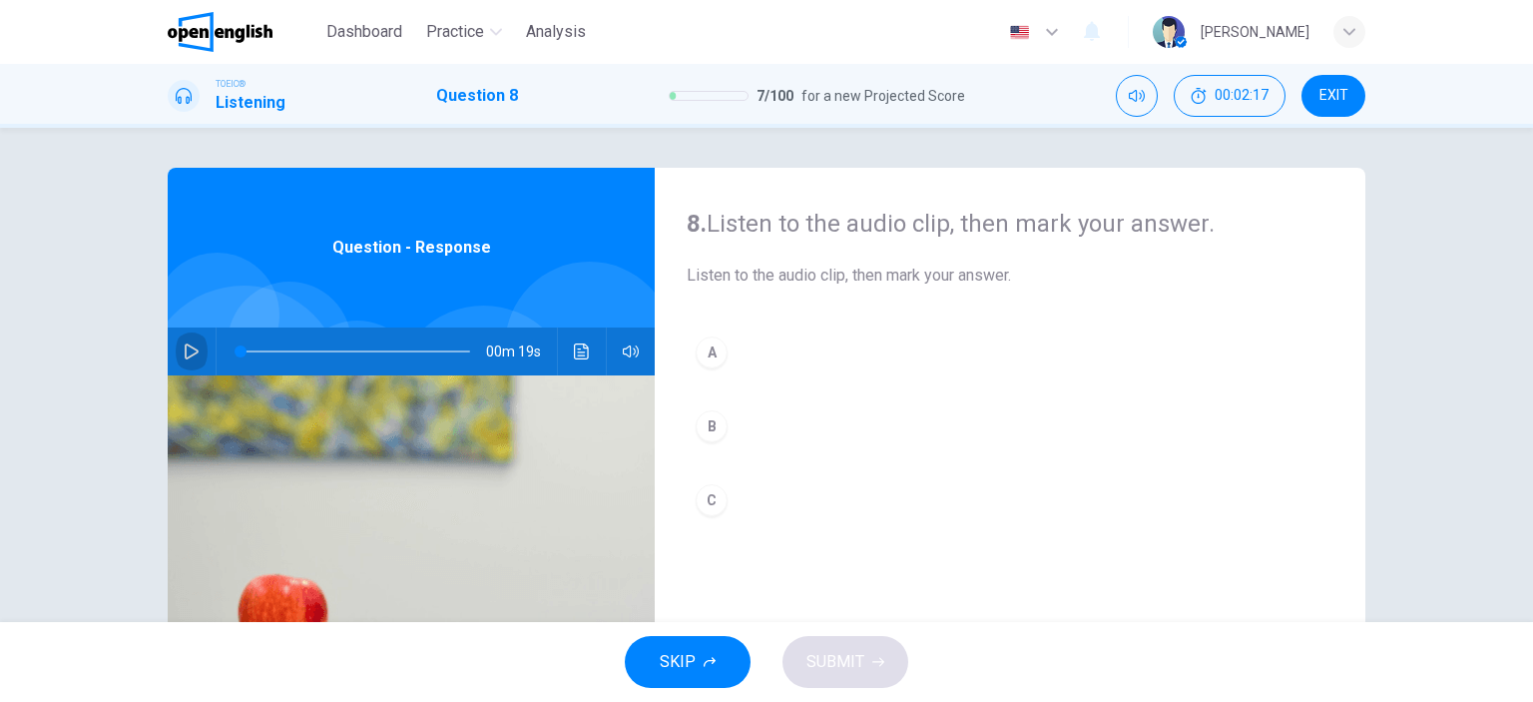
click at [185, 358] on icon "button" at bounding box center [192, 351] width 14 height 16
click at [716, 362] on div "A" at bounding box center [712, 352] width 32 height 32
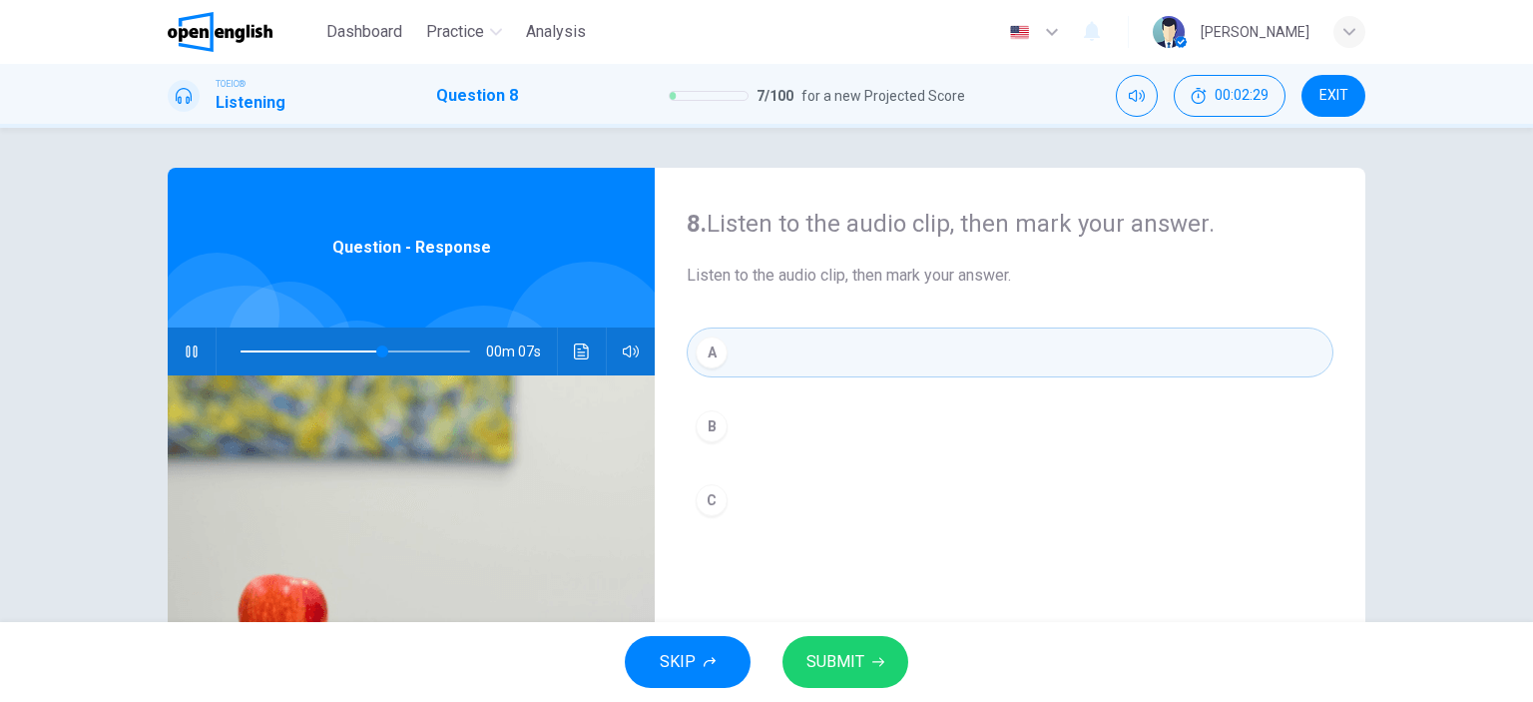
click at [801, 630] on div "SKIP SUBMIT" at bounding box center [766, 662] width 1533 height 80
click at [816, 650] on span "SUBMIT" at bounding box center [836, 662] width 58 height 28
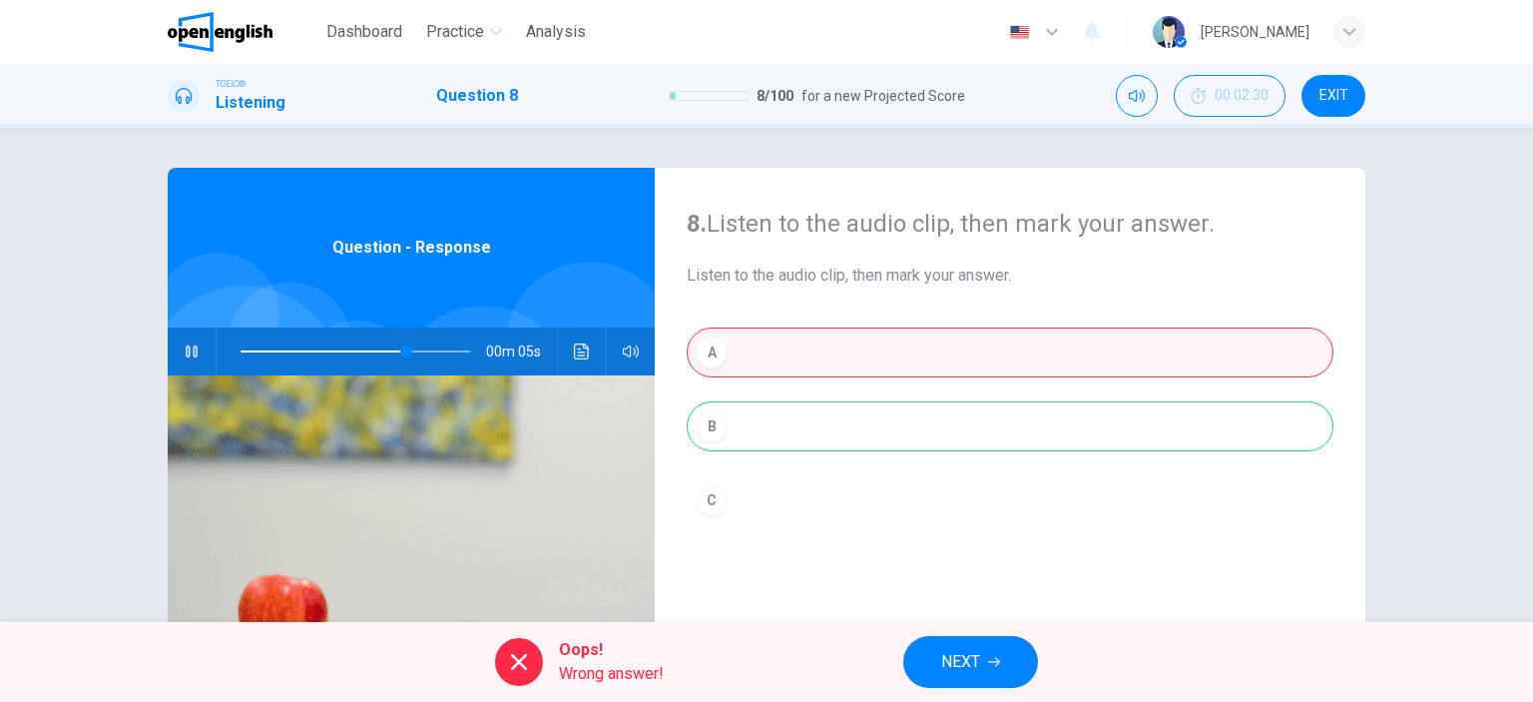
click at [574, 346] on icon "Click to see the audio transcription" at bounding box center [581, 351] width 15 height 16
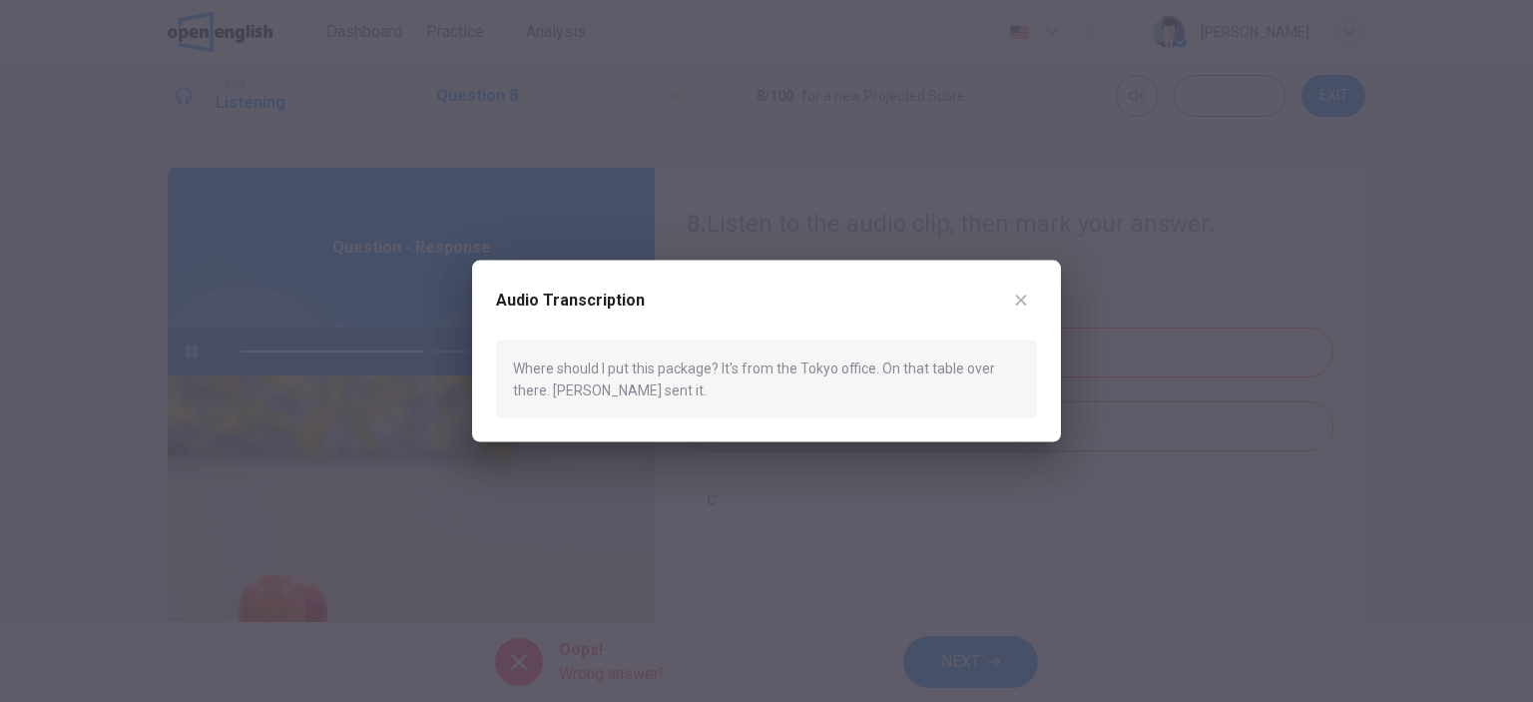
drag, startPoint x: 607, startPoint y: 364, endPoint x: 651, endPoint y: 362, distance: 44.0
click at [651, 362] on div "Where should I put this package? It's from the Tokyo office. On that table over…" at bounding box center [766, 378] width 541 height 79
type input "*"
drag, startPoint x: 618, startPoint y: 366, endPoint x: 631, endPoint y: 366, distance: 13.0
click at [631, 366] on div "Where should I put this package? It's from the Tokyo office. On that table over…" at bounding box center [766, 378] width 541 height 79
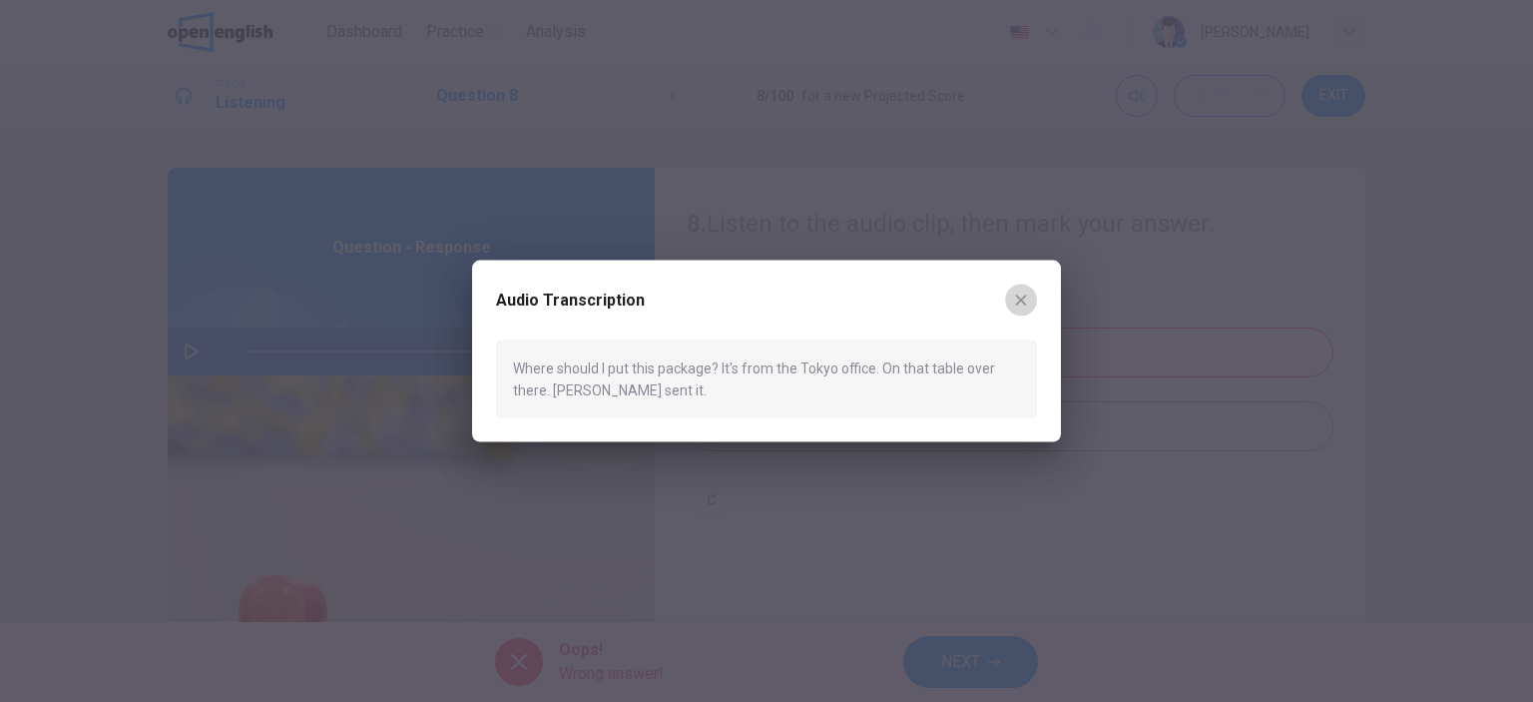
click at [1032, 304] on button "button" at bounding box center [1021, 300] width 32 height 32
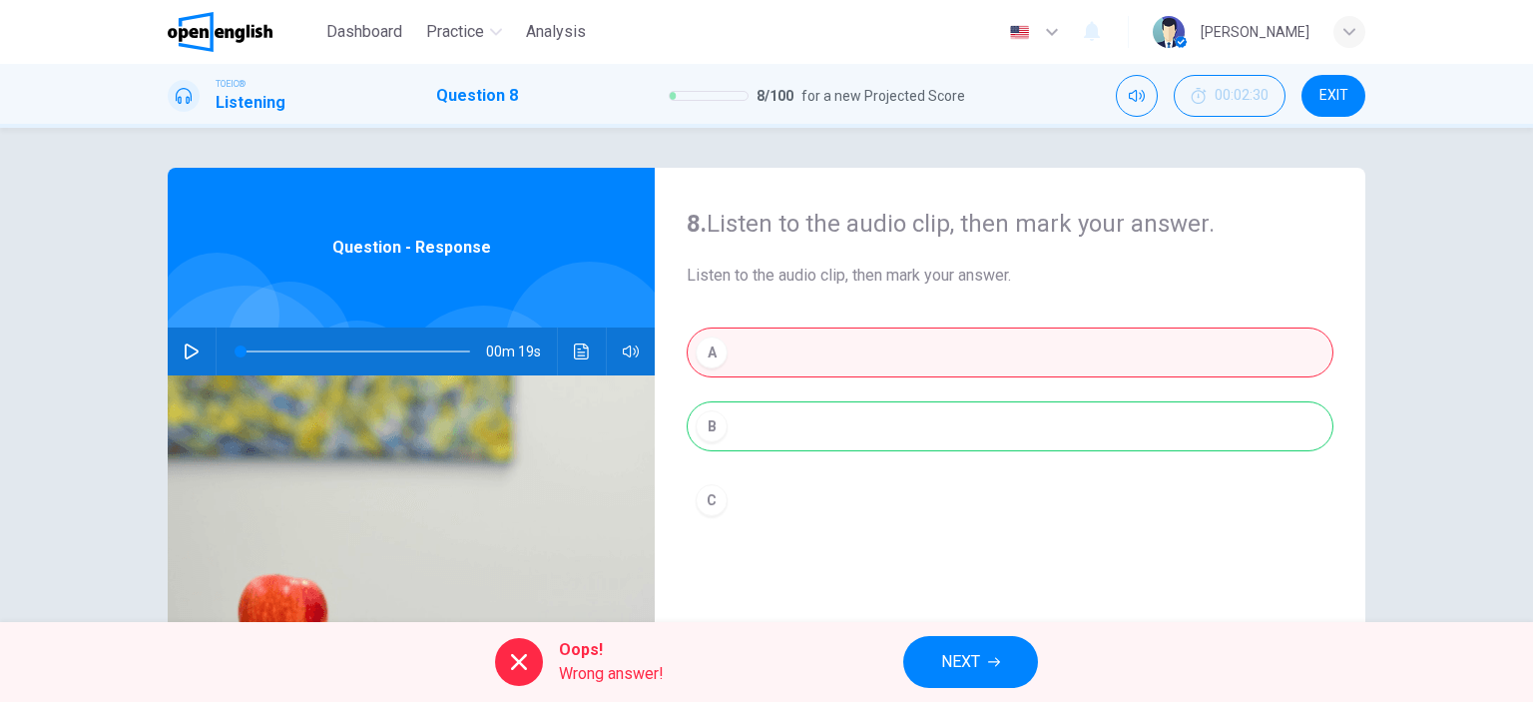
click at [812, 434] on div "A B C" at bounding box center [1010, 446] width 647 height 238
click at [974, 672] on span "NEXT" at bounding box center [960, 662] width 39 height 28
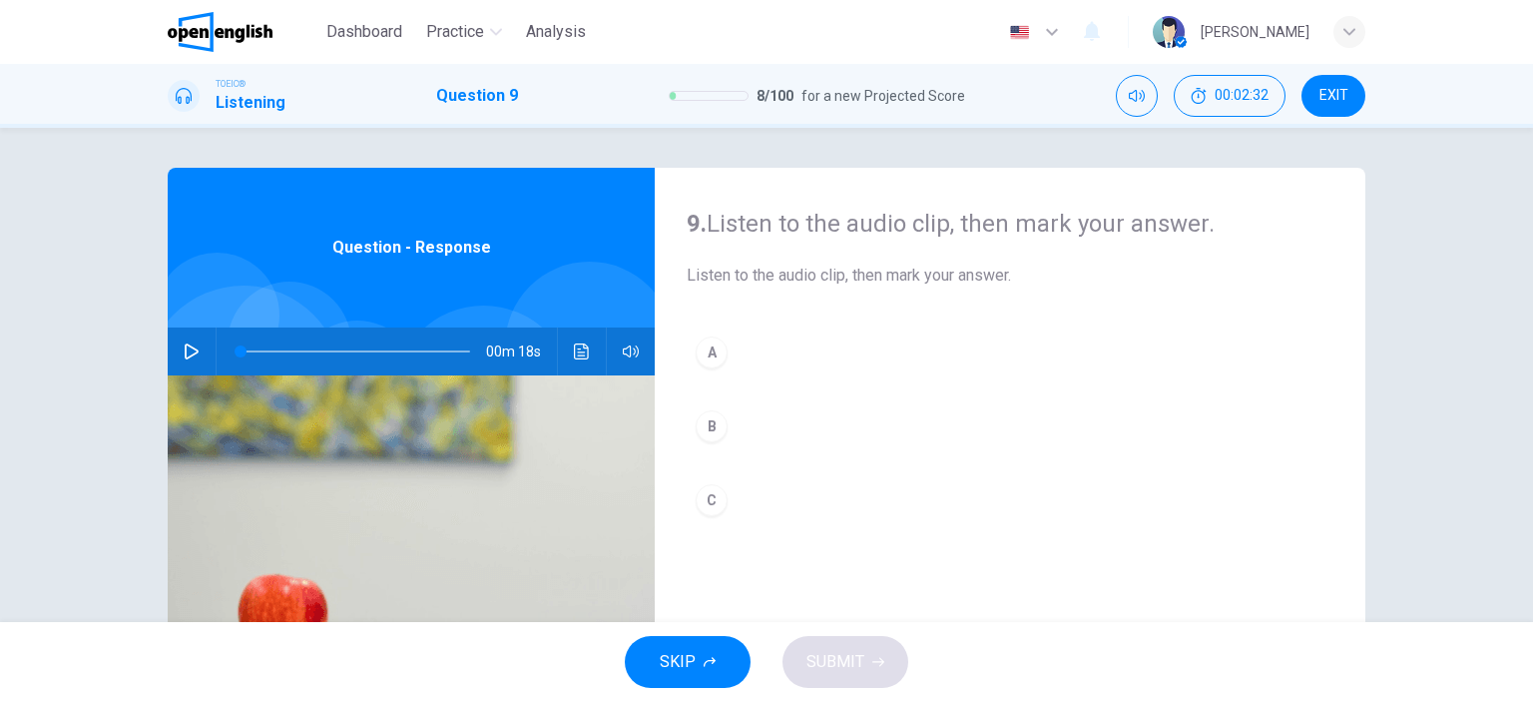
click at [176, 359] on button "button" at bounding box center [192, 351] width 32 height 48
click at [707, 350] on div "A" at bounding box center [712, 352] width 32 height 32
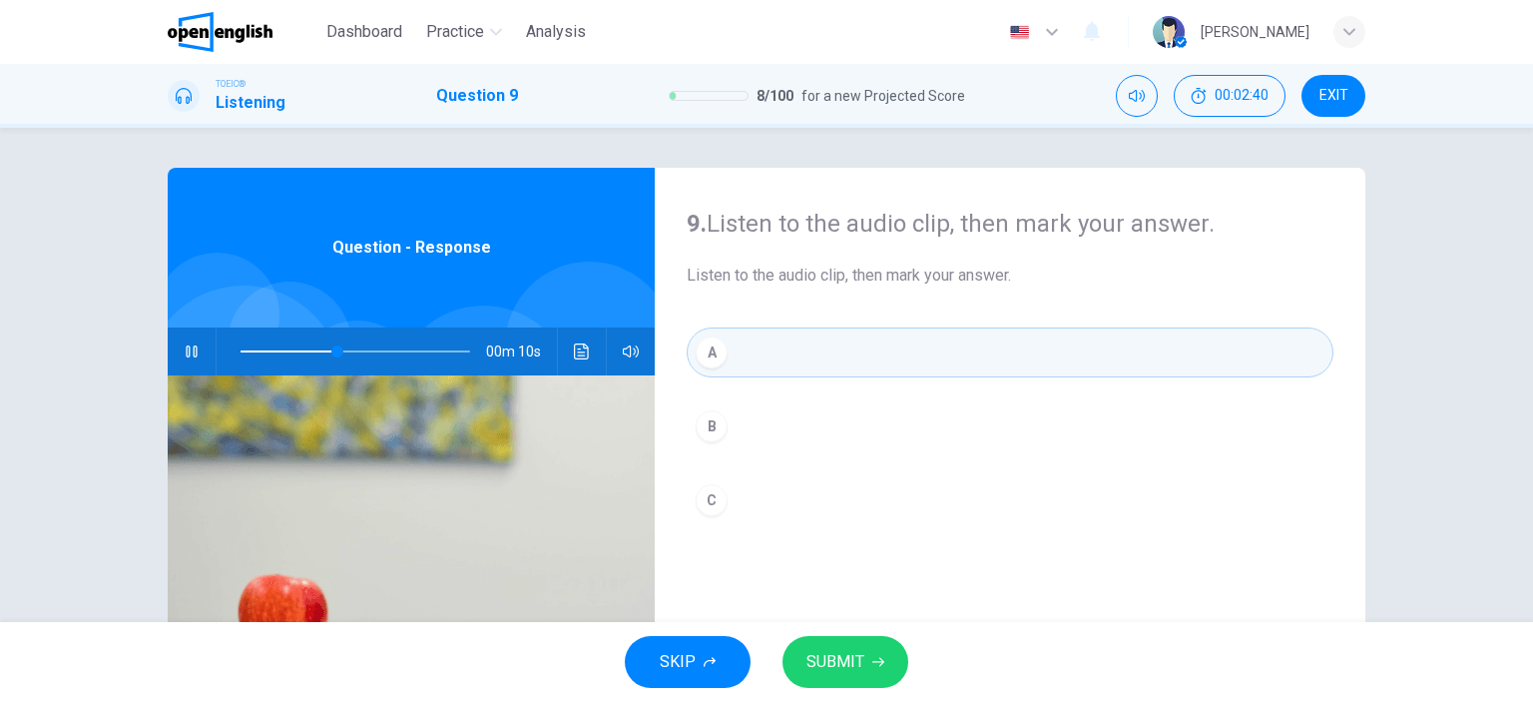
click at [839, 646] on button "SUBMIT" at bounding box center [846, 662] width 126 height 52
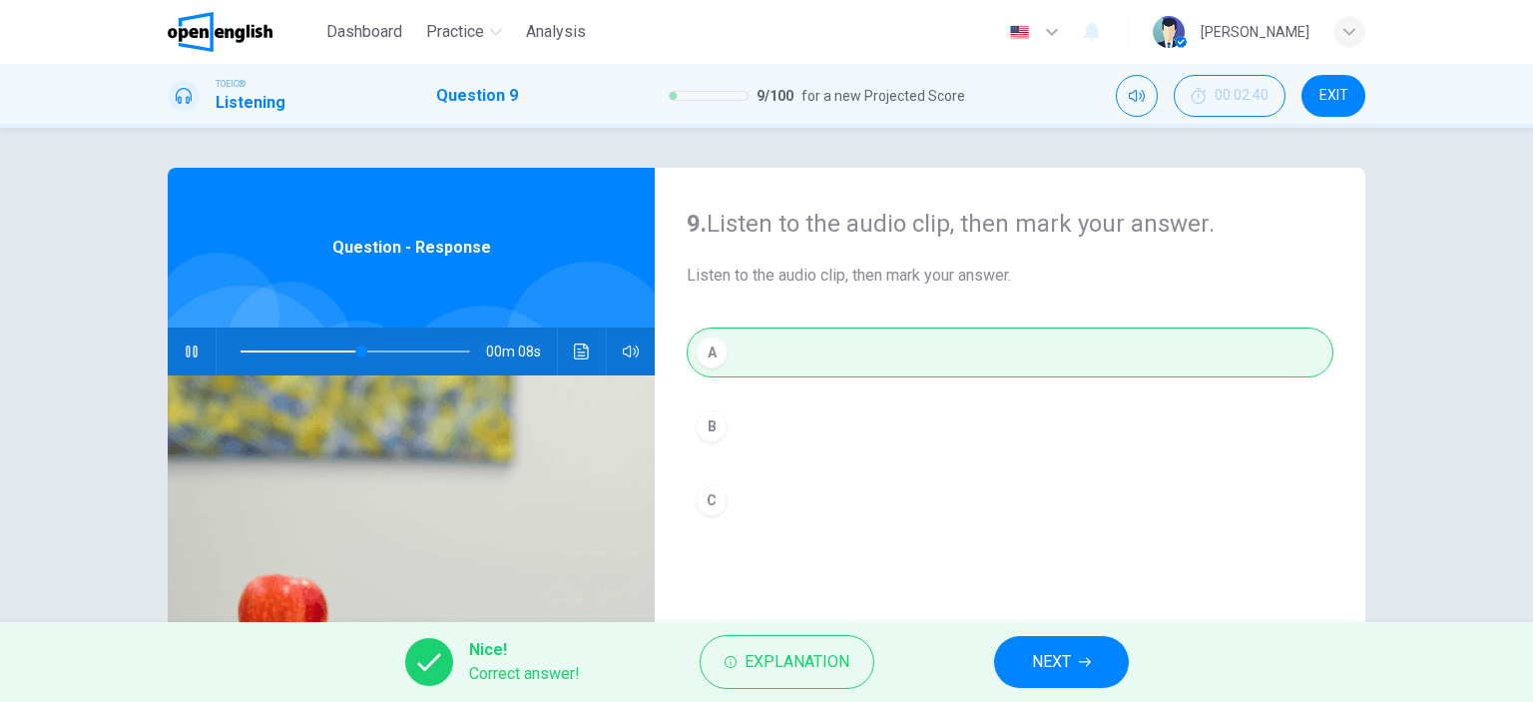
click at [1354, 117] on div "TOEIC® Listening Question 9 9 / 100 for a new Projected Score 00:02:40 EXIT" at bounding box center [766, 96] width 1533 height 64
type input "**"
click at [1349, 104] on button "EXIT" at bounding box center [1334, 96] width 64 height 42
